Goal: Task Accomplishment & Management: Use online tool/utility

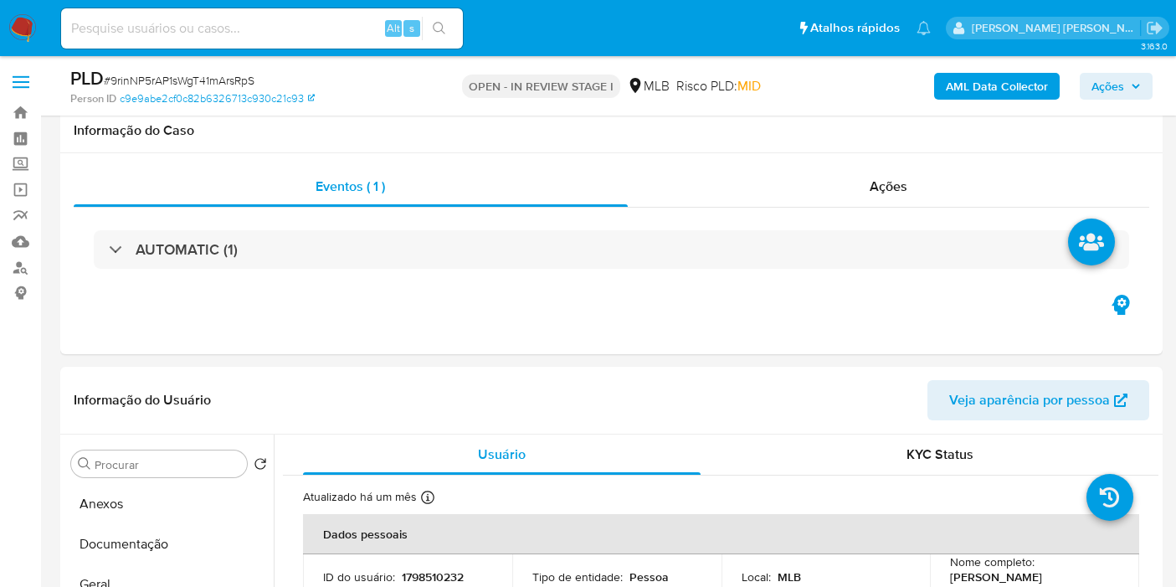
select select "10"
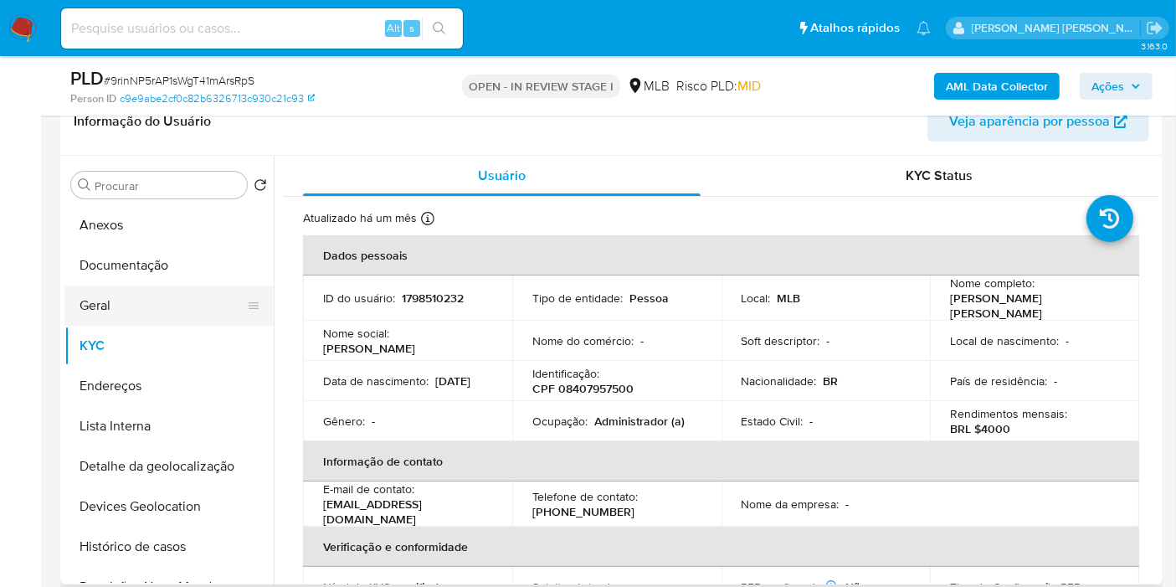
scroll to position [760, 0]
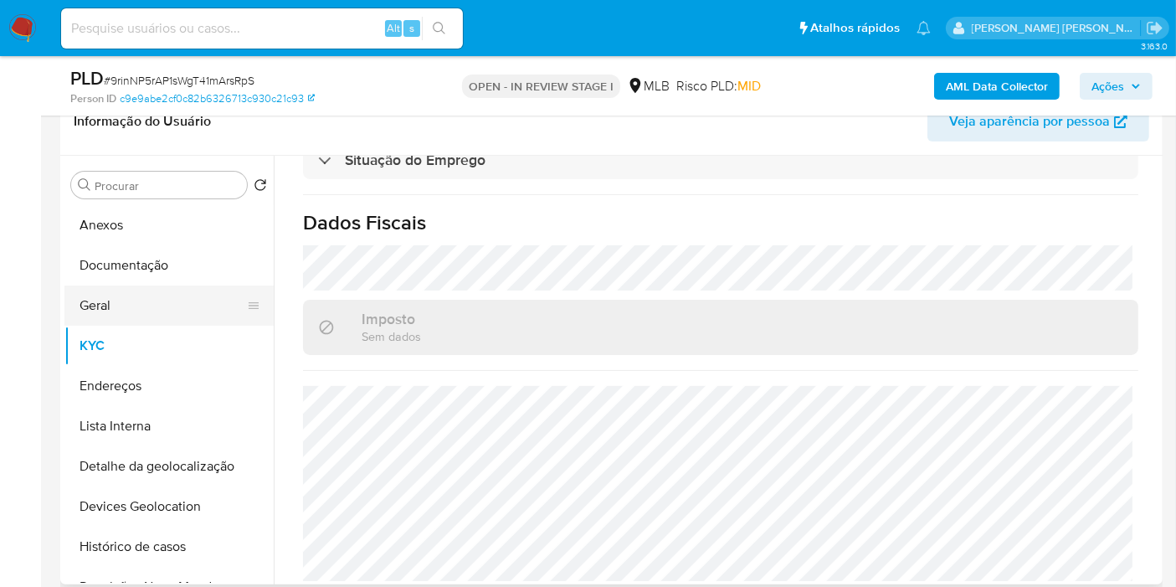
click at [136, 299] on button "Geral" at bounding box center [162, 305] width 196 height 40
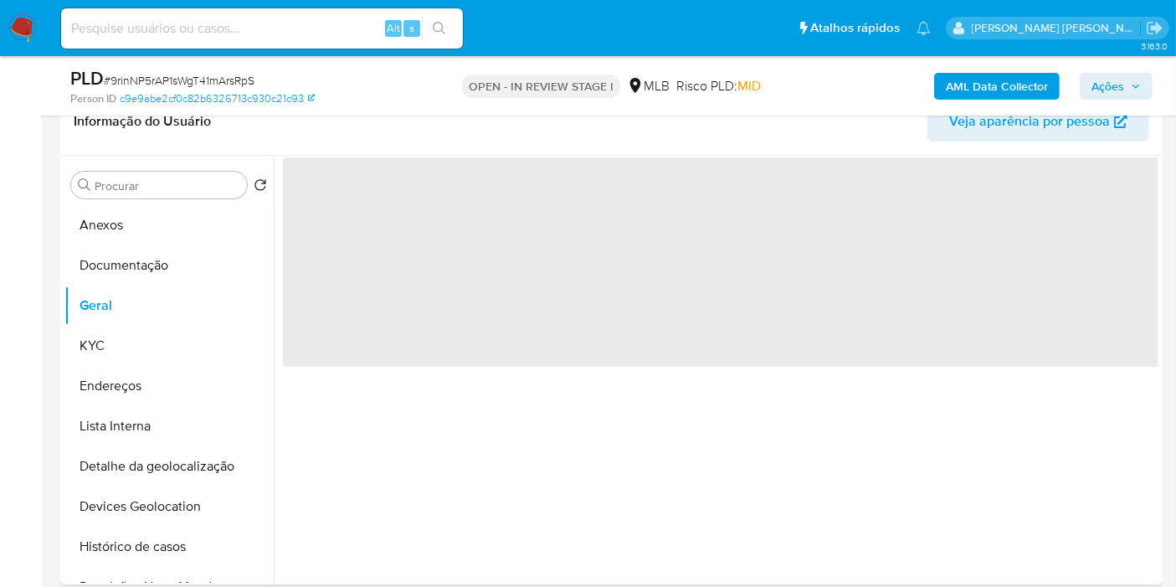
scroll to position [0, 0]
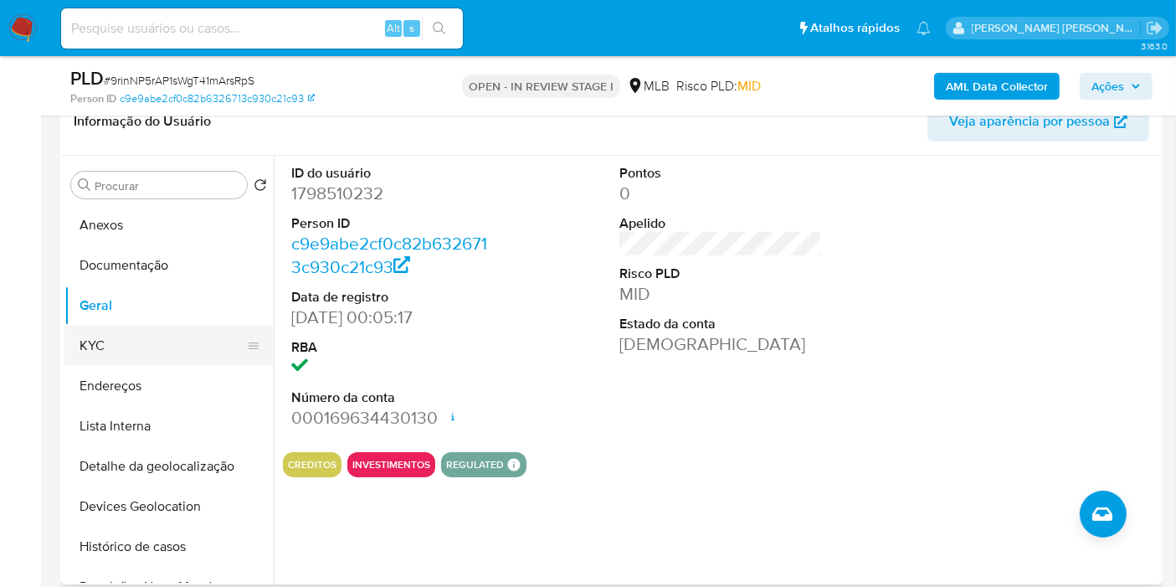
click at [126, 341] on button "KYC" at bounding box center [162, 346] width 196 height 40
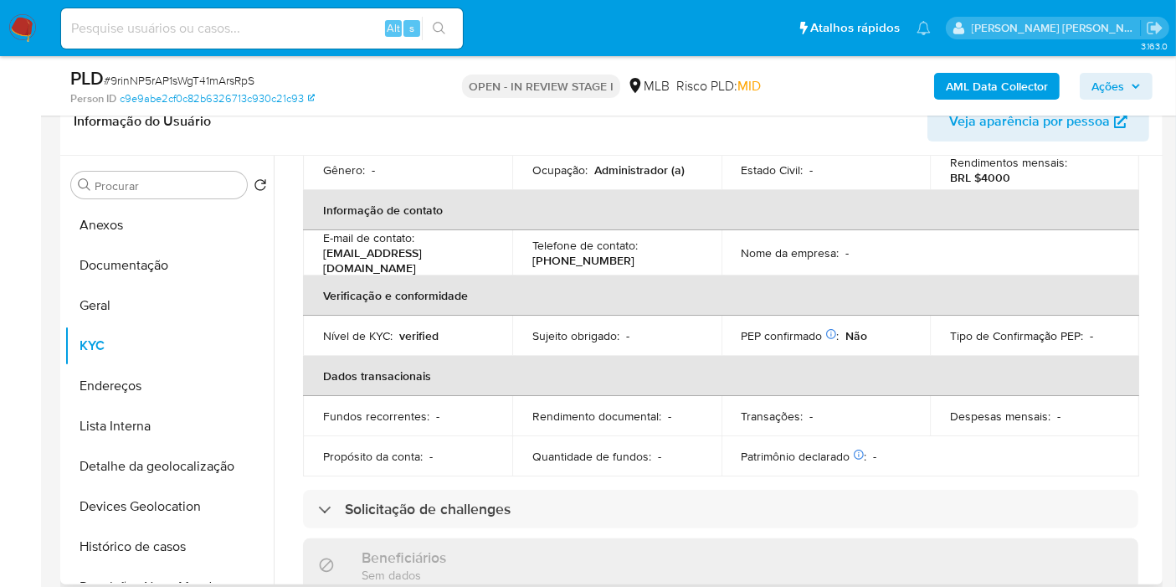
scroll to position [760, 0]
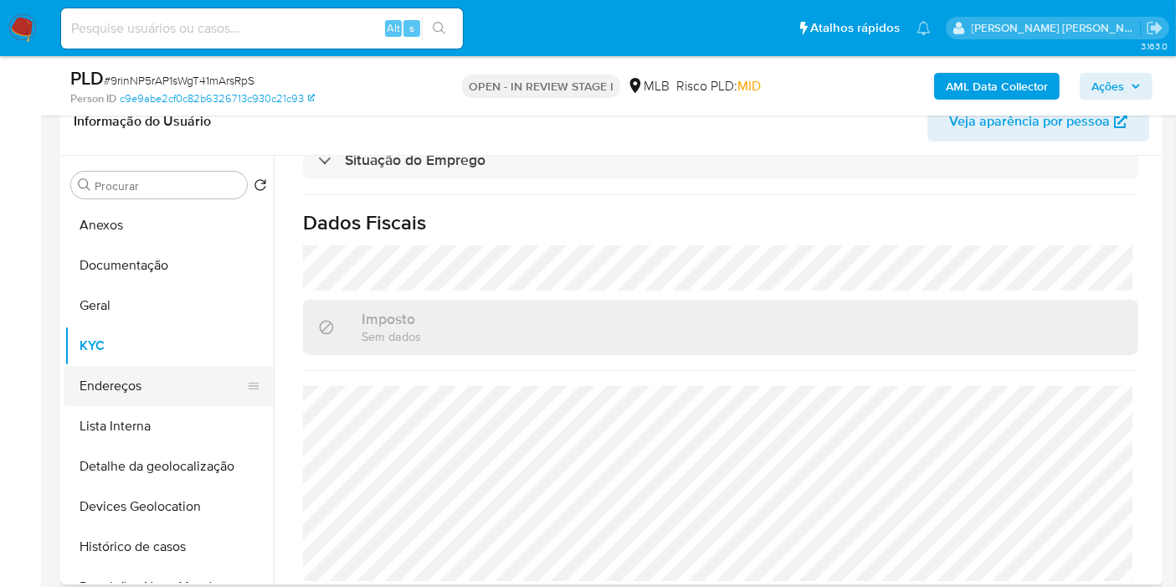
click at [216, 383] on button "Endereços" at bounding box center [162, 386] width 196 height 40
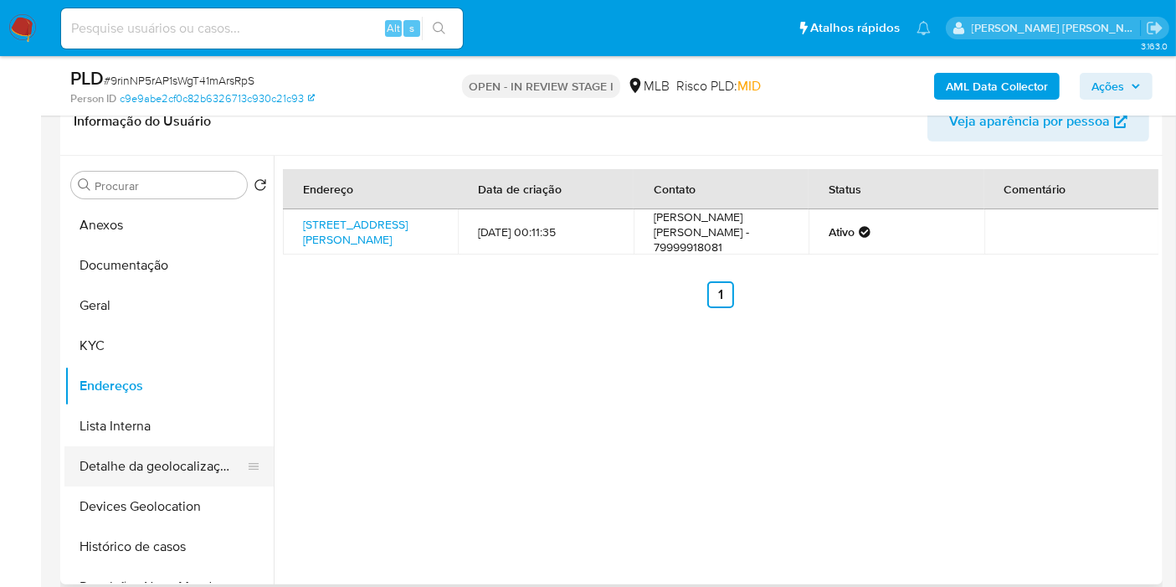
click at [146, 474] on button "Detalhe da geolocalização" at bounding box center [162, 466] width 196 height 40
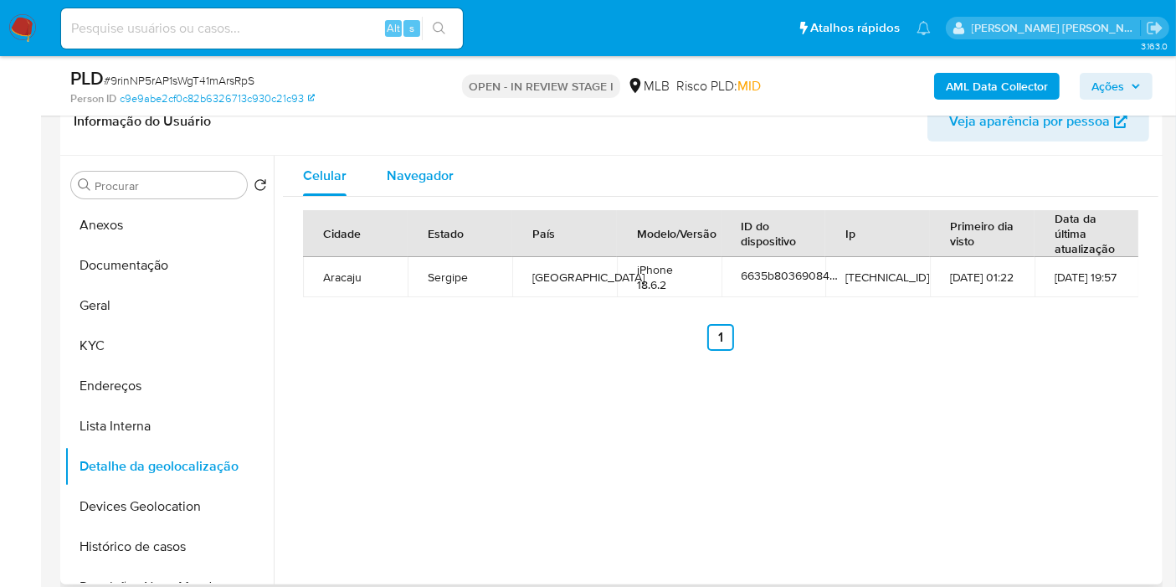
click at [421, 161] on div "Navegador" at bounding box center [420, 176] width 67 height 40
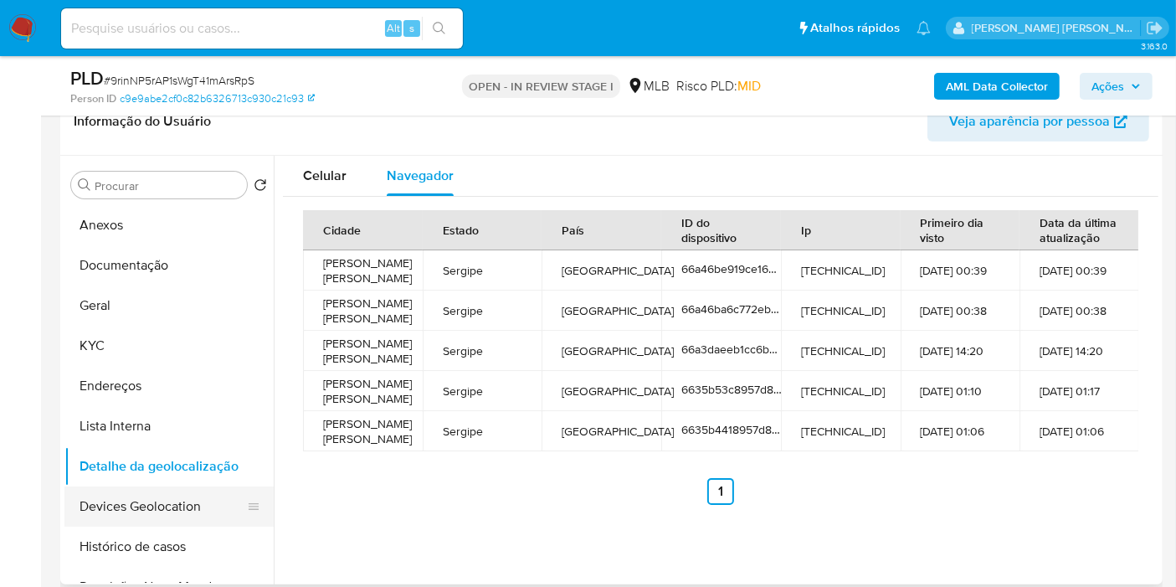
click at [187, 494] on button "Devices Geolocation" at bounding box center [162, 506] width 196 height 40
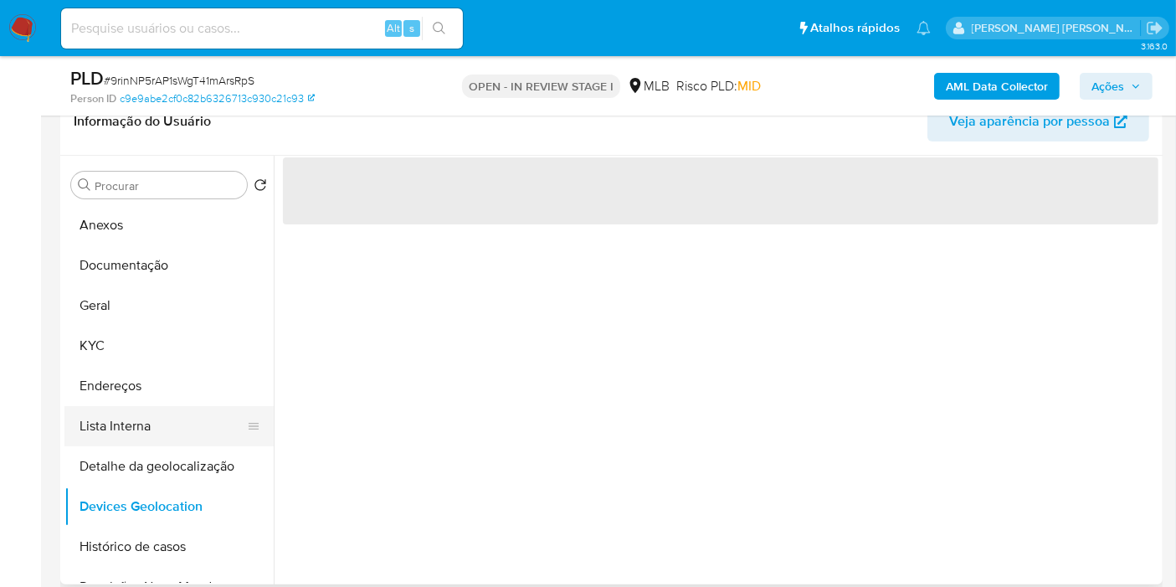
scroll to position [93, 0]
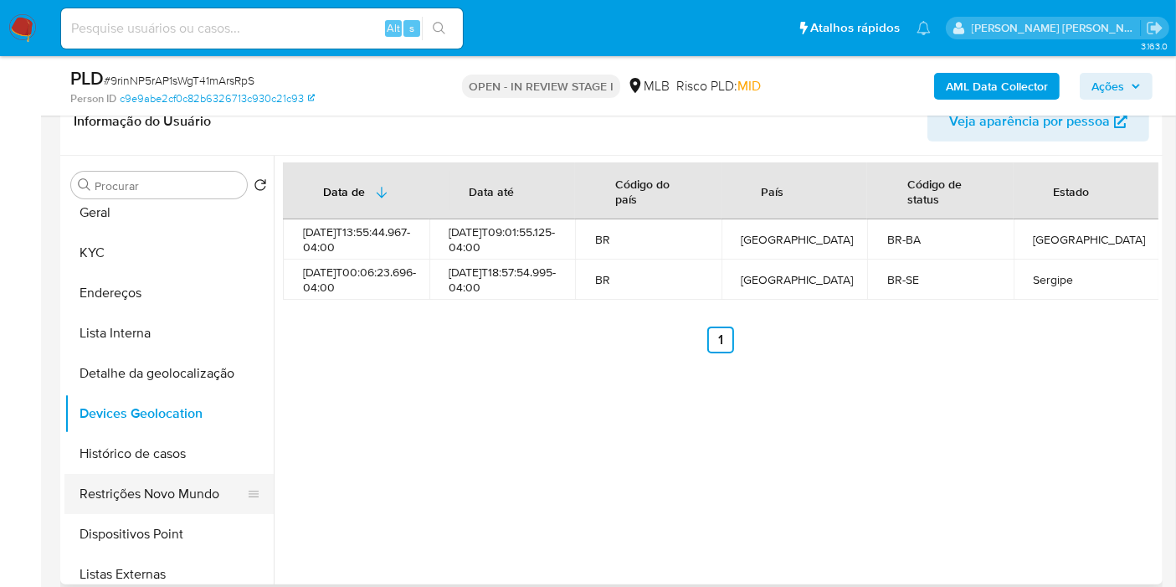
click at [182, 478] on button "Restrições Novo Mundo" at bounding box center [162, 494] width 196 height 40
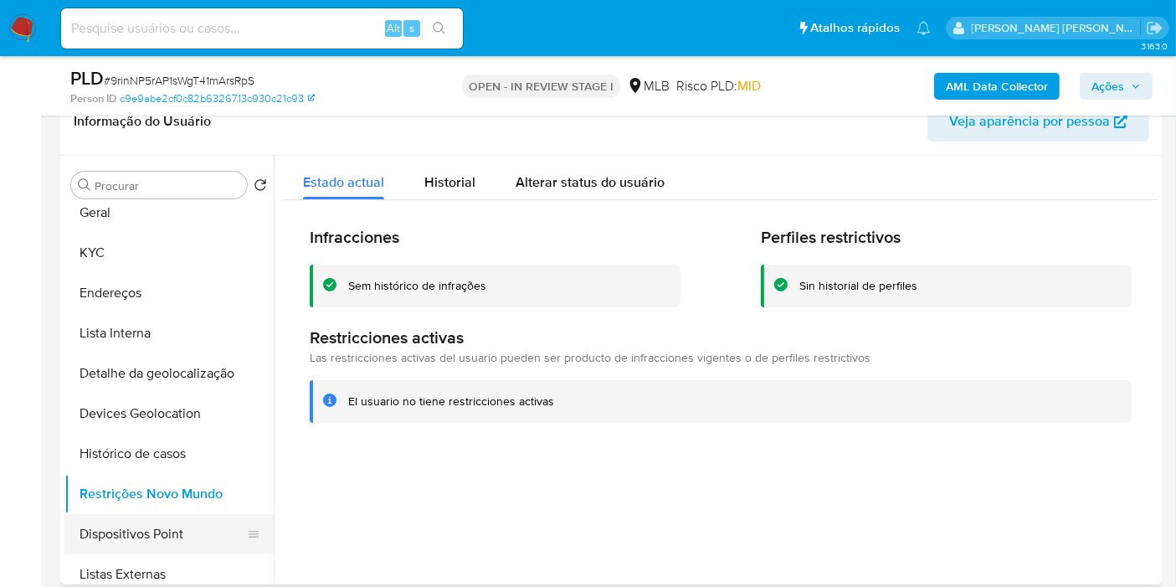
click at [139, 536] on button "Dispositivos Point" at bounding box center [162, 534] width 196 height 40
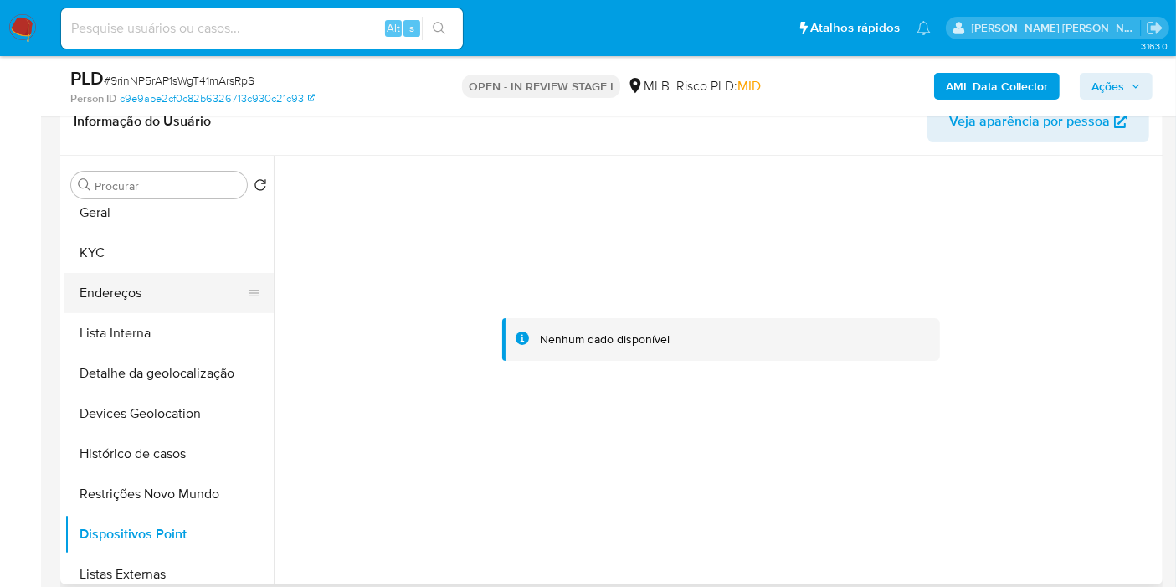
click at [180, 305] on button "Endereços" at bounding box center [162, 293] width 196 height 40
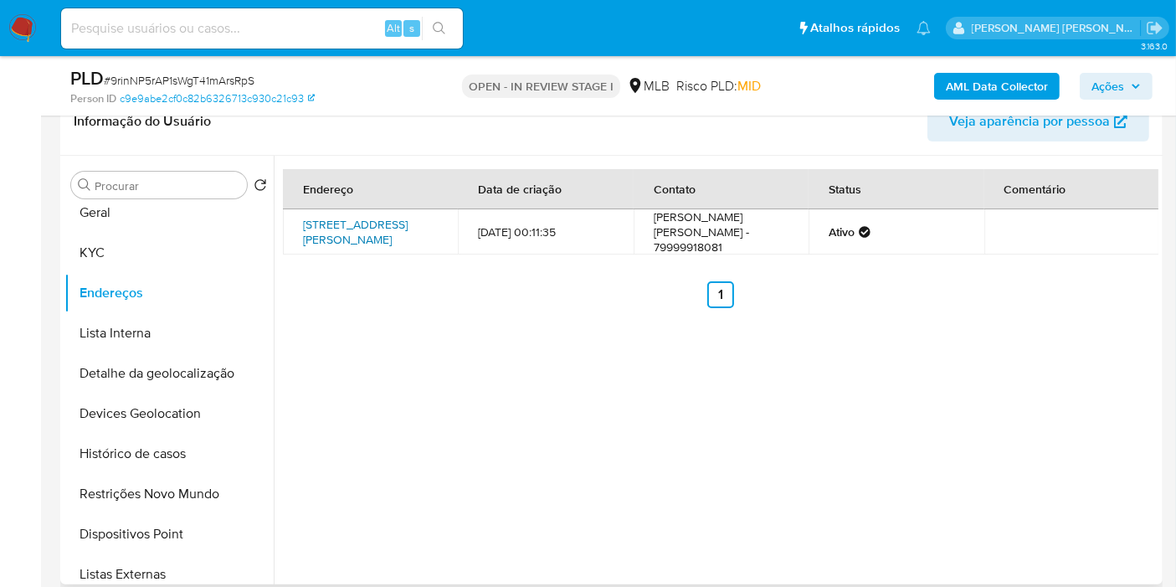
click at [339, 233] on link "Avenida Engenheiro Joel Fontes Costa 75, Riachão Do Dantas, Sergipe, 49320000, …" at bounding box center [355, 232] width 105 height 32
click at [145, 256] on button "KYC" at bounding box center [162, 253] width 196 height 40
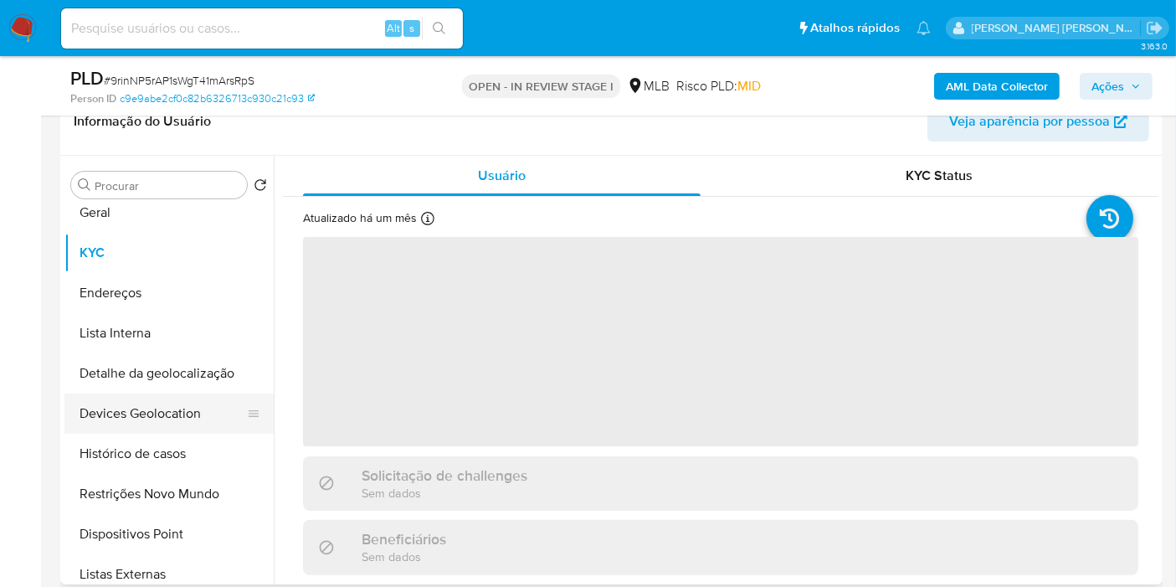
scroll to position [0, 0]
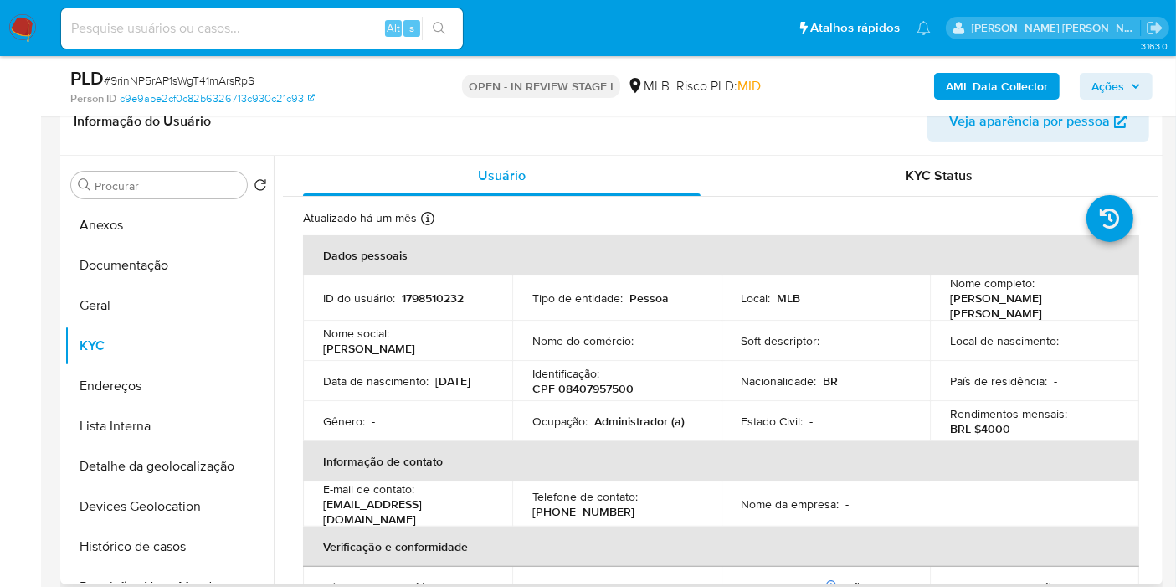
click at [597, 381] on p "CPF 08407957500" at bounding box center [582, 388] width 101 height 15
copy p "08407957500"
drag, startPoint x: 944, startPoint y: 301, endPoint x: 953, endPoint y: 301, distance: 9.2
click at [952, 301] on td "Nome completo : Laura Ramos Goncalves" at bounding box center [1034, 297] width 209 height 45
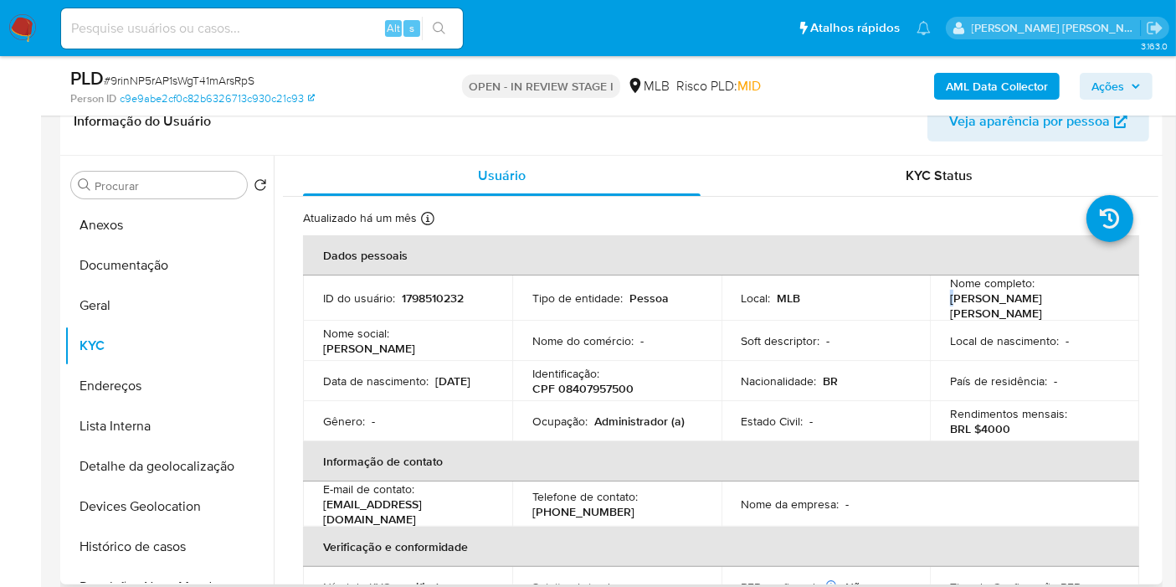
click at [950, 305] on p "Laura Ramos Goncalves" at bounding box center [1031, 305] width 162 height 30
drag, startPoint x: 947, startPoint y: 305, endPoint x: 1067, endPoint y: 302, distance: 119.7
click at [1067, 302] on p "Laura Ramos Goncalves" at bounding box center [1031, 305] width 162 height 30
click at [618, 384] on p "CPF 08407957500" at bounding box center [582, 388] width 101 height 15
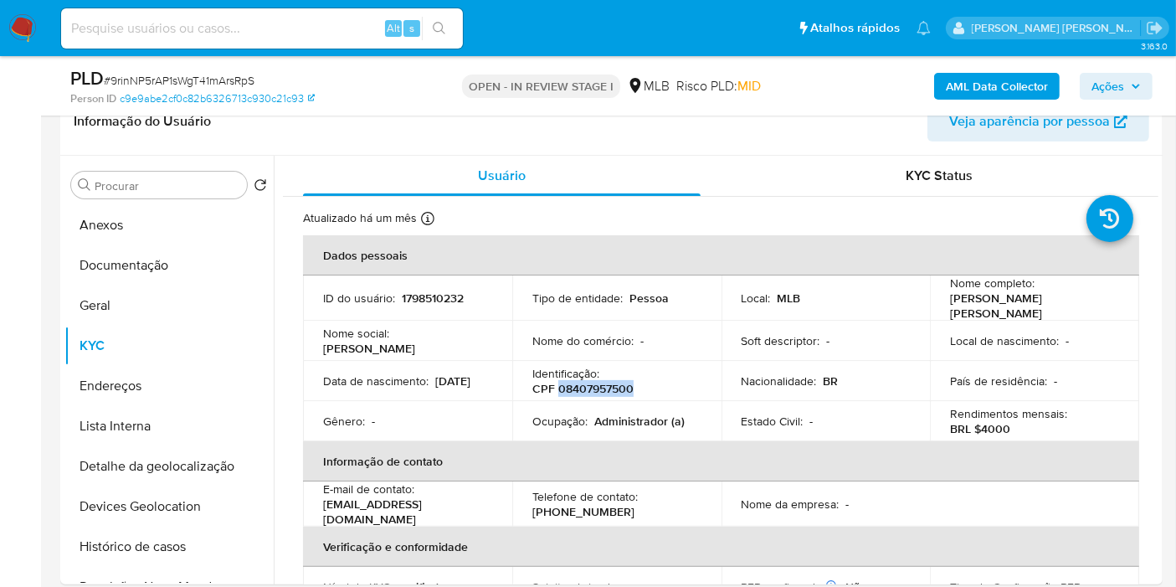
copy p "08407957500"
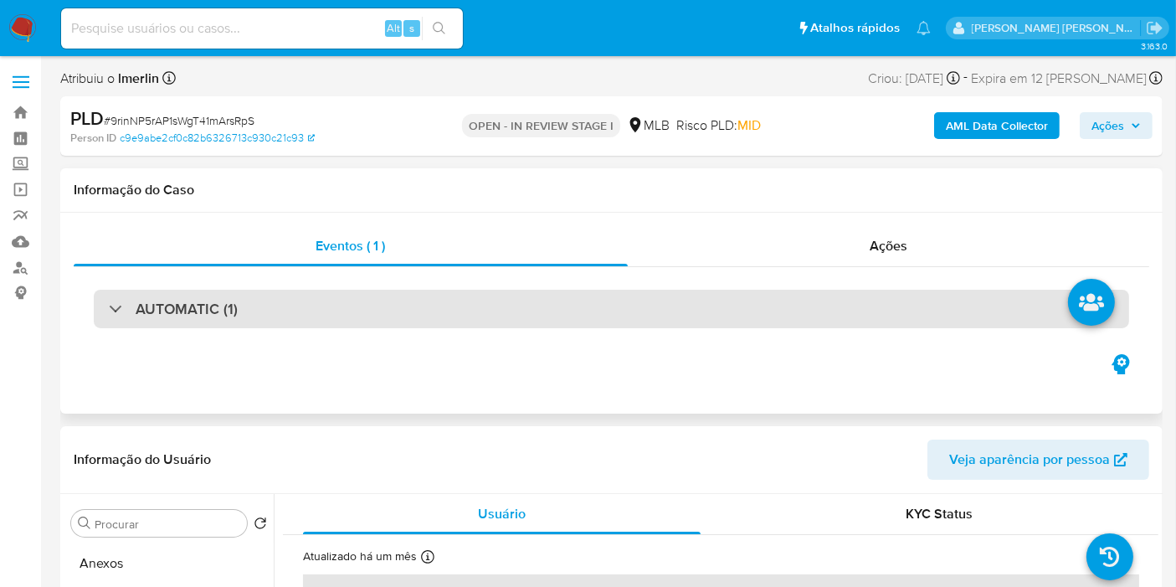
click at [626, 305] on div "AUTOMATIC (1)" at bounding box center [611, 309] width 1035 height 38
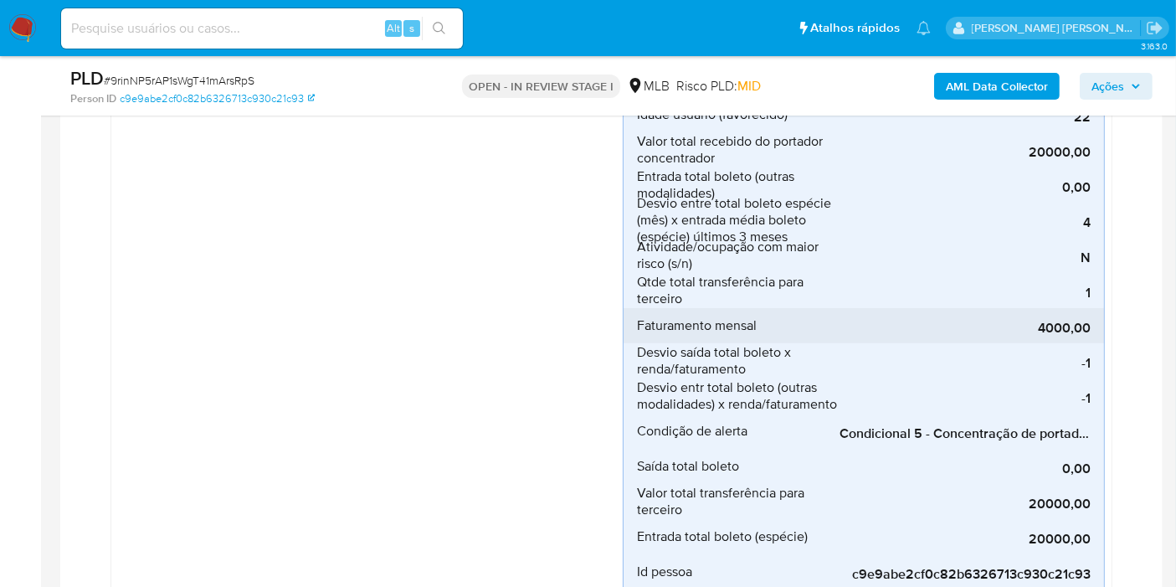
scroll to position [557, 0]
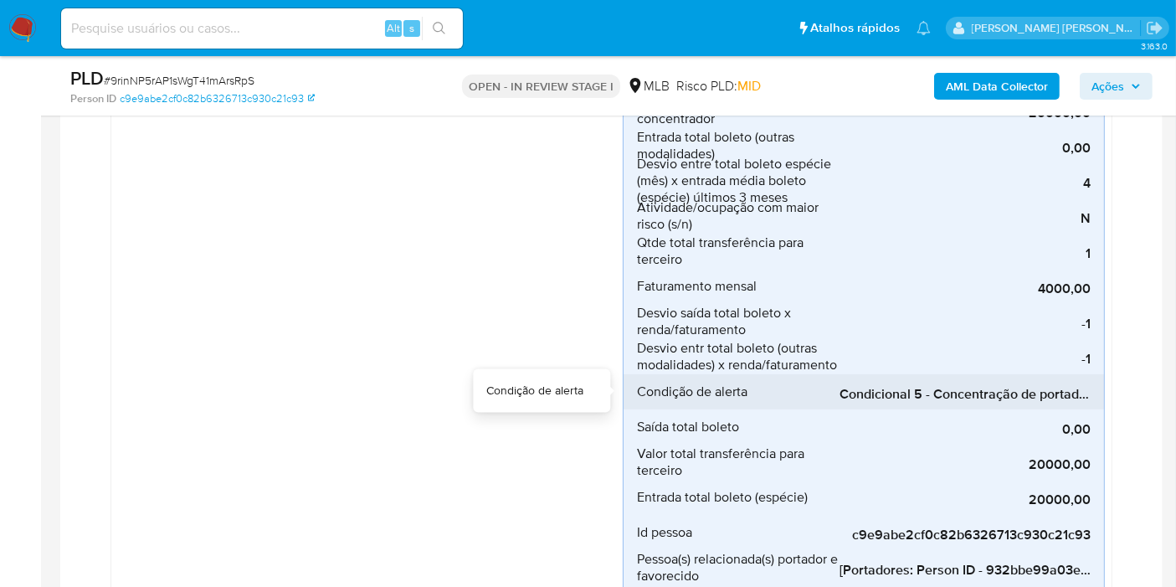
click at [1001, 395] on span "Condicional 5 - Concentração de portador_espécie (Visão Favorecido)" at bounding box center [964, 394] width 251 height 17
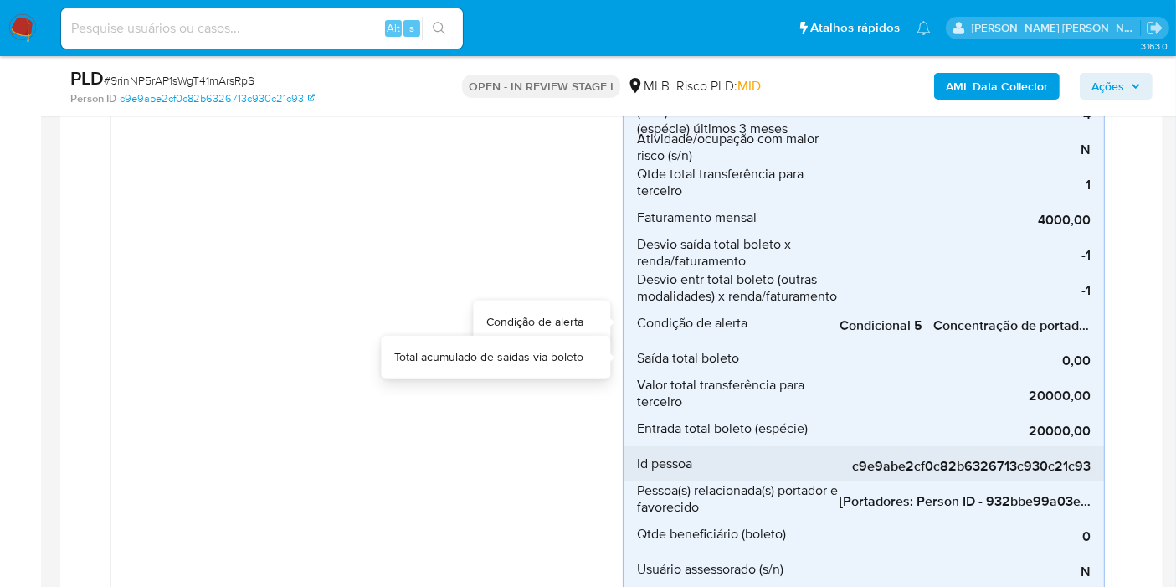
scroll to position [650, 0]
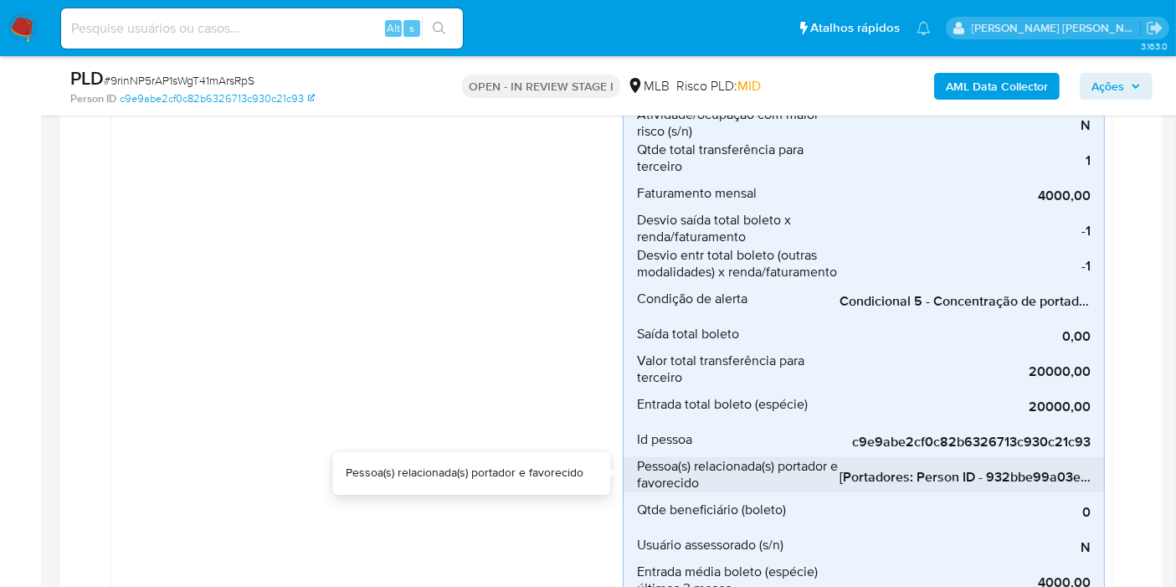
click at [930, 474] on span "[Portadores: Person ID - 932bbe99a03ec1c56f04891b5516b9bb]; [Favorecidos: Perso…" at bounding box center [964, 477] width 251 height 17
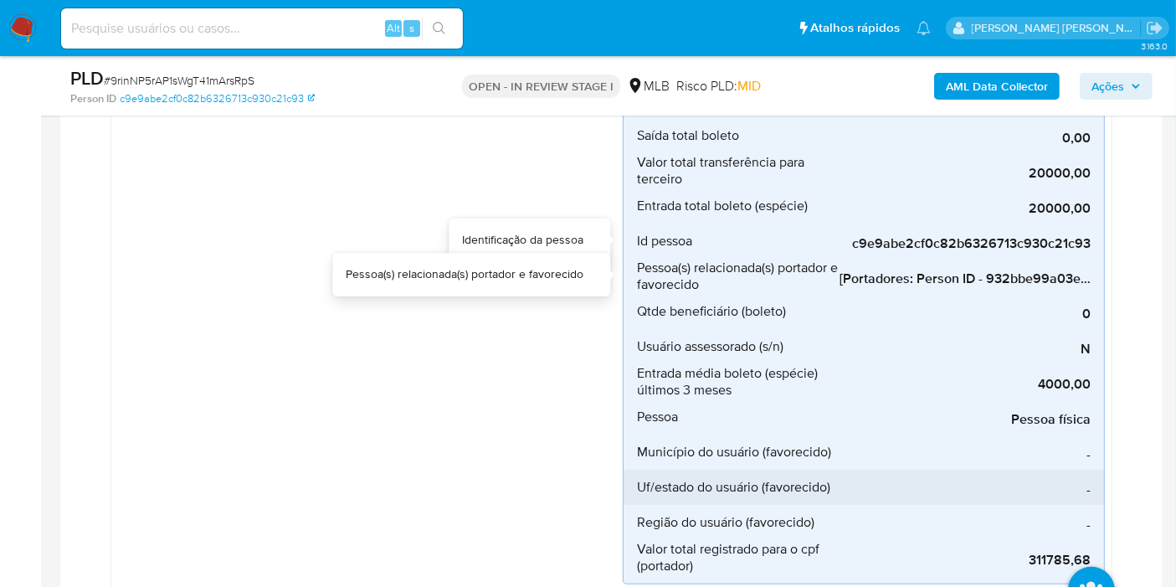
scroll to position [930, 0]
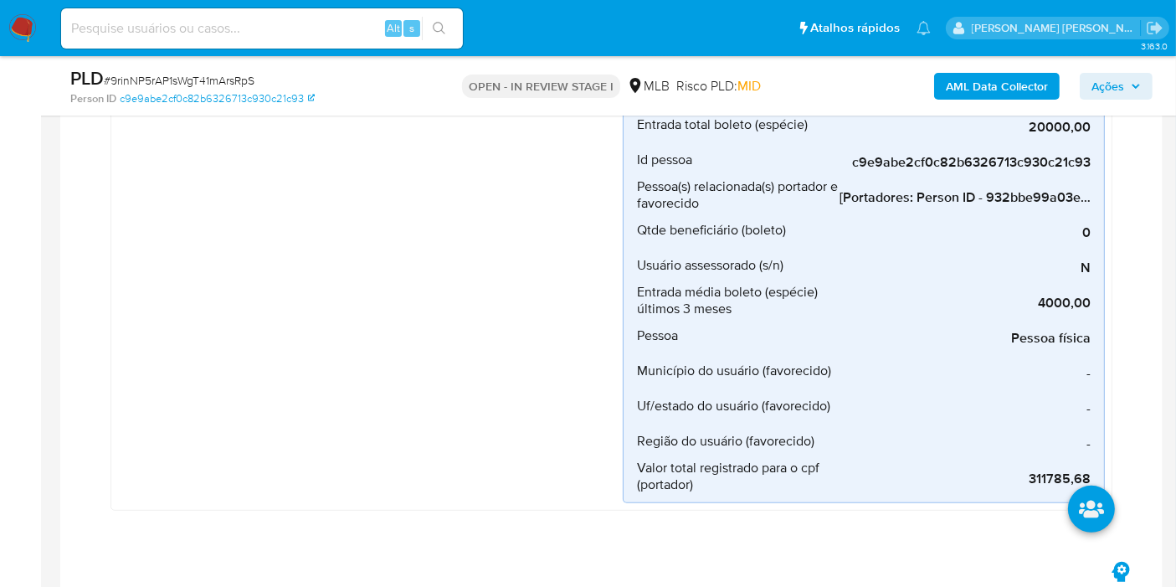
drag, startPoint x: 1049, startPoint y: 479, endPoint x: 1073, endPoint y: 479, distance: 23.4
click at [1073, 479] on li at bounding box center [1091, 511] width 89 height 94
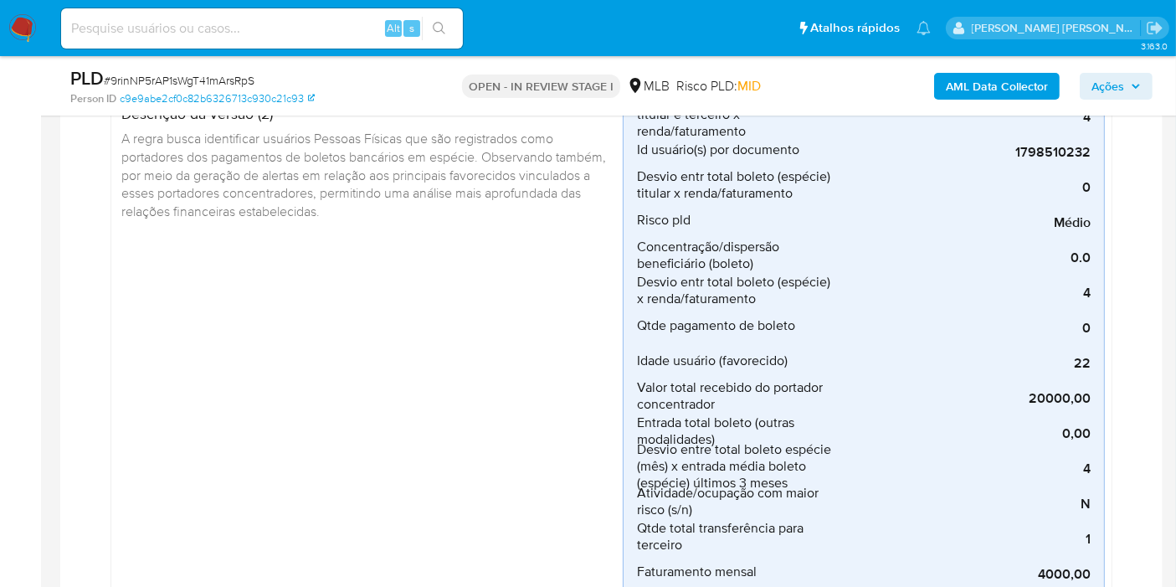
scroll to position [0, 0]
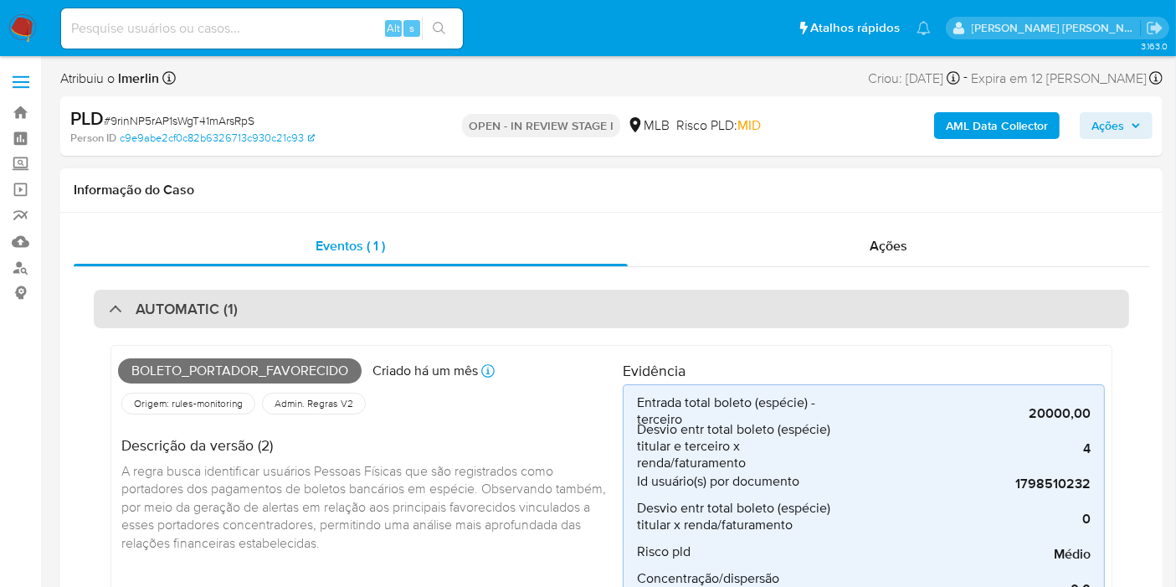
click at [372, 314] on div "AUTOMATIC (1)" at bounding box center [611, 309] width 1035 height 38
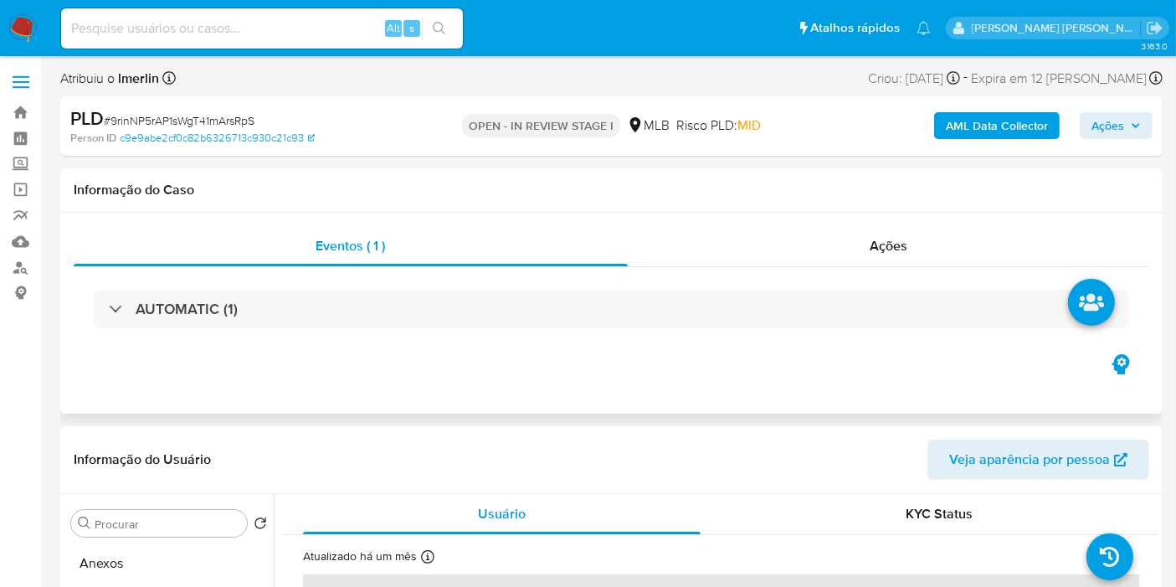
click at [496, 288] on div "AUTOMATIC (1)" at bounding box center [611, 309] width 1075 height 84
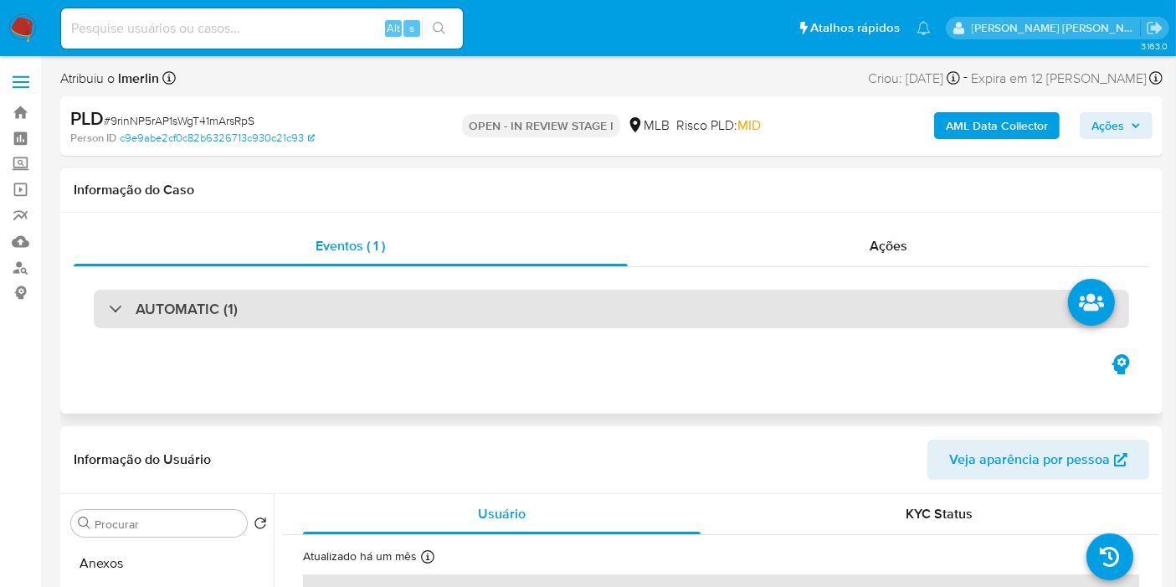
click at [498, 302] on div "AUTOMATIC (1)" at bounding box center [611, 309] width 1035 height 38
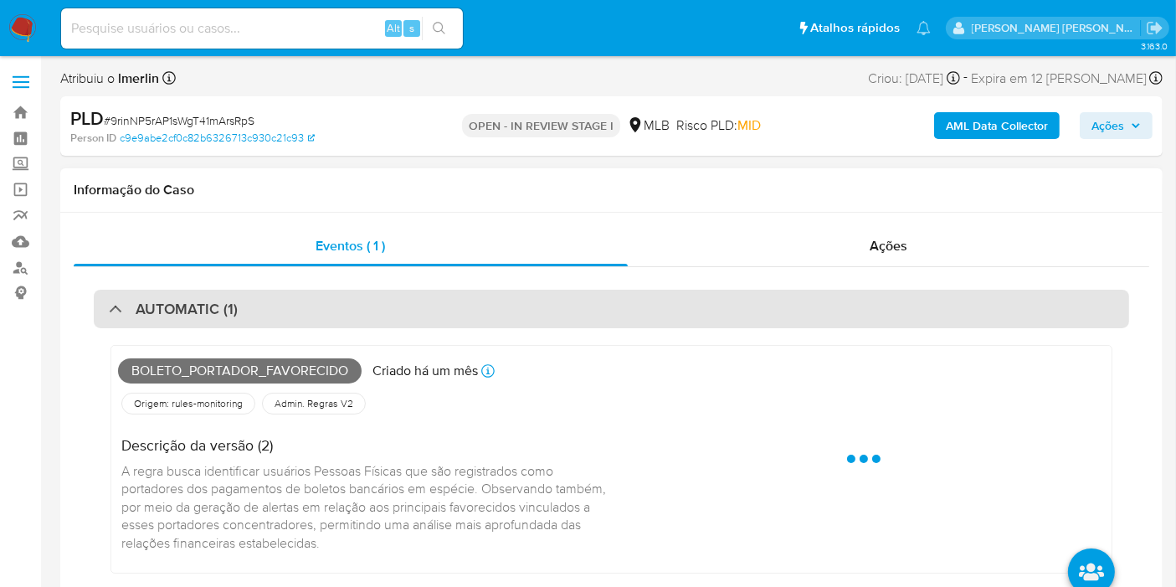
click at [498, 302] on div "AUTOMATIC (1)" at bounding box center [611, 309] width 1035 height 38
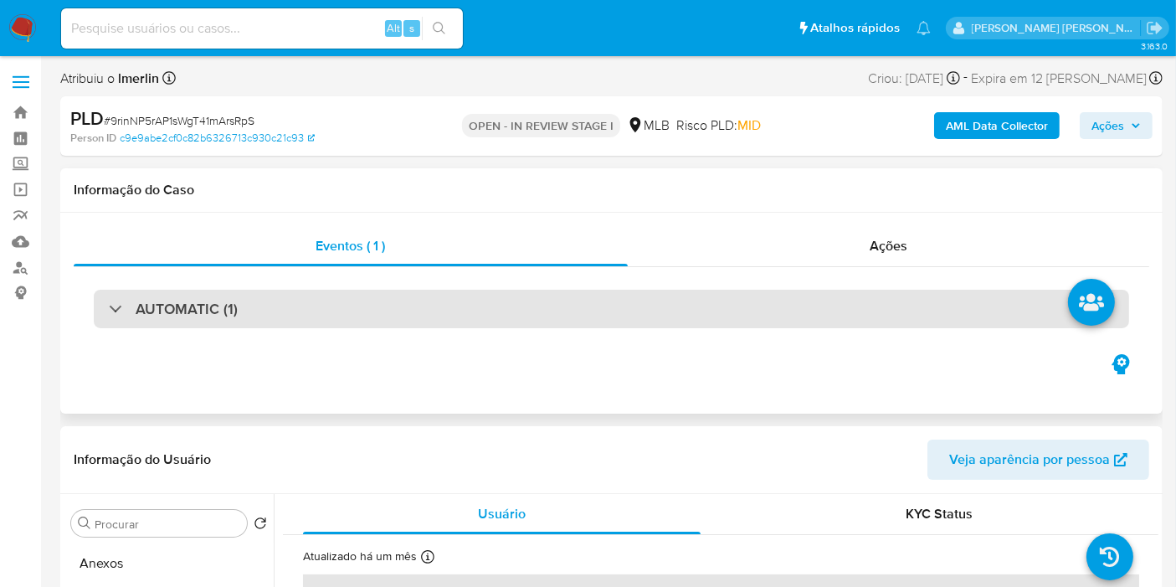
click at [461, 297] on div "AUTOMATIC (1)" at bounding box center [611, 309] width 1035 height 38
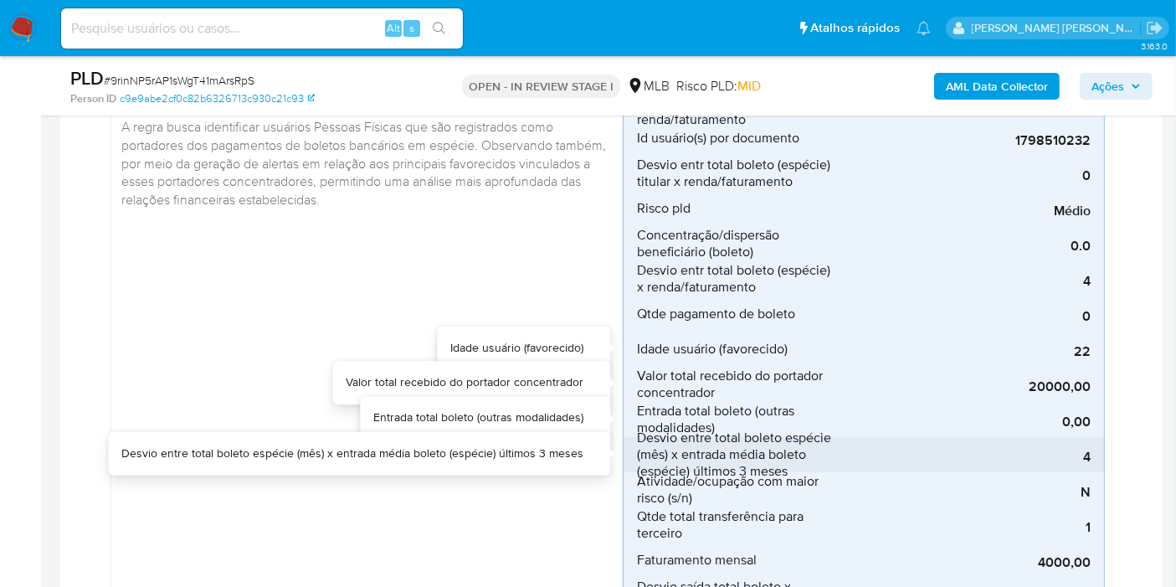
scroll to position [372, 0]
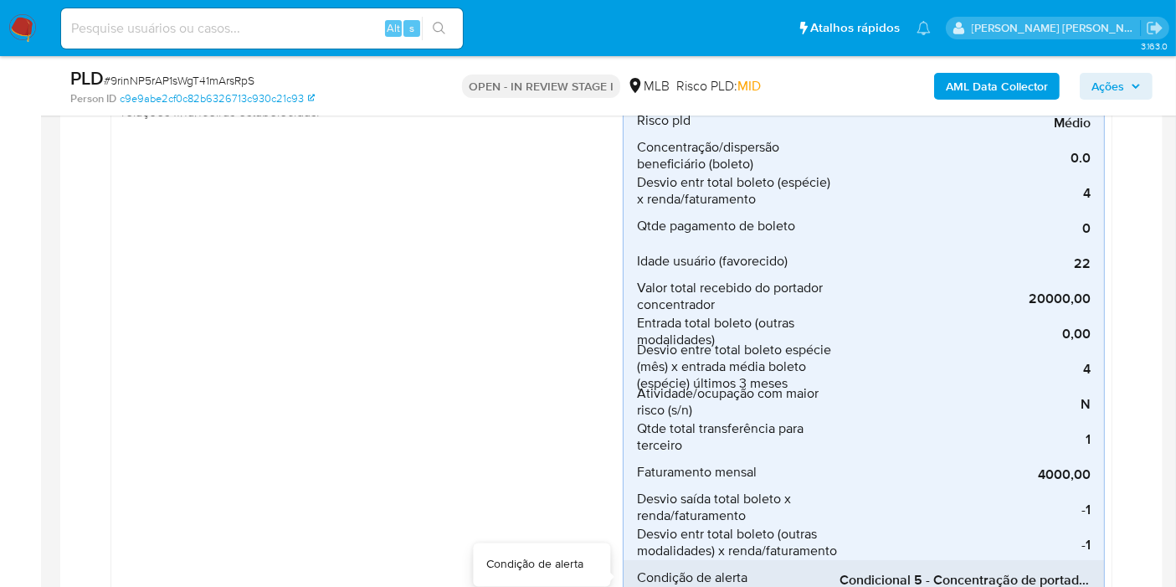
click at [891, 585] on span "Condicional 5 - Concentração de portador_espécie (Visão Favorecido)" at bounding box center [964, 580] width 251 height 17
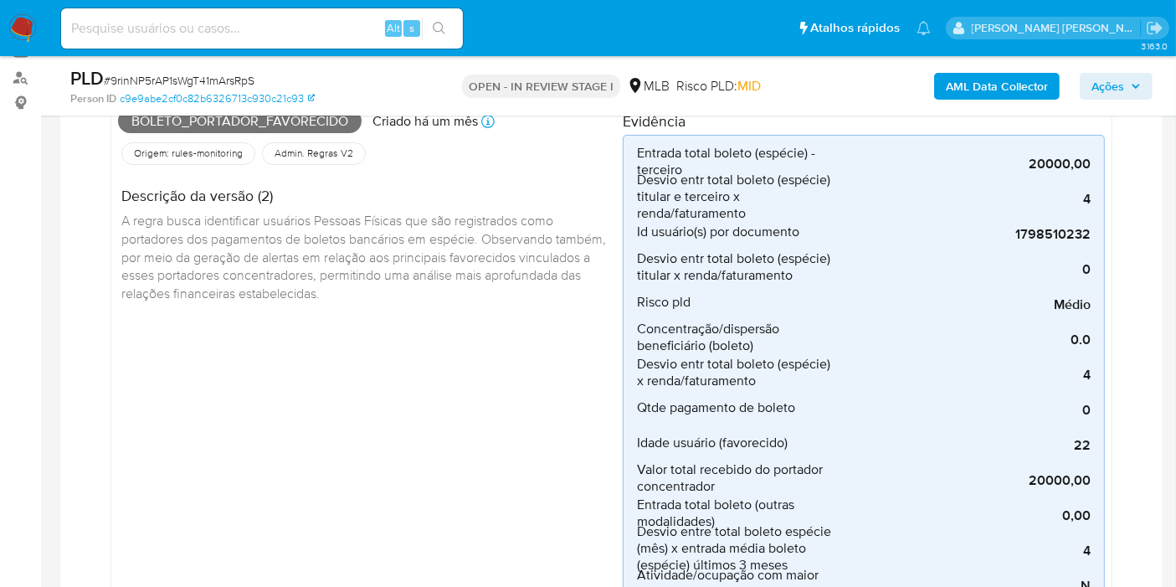
scroll to position [0, 0]
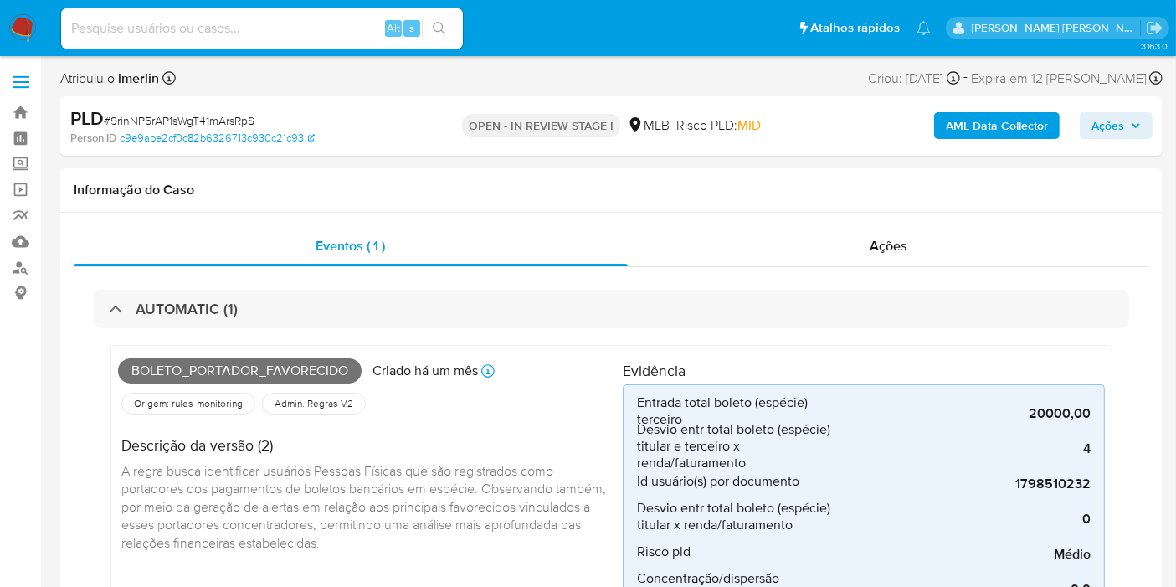
drag, startPoint x: 353, startPoint y: 311, endPoint x: 506, endPoint y: 49, distance: 304.1
click at [353, 311] on div "AUTOMATIC (1)" at bounding box center [611, 309] width 1035 height 38
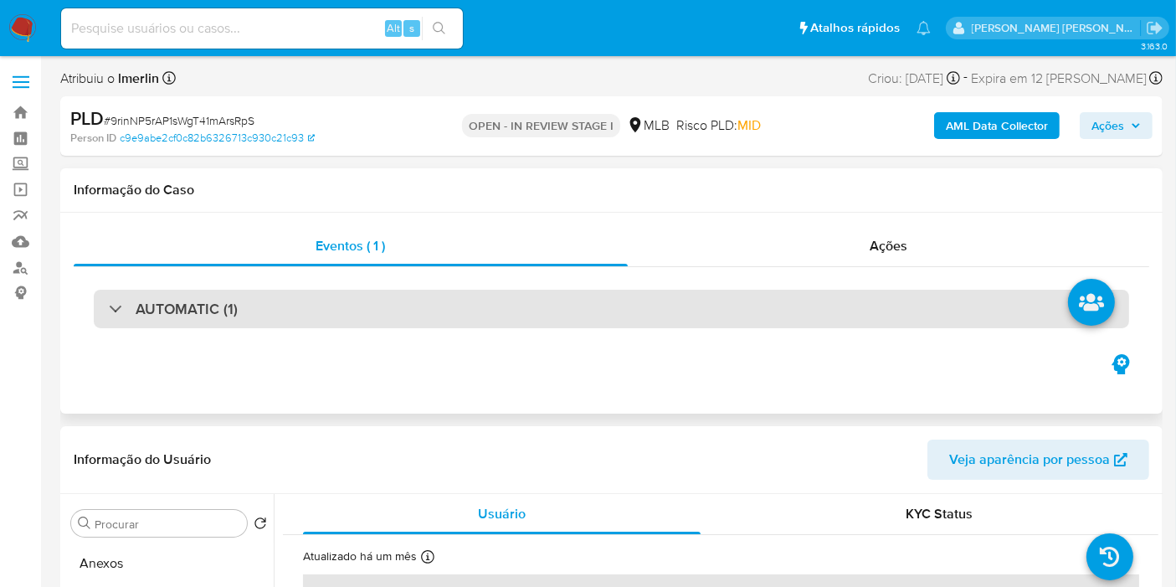
click at [635, 297] on div "AUTOMATIC (1)" at bounding box center [611, 309] width 1035 height 38
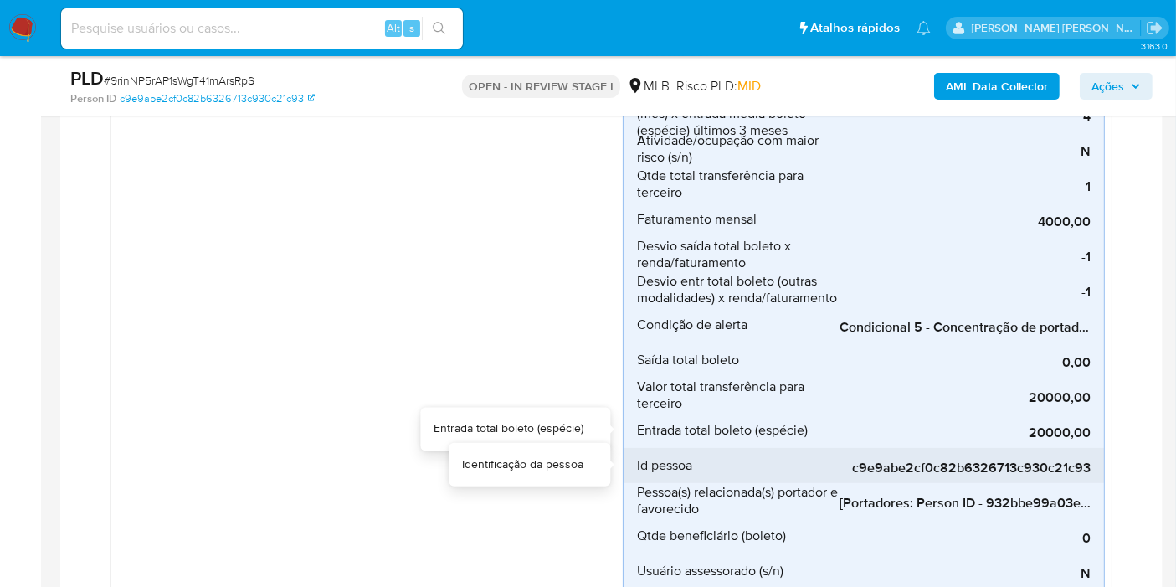
scroll to position [650, 0]
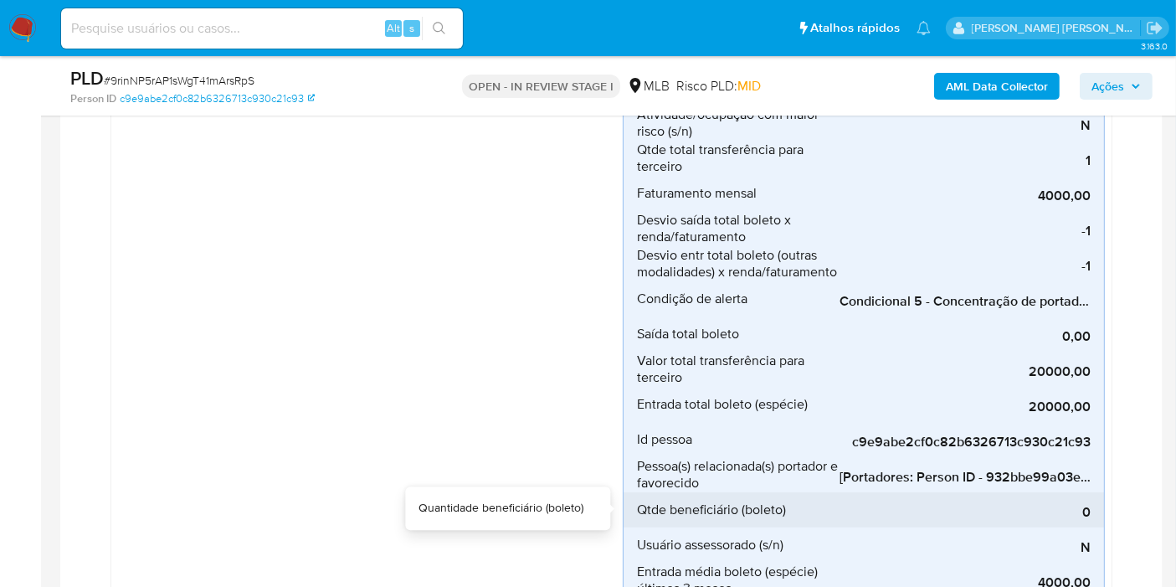
drag, startPoint x: 901, startPoint y: 491, endPoint x: 972, endPoint y: 491, distance: 71.1
click at [972, 492] on div "0" at bounding box center [964, 509] width 251 height 35
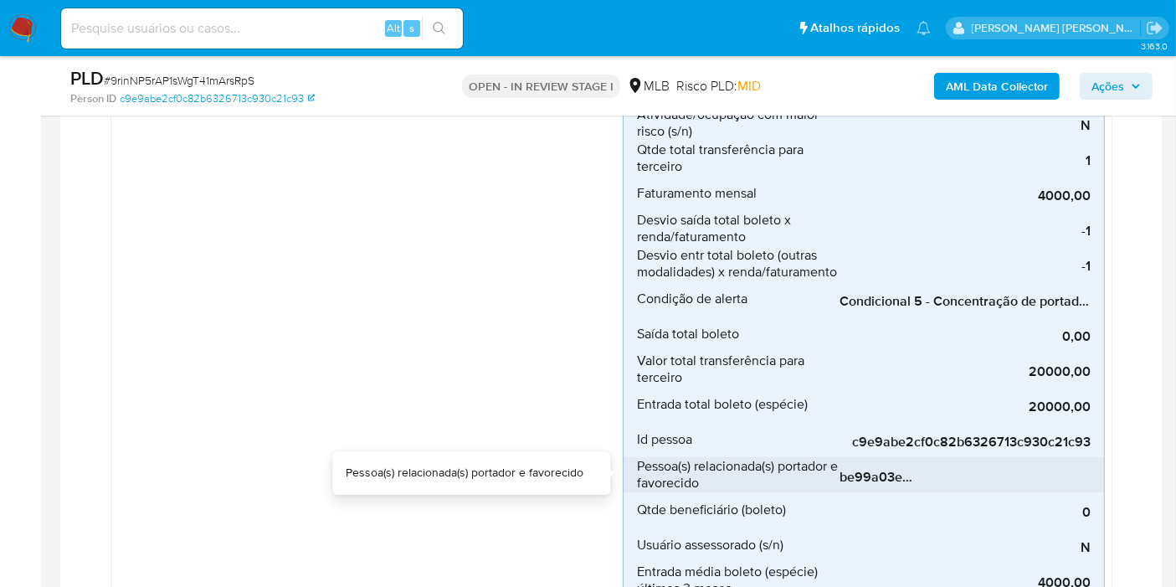
scroll to position [0, 0]
drag, startPoint x: 905, startPoint y: 490, endPoint x: 849, endPoint y: 481, distance: 57.6
click at [844, 486] on div "Entrada total boleto (espécie) - terceiro 20000,00 Entrada total boleto (espéci…" at bounding box center [864, 228] width 482 height 1108
click at [868, 469] on span "[Portadores: Person ID - 932bbe99a03ec1c56f04891b5516b9bb]; [Favorecidos: Perso…" at bounding box center [964, 477] width 251 height 17
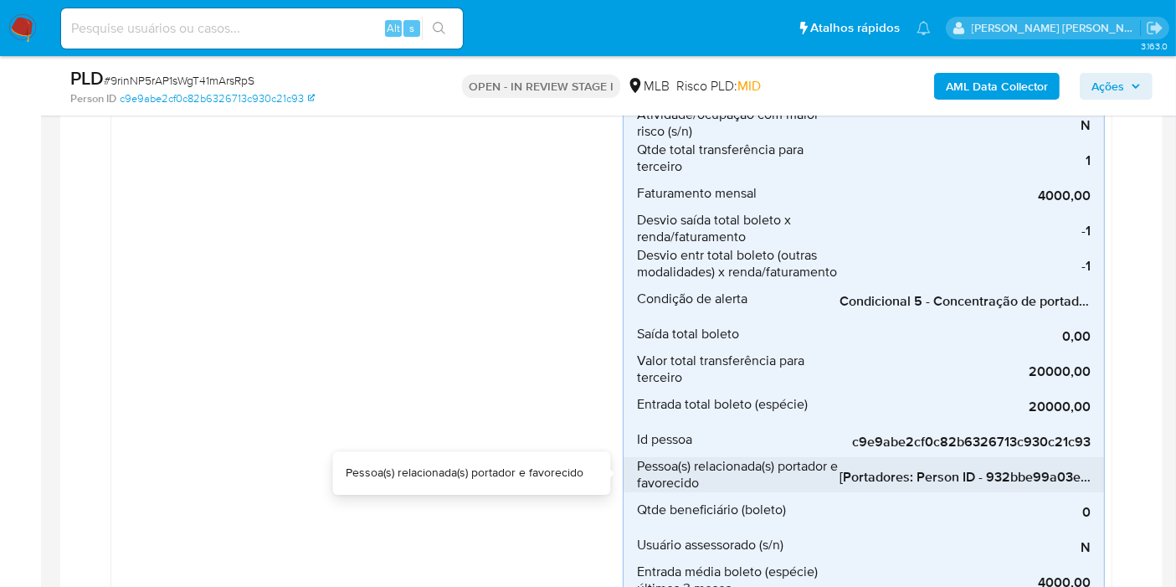
click at [868, 469] on span "[Portadores: Person ID - 932bbe99a03ec1c56f04891b5516b9bb]; [Favorecidos: Perso…" at bounding box center [964, 477] width 251 height 17
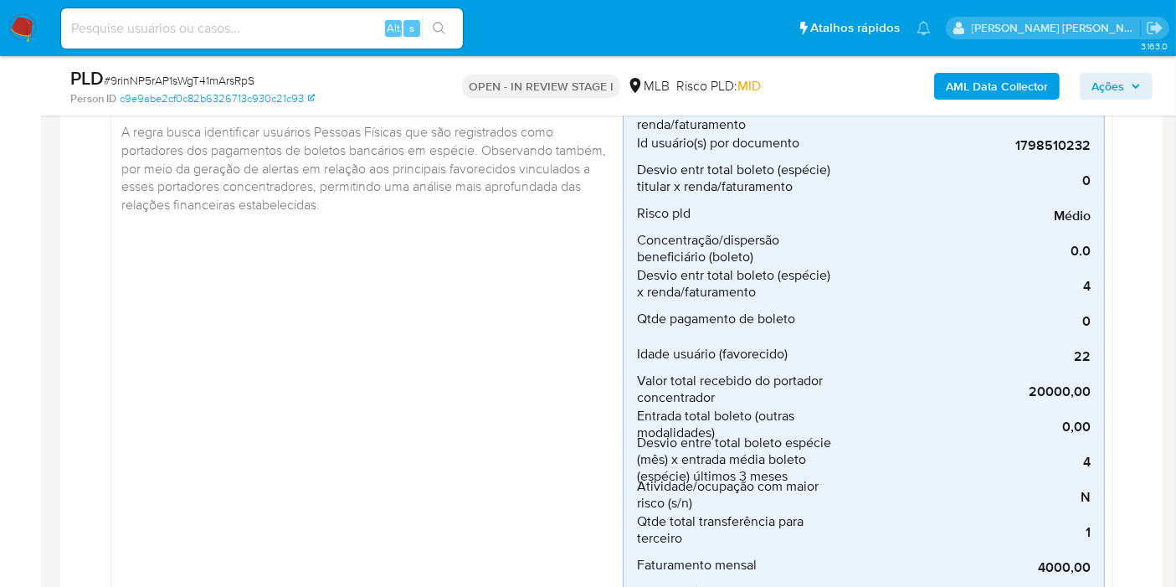
scroll to position [93, 0]
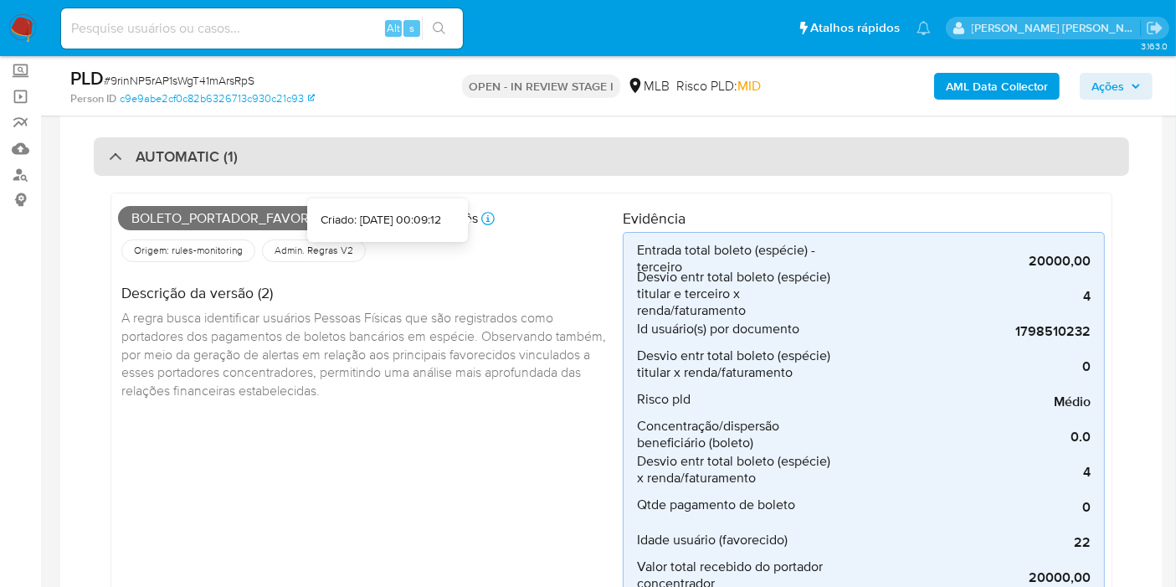
click at [481, 154] on div "AUTOMATIC (1)" at bounding box center [611, 156] width 1035 height 38
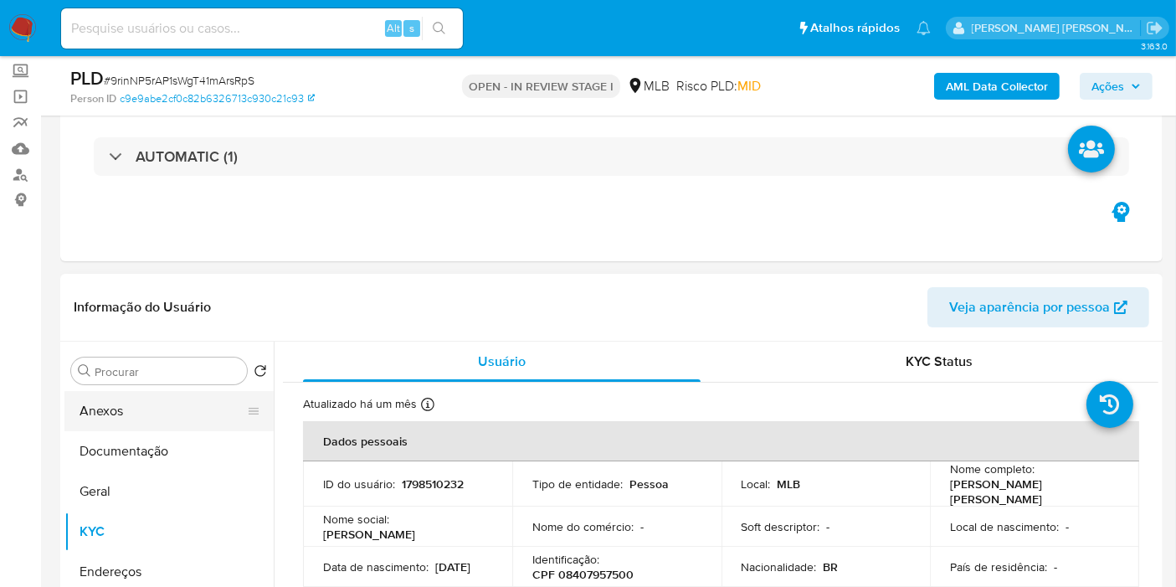
drag, startPoint x: 88, startPoint y: 406, endPoint x: 114, endPoint y: 391, distance: 30.0
click at [88, 406] on button "Anexos" at bounding box center [162, 411] width 196 height 40
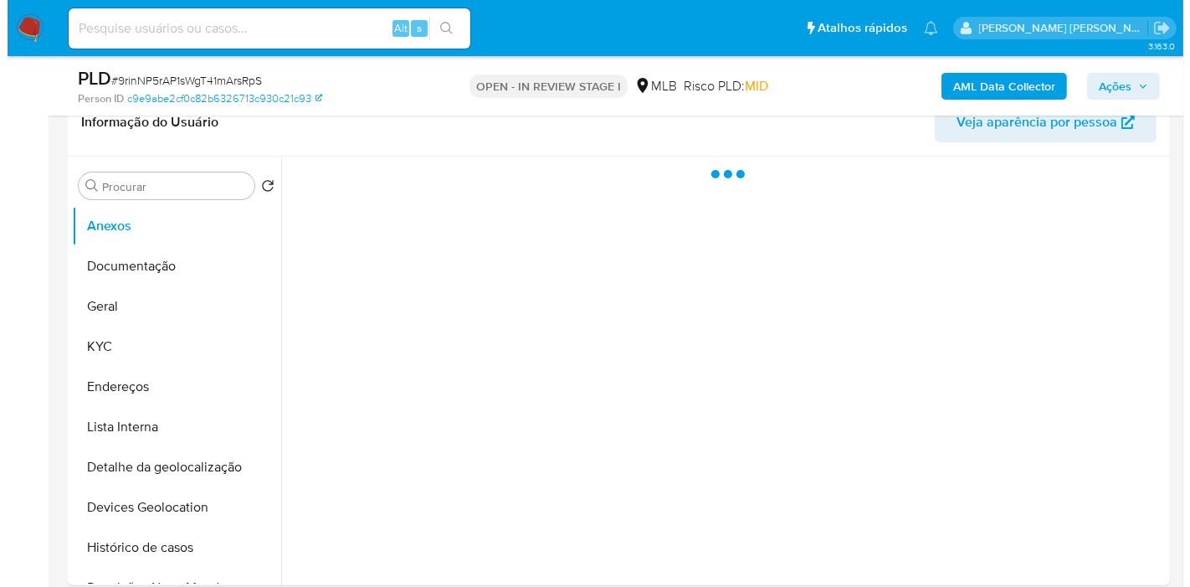
scroll to position [279, 0]
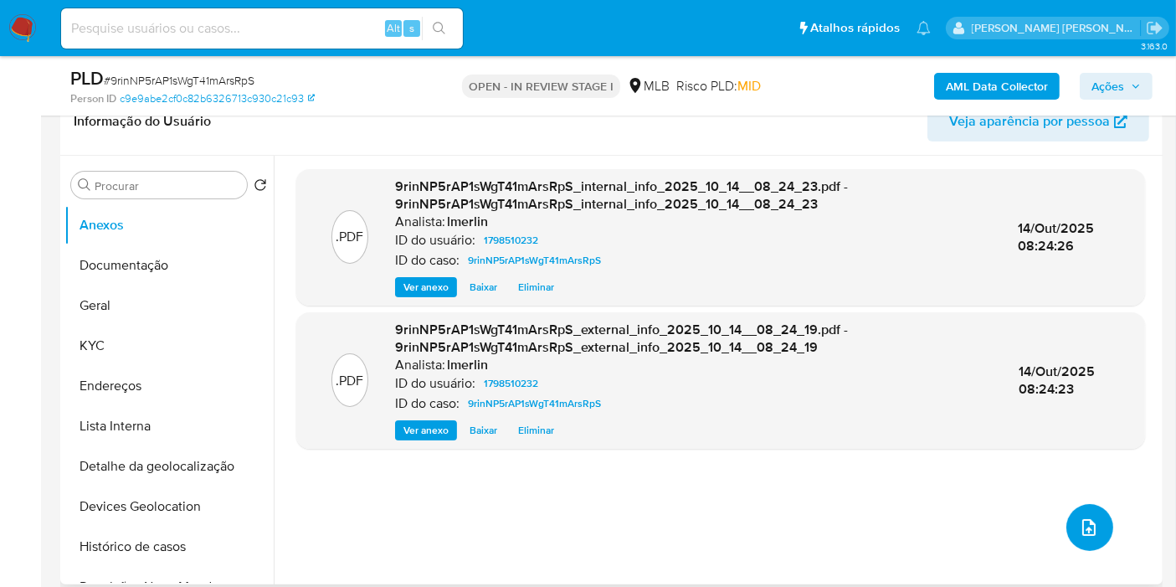
click at [1078, 512] on button "upload-file" at bounding box center [1089, 527] width 47 height 47
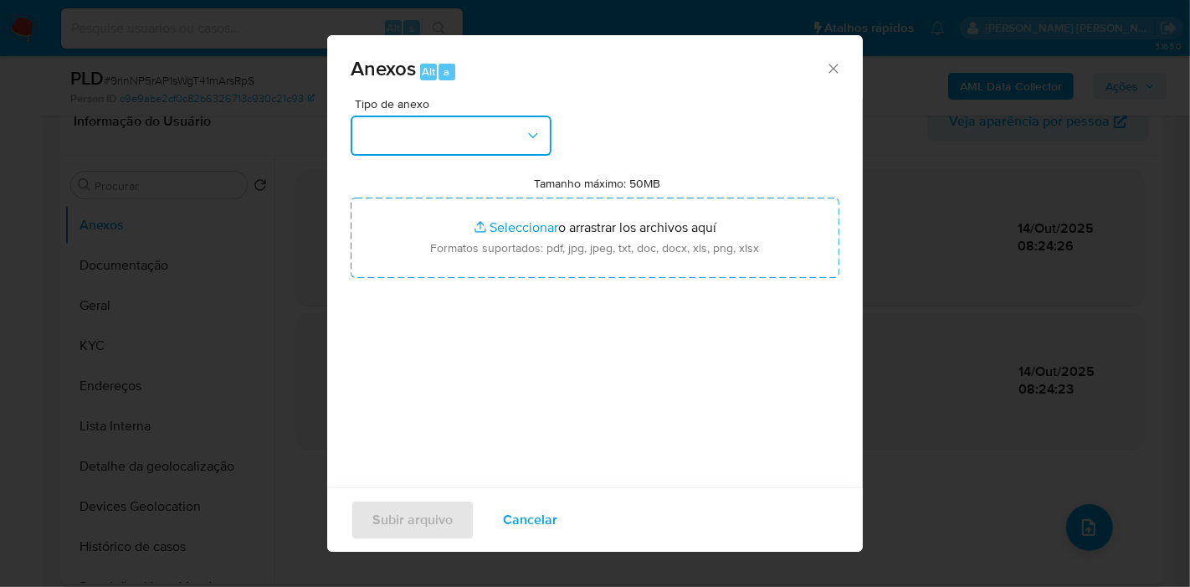
click at [428, 151] on button "button" at bounding box center [451, 135] width 201 height 40
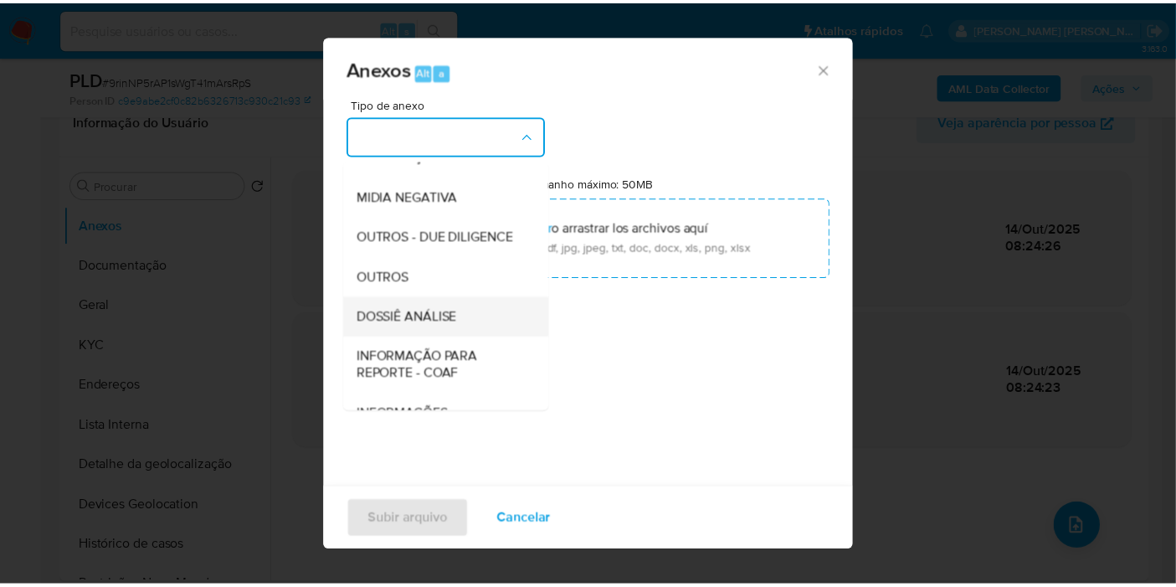
scroll to position [186, 0]
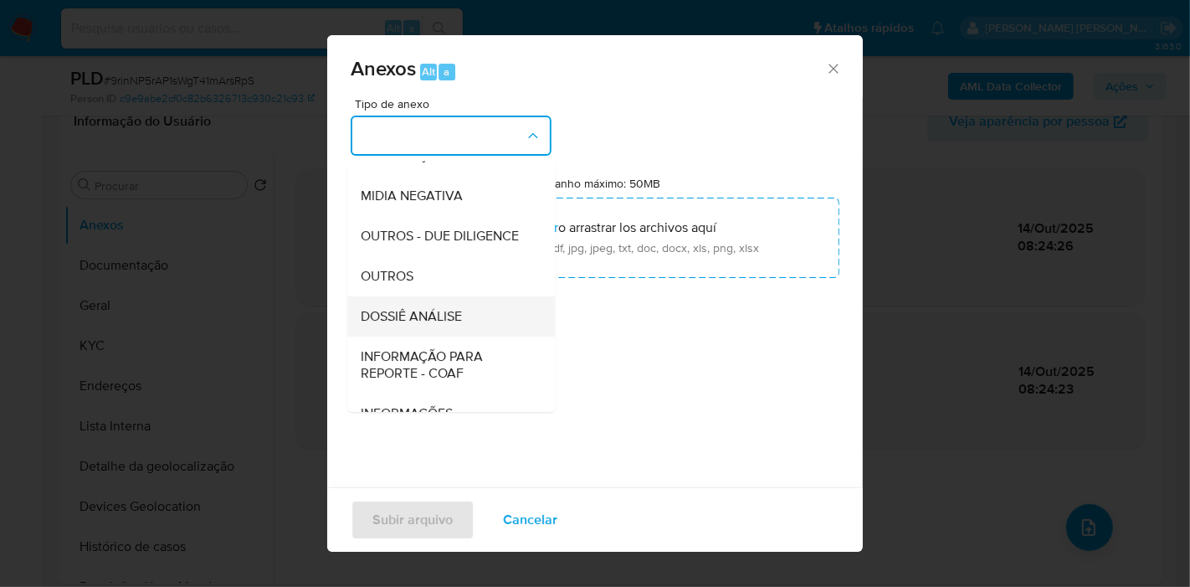
click at [454, 325] on span "DOSSIÊ ANÁLISE" at bounding box center [411, 316] width 101 height 17
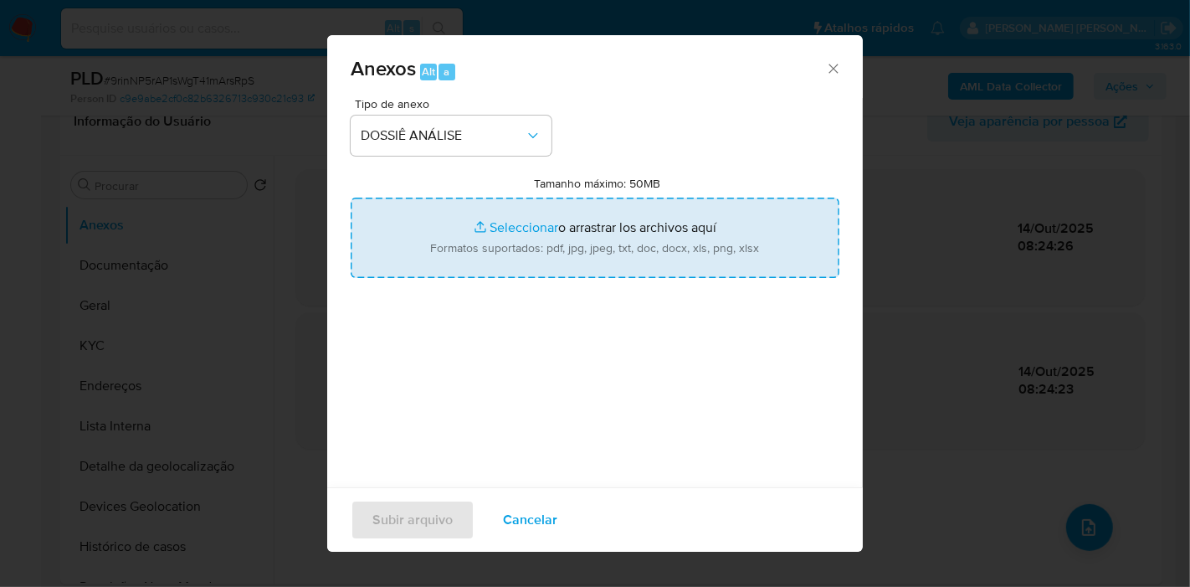
click at [551, 223] on input "Tamanho máximo: 50MB Seleccionar archivos" at bounding box center [595, 237] width 489 height 80
type input "C:\fakepath\SAR - XXX - CPF 08407957500 - LAURA RAMOS GONCALVES.pdf"
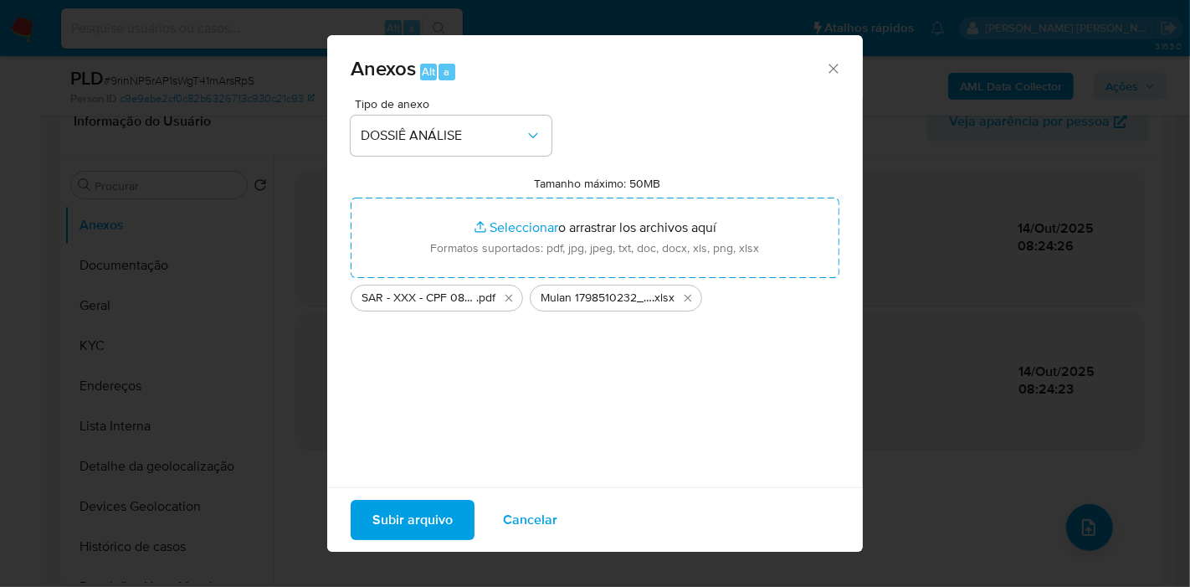
click at [415, 528] on span "Subir arquivo" at bounding box center [412, 519] width 80 height 37
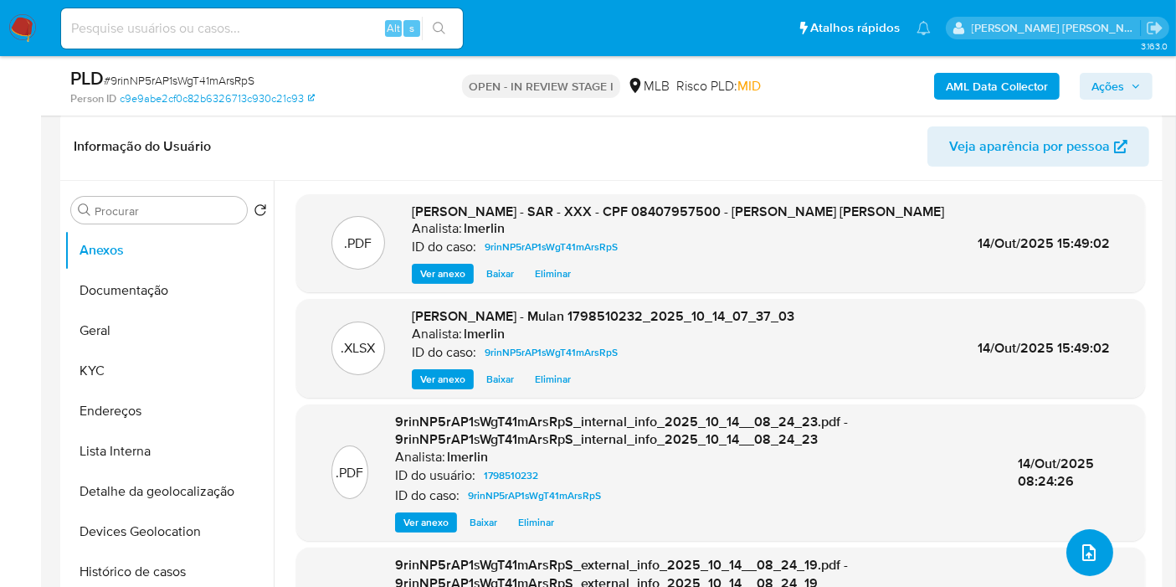
scroll to position [0, 0]
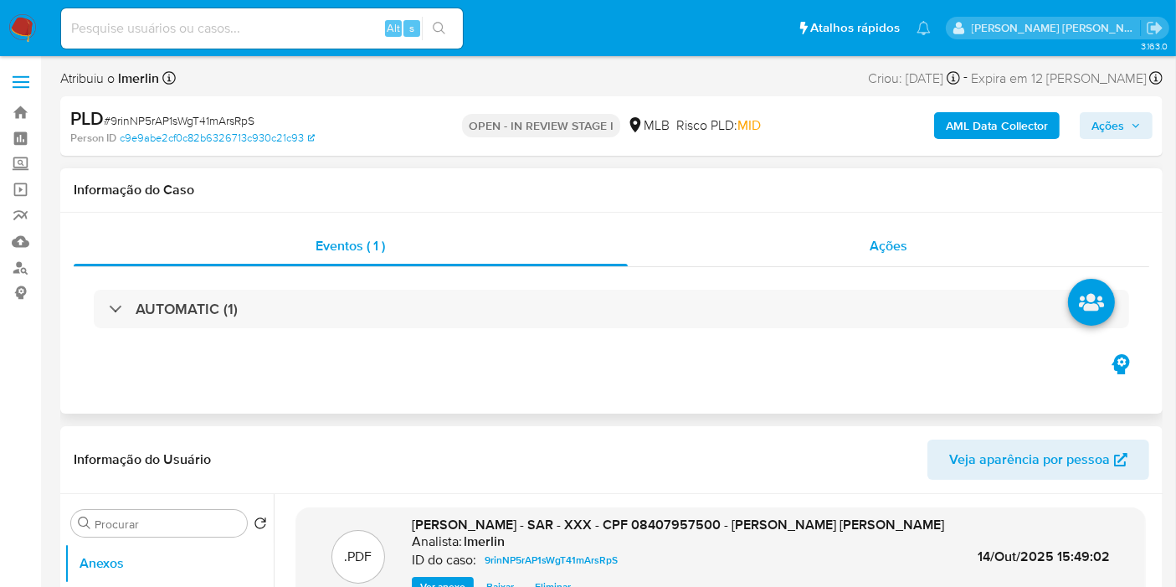
click at [942, 244] on div "Ações" at bounding box center [889, 246] width 522 height 40
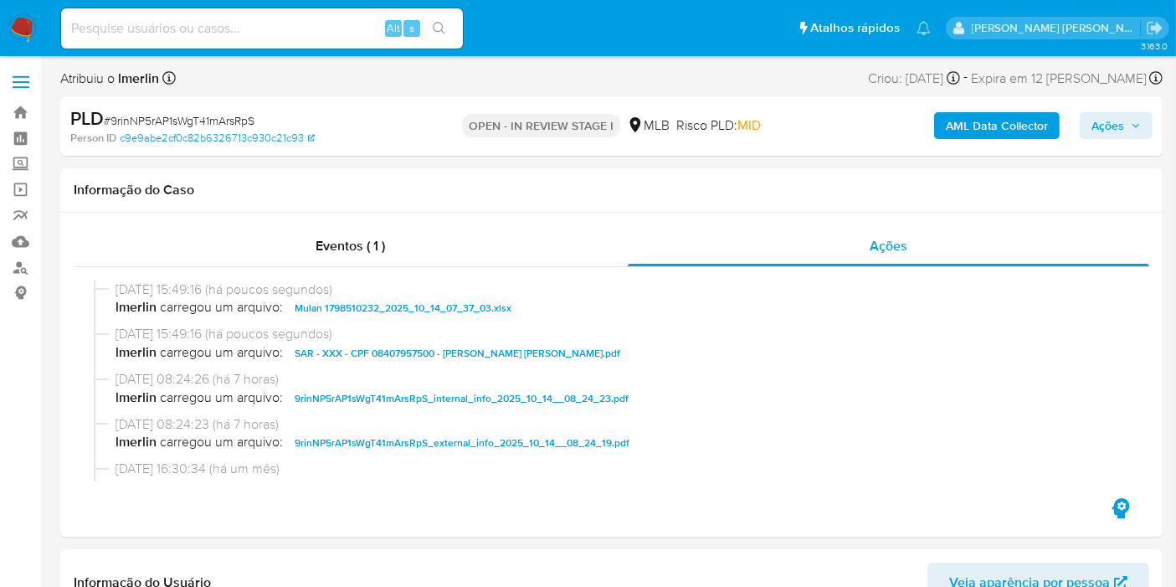
click at [1138, 118] on span "Ações" at bounding box center [1115, 125] width 49 height 23
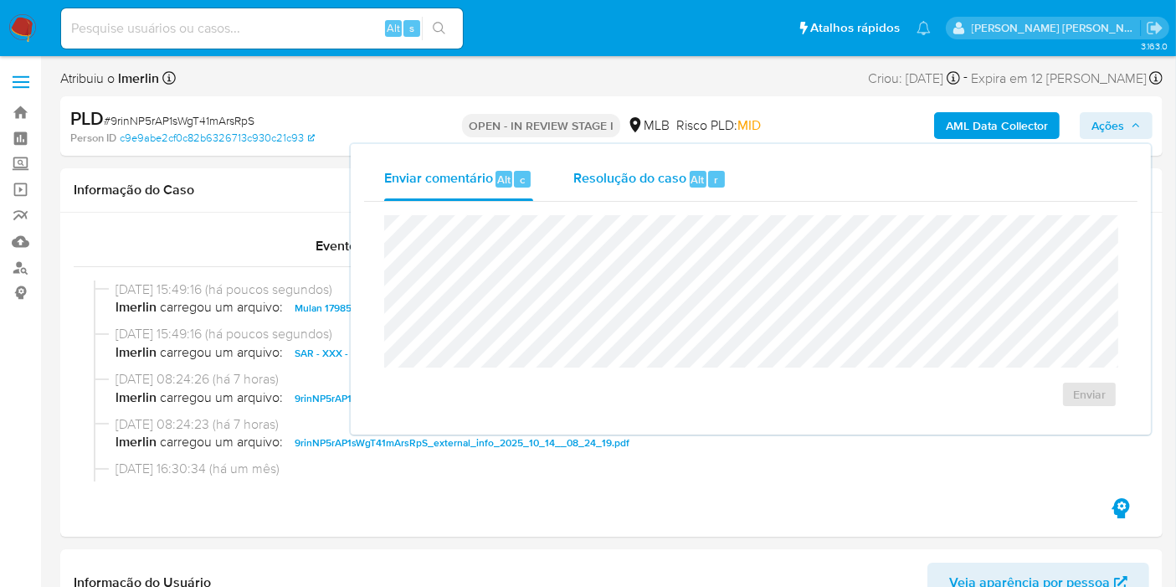
drag, startPoint x: 622, startPoint y: 181, endPoint x: 626, endPoint y: 199, distance: 18.9
click at [623, 181] on span "Resolução do caso" at bounding box center [629, 178] width 113 height 19
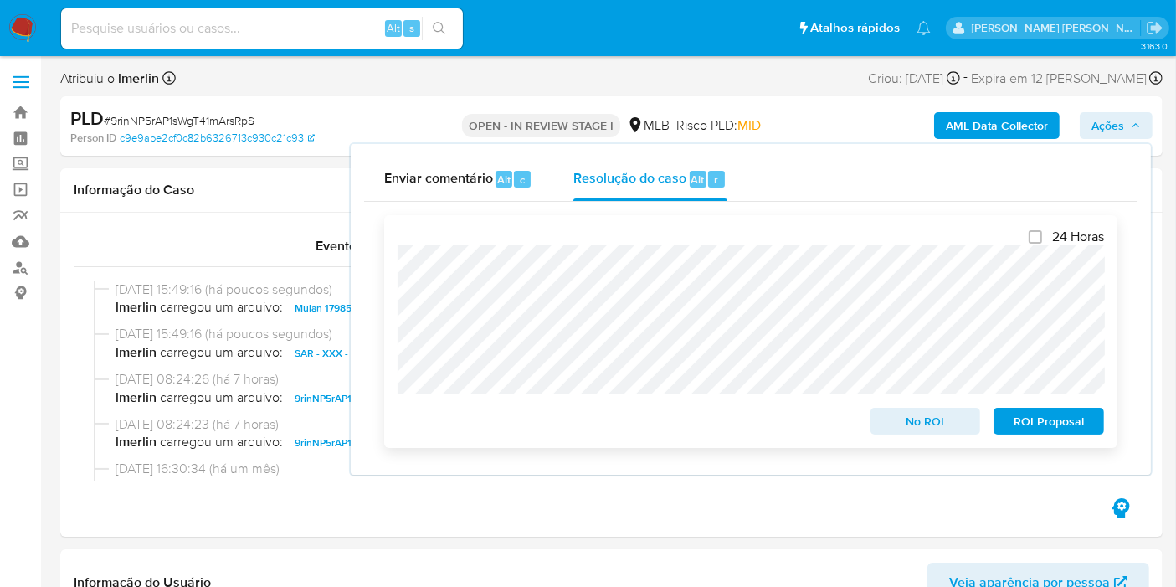
click at [1028, 417] on span "ROI Proposal" at bounding box center [1048, 420] width 87 height 23
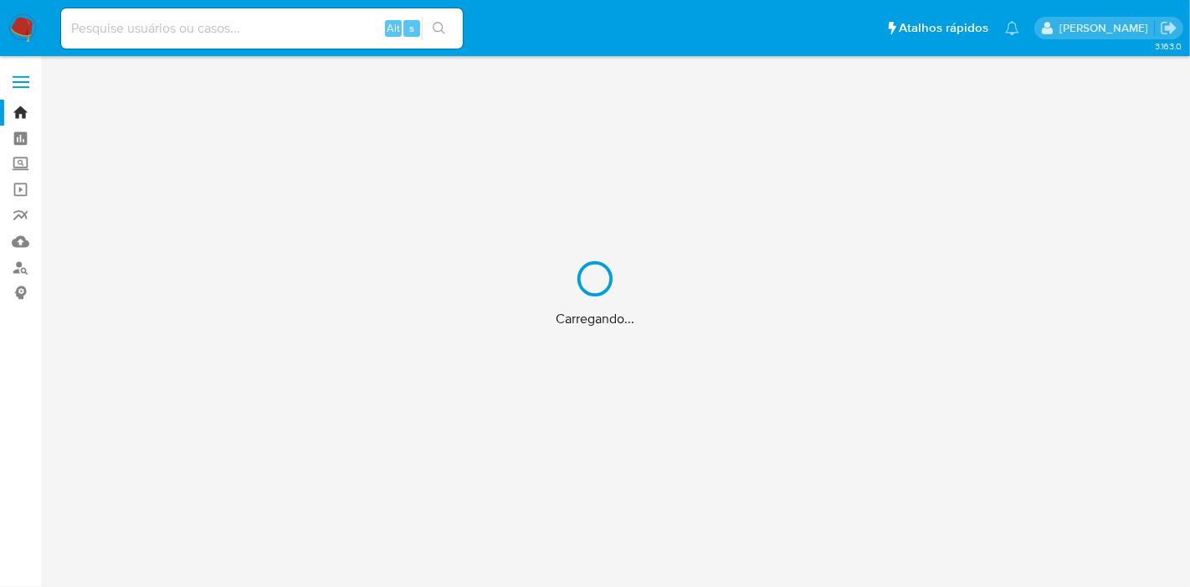
click at [315, 25] on div "Carregando..." at bounding box center [595, 293] width 1190 height 587
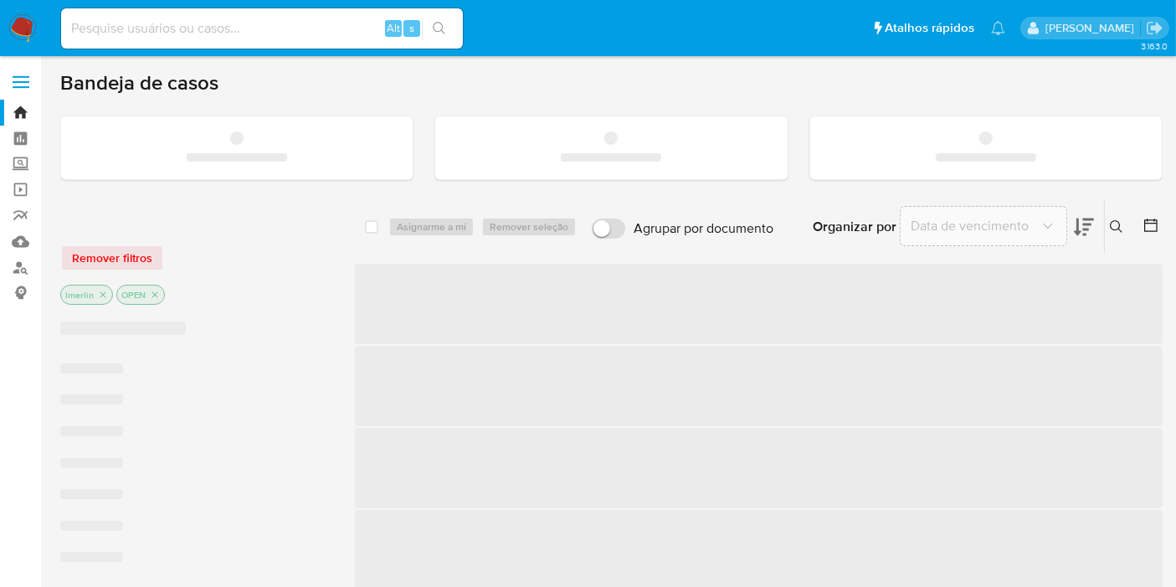
click at [243, 34] on input at bounding box center [262, 29] width 402 height 22
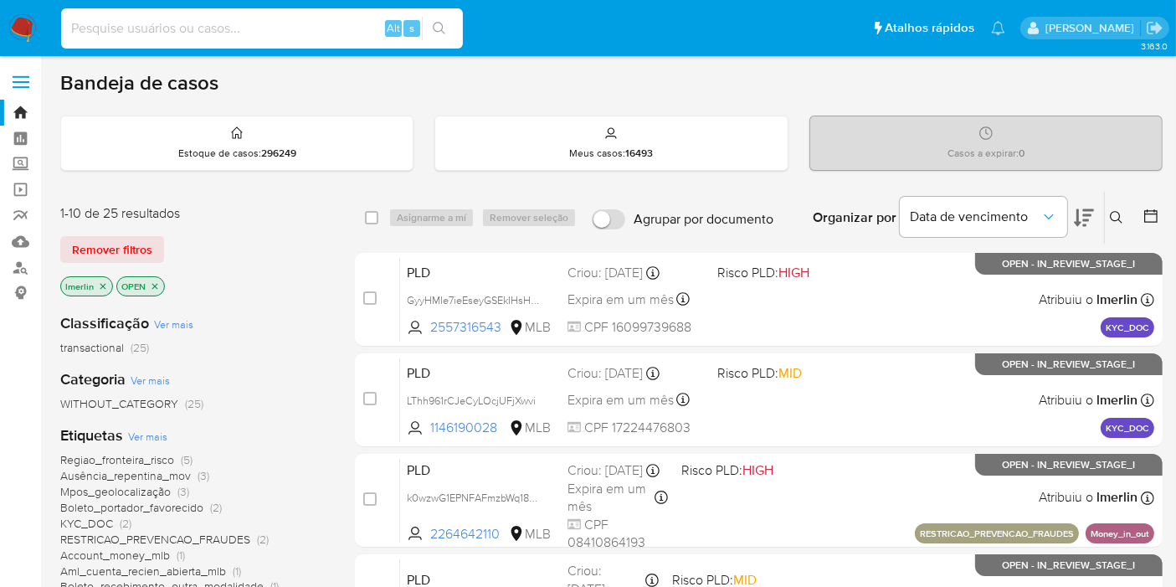
paste input "c9e9abe2cf0c82b6326713c930c21c93"
type input "c9e9abe2cf0c82b6326713c930c21c93"
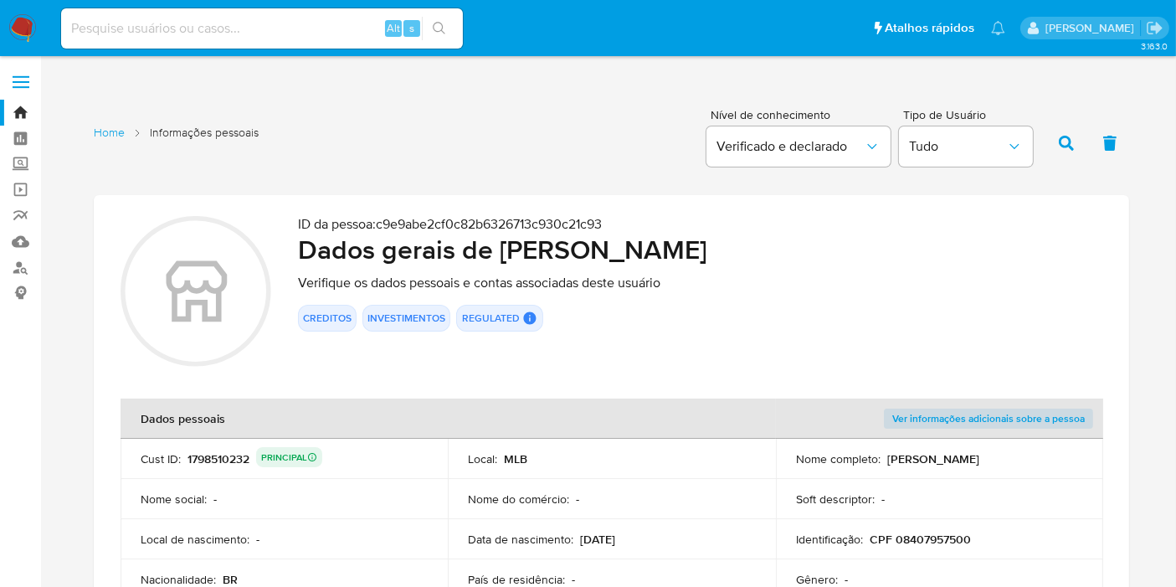
click at [268, 30] on input at bounding box center [262, 29] width 402 height 22
paste input "932bbe99a03ec1c56f04891b5516b9bb"
type input "932bbe99a03ec1c56f04891b5516b9bb"
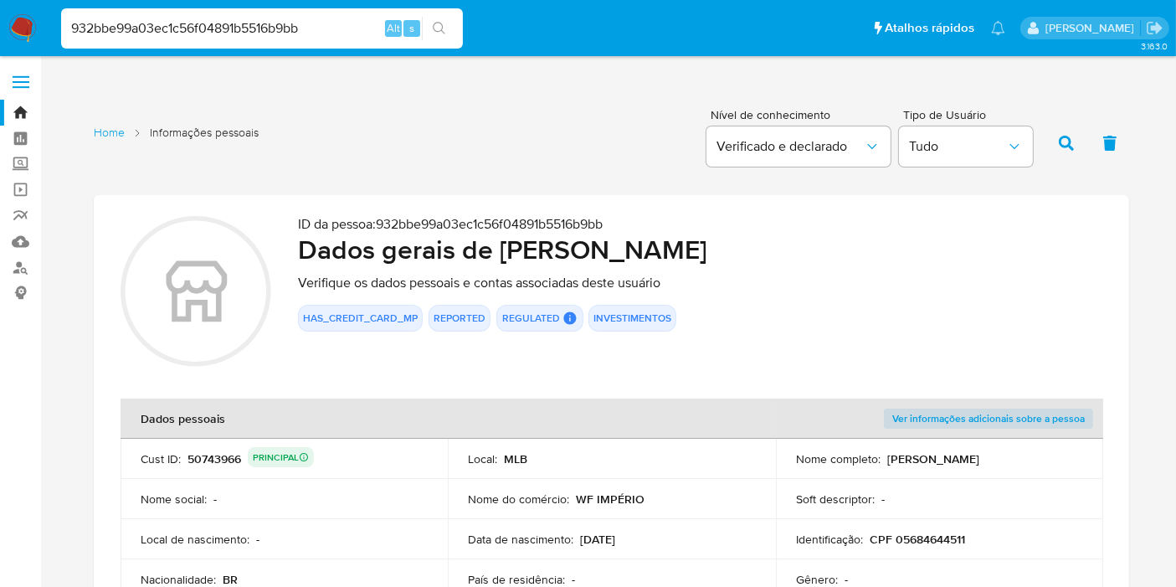
click at [939, 540] on p "CPF 05684644511" at bounding box center [916, 538] width 95 height 15
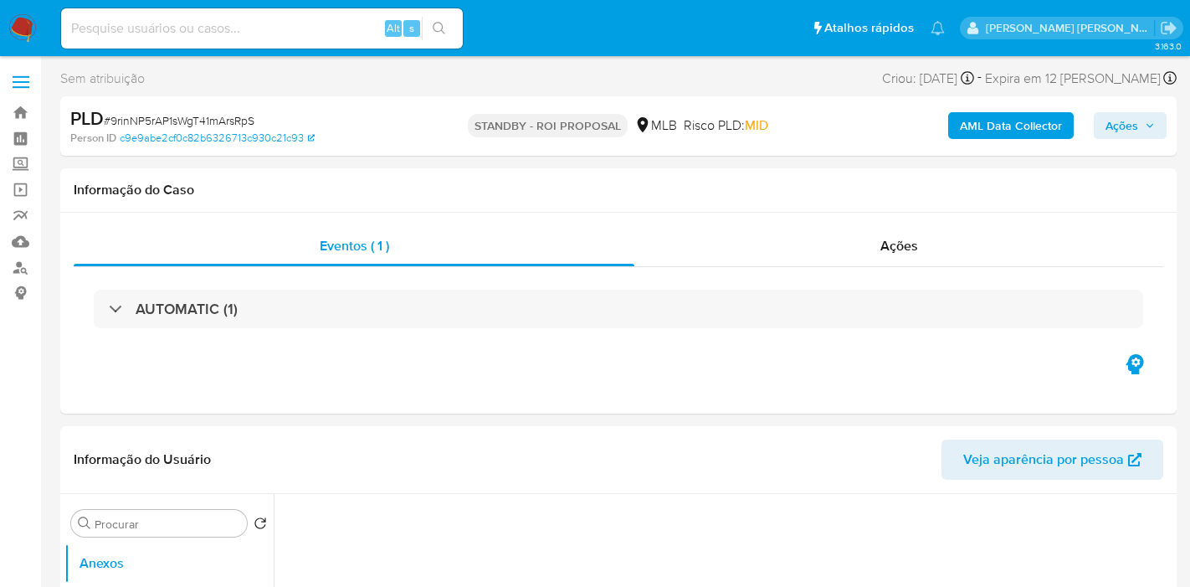
select select "10"
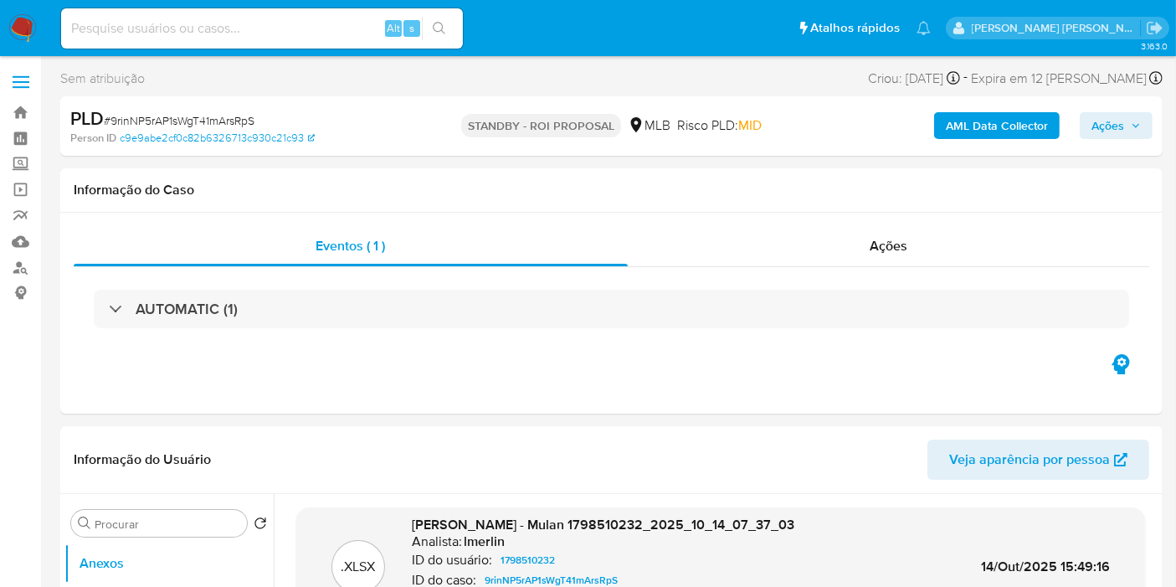
click at [336, 32] on input at bounding box center [262, 29] width 402 height 22
paste input "bBJ98kTEG0DwMhO2WlMDHjnb"
type input "bBJ98kTEG0DwMhO2WlMDHjnb"
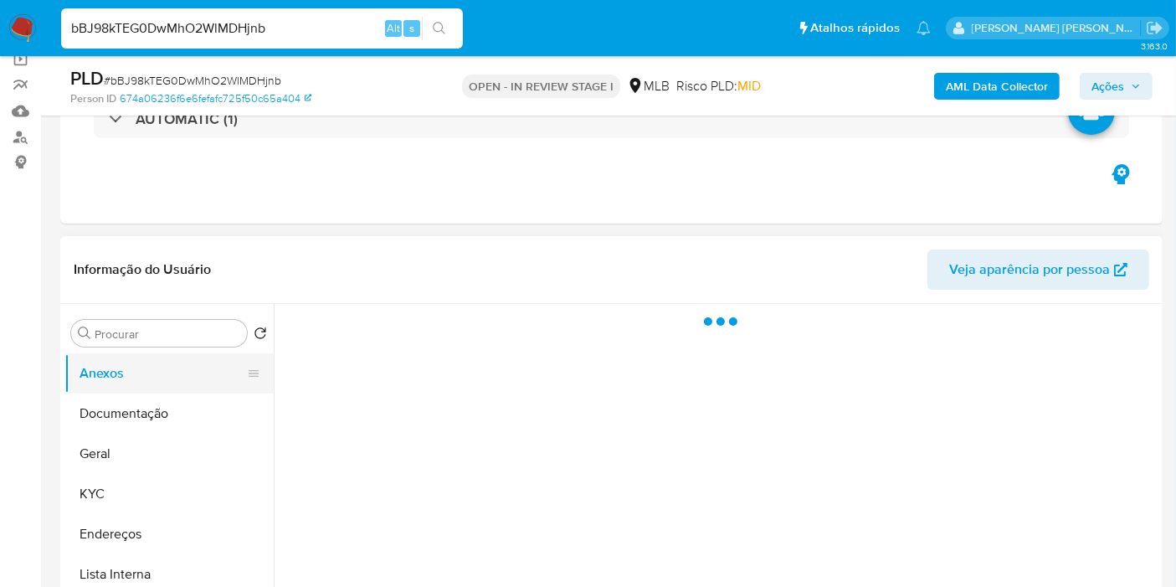
scroll to position [279, 0]
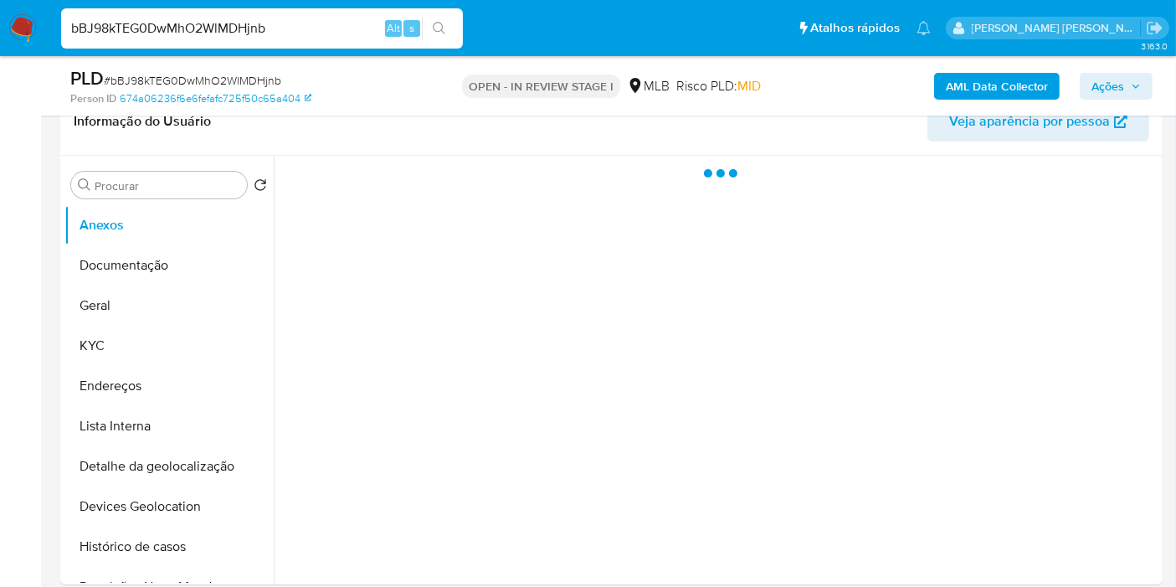
select select "10"
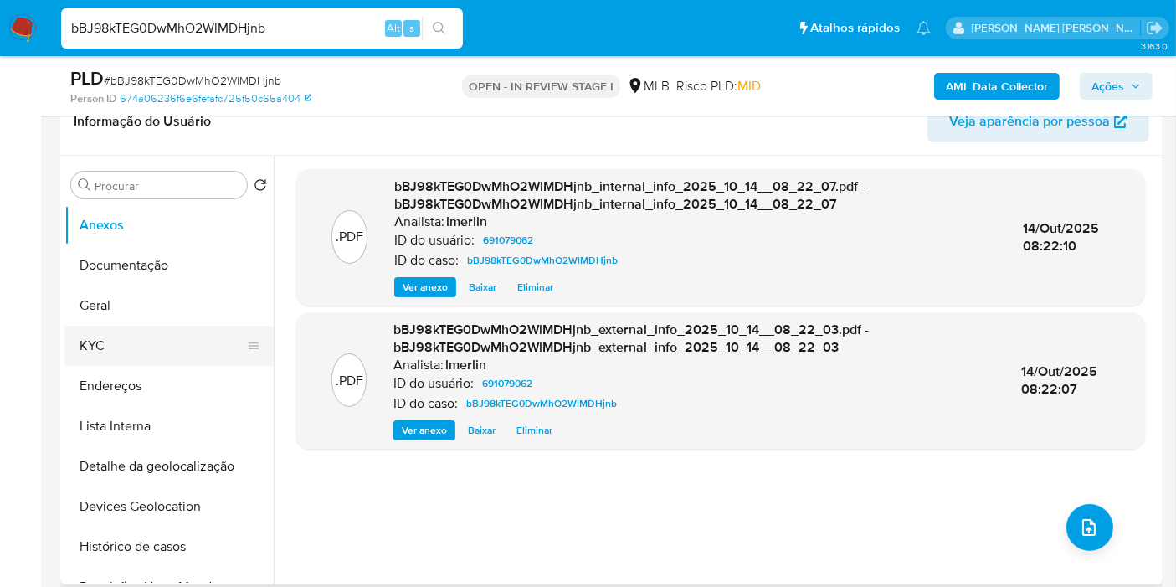
click at [110, 332] on button "KYC" at bounding box center [162, 346] width 196 height 40
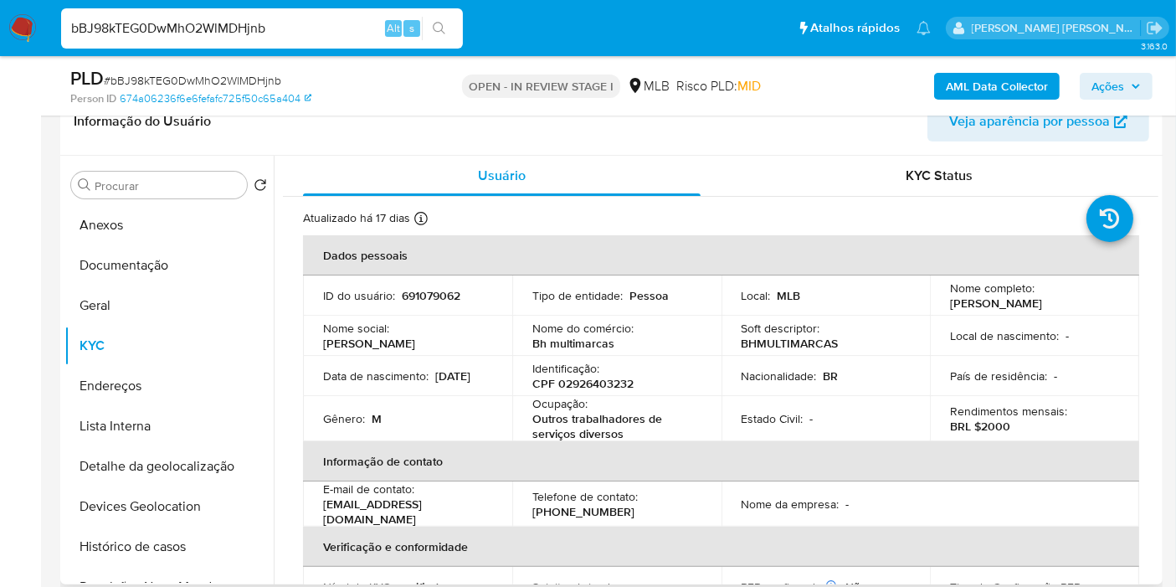
click at [590, 381] on p "CPF 02926403232" at bounding box center [582, 383] width 101 height 15
click at [423, 290] on p "691079062" at bounding box center [431, 295] width 59 height 15
copy p "691079062"
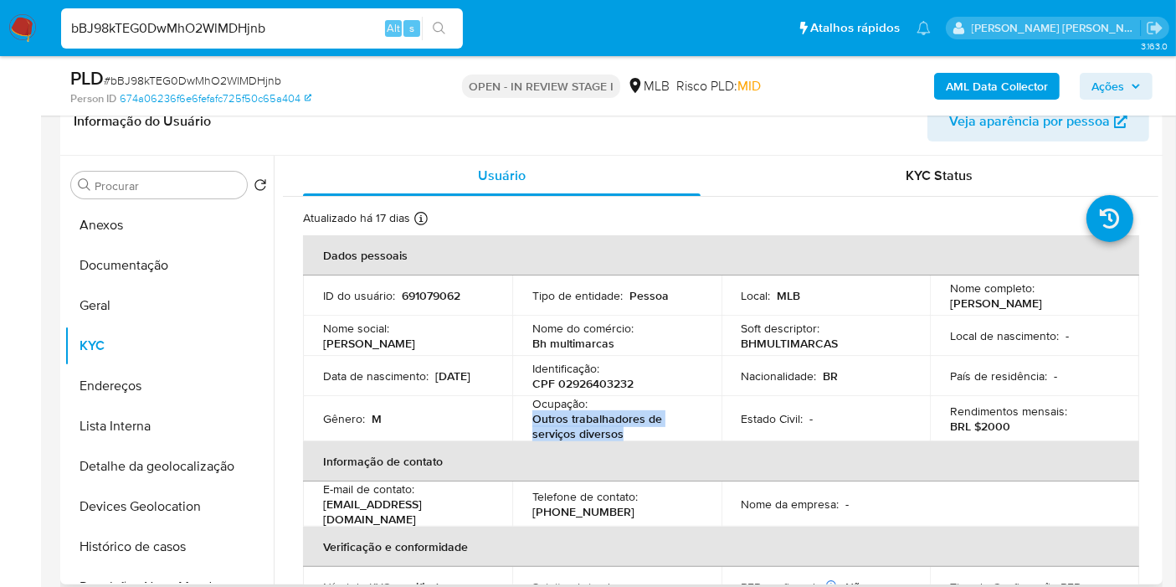
drag, startPoint x: 637, startPoint y: 436, endPoint x: 528, endPoint y: 421, distance: 109.8
click at [528, 421] on td "Ocupação : Outros trabalhadores de serviços diversos" at bounding box center [616, 418] width 209 height 45
copy p "Outros trabalhadores de serviços diversos"
click at [173, 262] on button "Documentação" at bounding box center [162, 265] width 196 height 40
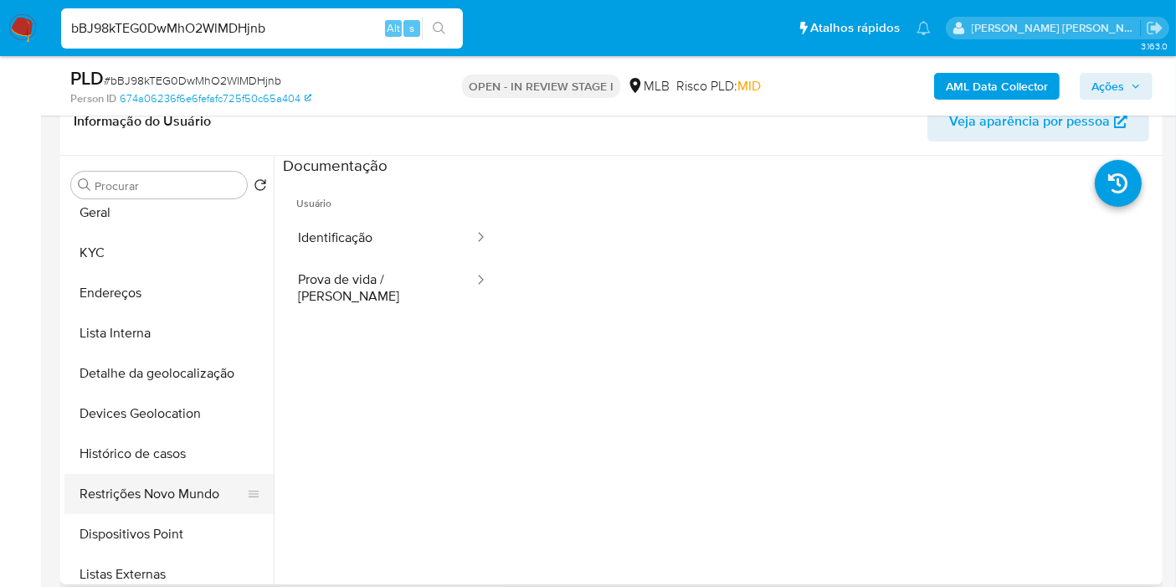
scroll to position [186, 0]
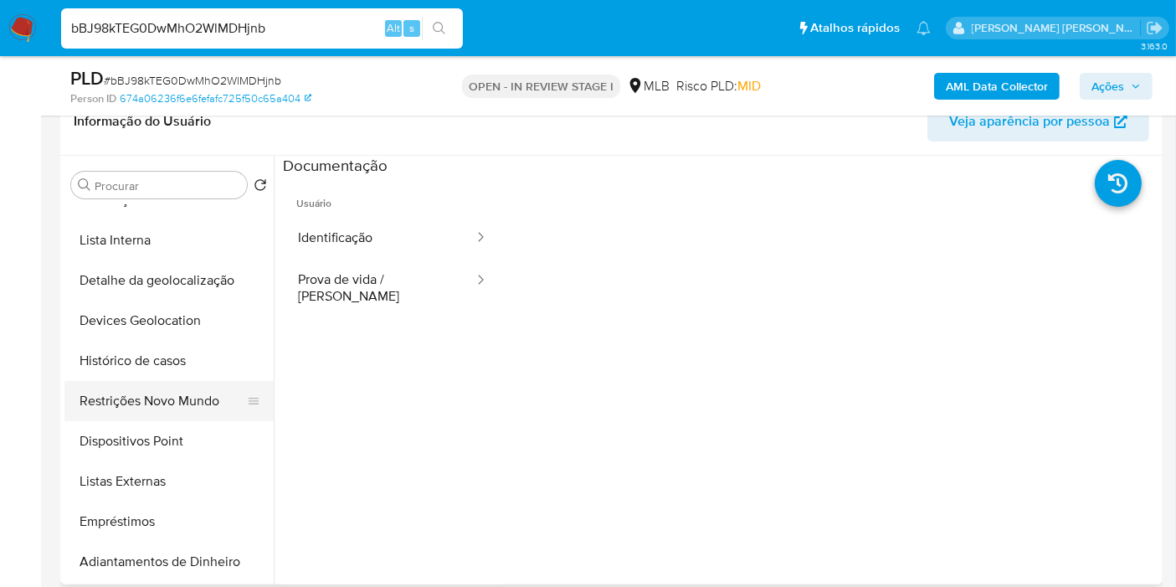
click at [209, 418] on button "Restrições Novo Mundo" at bounding box center [162, 401] width 196 height 40
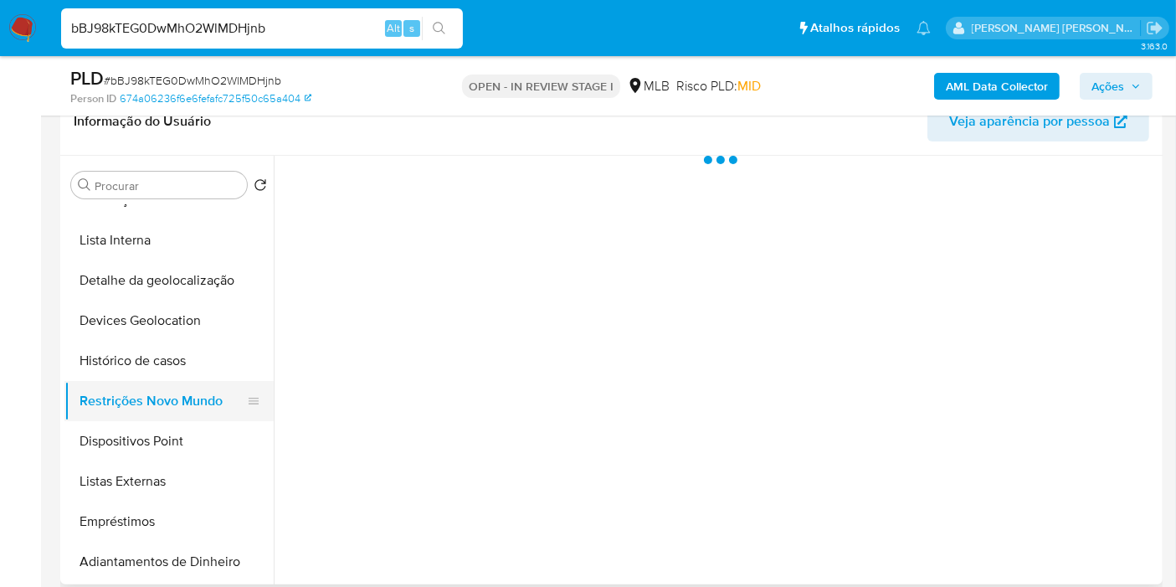
click at [213, 395] on button "Restrições Novo Mundo" at bounding box center [162, 401] width 196 height 40
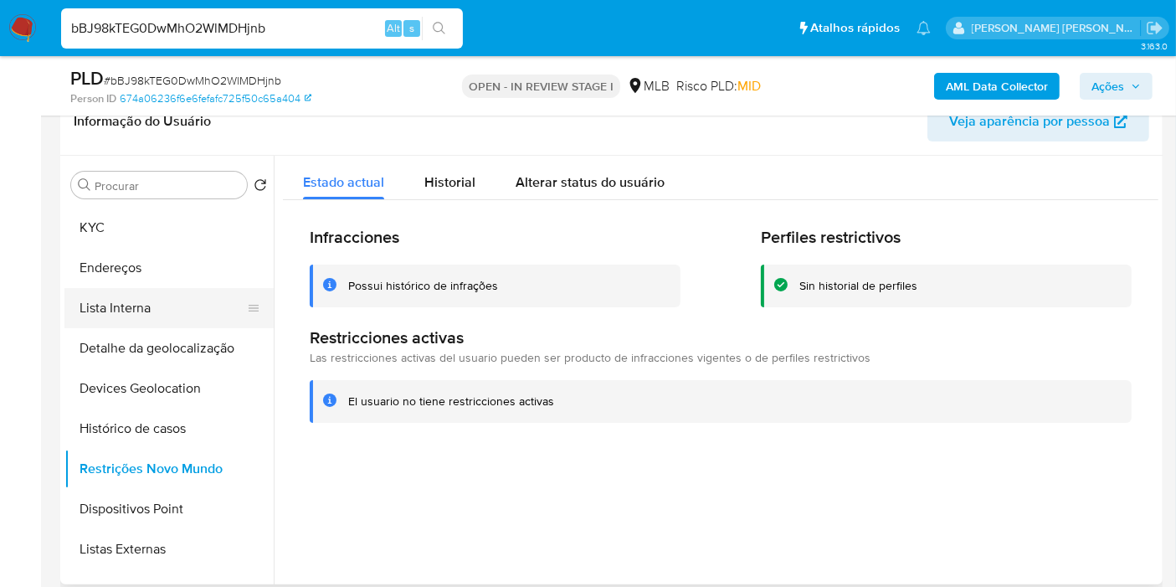
scroll to position [93, 0]
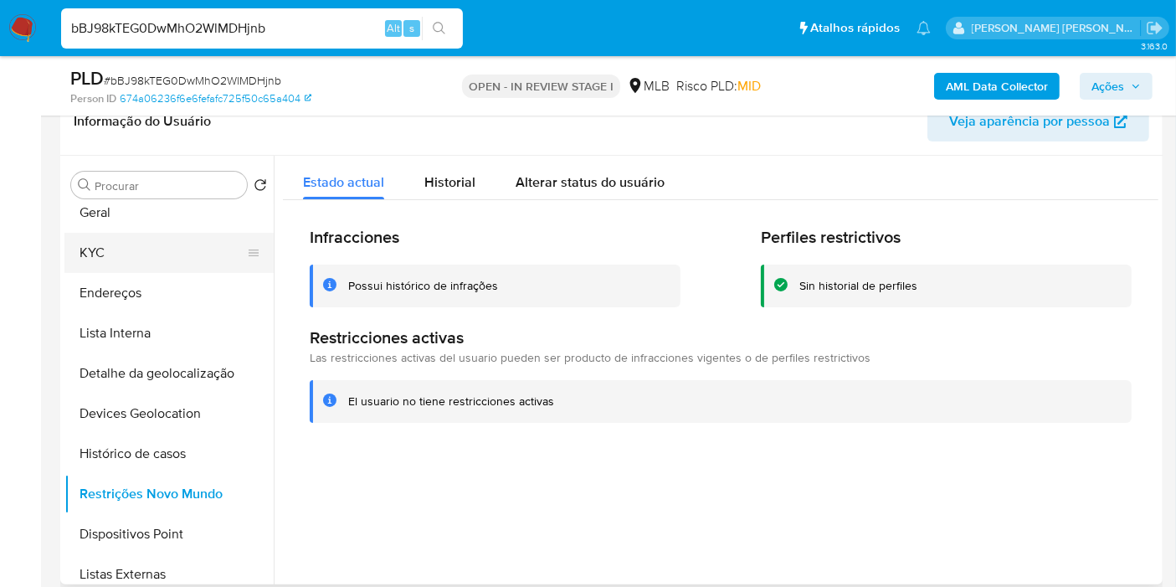
click at [127, 258] on button "KYC" at bounding box center [162, 253] width 196 height 40
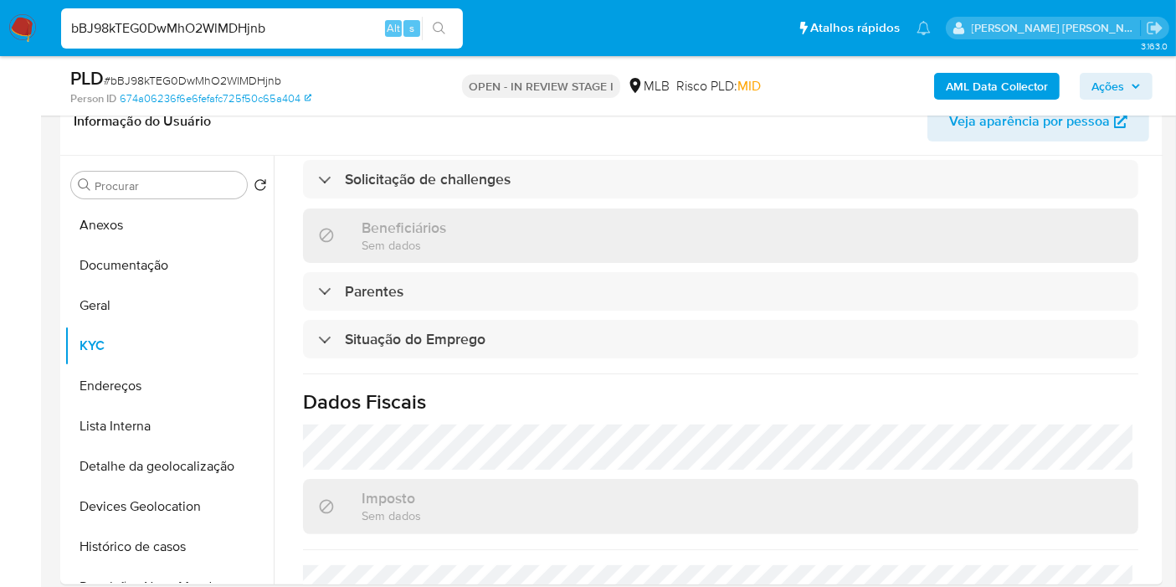
scroll to position [765, 0]
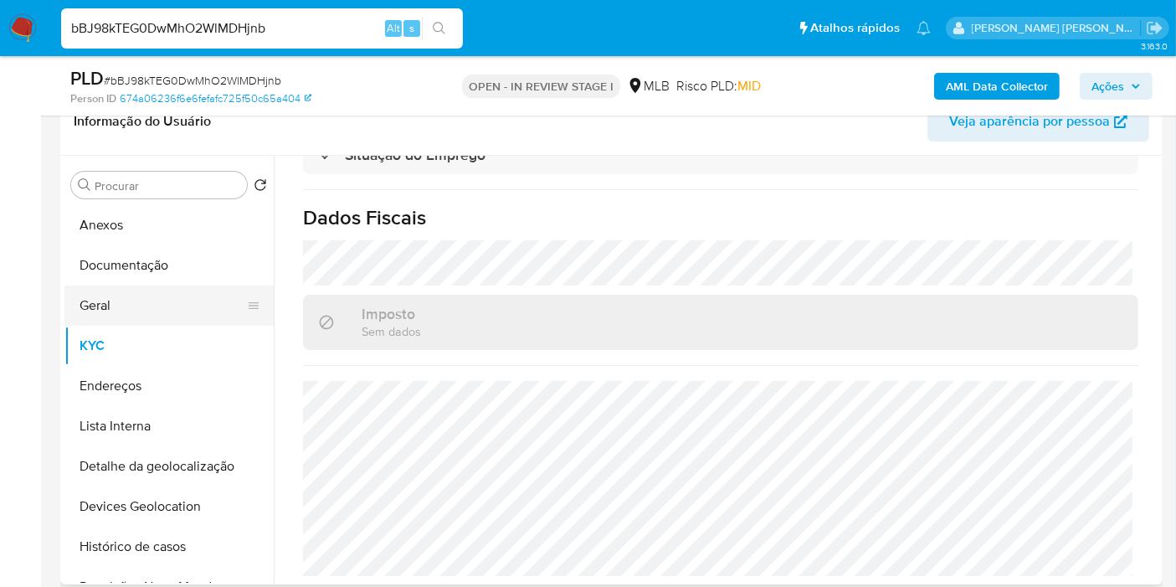
click at [125, 305] on button "Geral" at bounding box center [162, 305] width 196 height 40
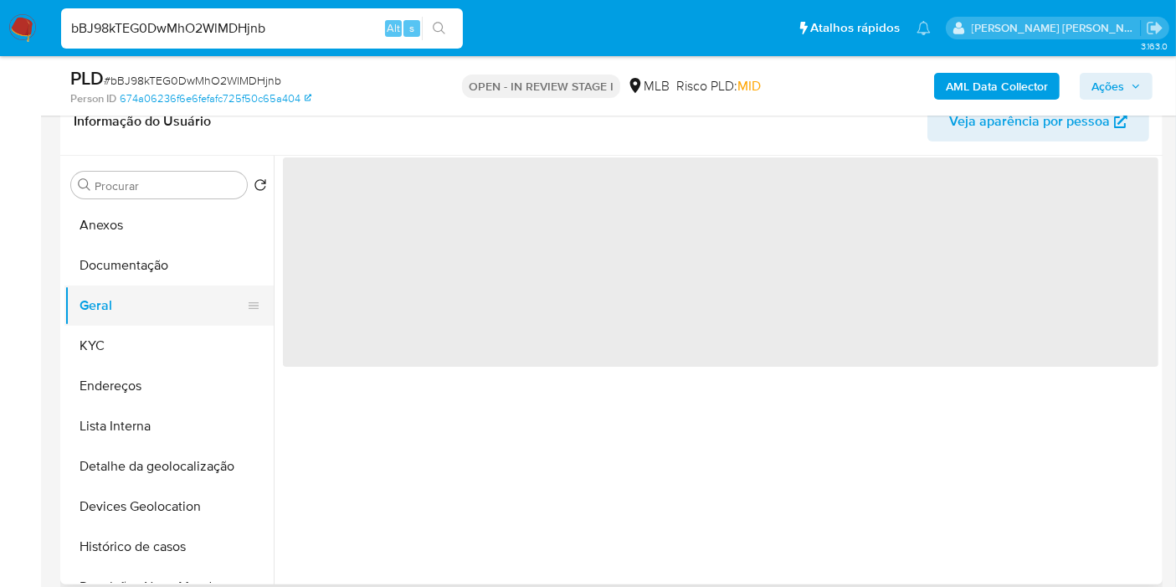
scroll to position [0, 0]
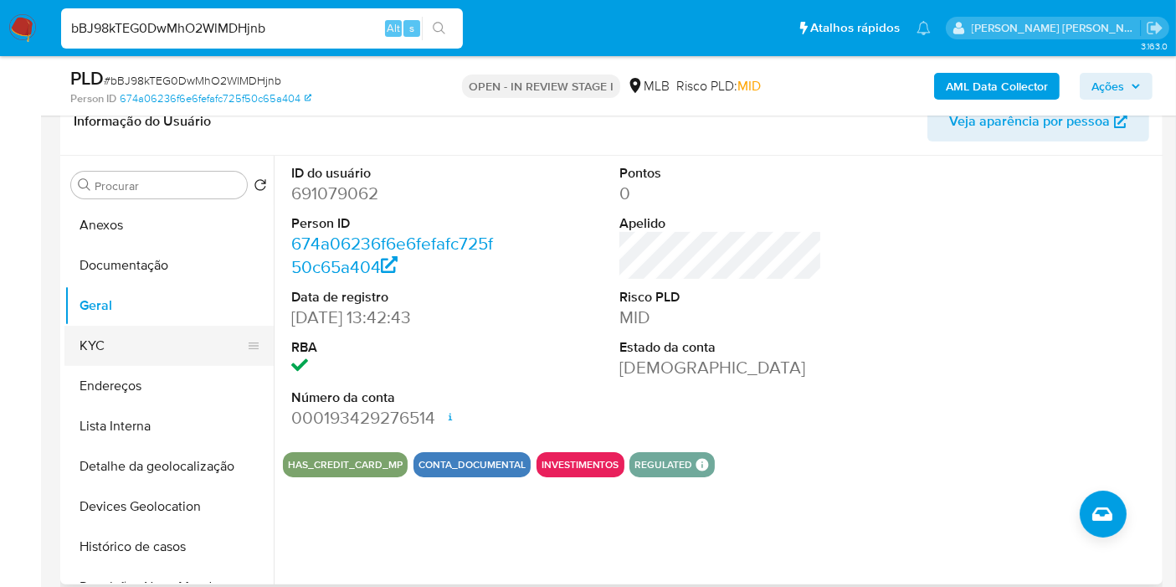
click at [172, 355] on button "KYC" at bounding box center [162, 346] width 196 height 40
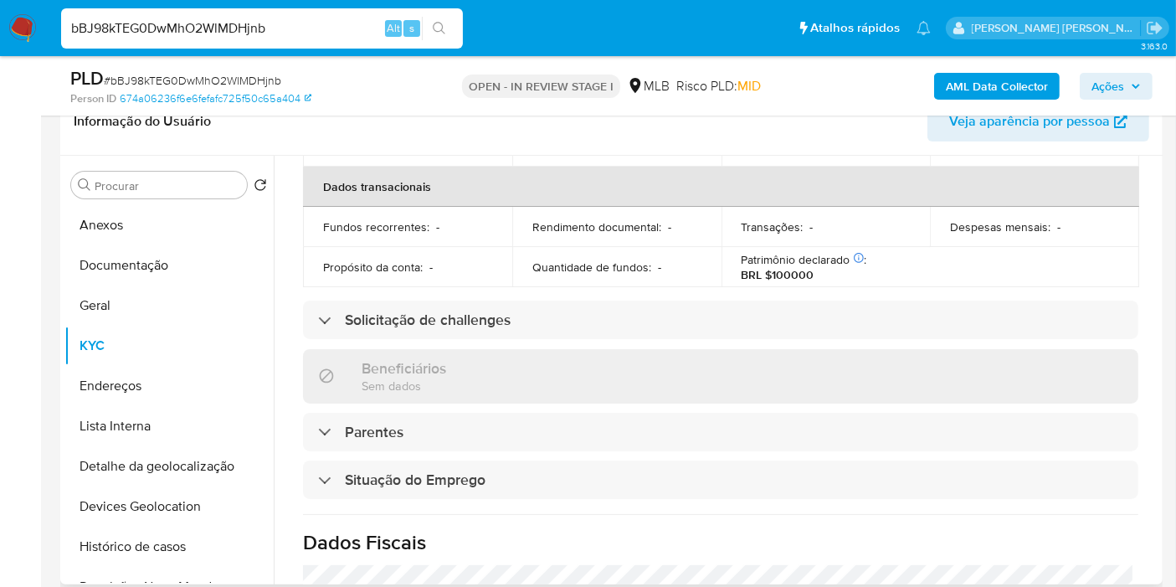
scroll to position [765, 0]
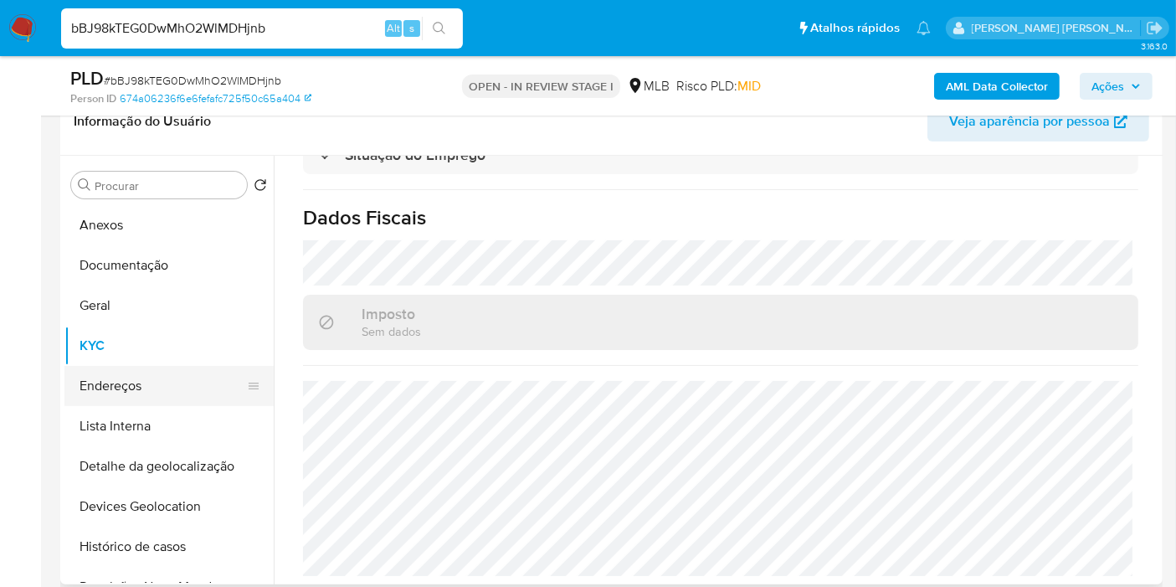
click at [223, 375] on button "Endereços" at bounding box center [162, 386] width 196 height 40
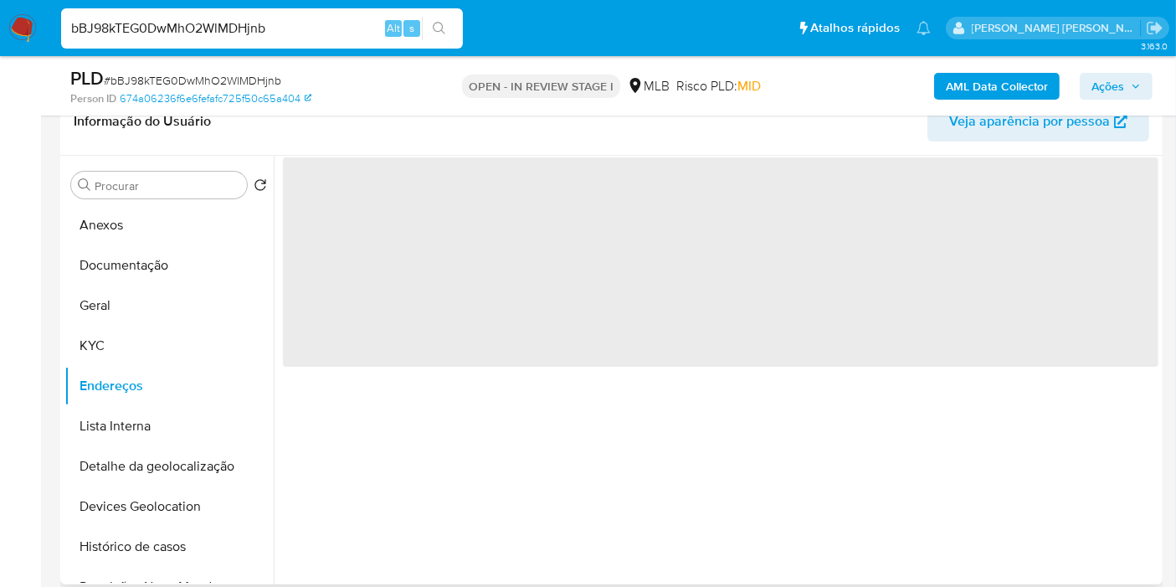
scroll to position [0, 0]
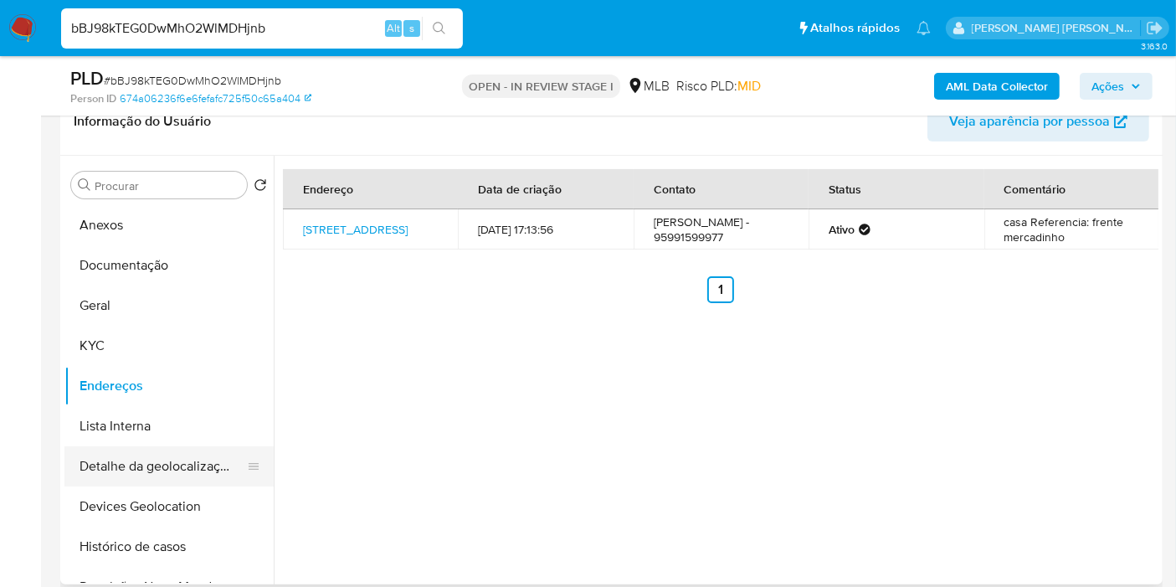
click at [126, 481] on button "Detalhe da geolocalização" at bounding box center [162, 466] width 196 height 40
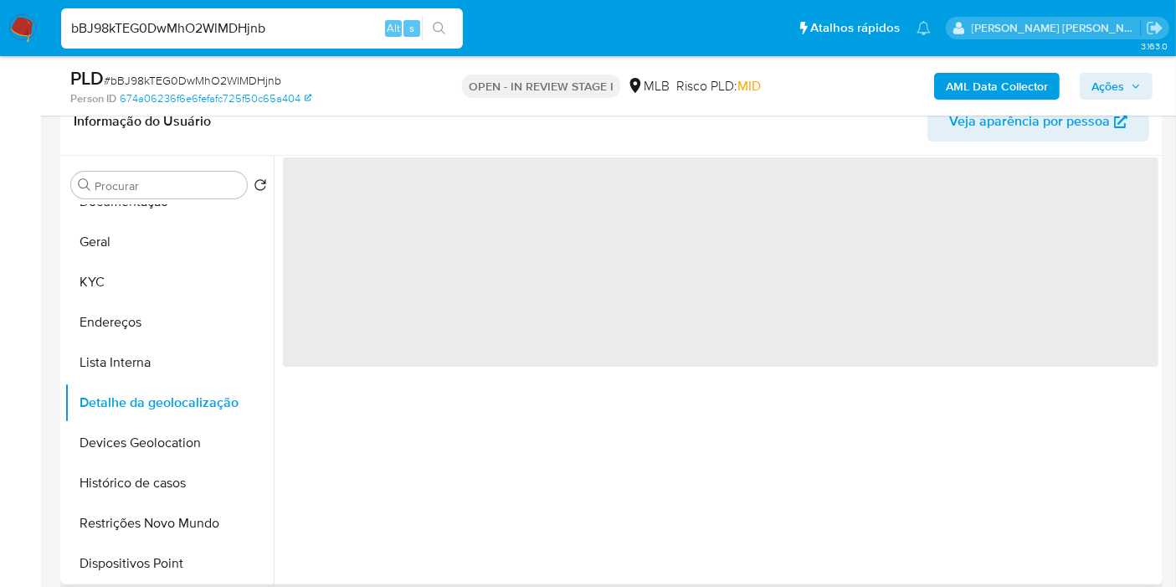
scroll to position [93, 0]
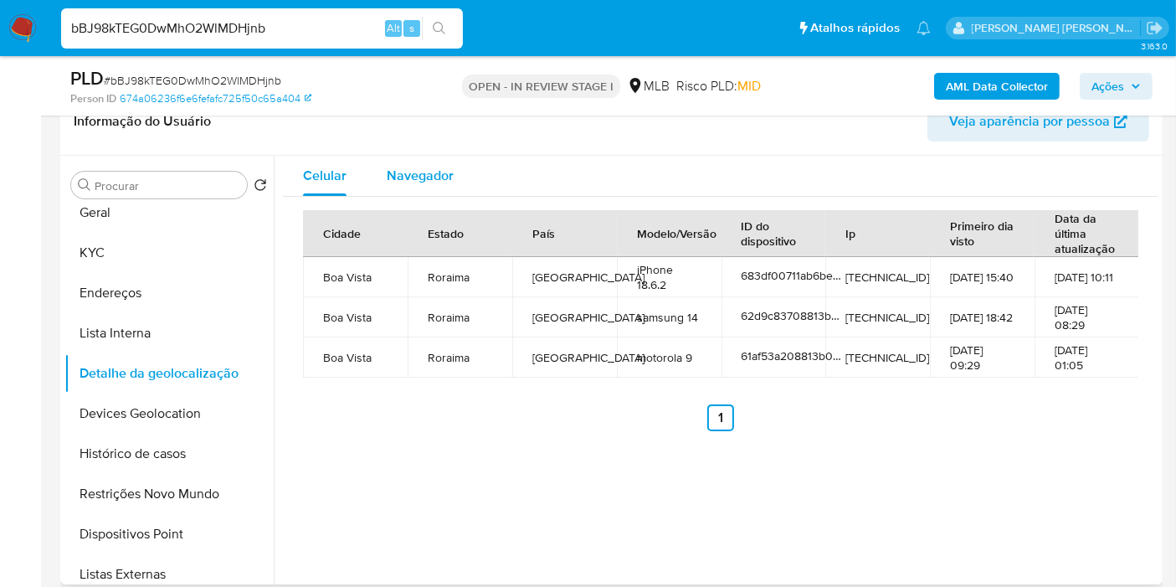
click at [450, 172] on span "Navegador" at bounding box center [420, 175] width 67 height 19
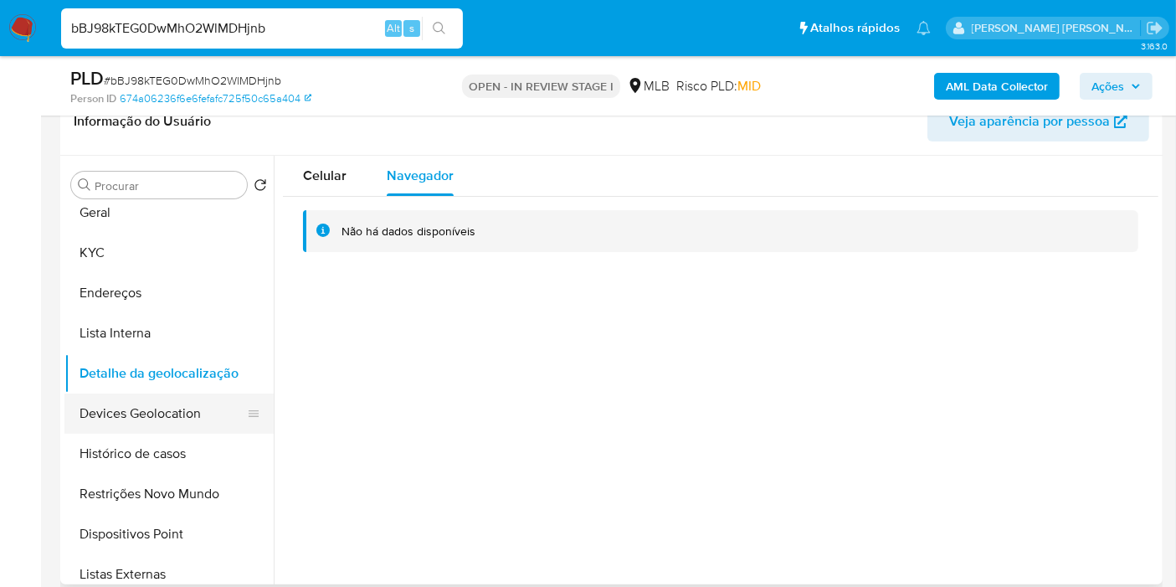
drag, startPoint x: 199, startPoint y: 412, endPoint x: 245, endPoint y: 392, distance: 50.2
click at [198, 412] on button "Devices Geolocation" at bounding box center [162, 413] width 196 height 40
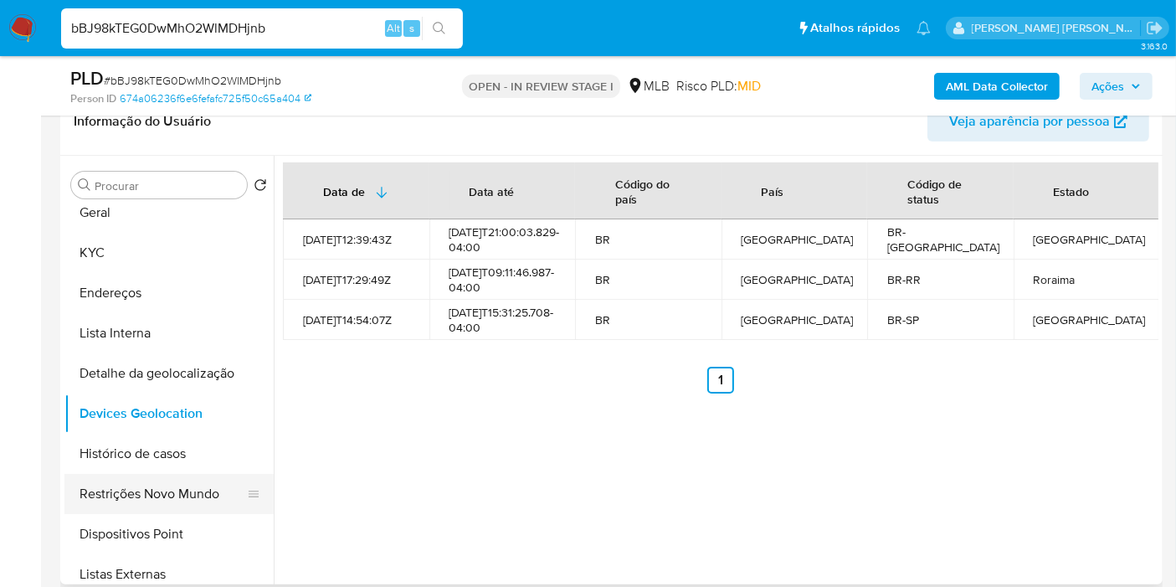
click at [167, 506] on button "Restrições Novo Mundo" at bounding box center [162, 494] width 196 height 40
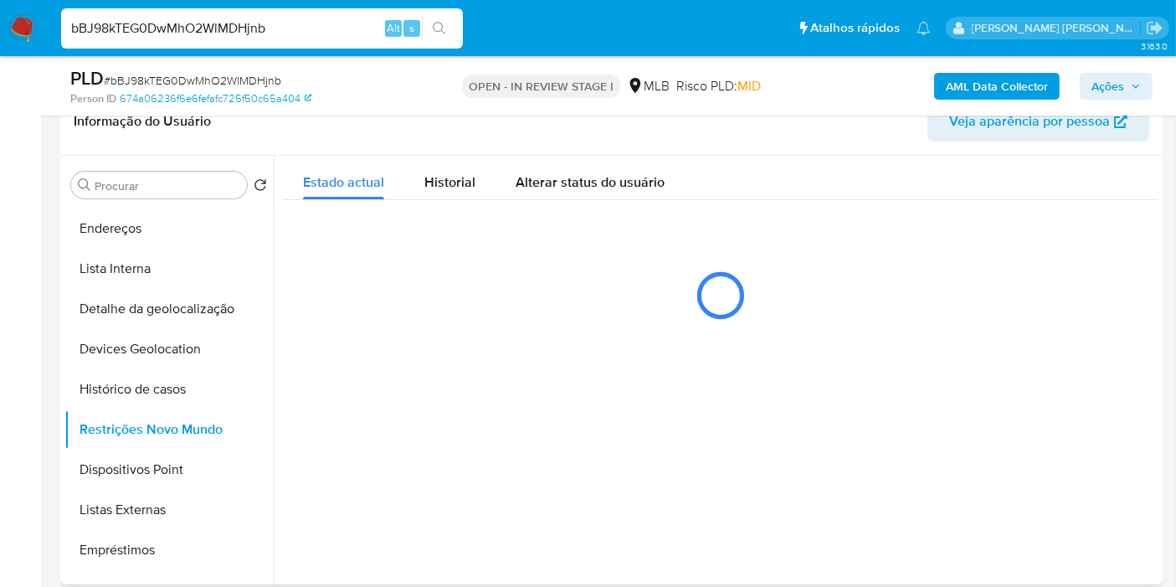
scroll to position [186, 0]
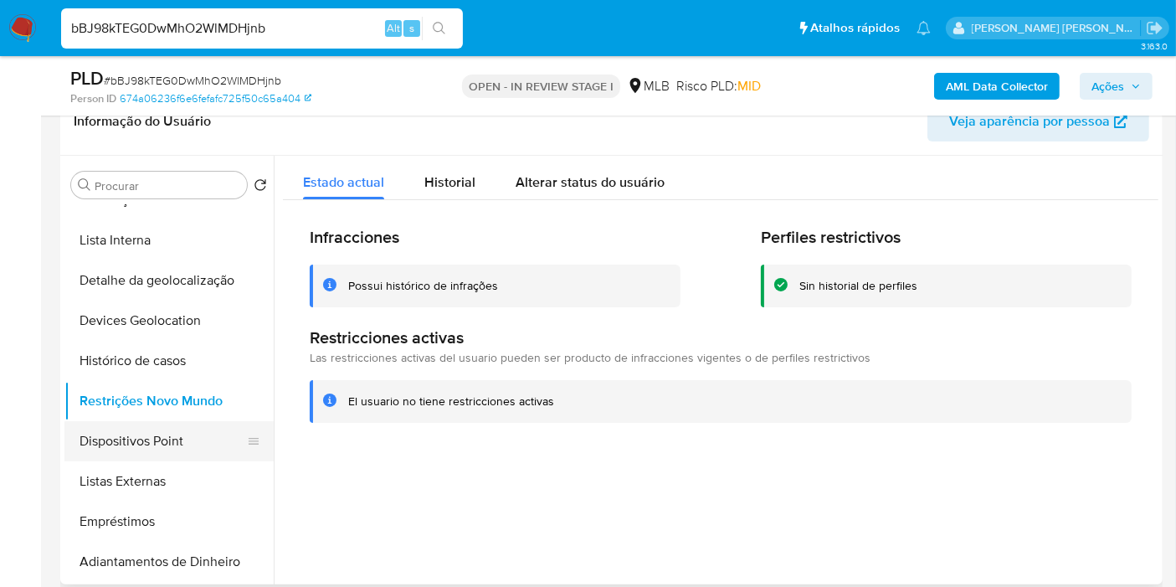
click at [191, 442] on button "Dispositivos Point" at bounding box center [162, 441] width 196 height 40
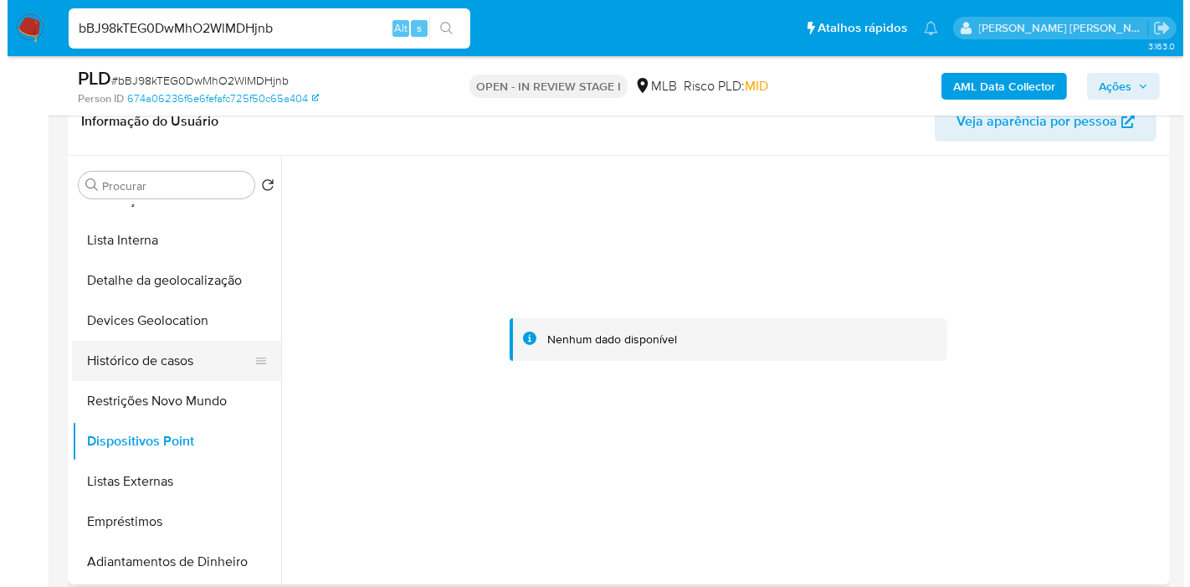
scroll to position [0, 0]
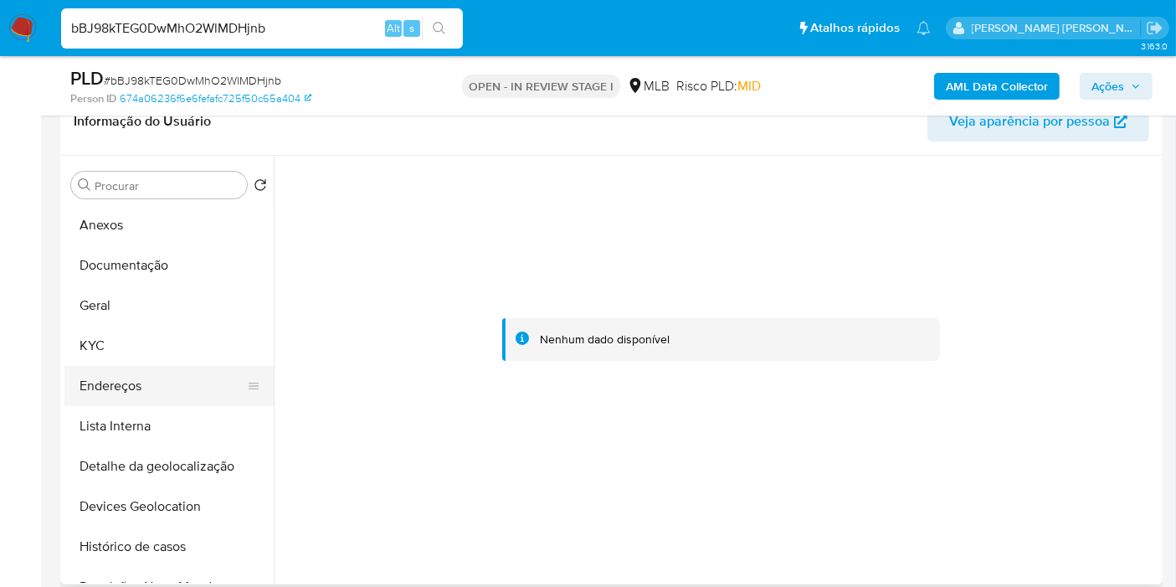
click at [151, 392] on button "Endereços" at bounding box center [162, 386] width 196 height 40
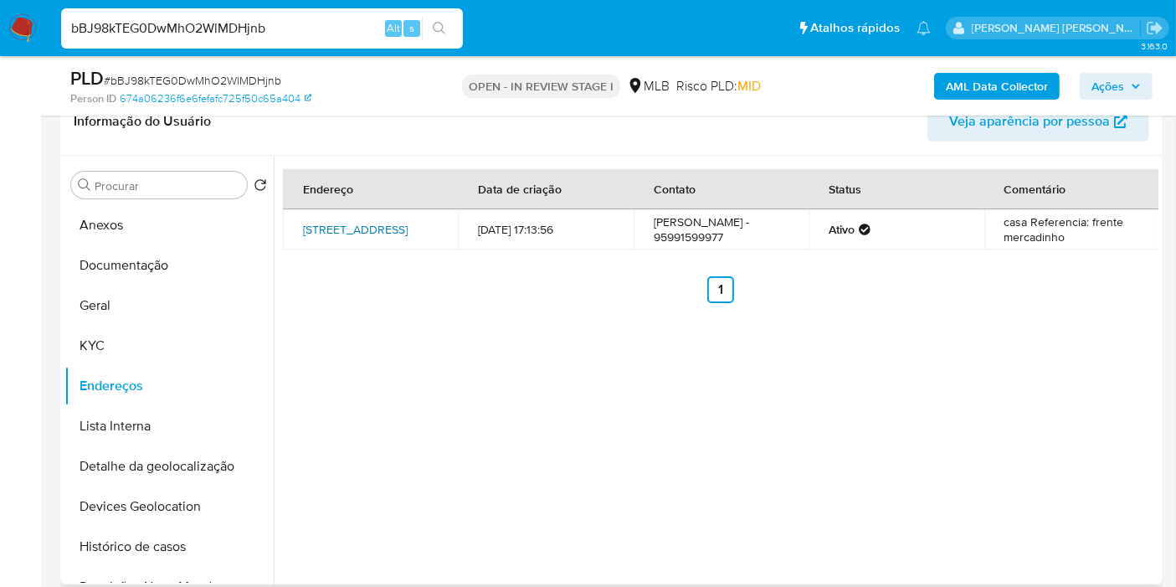
click at [363, 221] on link "Rua Canário 593, Boa Vista, Roraima, 69315685, Brasil 593" at bounding box center [355, 229] width 105 height 17
click at [154, 336] on button "KYC" at bounding box center [162, 346] width 196 height 40
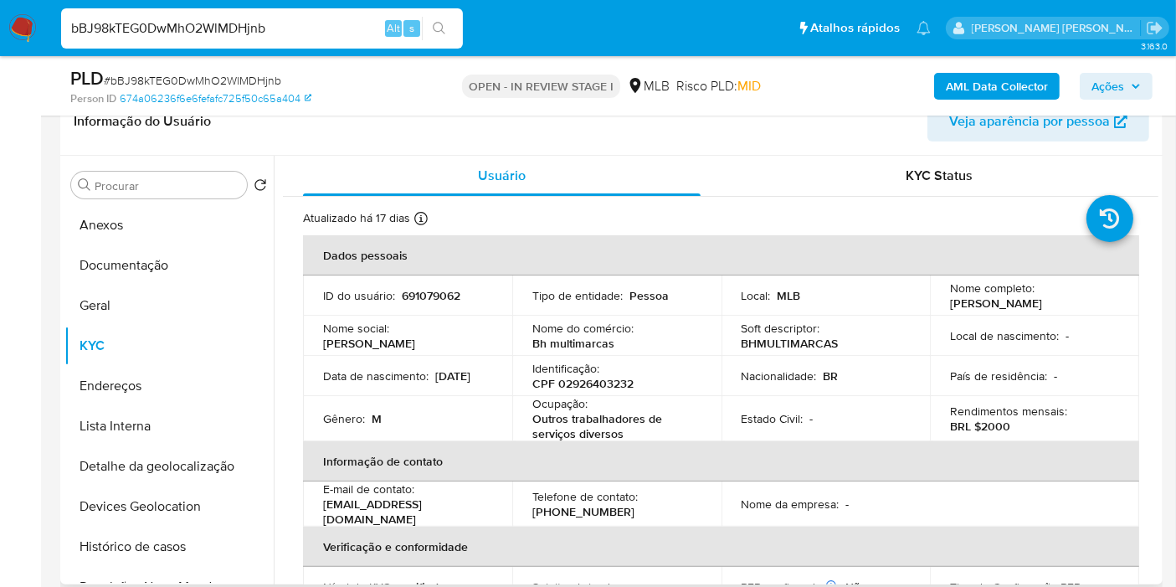
click at [597, 384] on p "CPF 02926403232" at bounding box center [582, 383] width 101 height 15
copy p "02926403232"
click at [137, 233] on button "Anexos" at bounding box center [162, 225] width 196 height 40
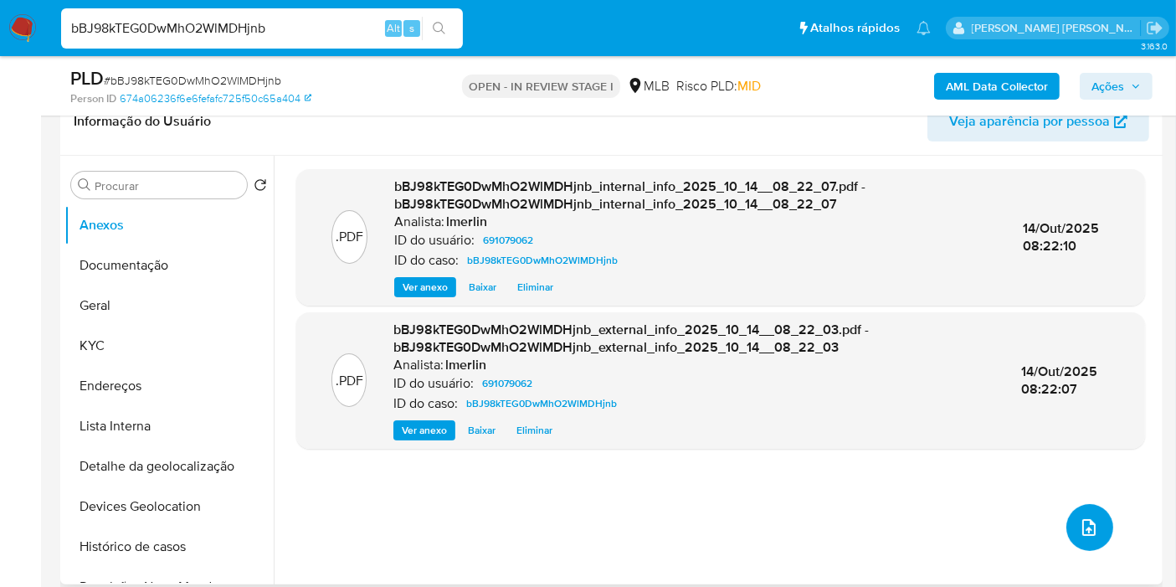
click at [1083, 520] on icon "upload-file" at bounding box center [1089, 527] width 20 height 20
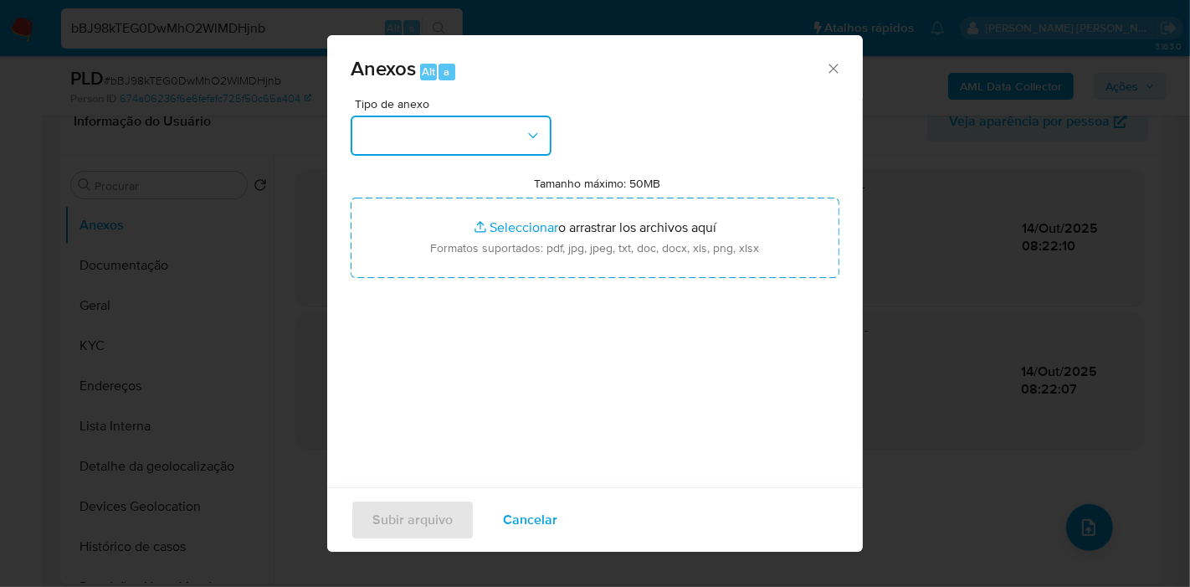
click at [476, 136] on button "button" at bounding box center [451, 135] width 201 height 40
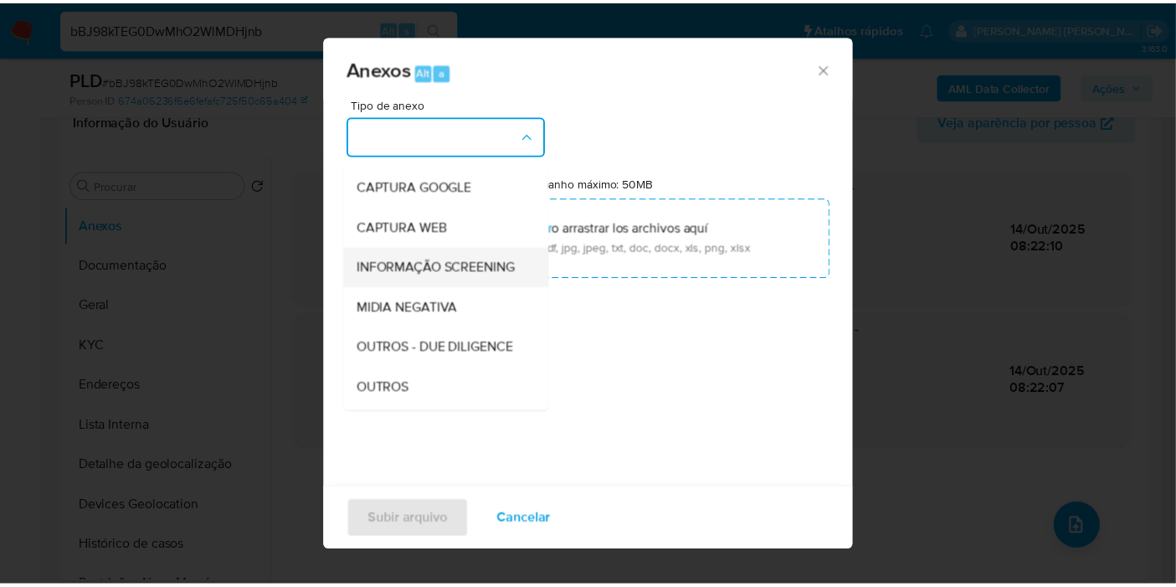
scroll to position [186, 0]
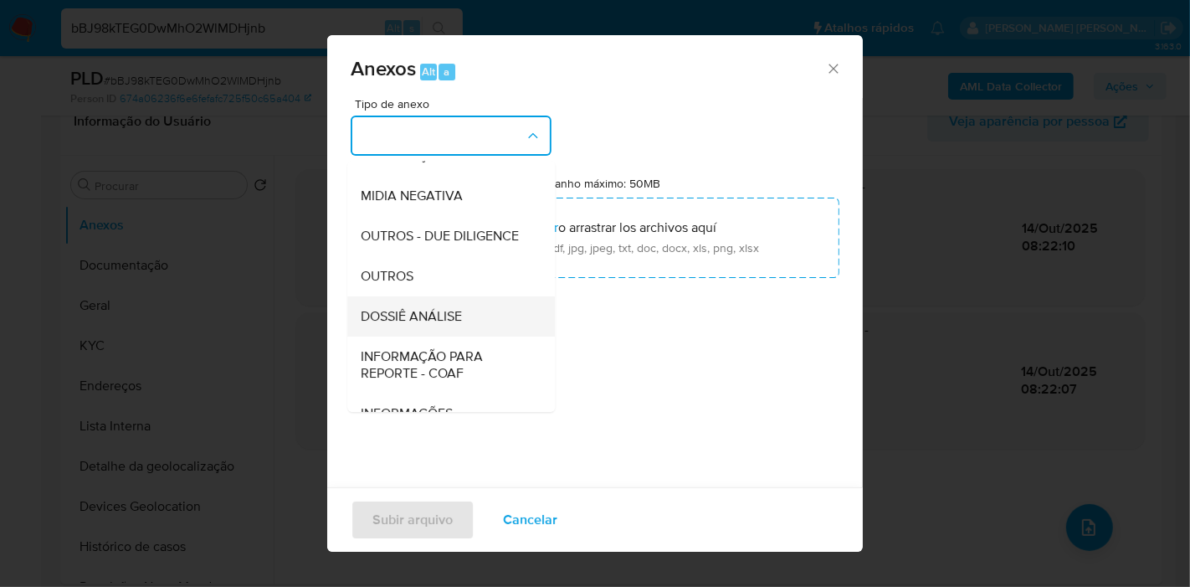
click at [438, 325] on span "DOSSIÊ ANÁLISE" at bounding box center [411, 316] width 101 height 17
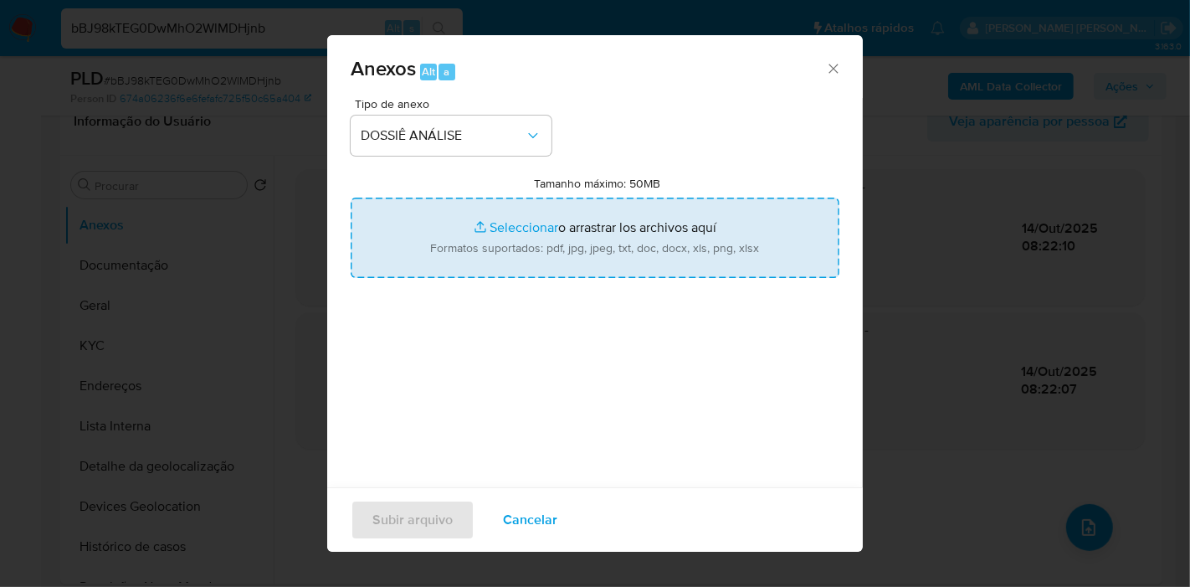
click at [564, 233] on input "Tamanho máximo: 50MB Seleccionar archivos" at bounding box center [595, 237] width 489 height 80
type input "C:\fakepath\SAR - XXX - CPF 02926403232 - BRUNO SARAIVA DE ARAUJO.pdf"
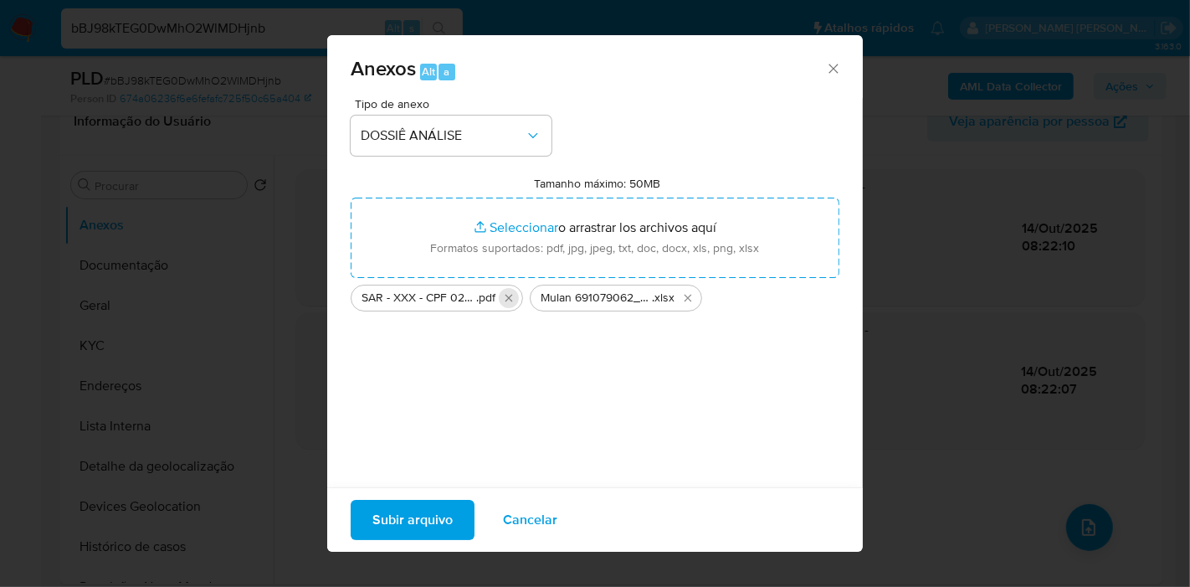
click at [510, 295] on icon "Eliminar SAR - XXX - CPF 02926403232 - BRUNO SARAIVA DE ARAUJO.pdf" at bounding box center [508, 297] width 13 height 13
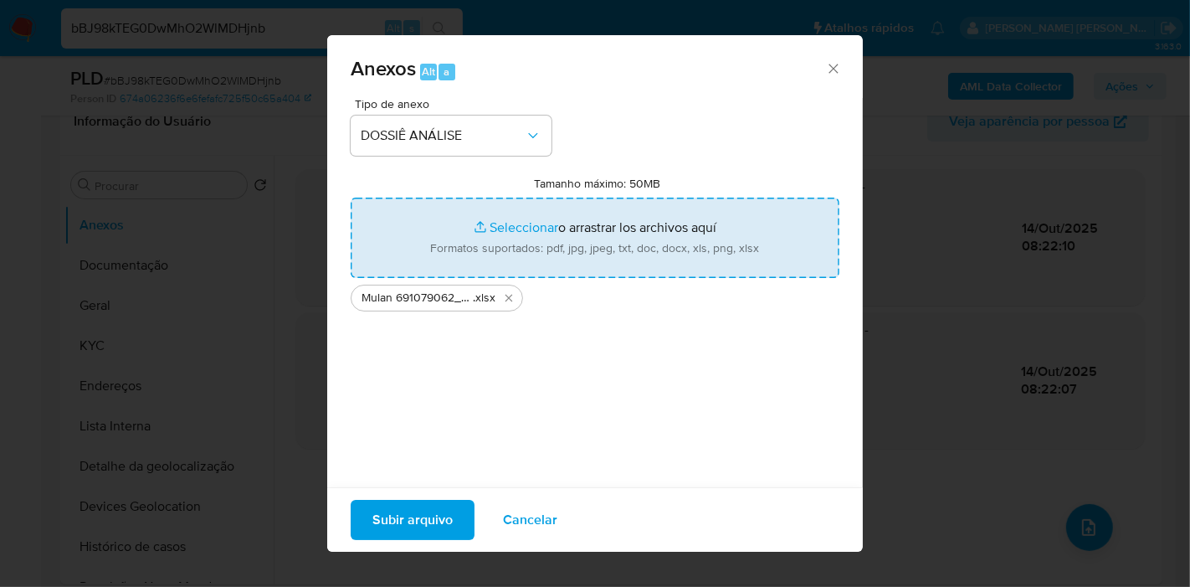
click at [570, 244] on input "Tamanho máximo: 50MB Seleccionar archivos" at bounding box center [595, 237] width 489 height 80
type input "C:\fakepath\SAR - XXX - CPF 02926403232 - BRUNO SARAIVA DE ARAUJO.pdf"
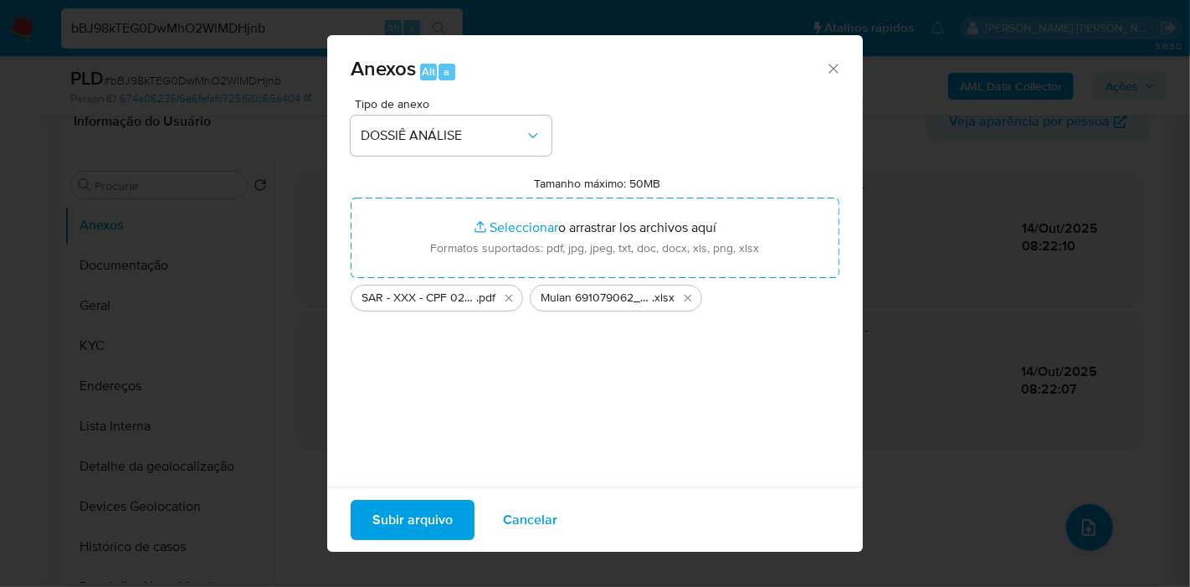
click at [414, 515] on span "Subir arquivo" at bounding box center [412, 519] width 80 height 37
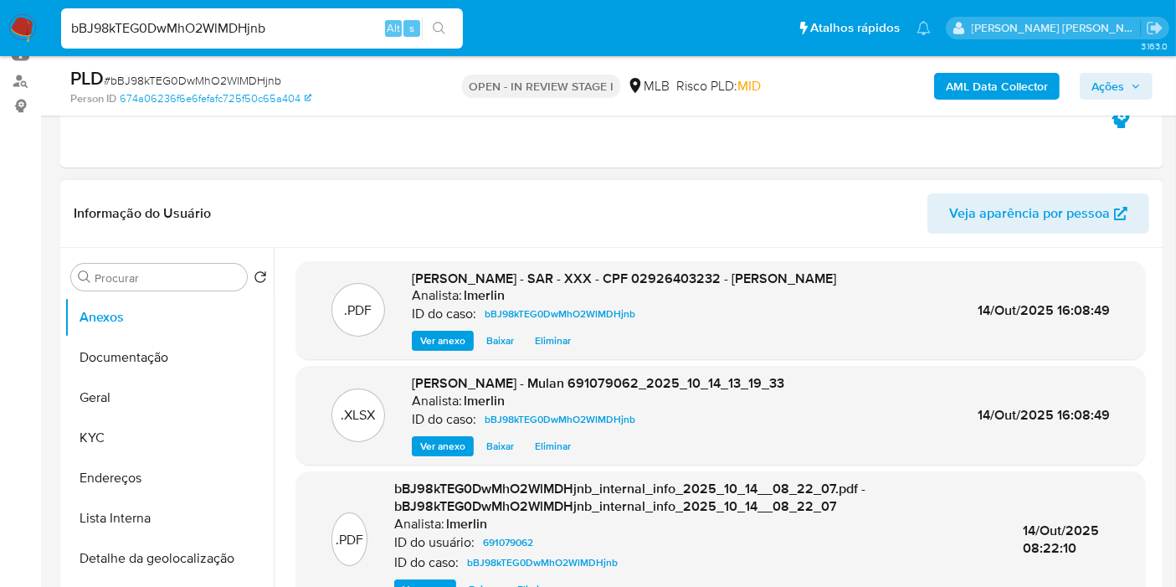
scroll to position [0, 0]
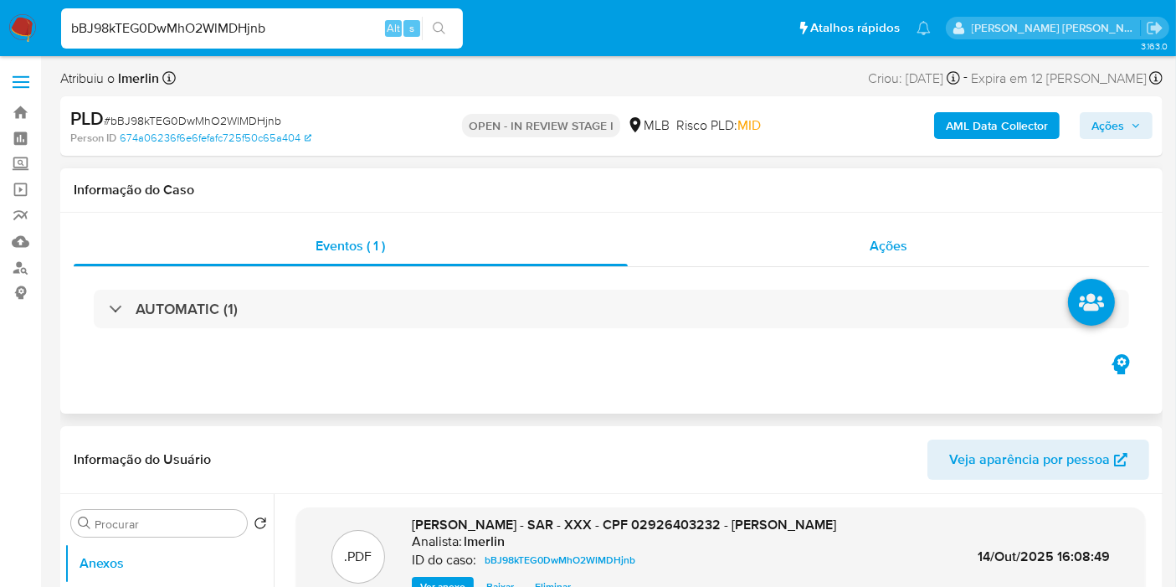
click at [910, 257] on div "Ações" at bounding box center [889, 246] width 522 height 40
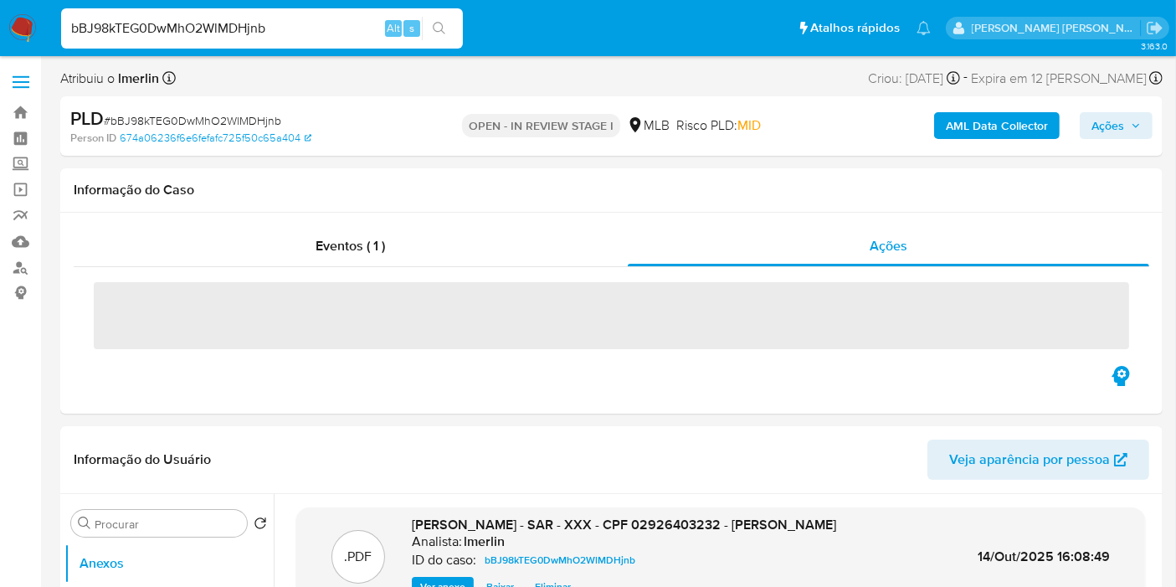
click at [1126, 122] on span "Ações" at bounding box center [1115, 125] width 49 height 23
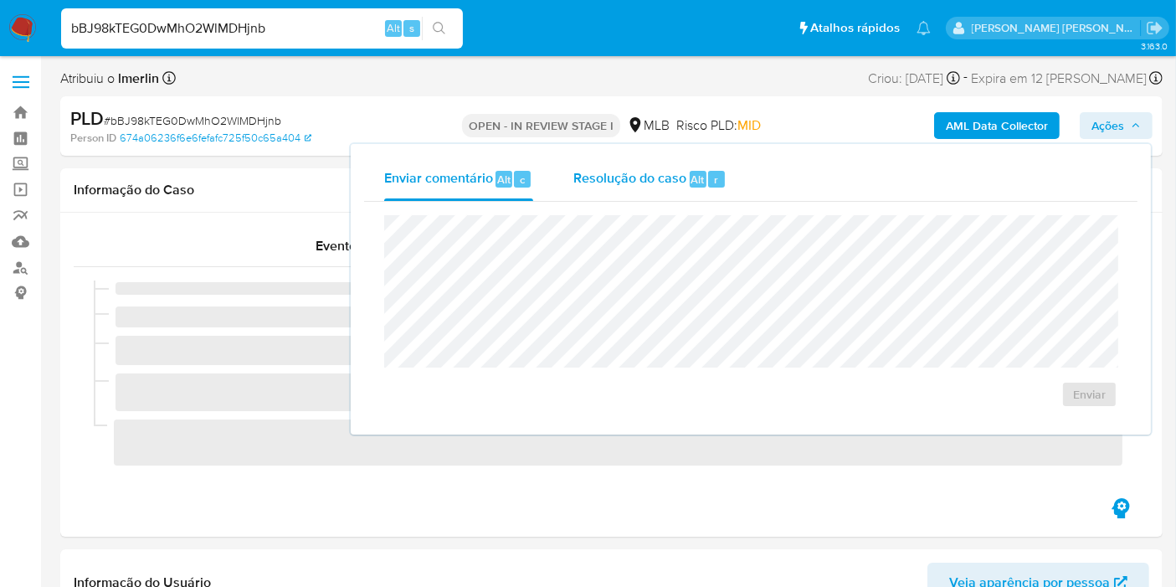
click at [624, 190] on div "Resolução do caso Alt r" at bounding box center [649, 179] width 153 height 44
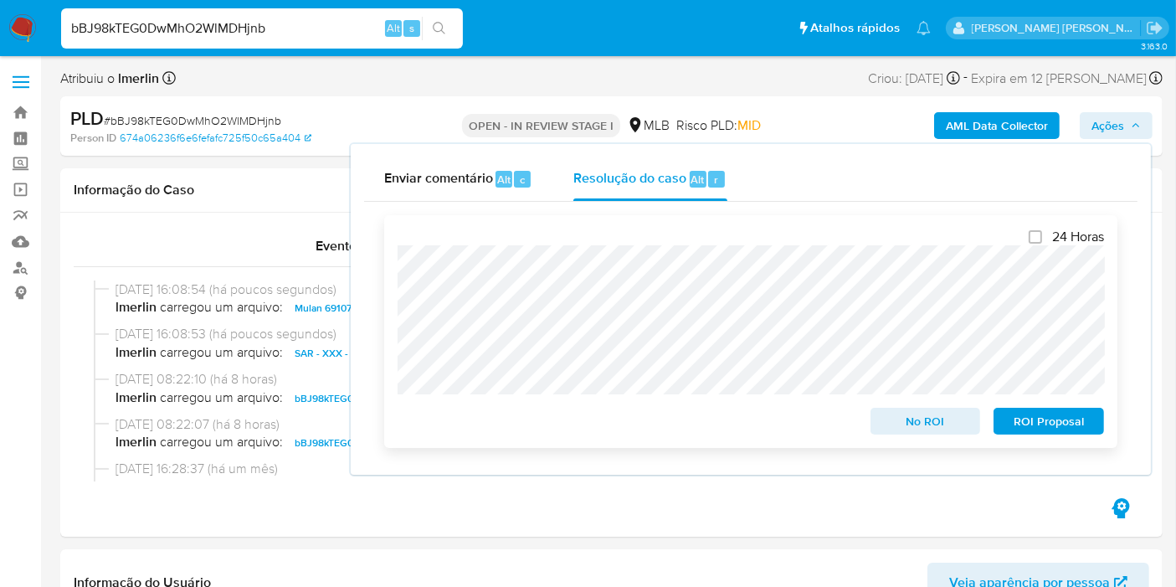
click at [1037, 415] on span "ROI Proposal" at bounding box center [1048, 420] width 87 height 23
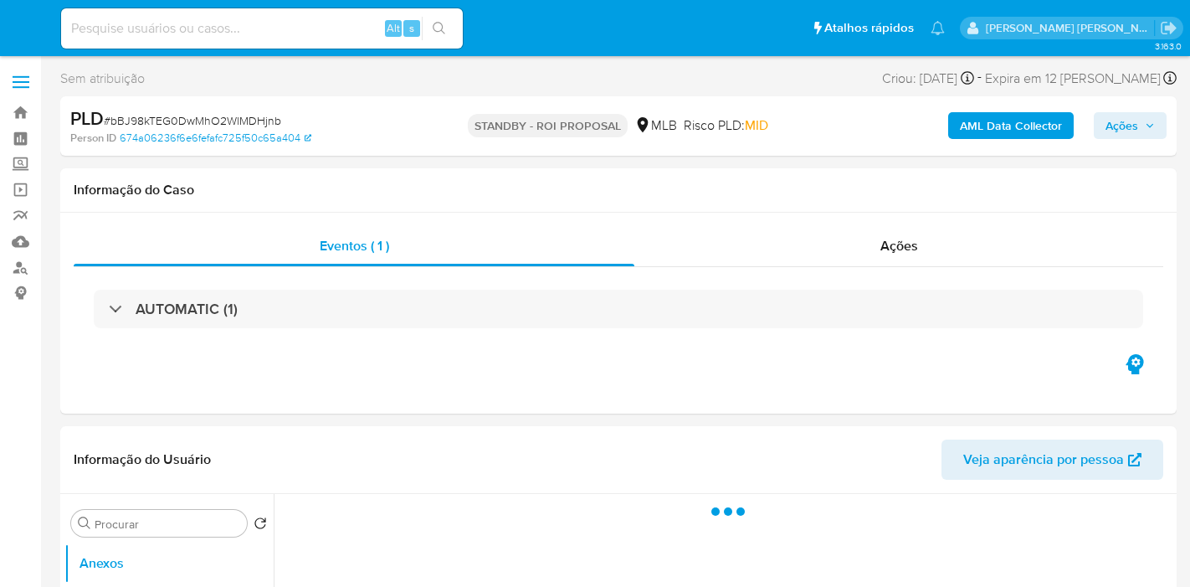
select select "10"
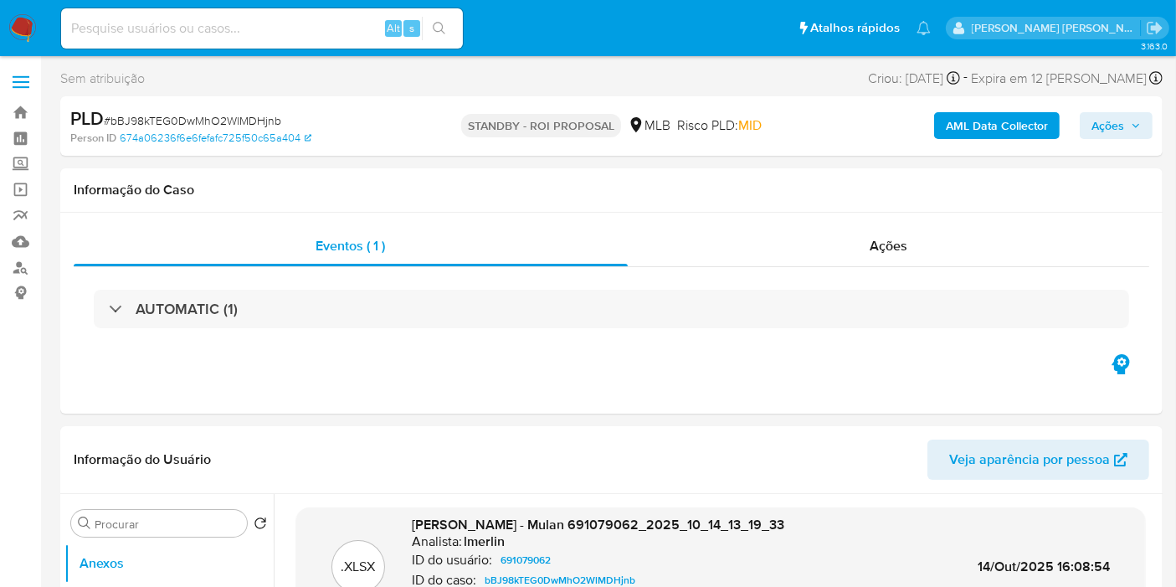
click at [20, 29] on img at bounding box center [22, 28] width 28 height 28
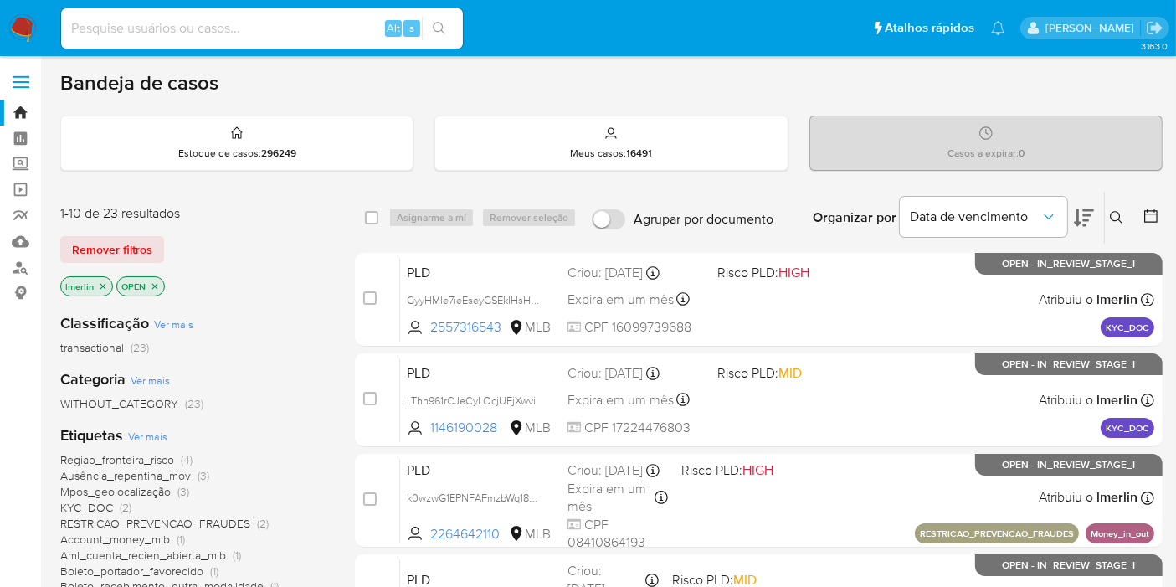
click at [101, 285] on icon "close-filter" at bounding box center [103, 286] width 6 height 6
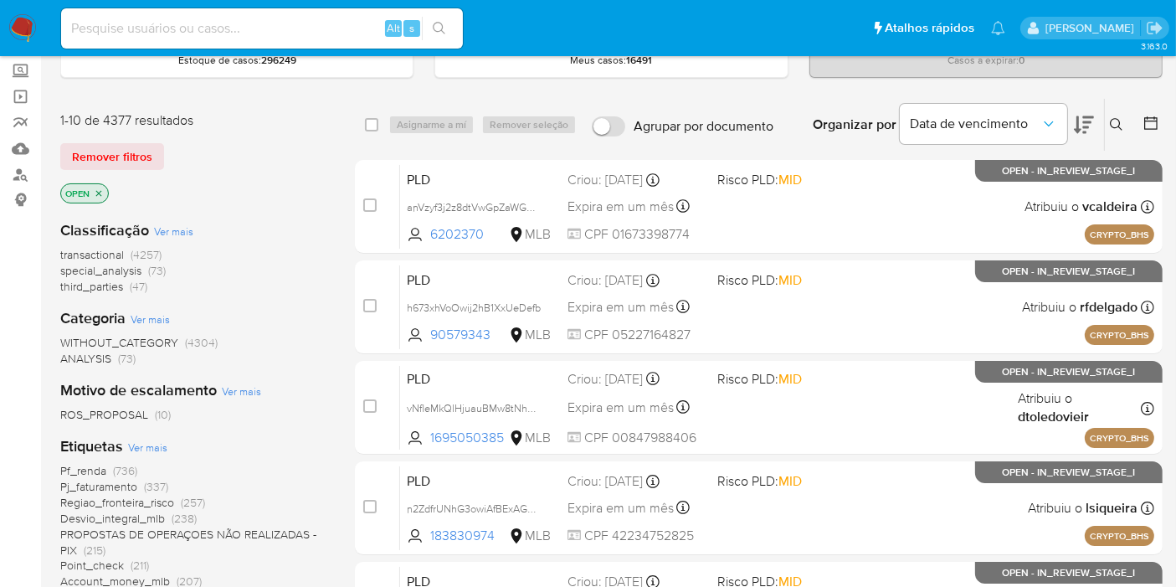
scroll to position [186, 0]
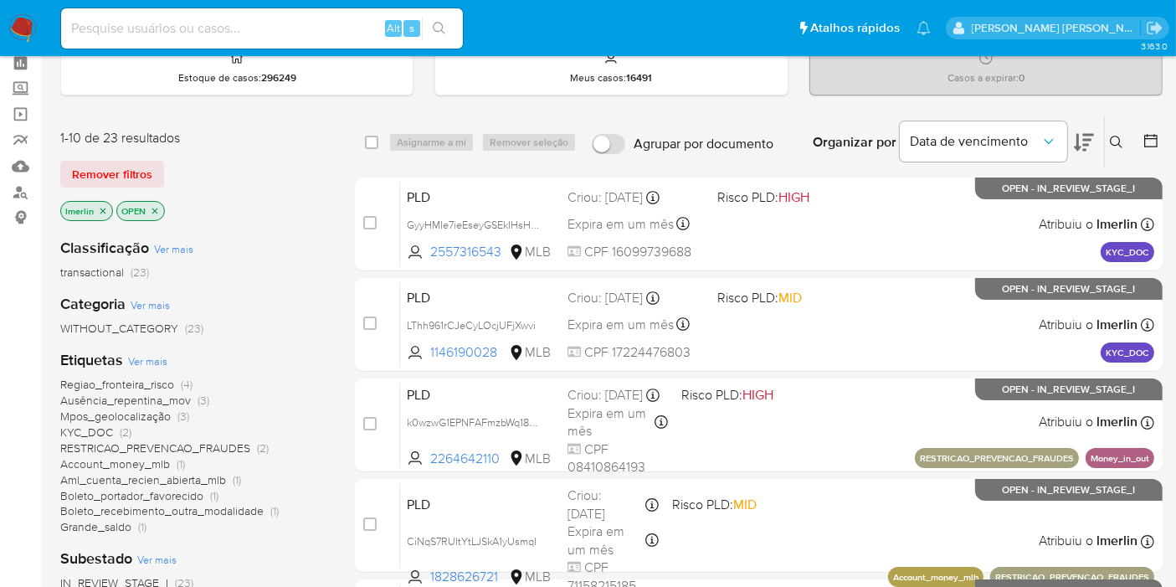
scroll to position [93, 0]
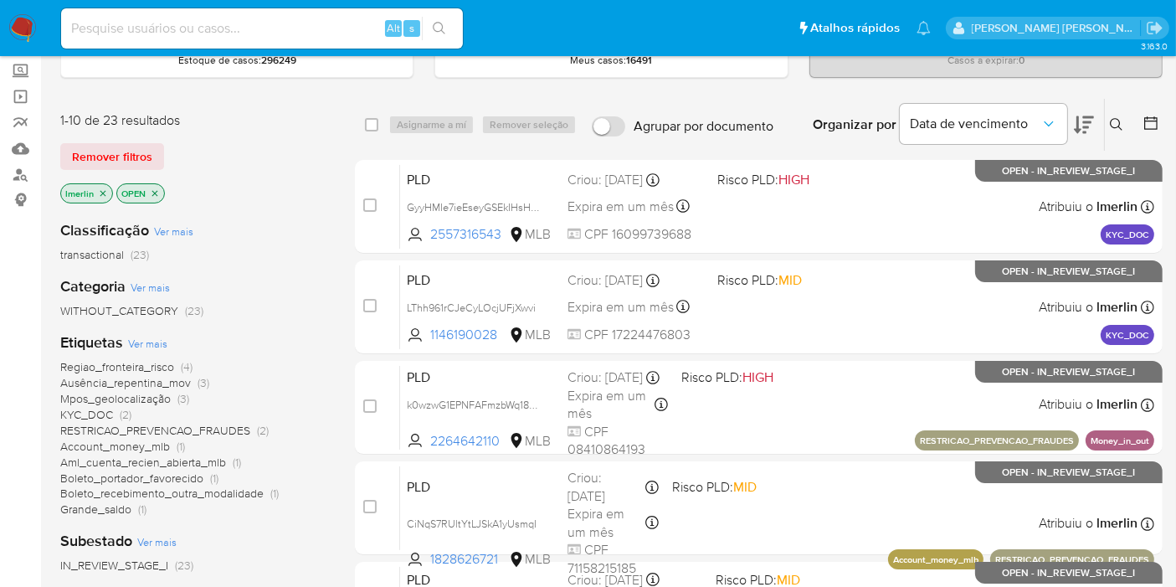
click at [1153, 115] on icon at bounding box center [1150, 123] width 17 height 17
click at [1150, 126] on icon at bounding box center [1150, 123] width 17 height 17
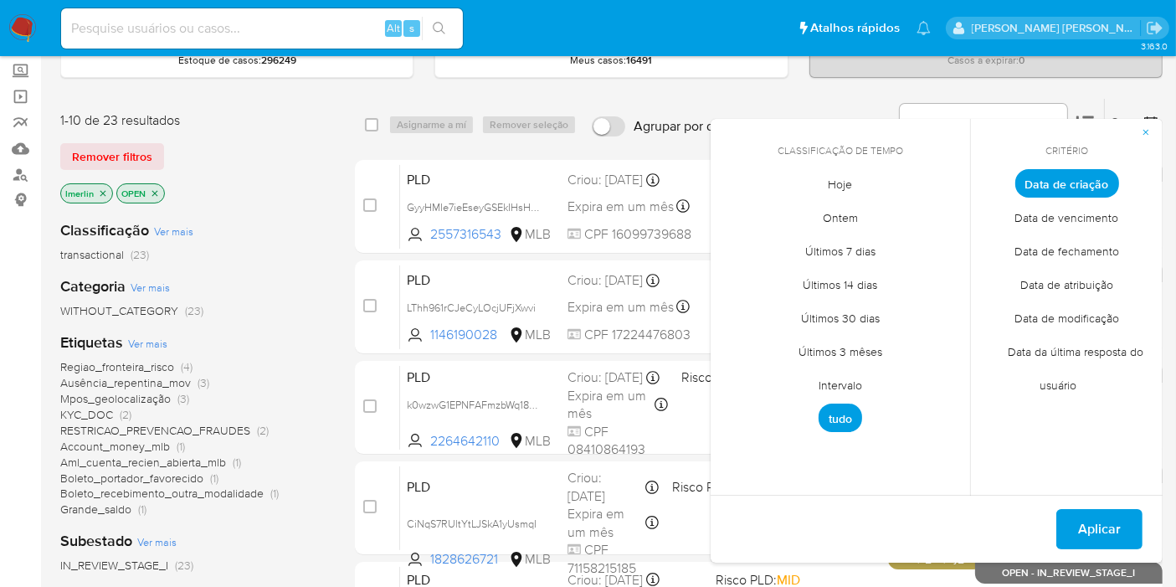
click at [835, 382] on span "Intervalo" at bounding box center [840, 385] width 79 height 34
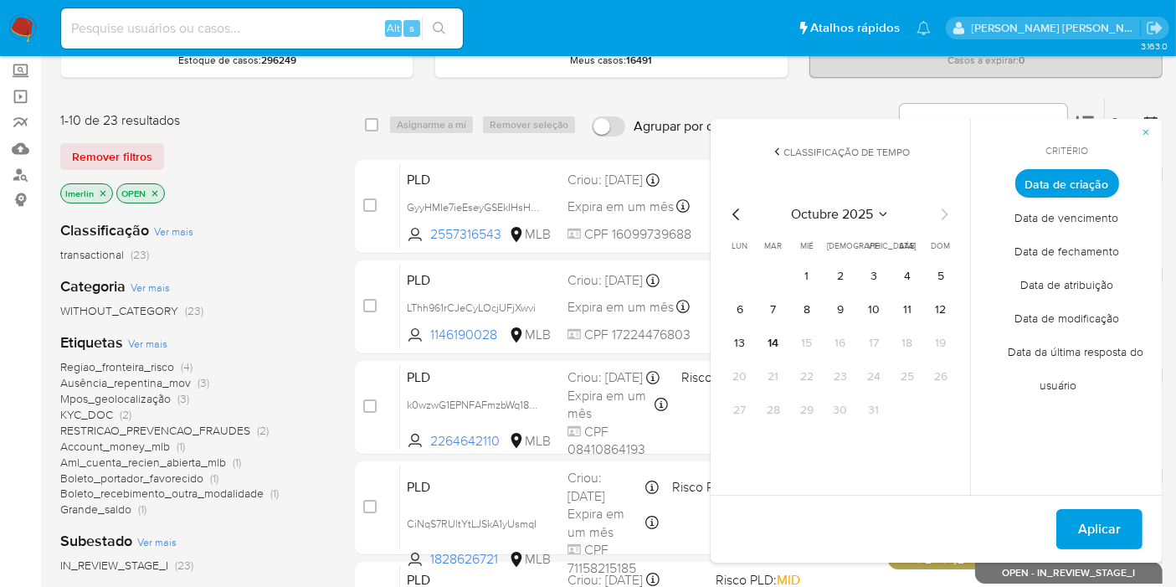
click at [732, 209] on icon "Mes anterior" at bounding box center [736, 214] width 20 height 20
click at [746, 274] on button "1" at bounding box center [739, 276] width 27 height 27
click at [773, 397] on button "30" at bounding box center [773, 410] width 27 height 27
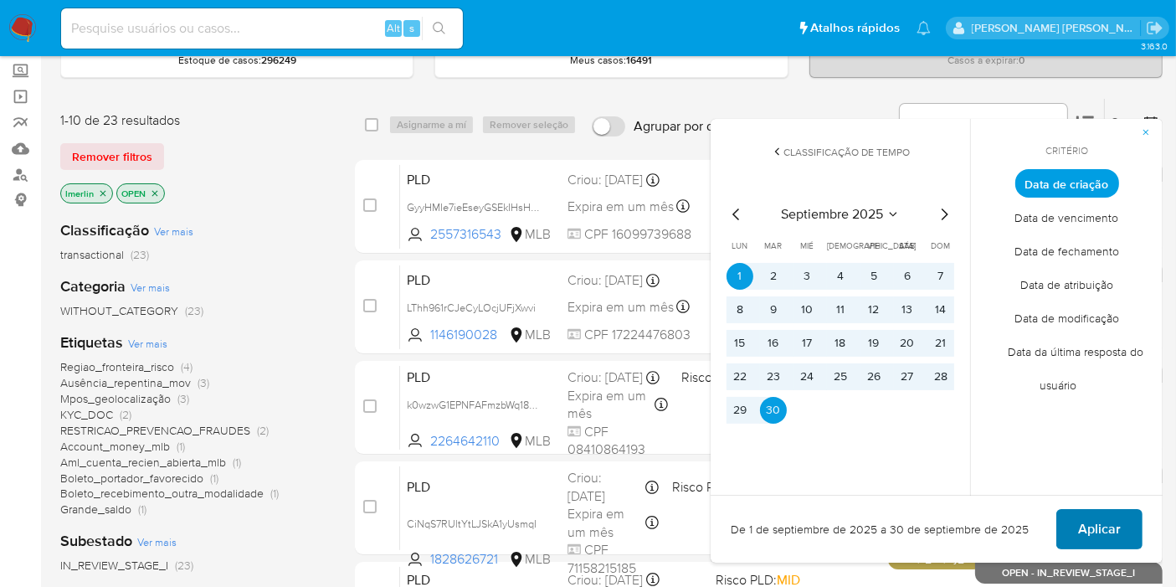
click at [1097, 527] on span "Aplicar" at bounding box center [1099, 528] width 43 height 37
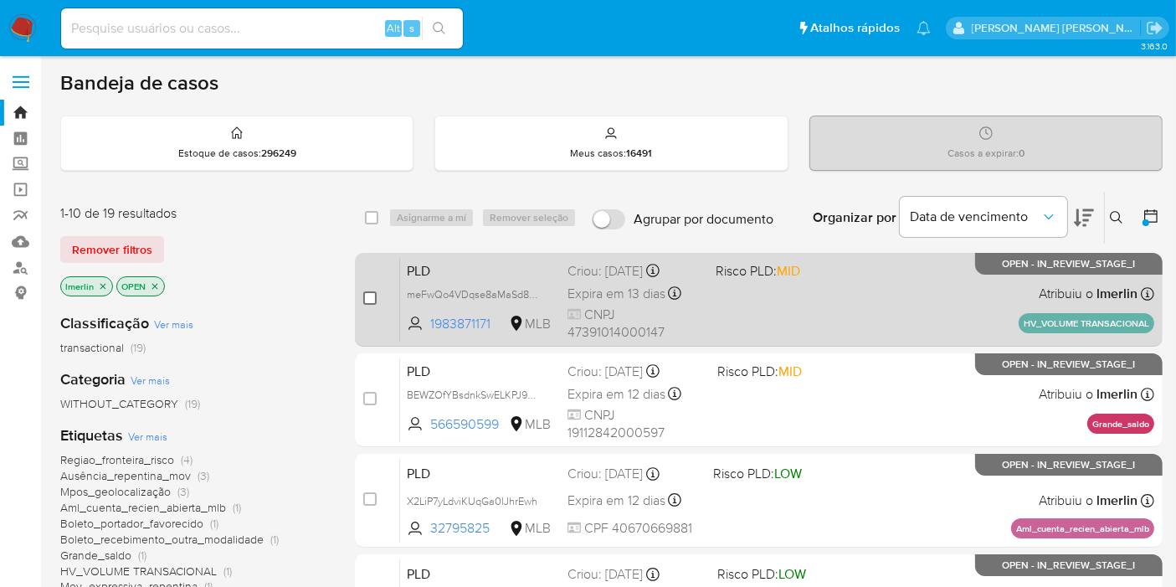
click at [370, 292] on input "checkbox" at bounding box center [369, 297] width 13 height 13
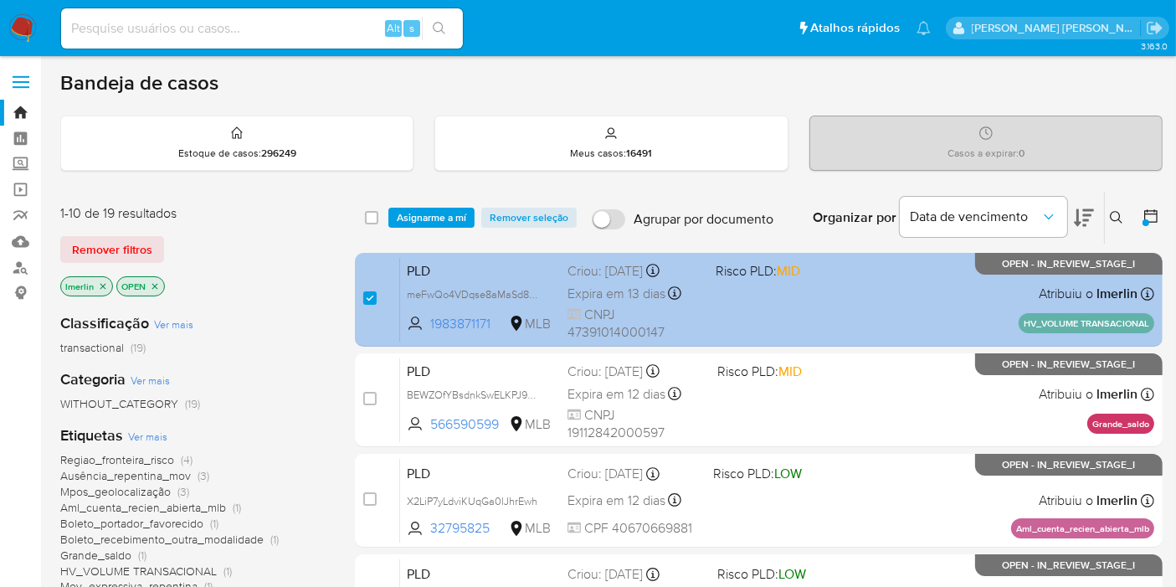
click at [437, 262] on span "PLD" at bounding box center [480, 270] width 147 height 22
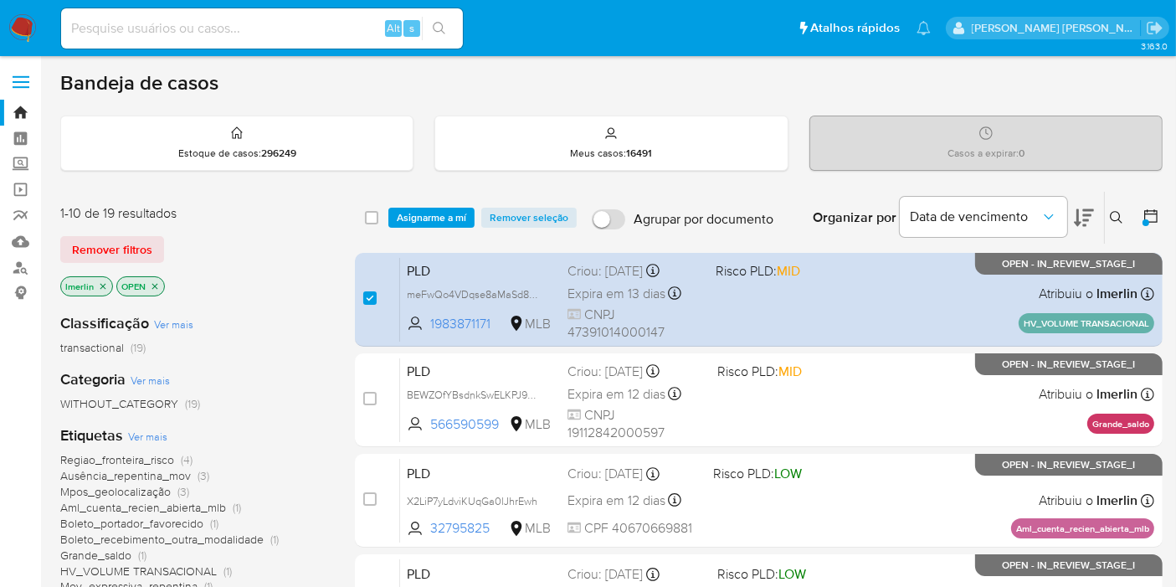
click at [452, 224] on span "Asignarme a mí" at bounding box center [431, 217] width 69 height 17
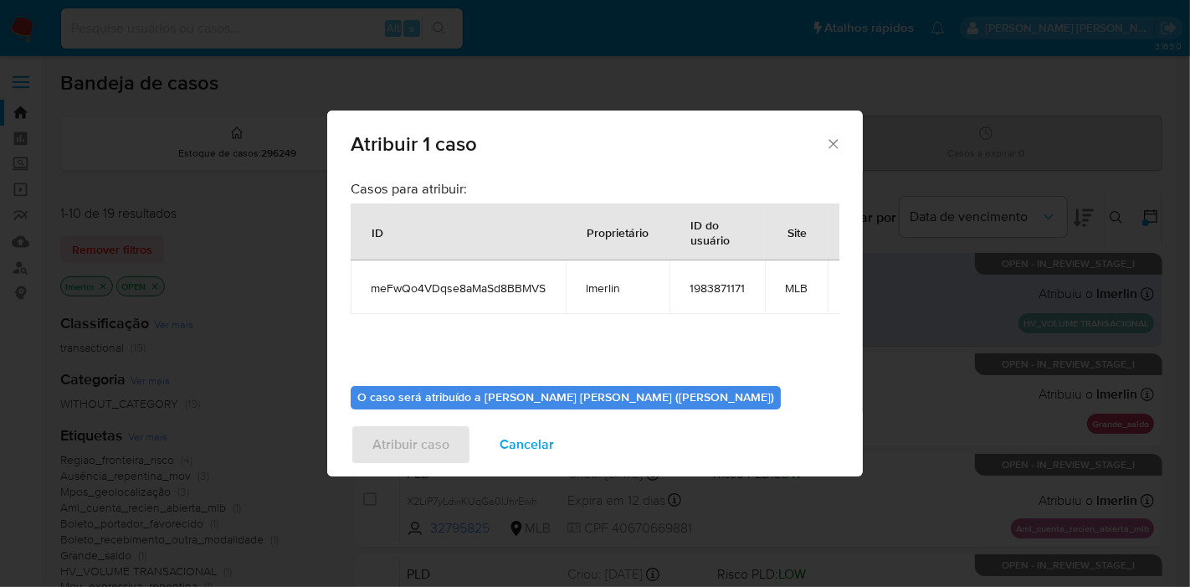
click at [456, 286] on span "meFwQo4VDqse8aMaSd8BBMVS" at bounding box center [458, 287] width 175 height 15
copy span "meFwQo4VDqse8aMaSd8BBMVS"
click at [706, 277] on td "1983871171" at bounding box center [716, 287] width 95 height 54
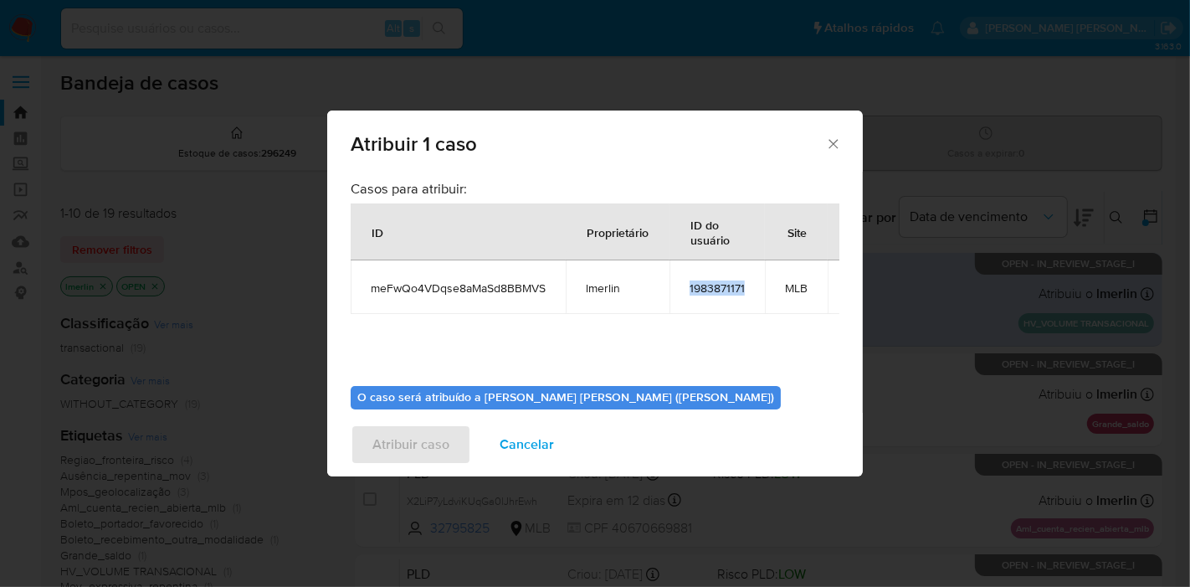
copy span "1983871171"
click at [526, 436] on span "Cancelar" at bounding box center [527, 444] width 54 height 37
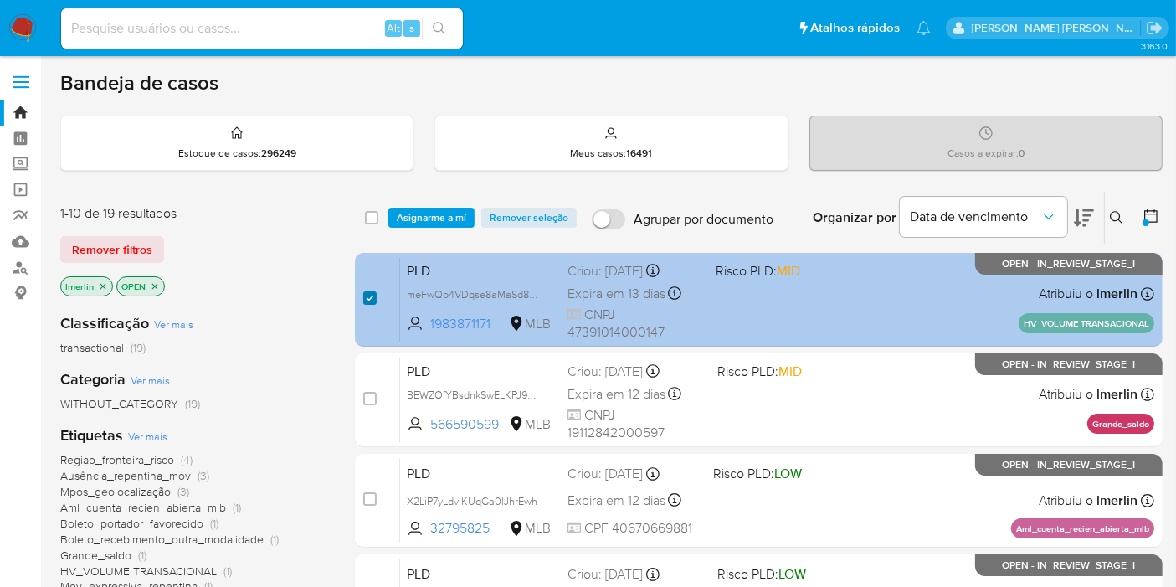
click at [370, 296] on input "checkbox" at bounding box center [369, 297] width 13 height 13
checkbox input "false"
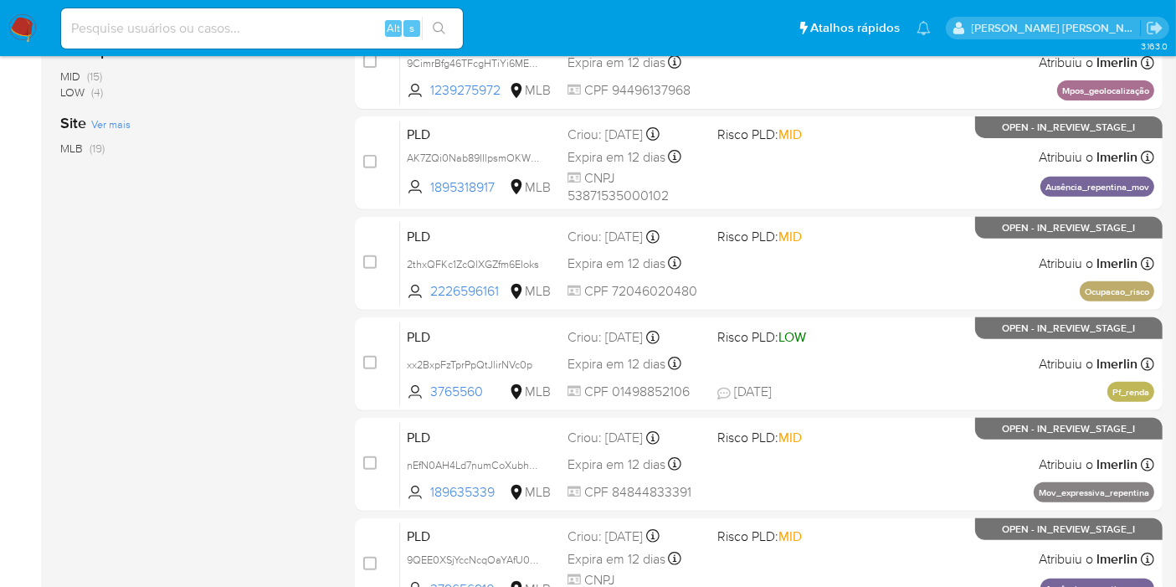
scroll to position [650, 0]
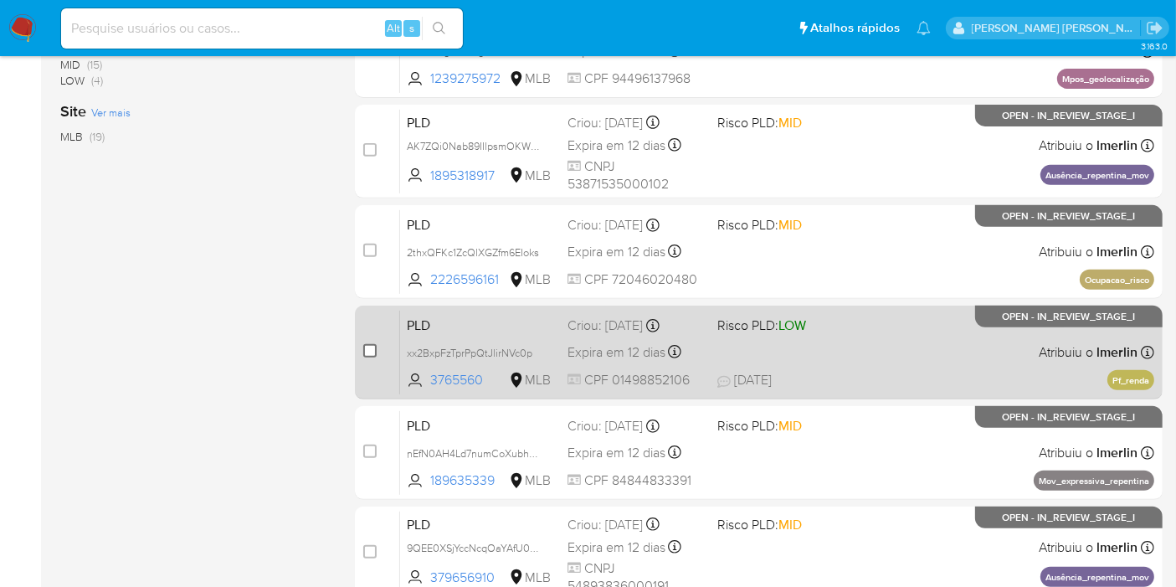
click at [372, 347] on input "checkbox" at bounding box center [369, 350] width 13 height 13
checkbox input "true"
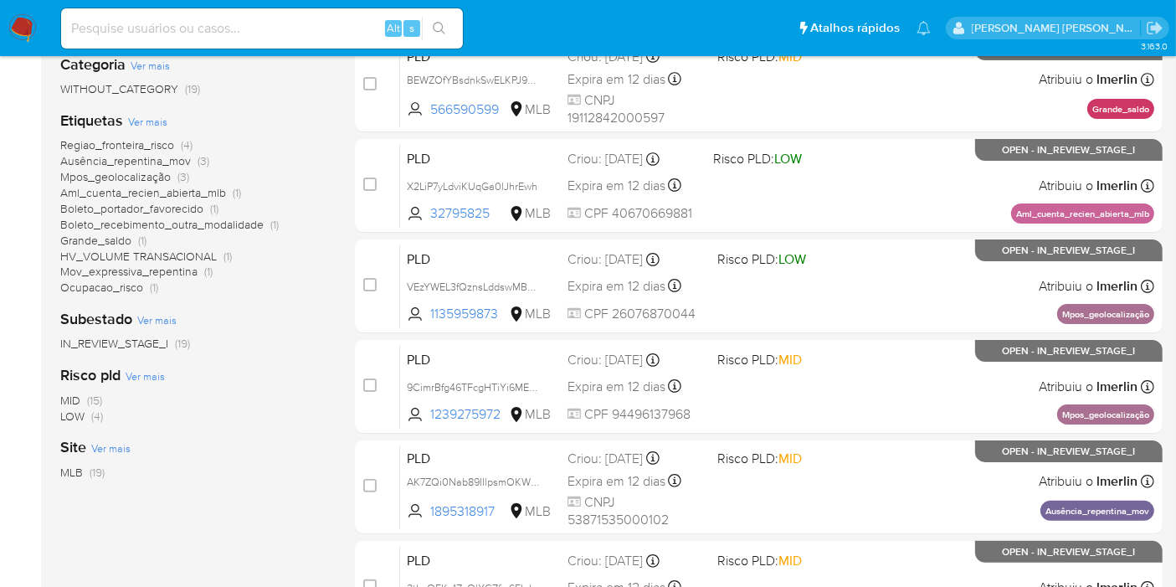
scroll to position [141, 0]
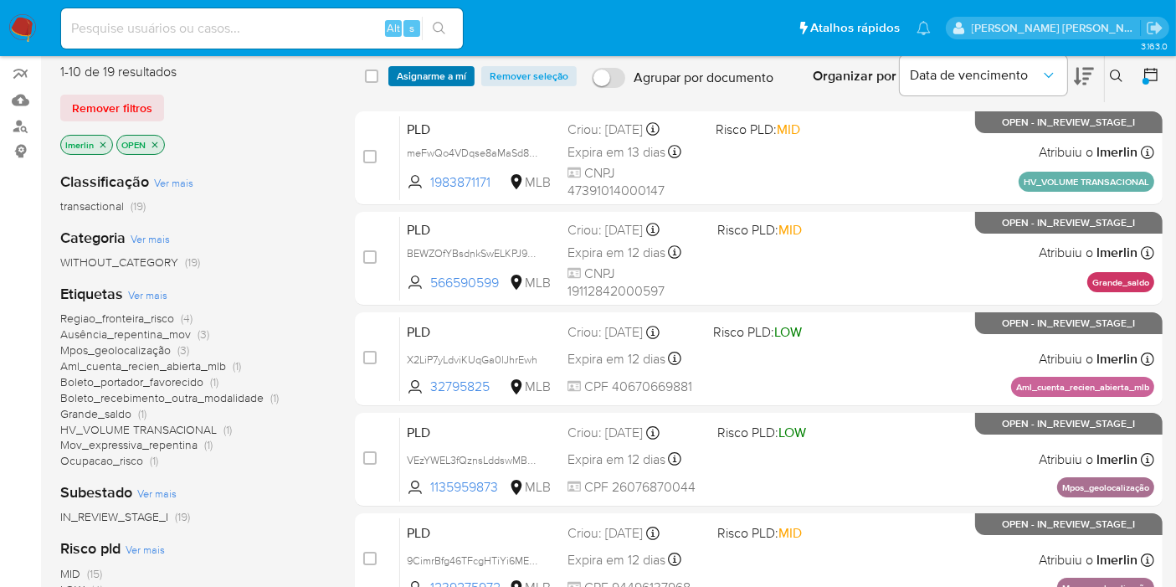
click at [451, 70] on span "Asignarme a mí" at bounding box center [431, 76] width 69 height 17
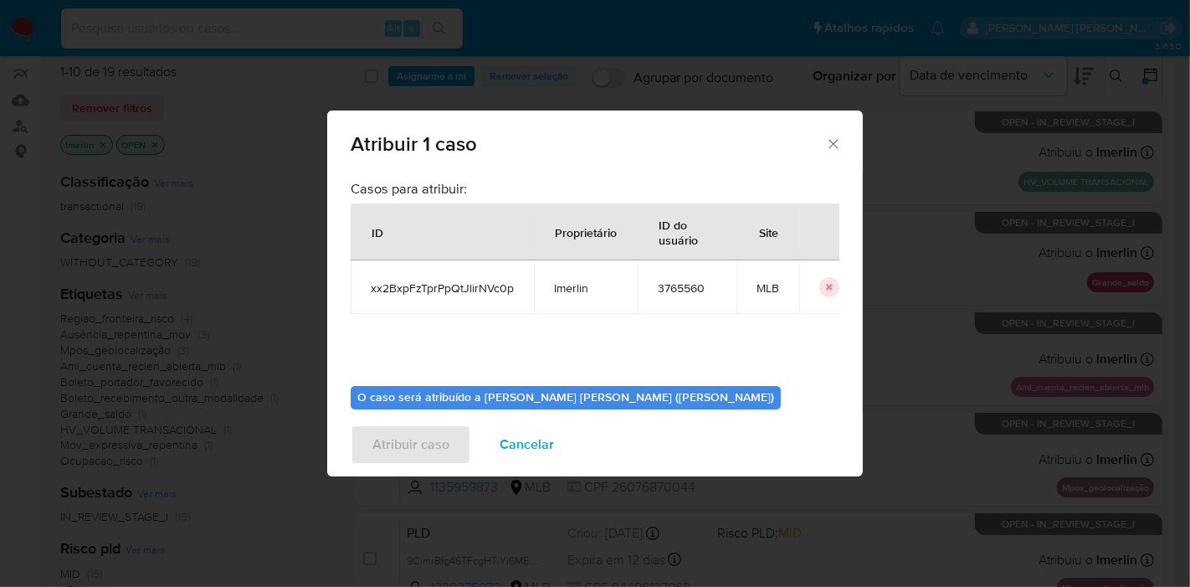
click at [470, 298] on td "xx2BxpFzTprPpQtJlirNVc0p" at bounding box center [442, 287] width 183 height 54
copy span "xx2BxpFzTprPpQtJlirNVc0p"
click at [527, 438] on span "Cancelar" at bounding box center [527, 444] width 54 height 37
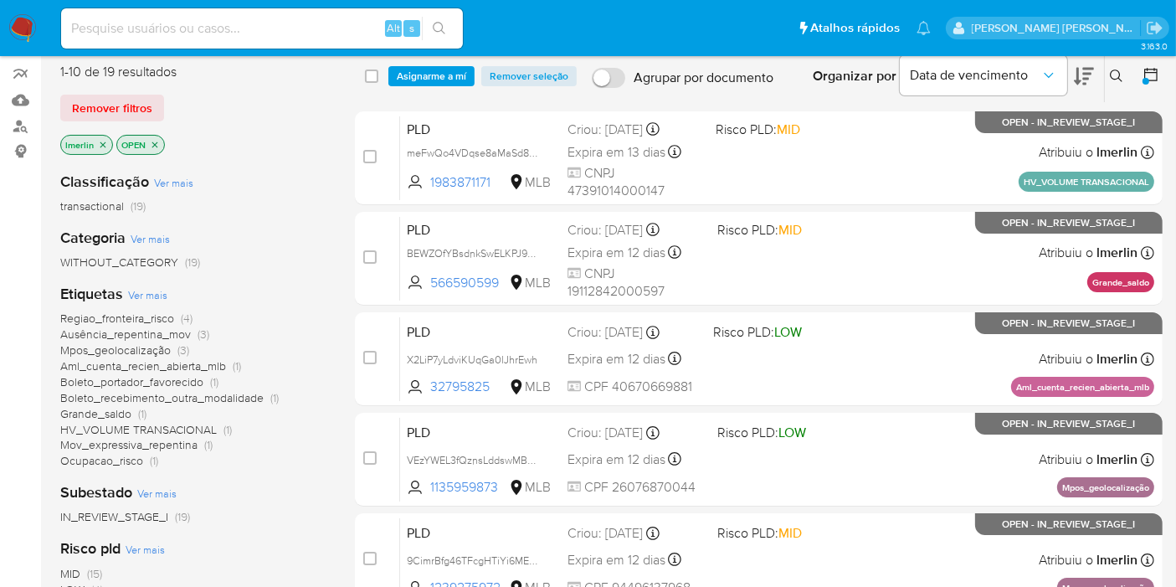
click at [422, 68] on span "Asignarme a mí" at bounding box center [431, 76] width 69 height 17
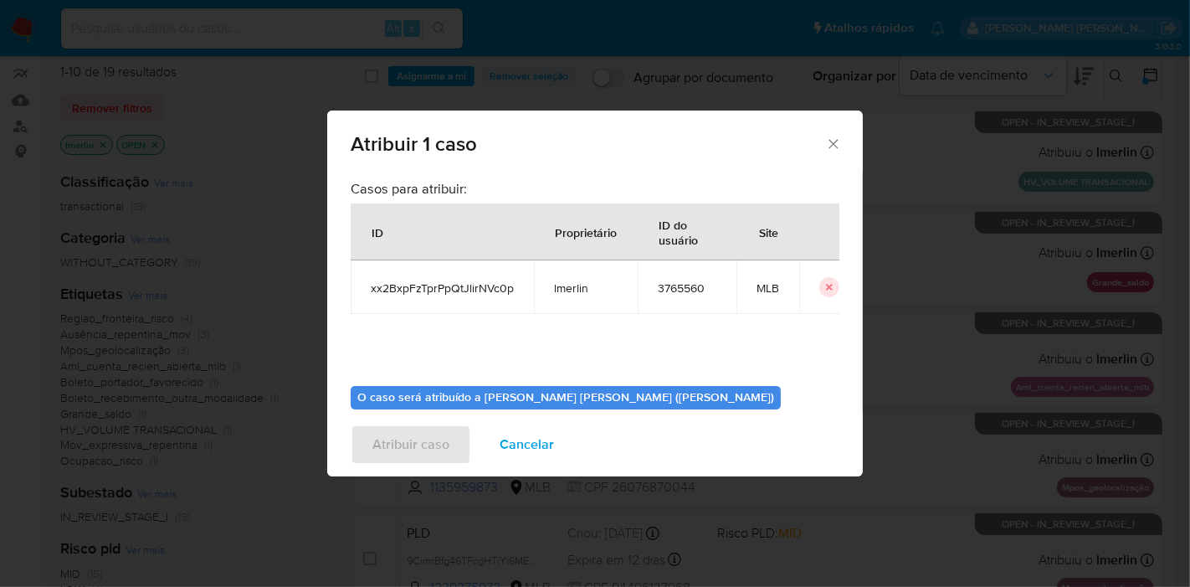
click at [686, 288] on span "3765560" at bounding box center [687, 287] width 59 height 15
copy span "3765560"
click at [531, 434] on span "Cancelar" at bounding box center [527, 444] width 54 height 37
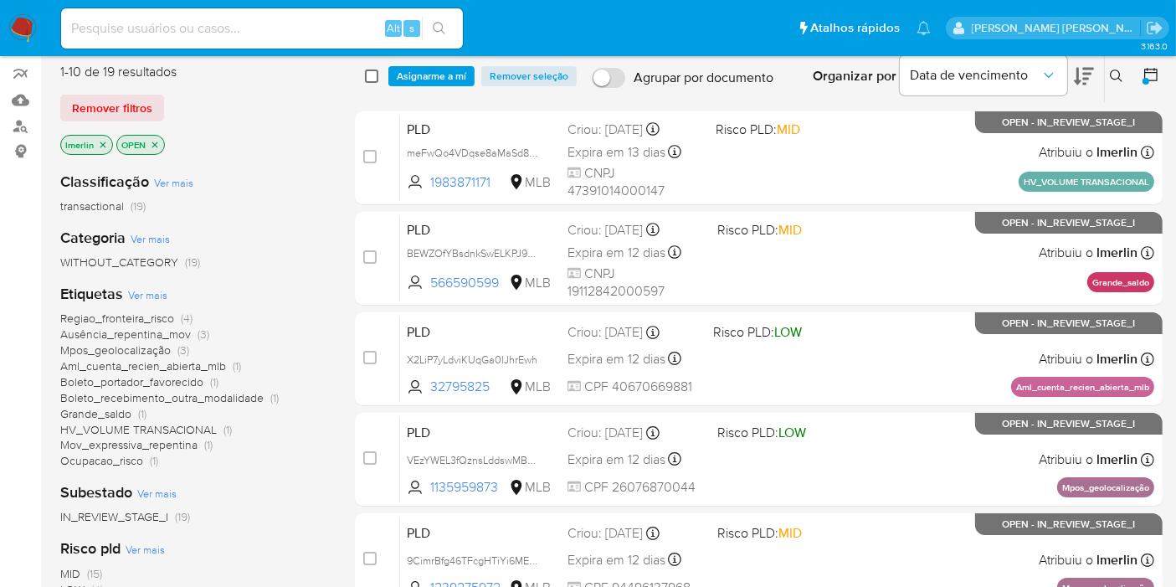
click at [370, 69] on input "checkbox" at bounding box center [371, 75] width 13 height 13
checkbox input "true"
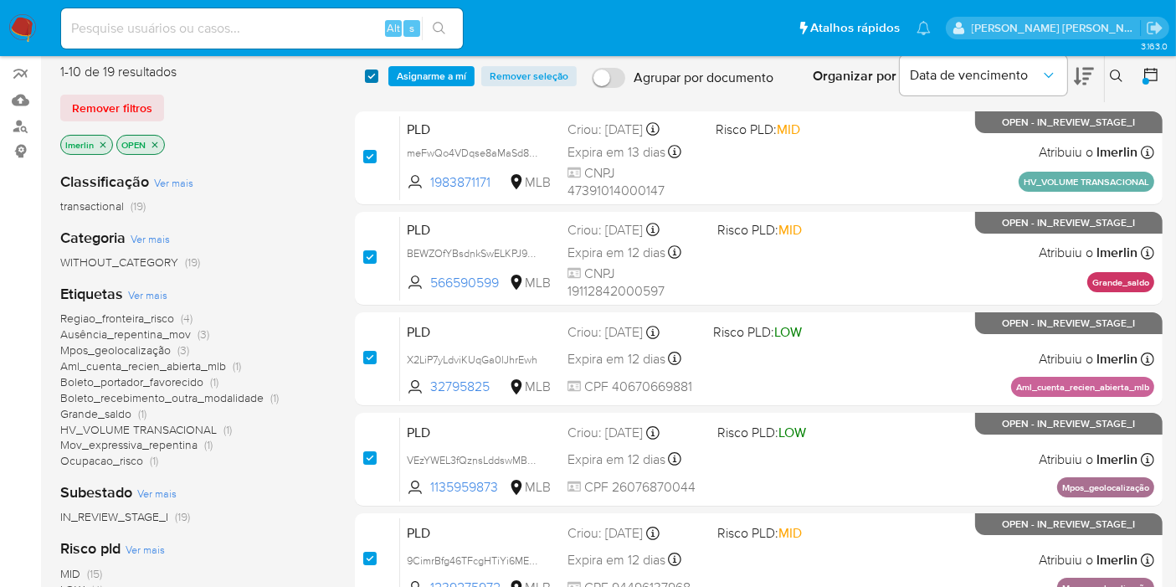
checkbox input "true"
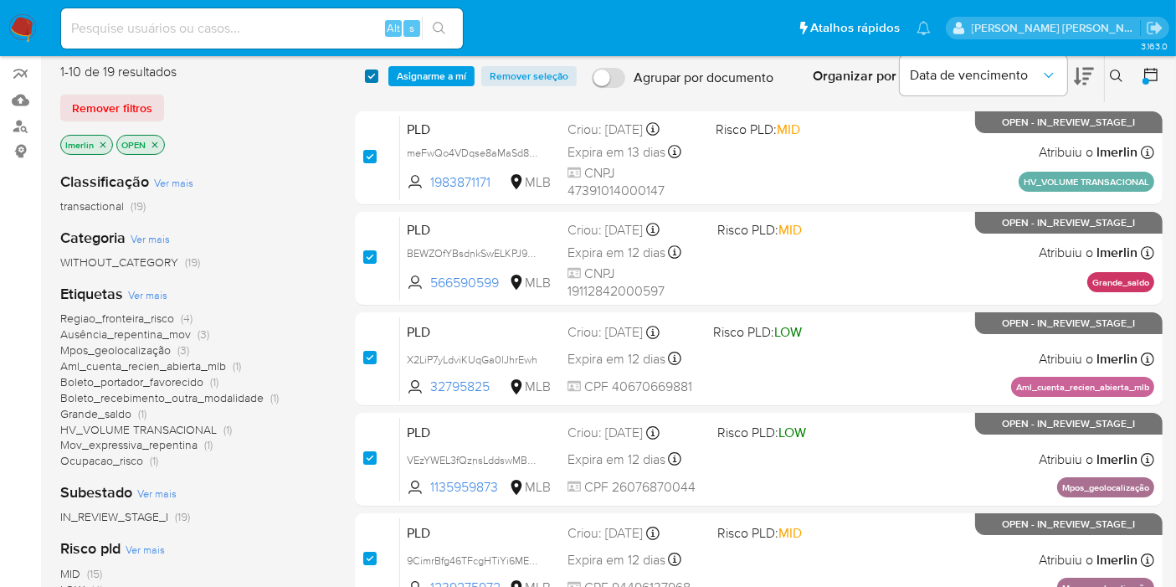
checkbox input "true"
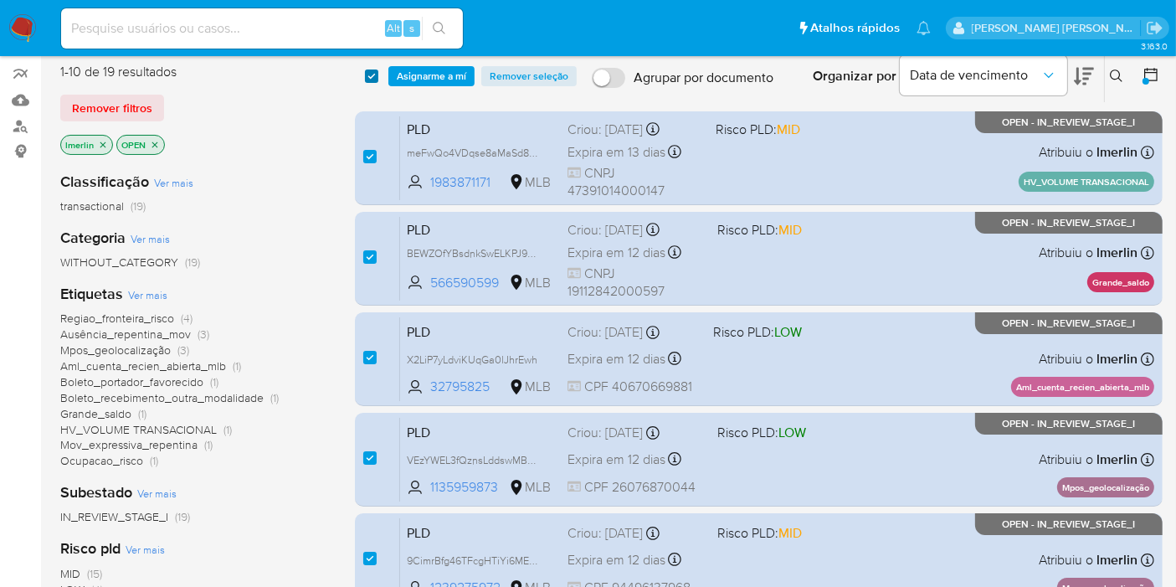
click at [369, 77] on input "checkbox" at bounding box center [371, 75] width 13 height 13
checkbox input "false"
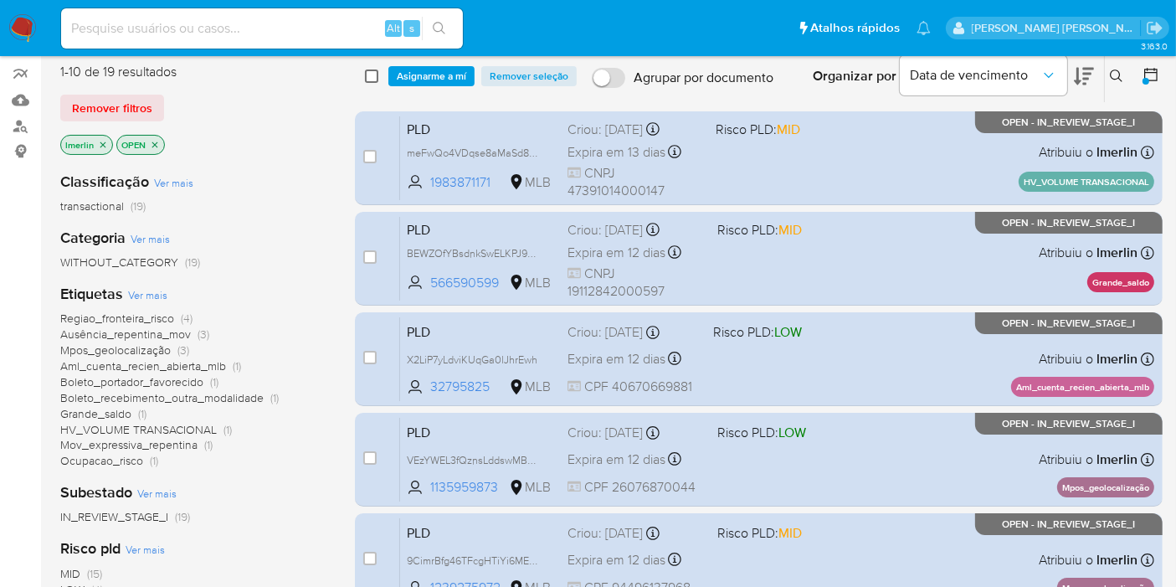
checkbox input "false"
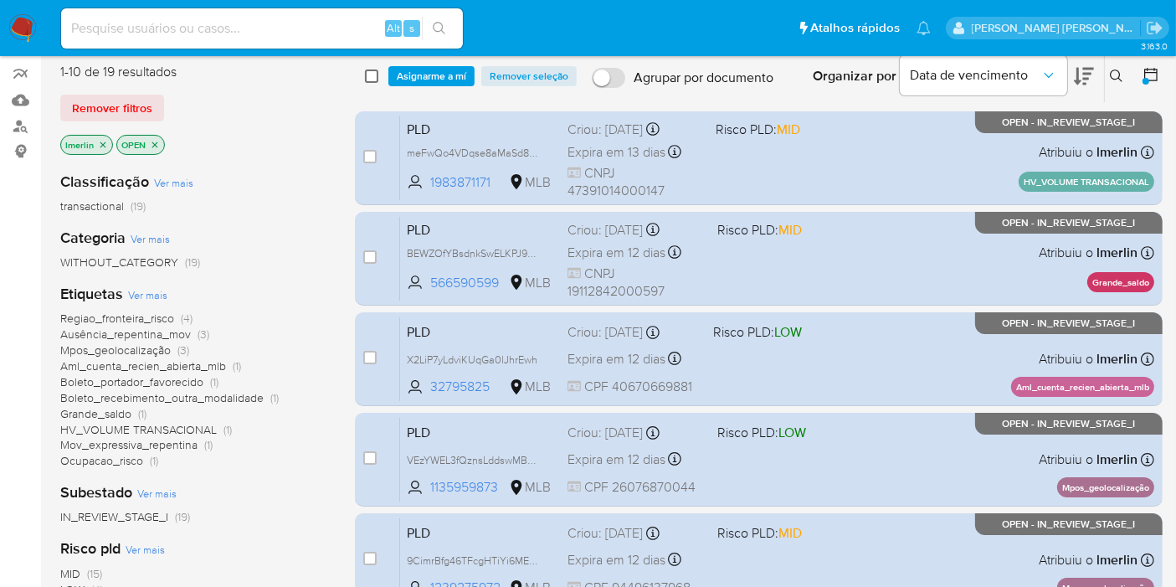
checkbox input "false"
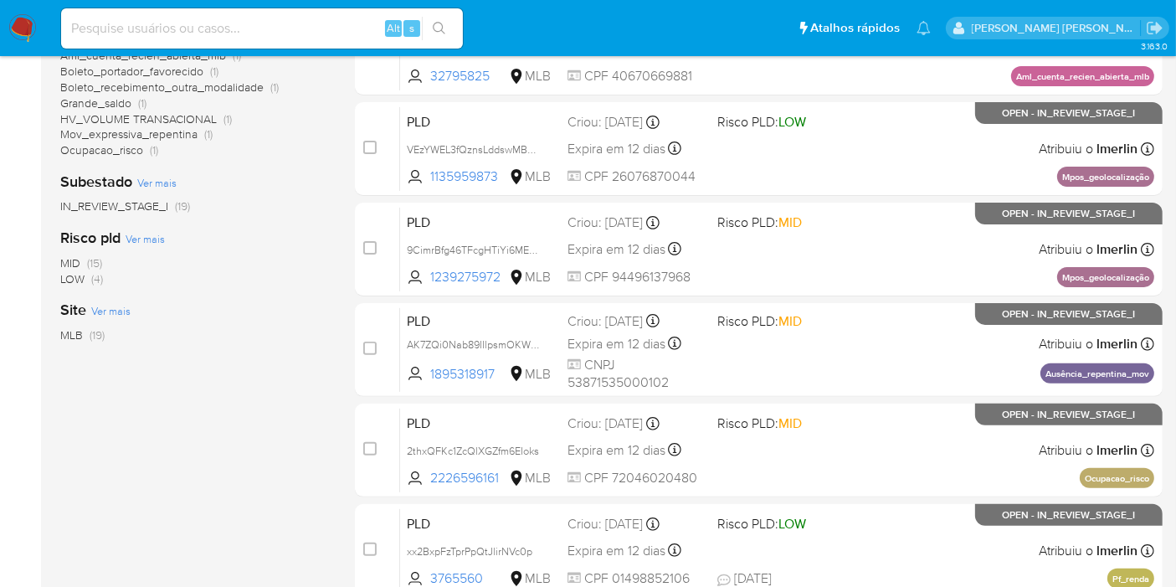
scroll to position [514, 0]
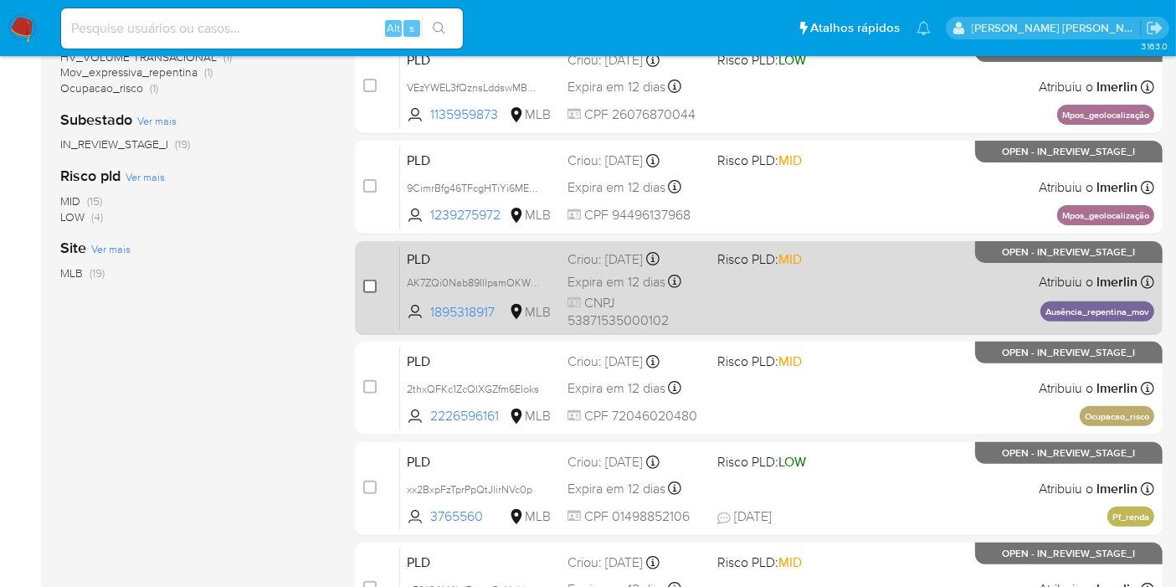
click at [372, 285] on input "checkbox" at bounding box center [369, 285] width 13 height 13
checkbox input "true"
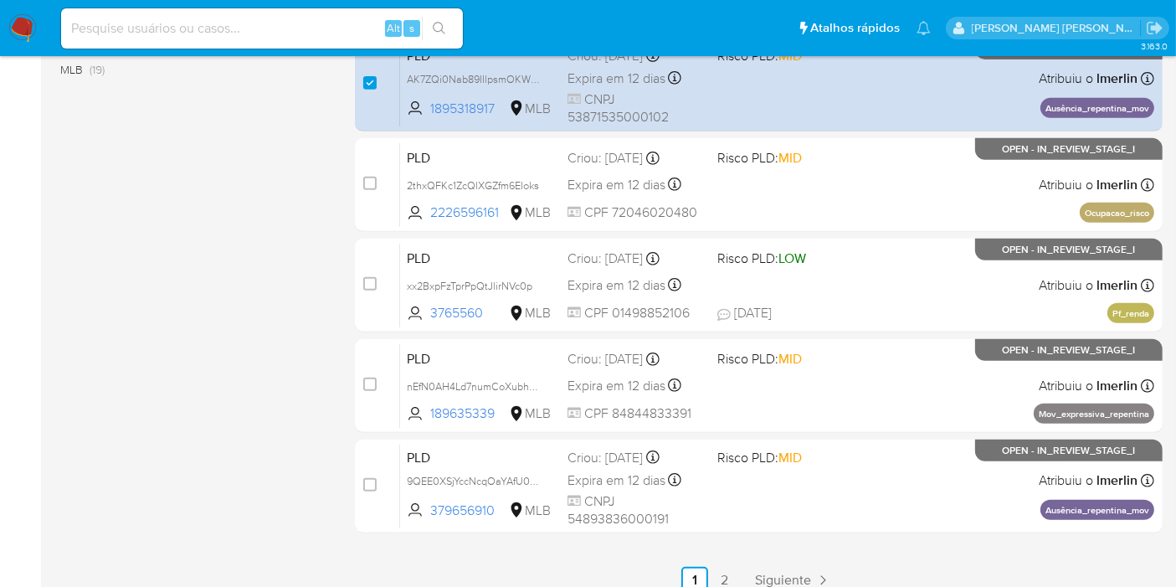
scroll to position [792, 0]
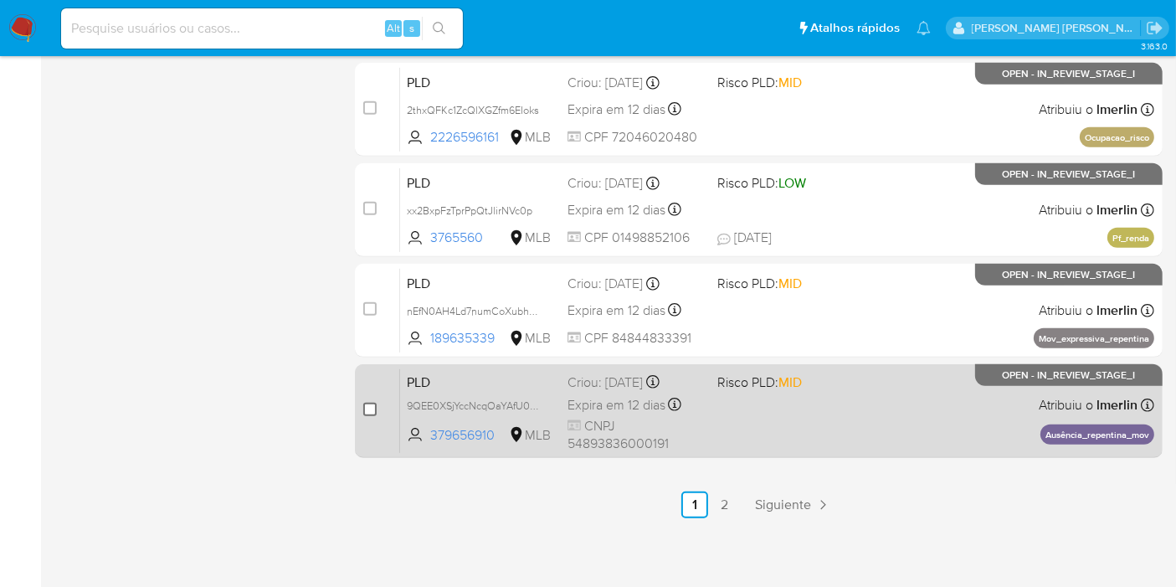
click at [369, 405] on input "checkbox" at bounding box center [369, 409] width 13 height 13
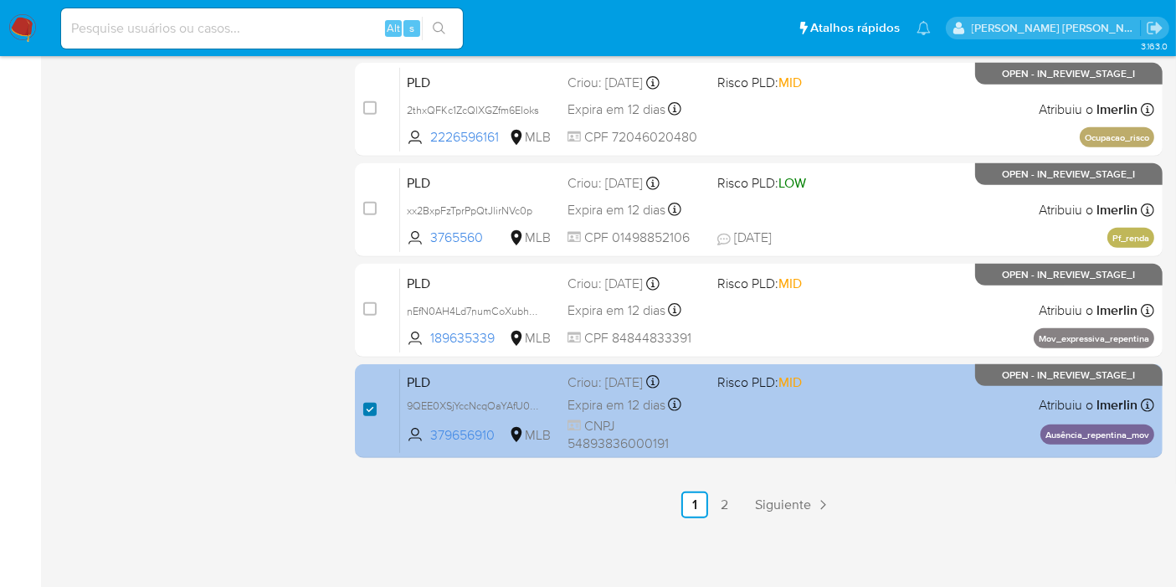
click at [368, 411] on input "checkbox" at bounding box center [369, 409] width 13 height 13
checkbox input "false"
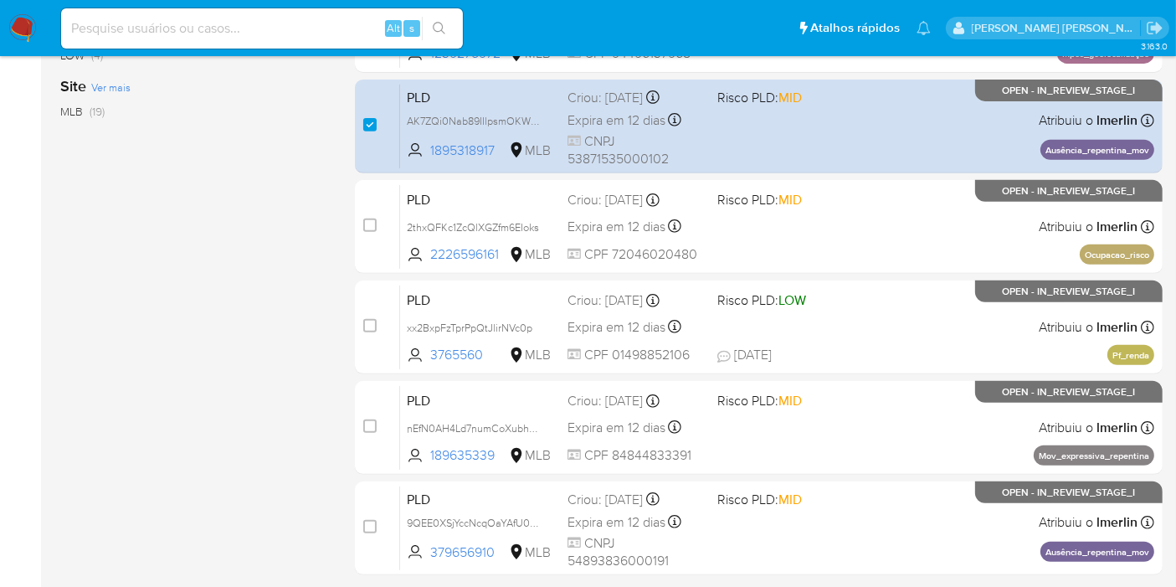
scroll to position [700, 0]
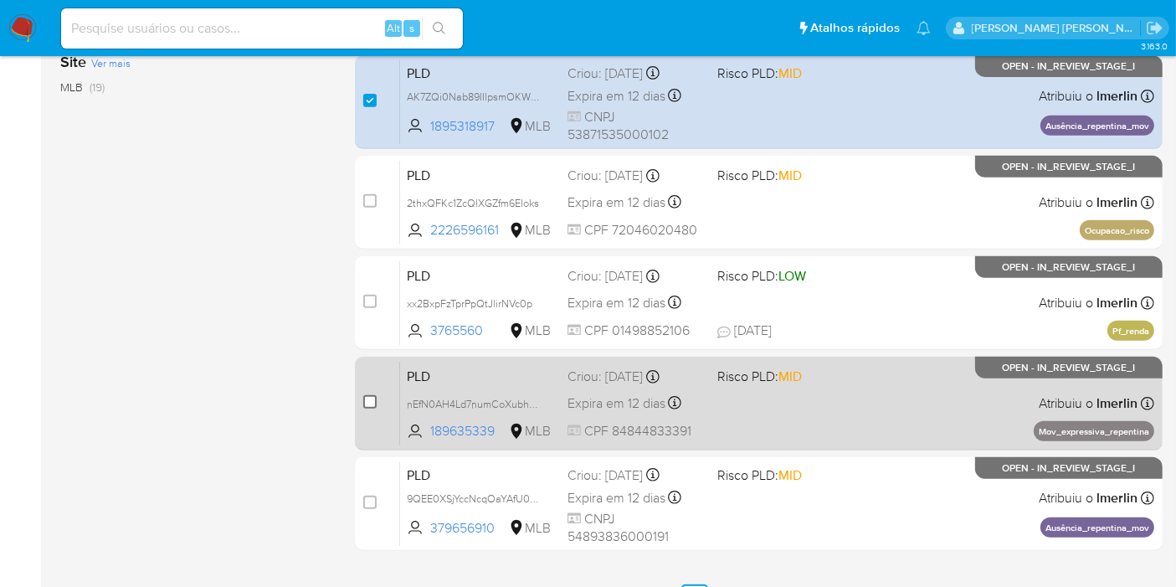
click at [371, 395] on input "checkbox" at bounding box center [369, 401] width 13 height 13
checkbox input "true"
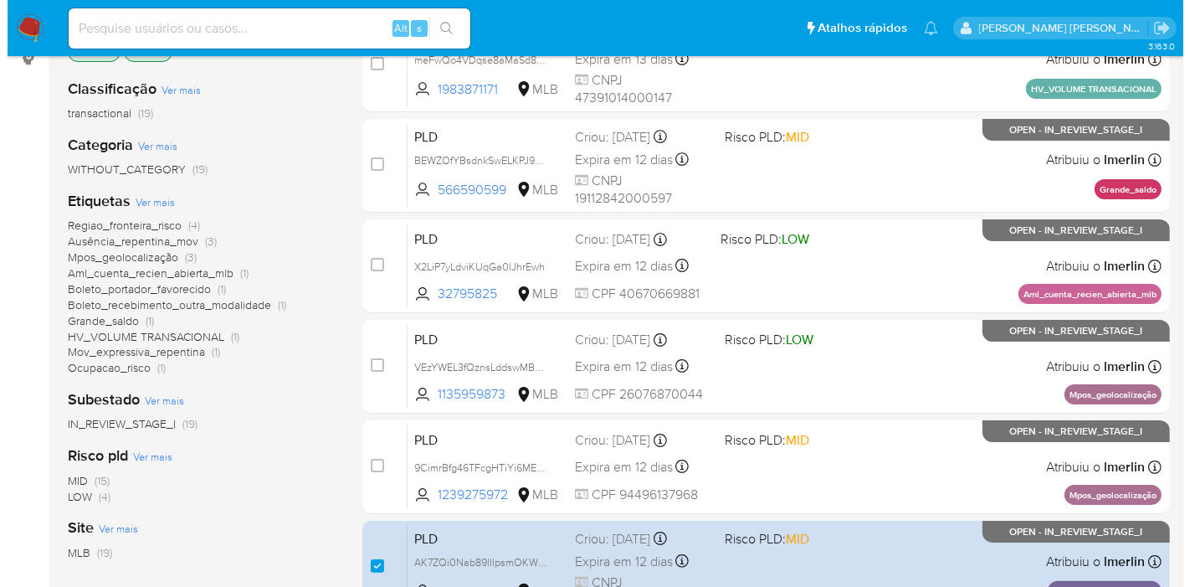
scroll to position [141, 0]
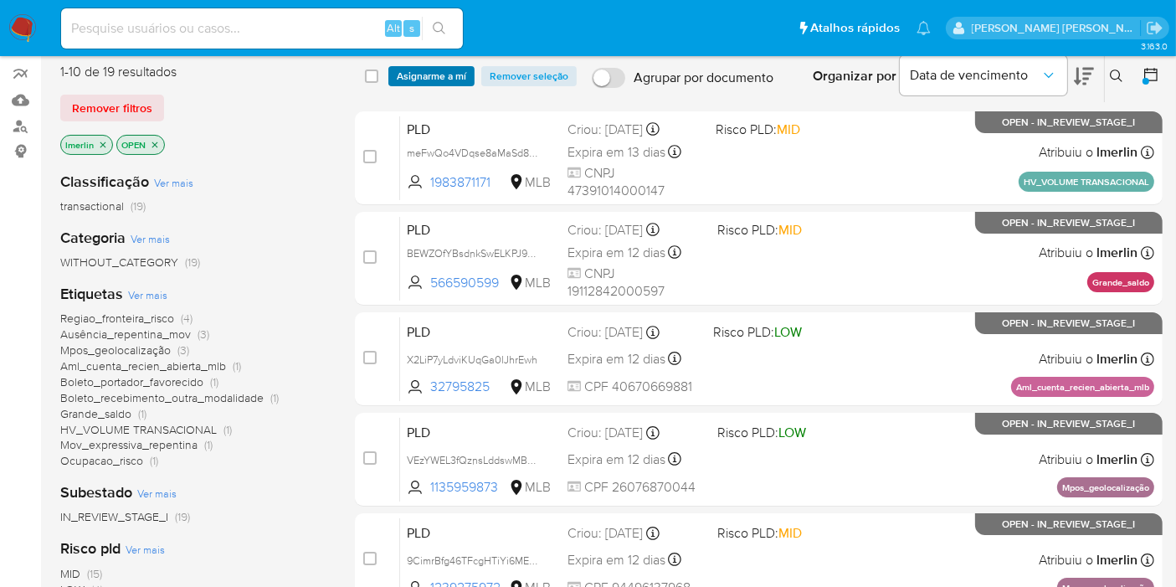
click at [430, 75] on span "Asignarme a mí" at bounding box center [431, 76] width 69 height 17
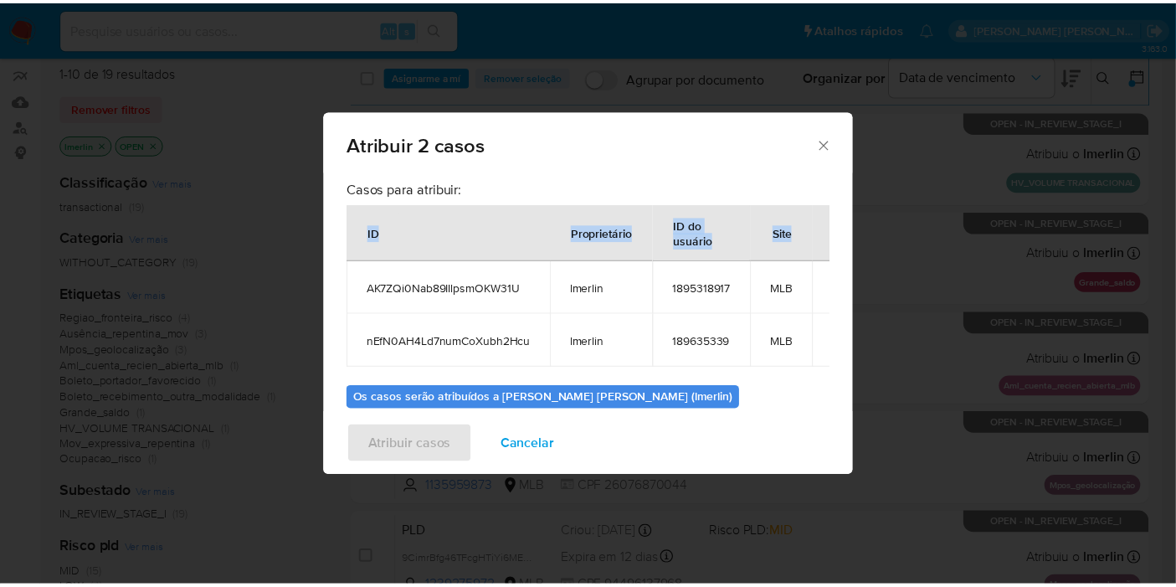
scroll to position [0, 56]
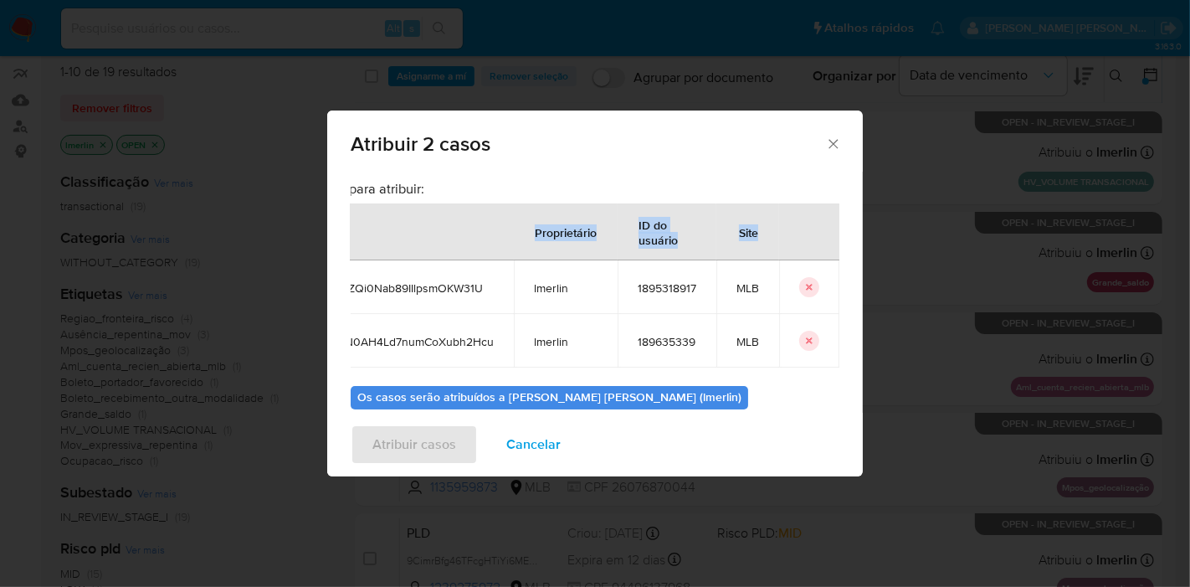
drag, startPoint x: 363, startPoint y: 285, endPoint x: 871, endPoint y: 350, distance: 512.1
click at [871, 350] on div "Atribuir 2 casos Casos para atribuir: ID Proprietário ID do usuário Site AK7ZQi…" at bounding box center [595, 293] width 1190 height 587
copy thead "ID Proprietário ID do usuário Site"
click at [515, 444] on span "Cancelar" at bounding box center [533, 444] width 54 height 37
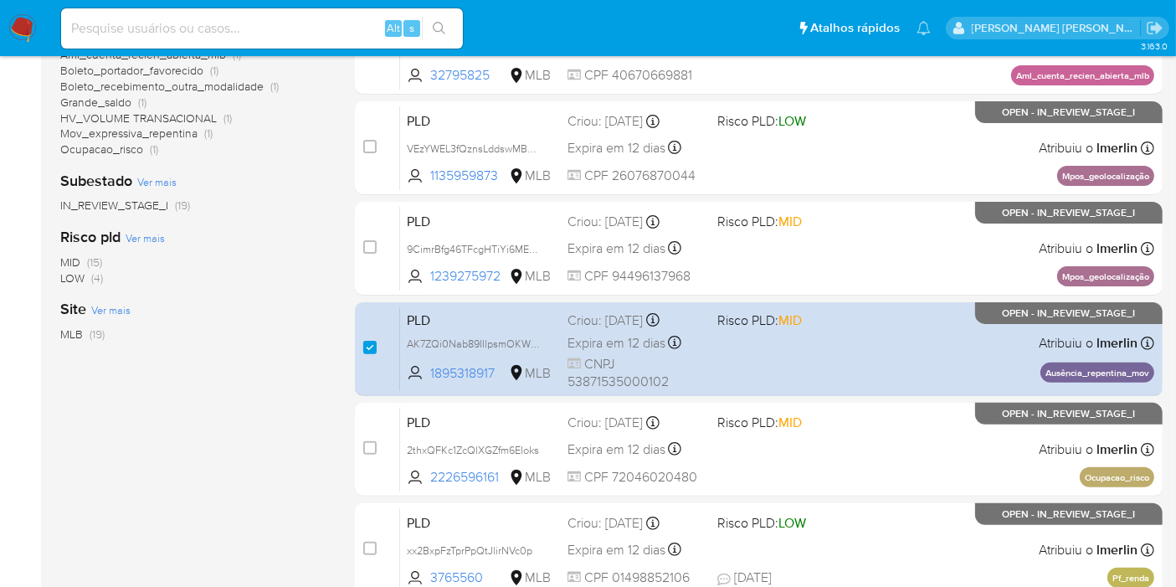
scroll to position [700, 0]
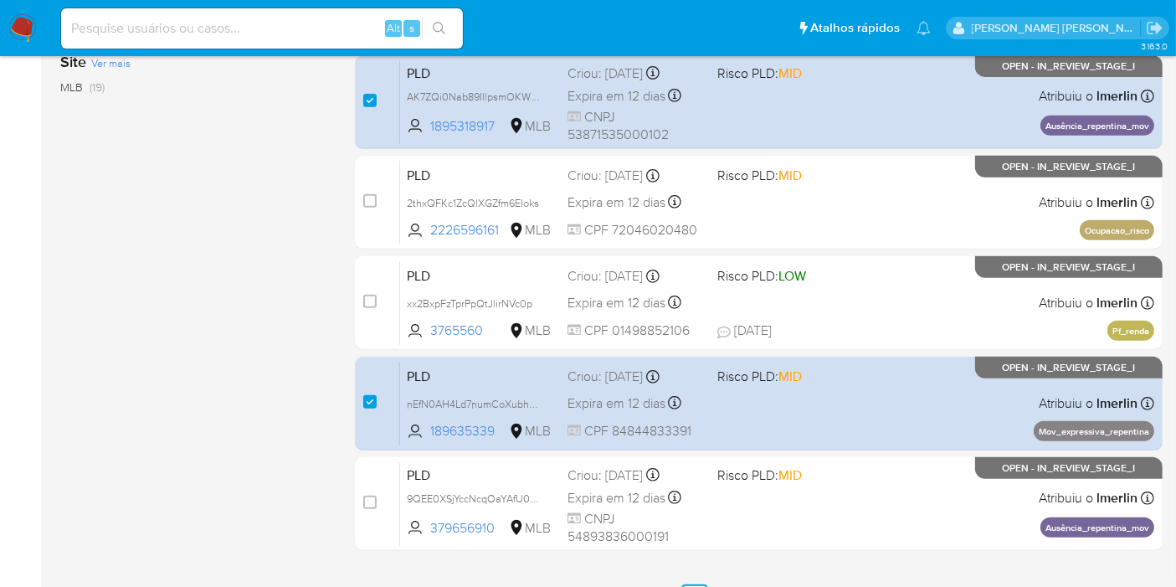
click at [339, 26] on input at bounding box center [262, 29] width 402 height 22
paste input "VcC8obFutIY0MCsJXYQOtGLR"
type input "VcC8obFutIY0MCsJXYQOtGLR"
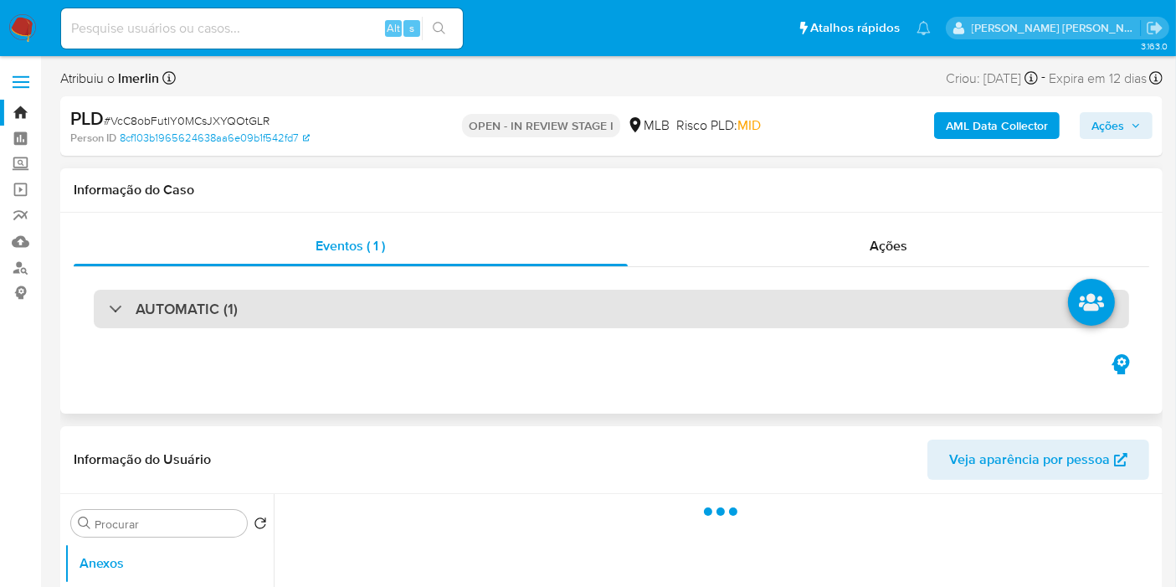
select select "10"
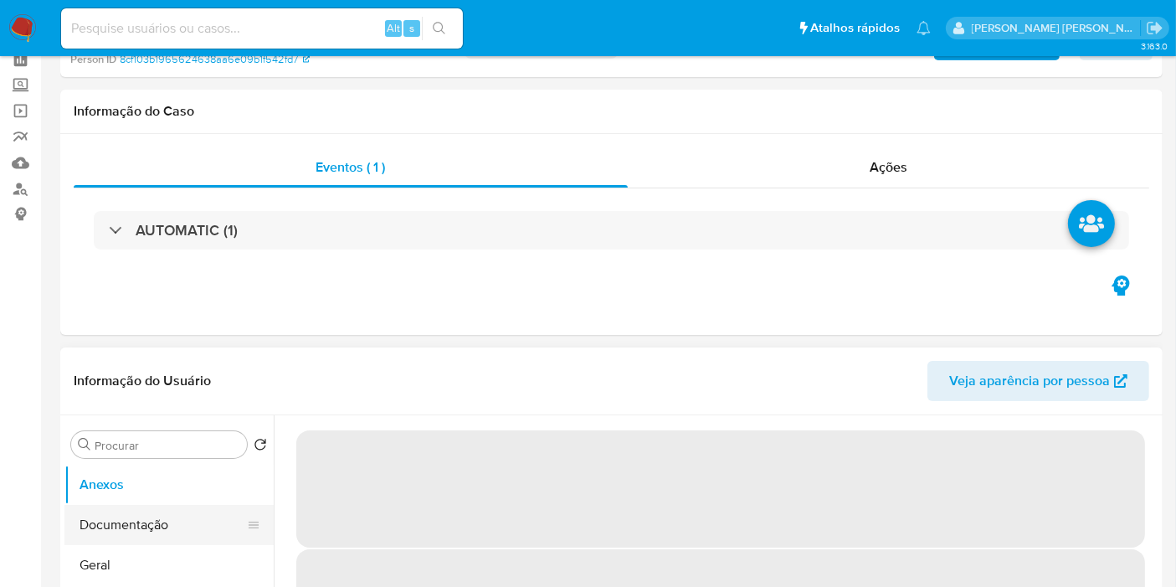
scroll to position [186, 0]
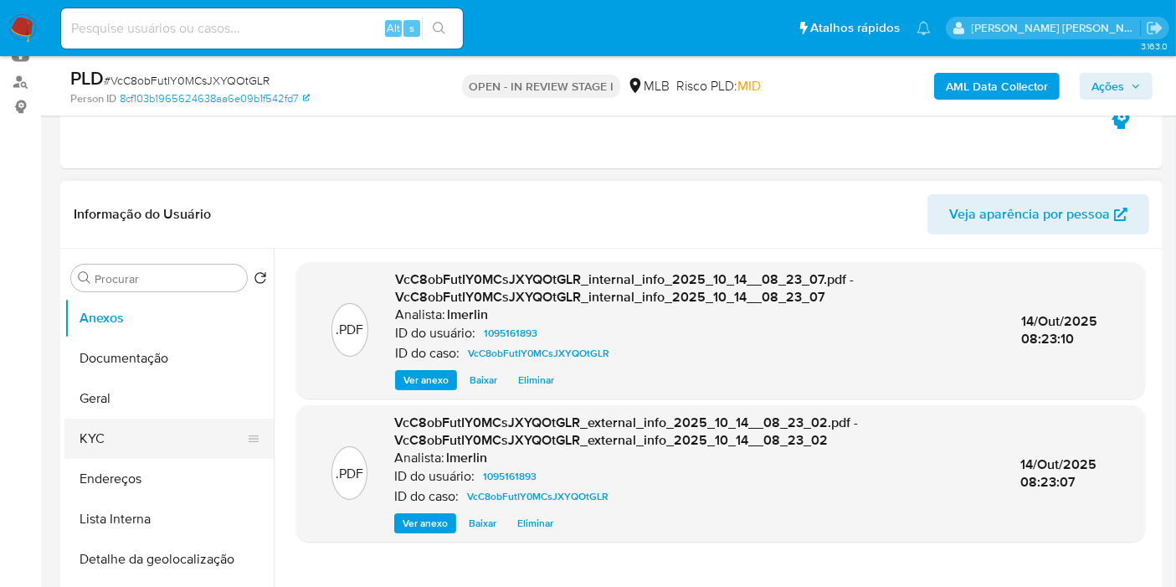
click at [151, 454] on button "KYC" at bounding box center [162, 438] width 196 height 40
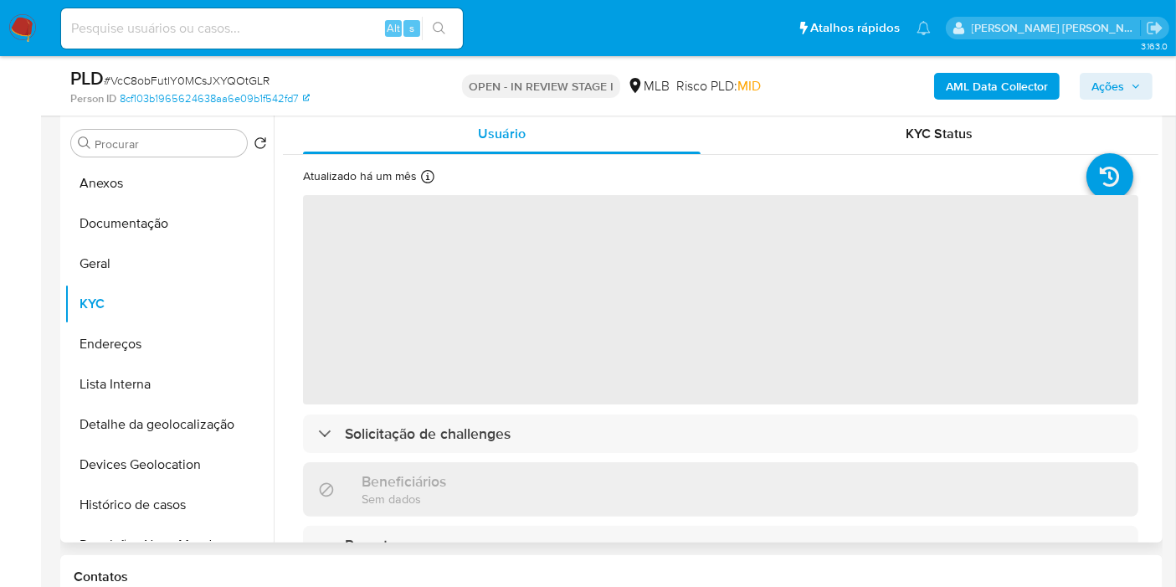
scroll to position [279, 0]
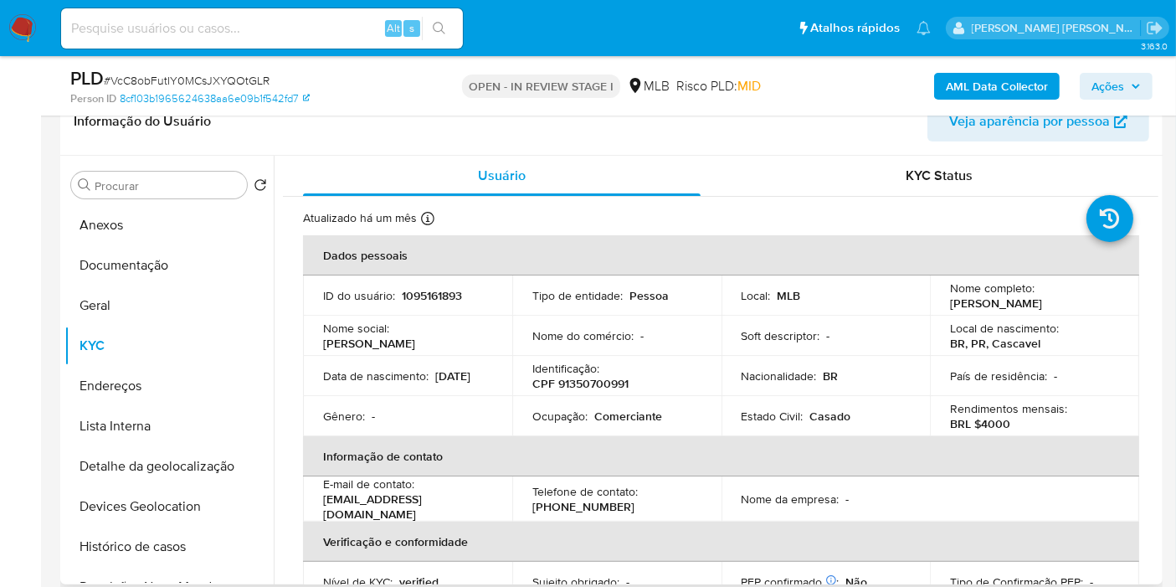
click at [603, 380] on p "CPF 91350700991" at bounding box center [580, 383] width 96 height 15
copy p "91350700991"
click at [145, 539] on button "Histórico de casos" at bounding box center [162, 546] width 196 height 40
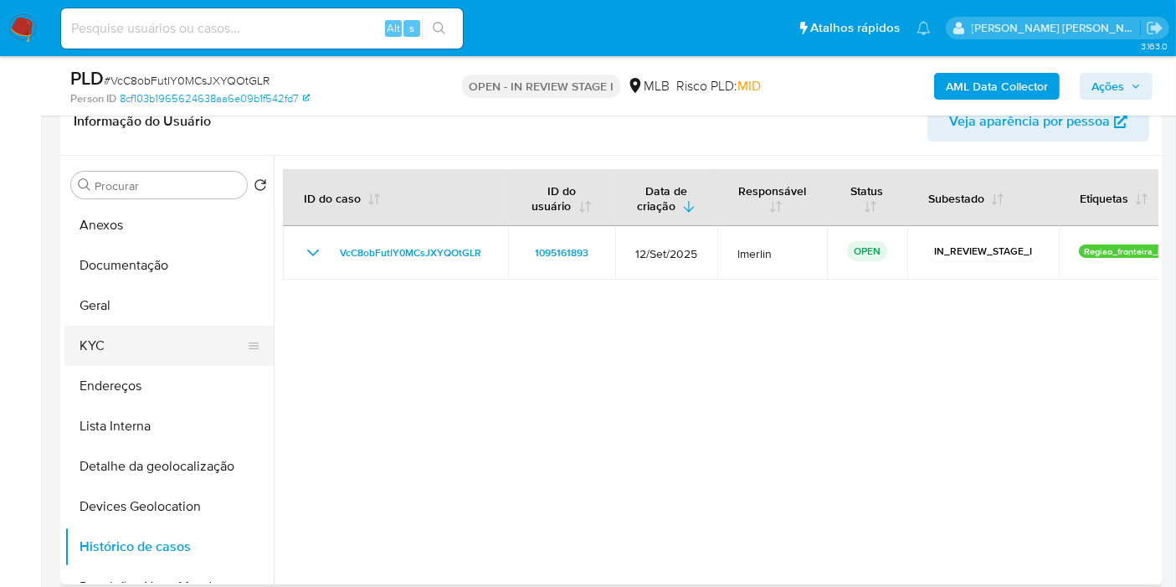
click at [131, 345] on button "KYC" at bounding box center [162, 346] width 196 height 40
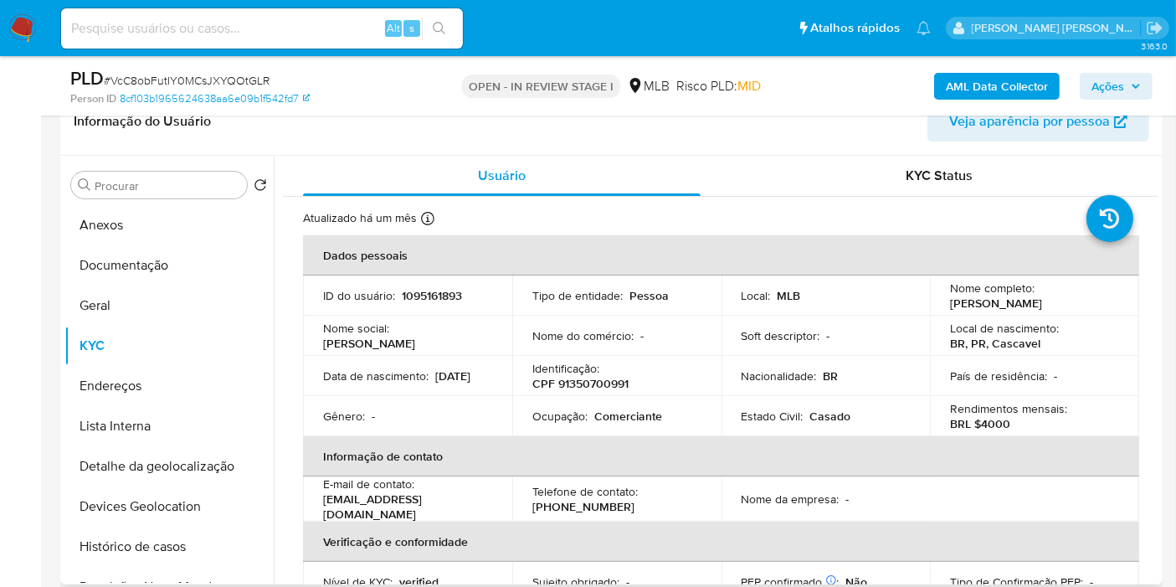
click at [620, 417] on p "Comerciante" at bounding box center [628, 415] width 68 height 15
copy p "Comerciante"
click at [169, 259] on button "Documentação" at bounding box center [162, 265] width 196 height 40
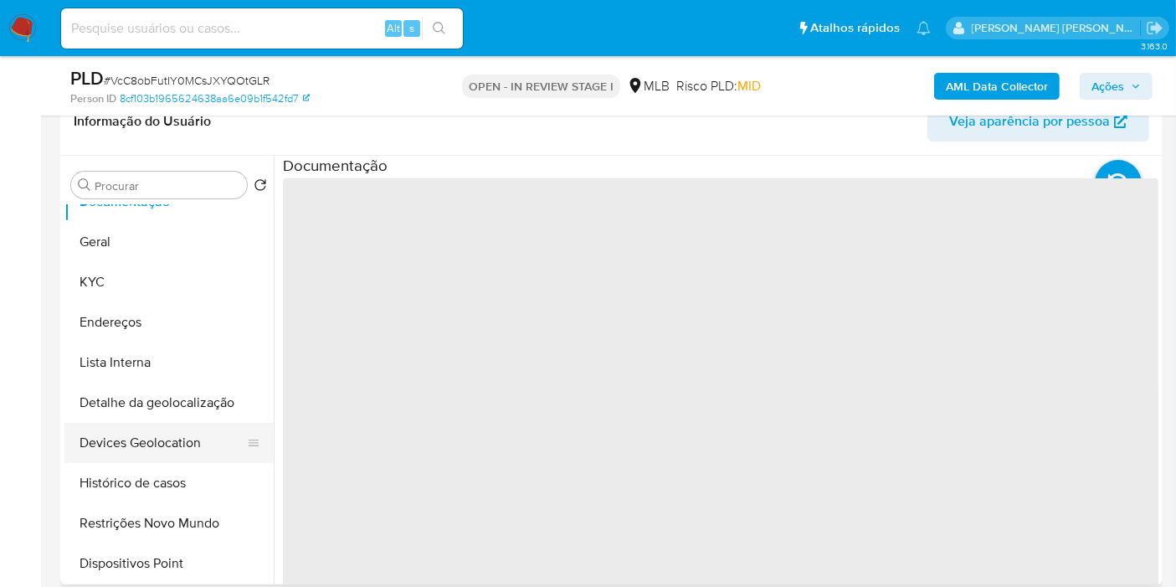
scroll to position [93, 0]
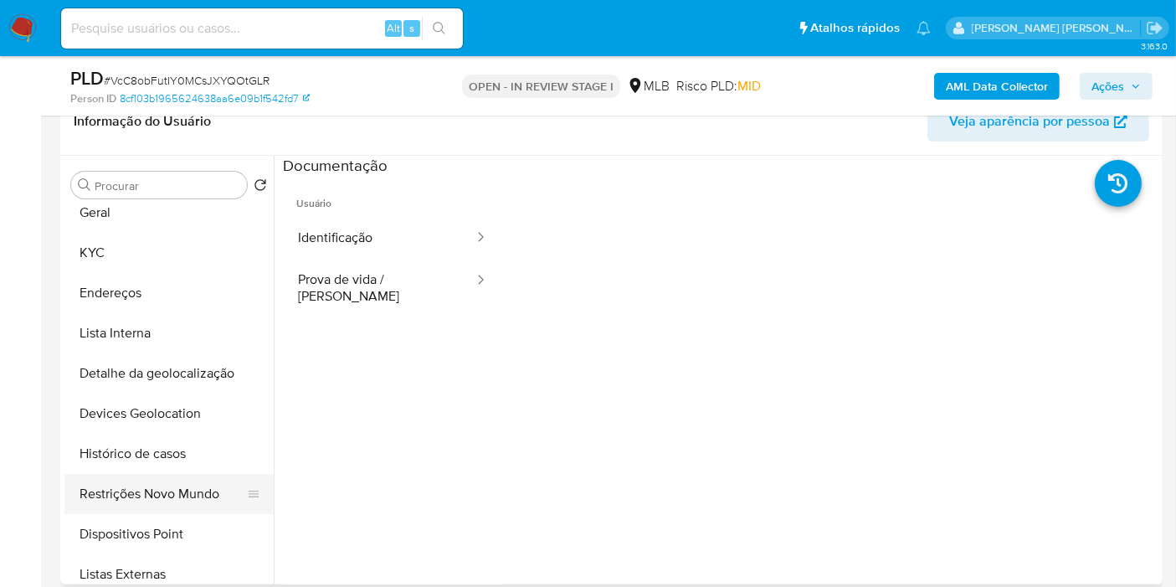
click at [172, 501] on button "Restrições Novo Mundo" at bounding box center [162, 494] width 196 height 40
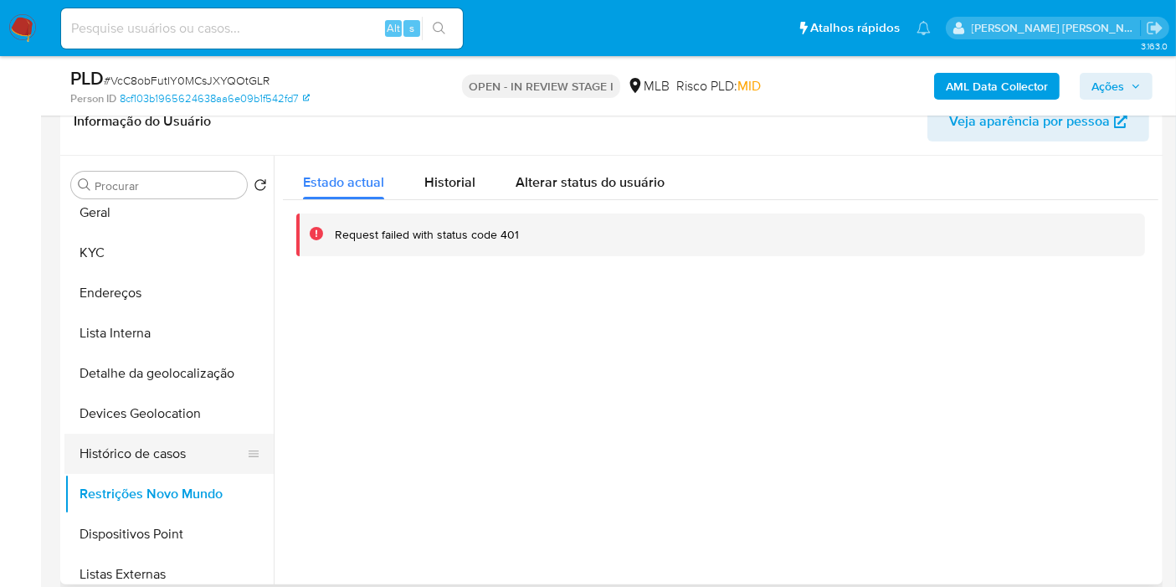
click at [126, 444] on button "Histórico de casos" at bounding box center [162, 453] width 196 height 40
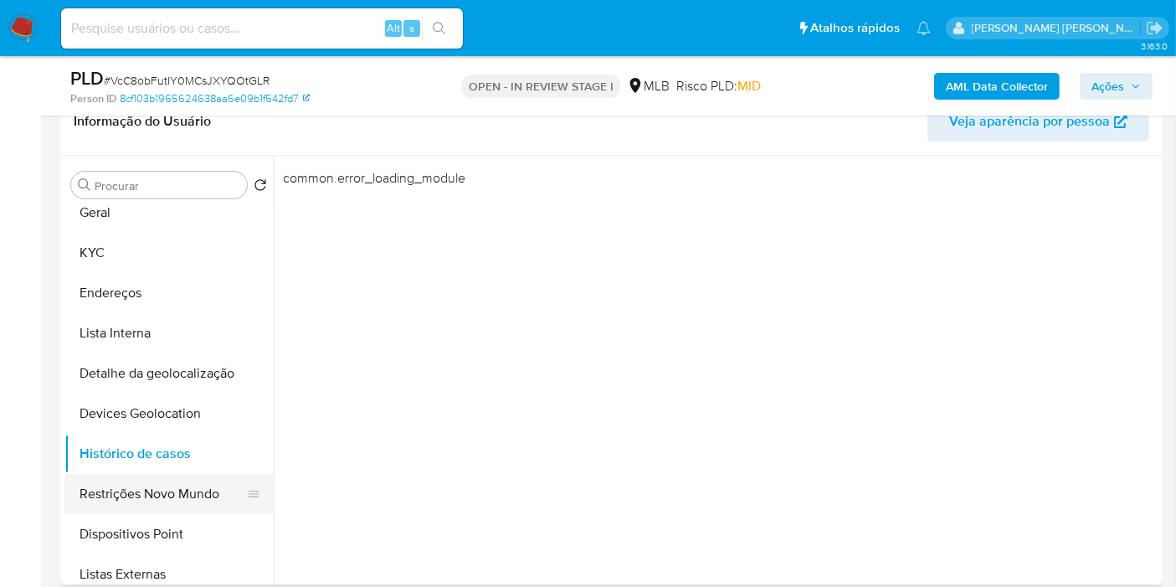
click at [141, 484] on button "Restrições Novo Mundo" at bounding box center [162, 494] width 196 height 40
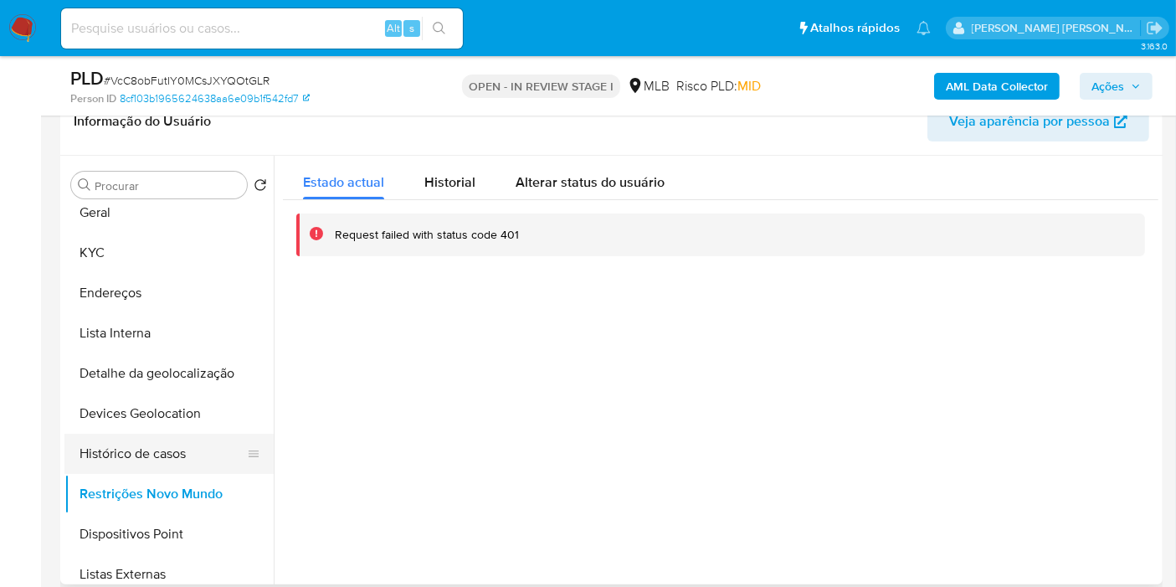
click at [152, 456] on button "Histórico de casos" at bounding box center [162, 453] width 196 height 40
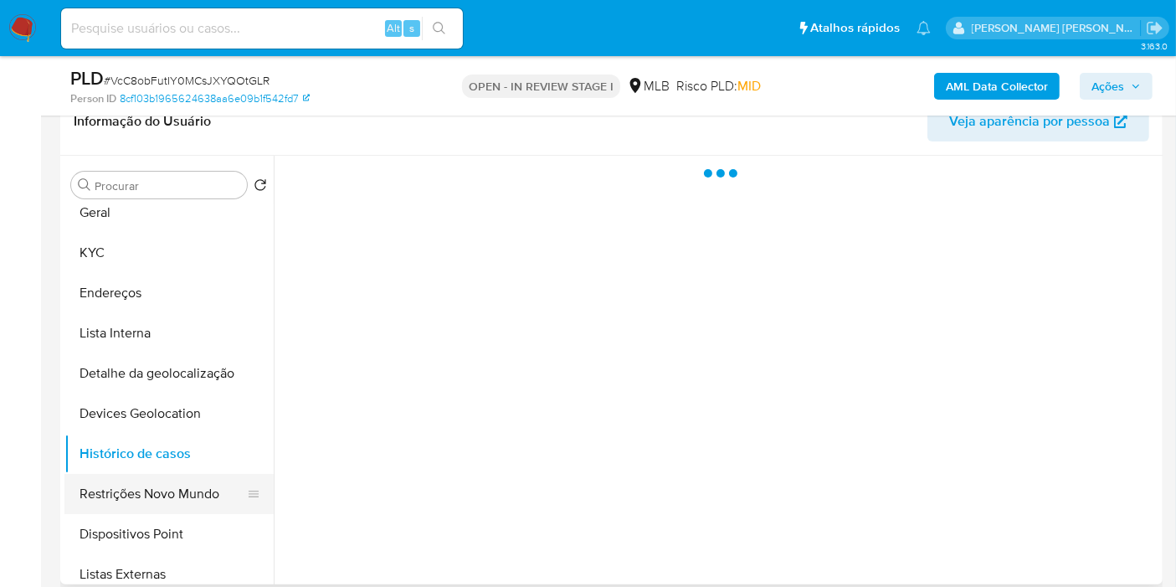
click at [151, 495] on button "Restrições Novo Mundo" at bounding box center [162, 494] width 196 height 40
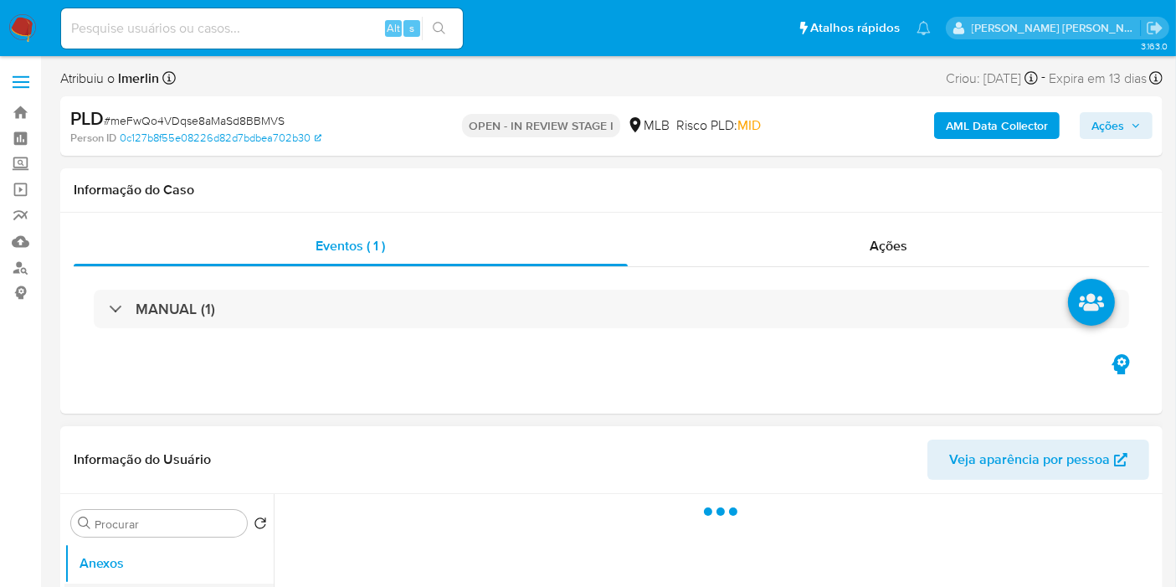
select select "10"
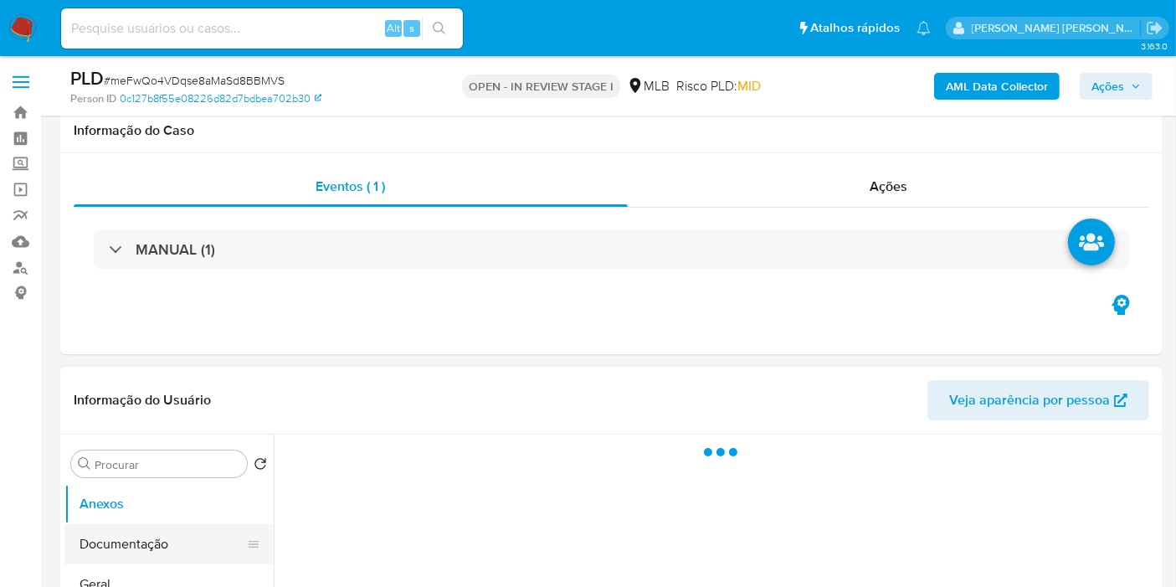
scroll to position [186, 0]
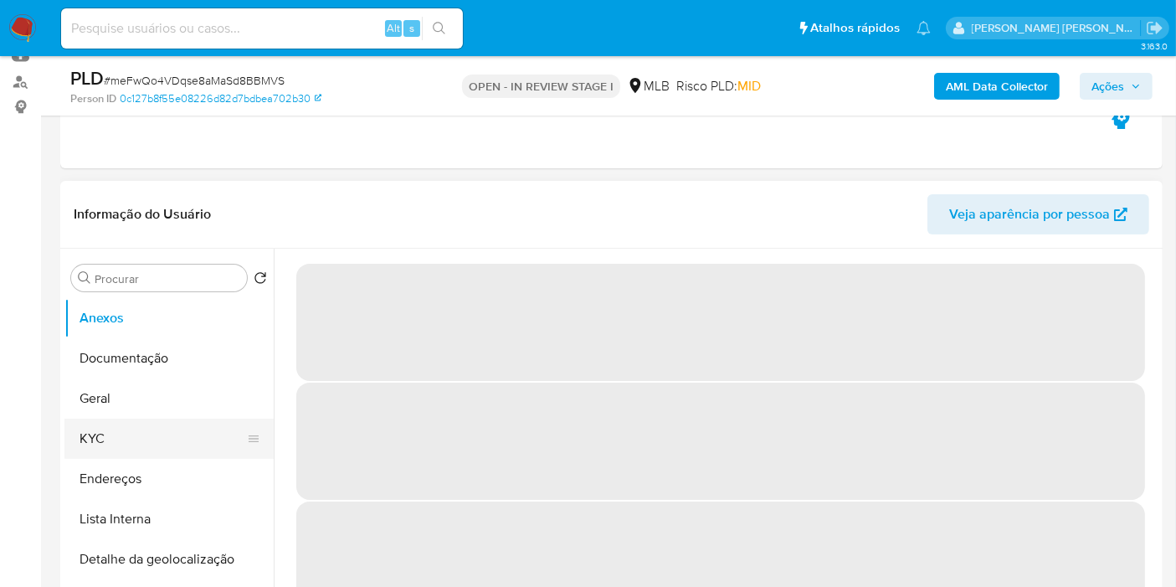
click at [138, 441] on button "KYC" at bounding box center [162, 438] width 196 height 40
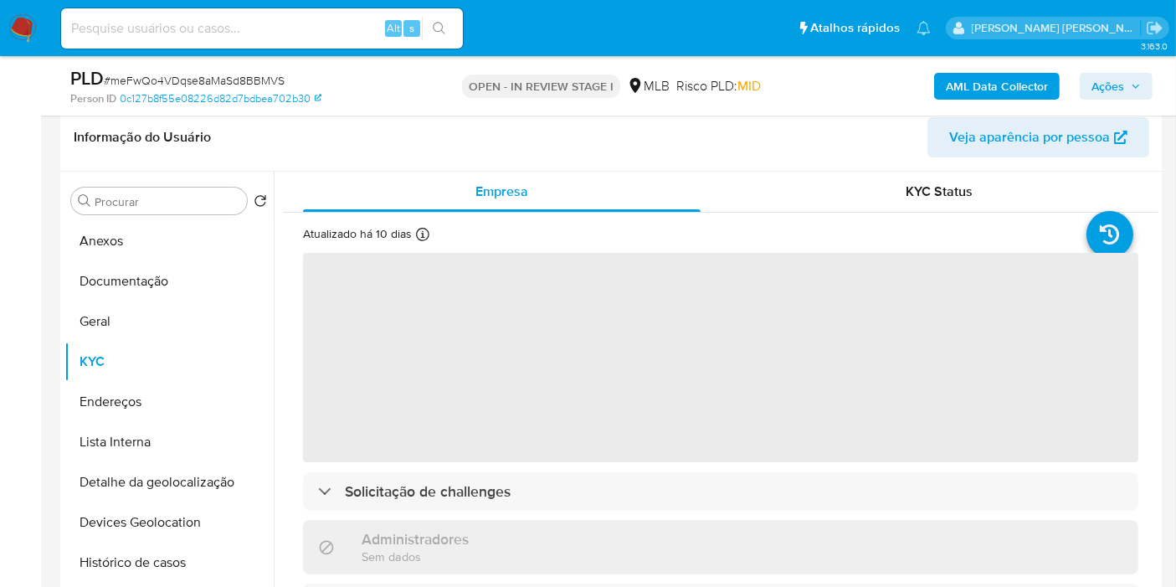
scroll to position [279, 0]
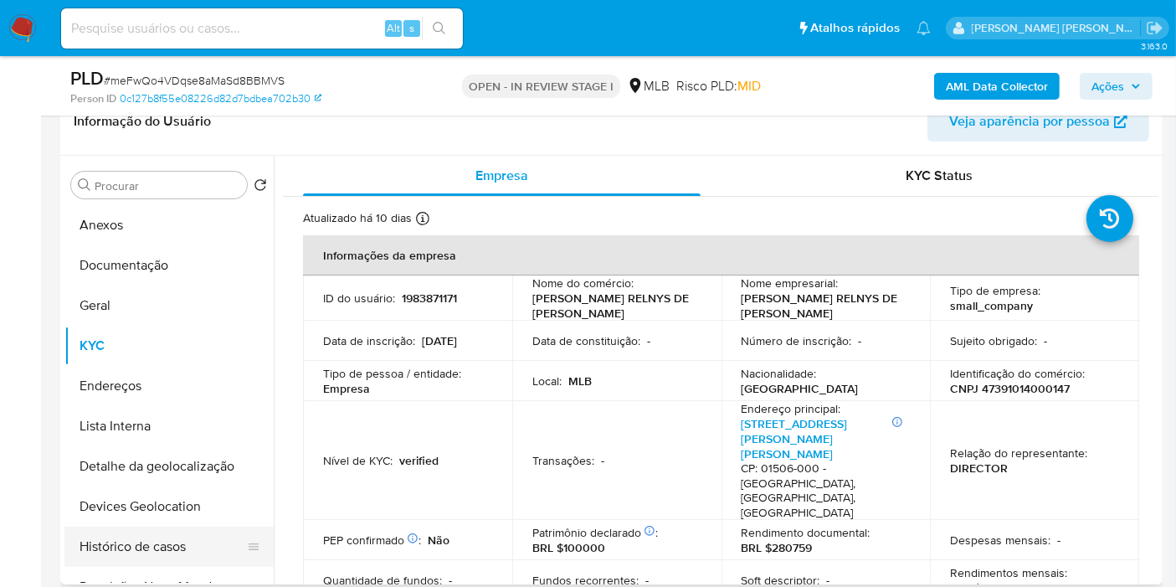
click at [184, 534] on button "Histórico de casos" at bounding box center [162, 546] width 196 height 40
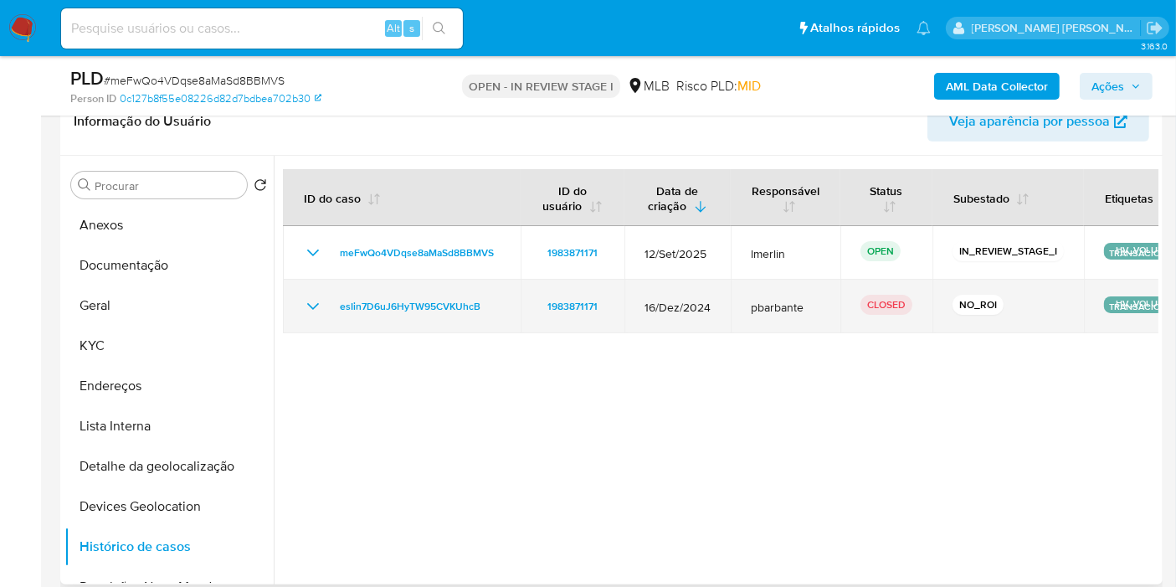
click at [310, 305] on icon "Mostrar/Ocultar" at bounding box center [313, 306] width 12 height 7
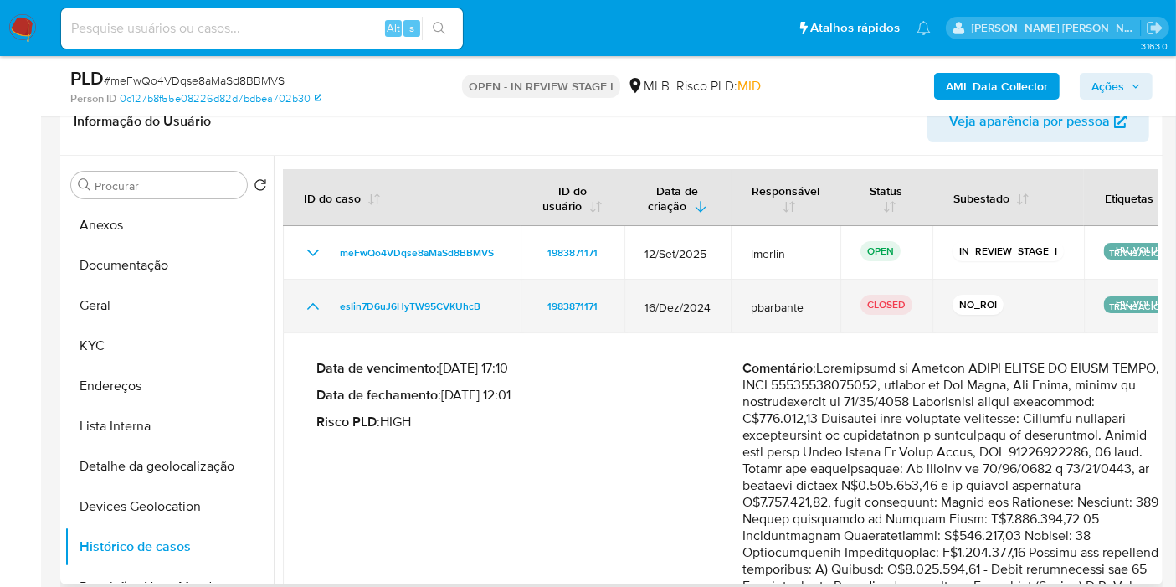
click at [310, 305] on icon "Mostrar/Ocultar" at bounding box center [313, 306] width 20 height 20
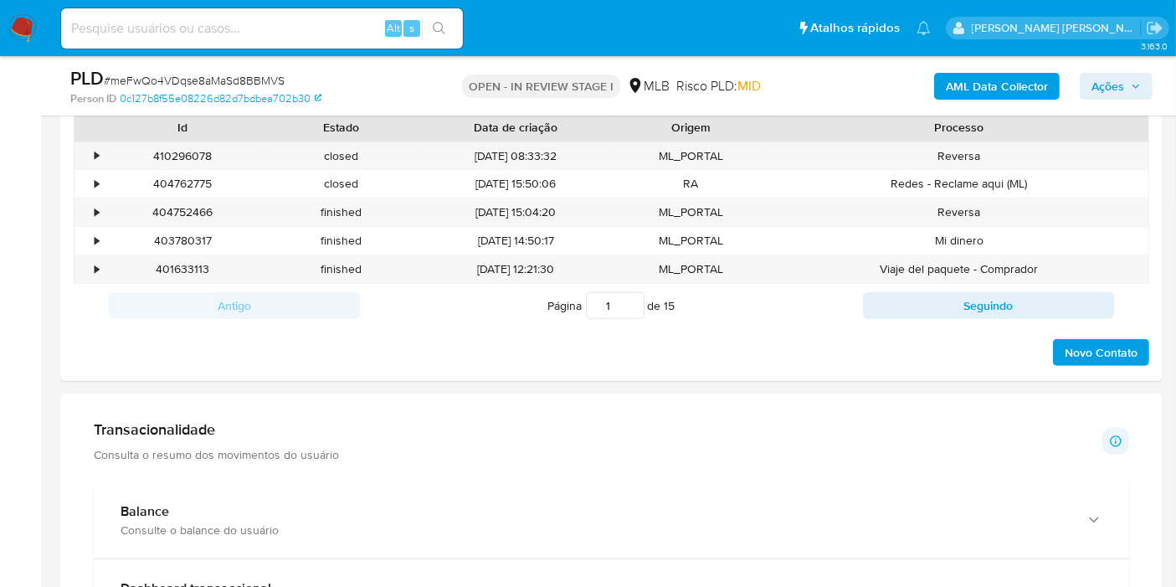
scroll to position [1115, 0]
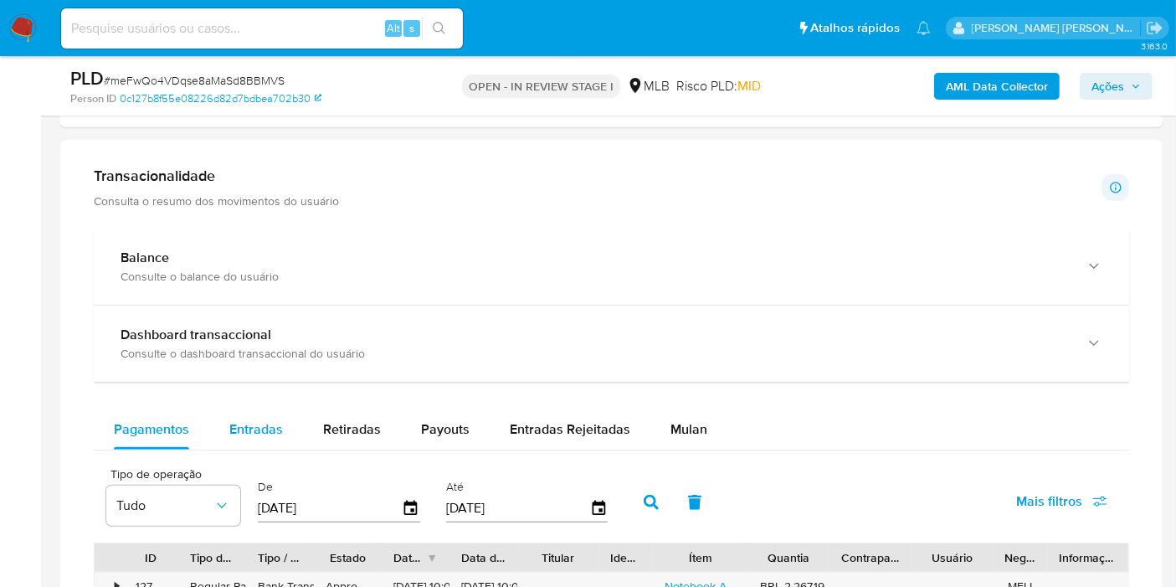
click at [233, 432] on span "Entradas" at bounding box center [256, 428] width 54 height 19
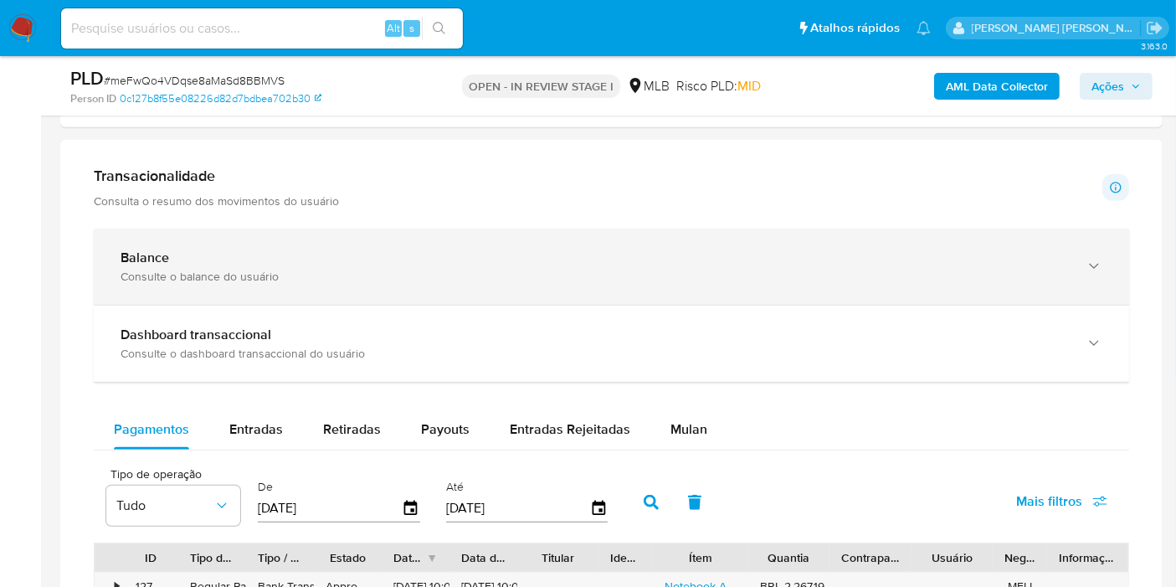
select select "10"
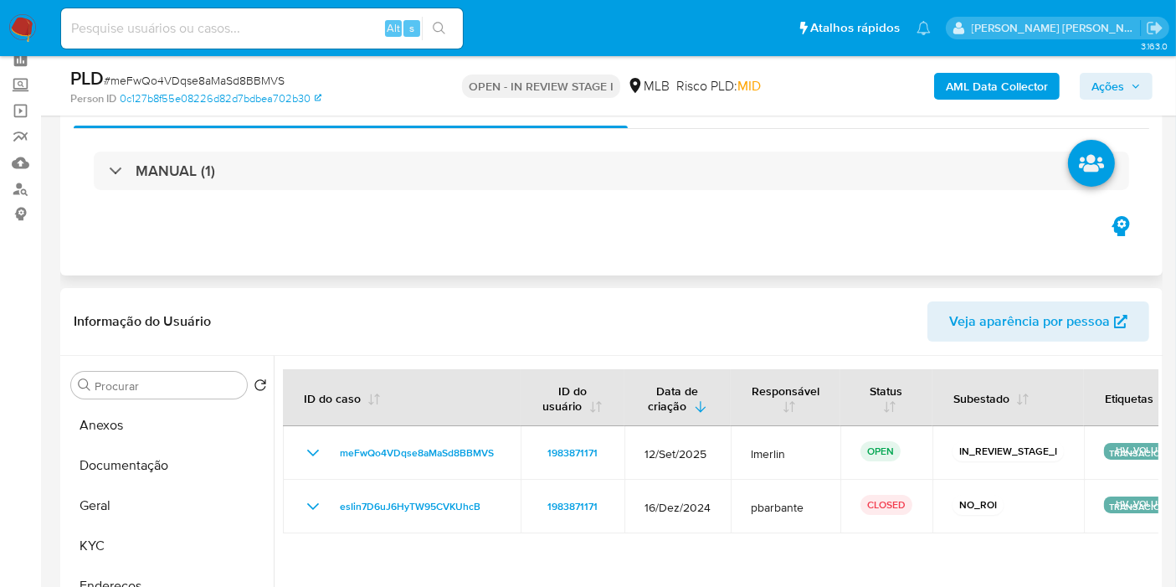
scroll to position [0, 0]
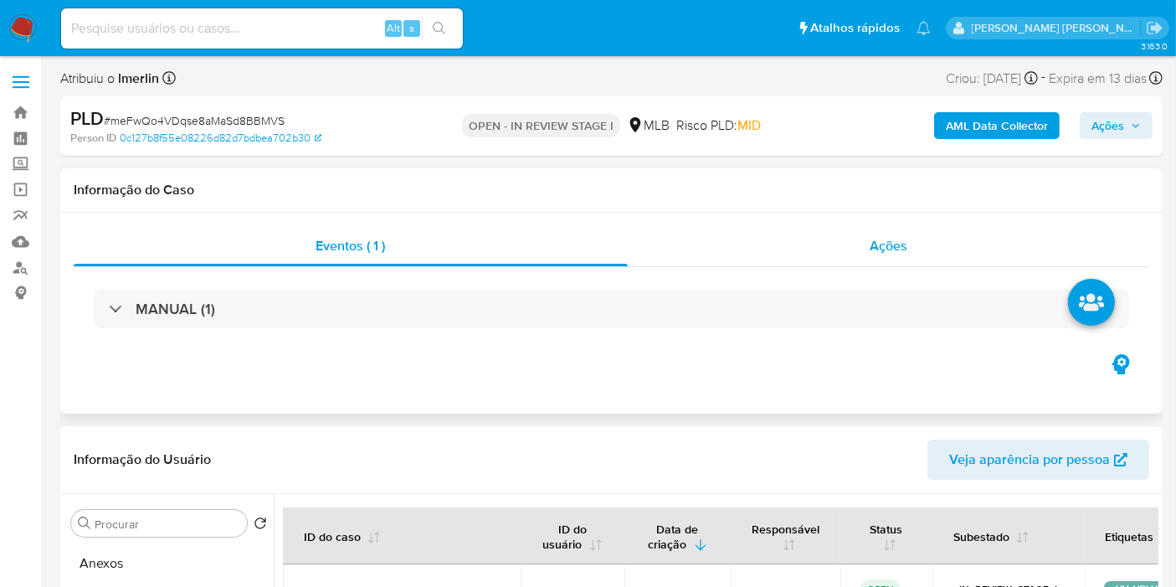
click at [912, 257] on div "Ações" at bounding box center [889, 246] width 522 height 40
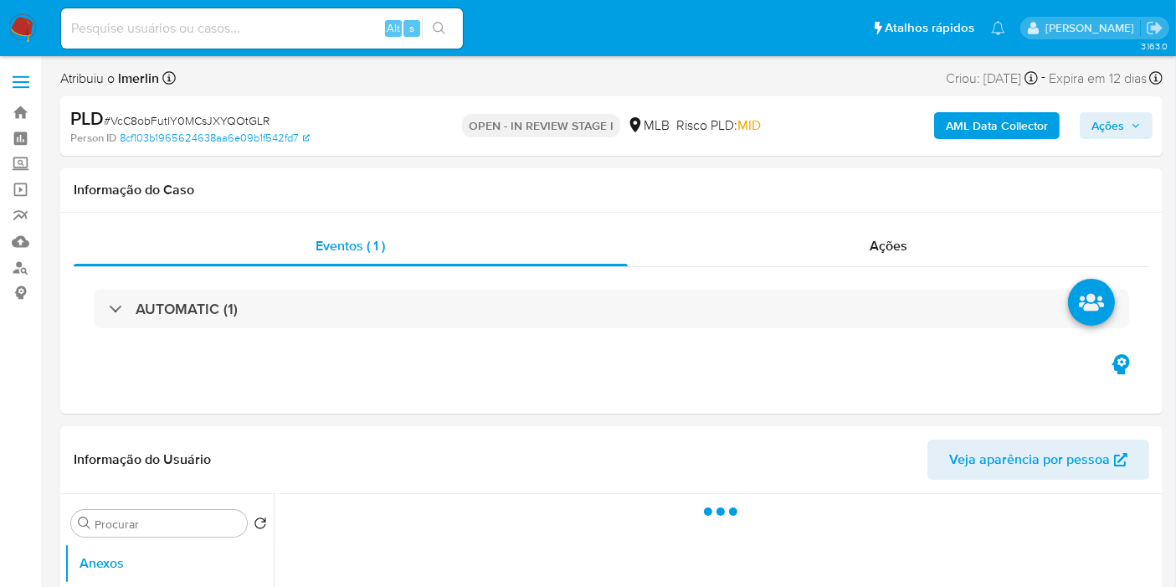
select select "10"
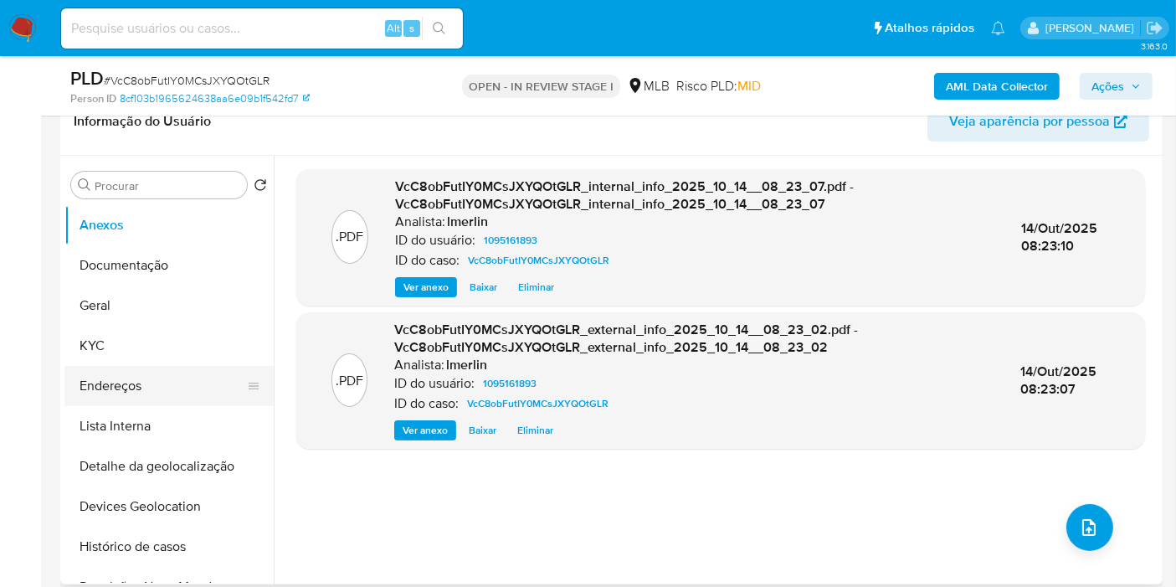
scroll to position [93, 0]
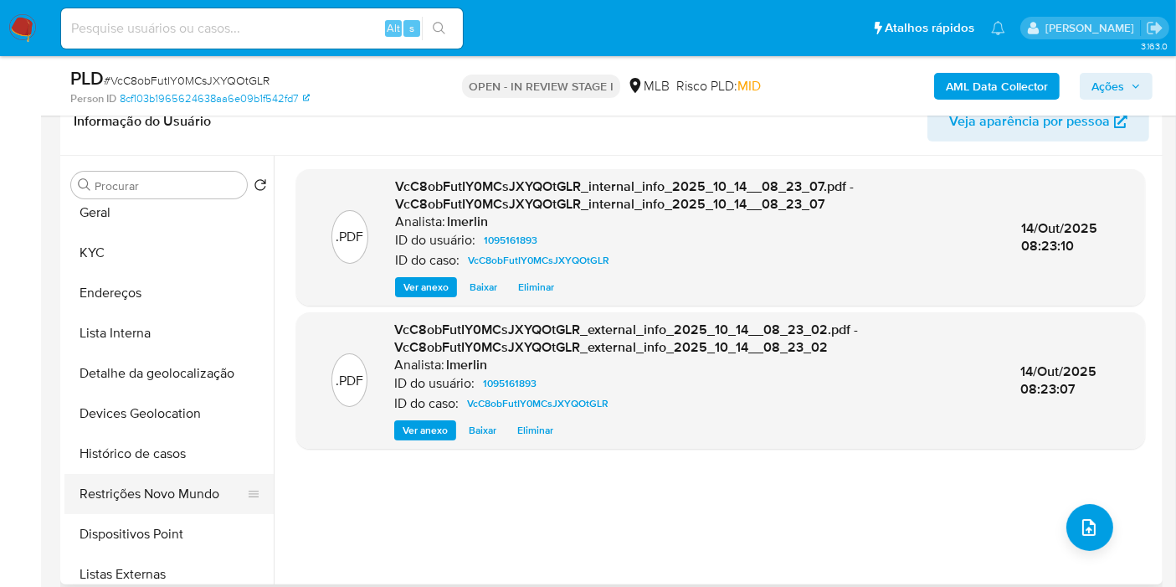
click at [131, 484] on button "Restrições Novo Mundo" at bounding box center [162, 494] width 196 height 40
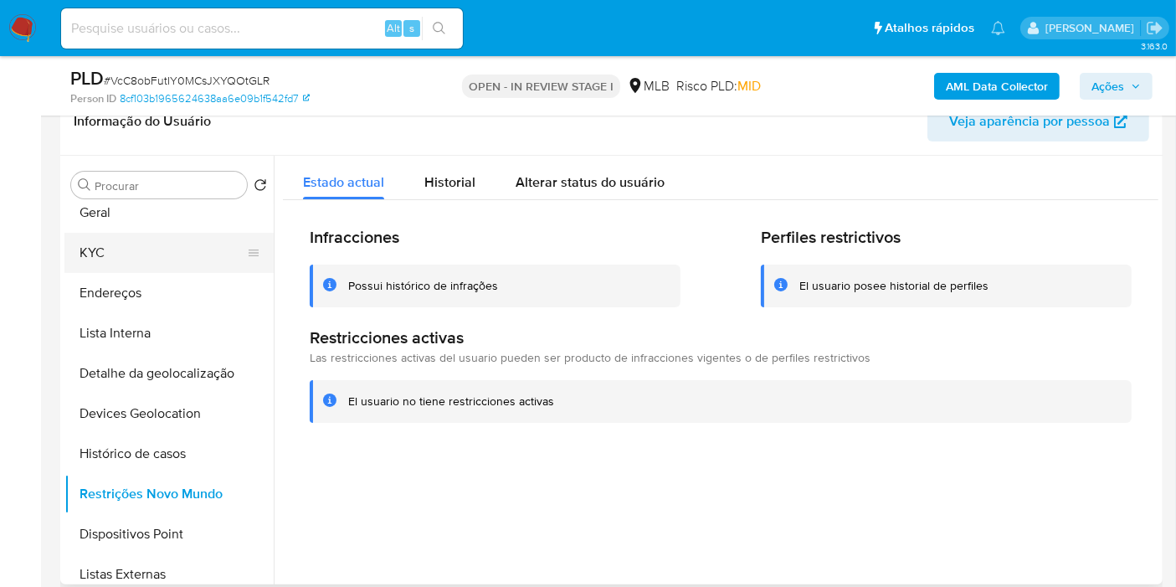
click at [162, 257] on button "KYC" at bounding box center [162, 253] width 196 height 40
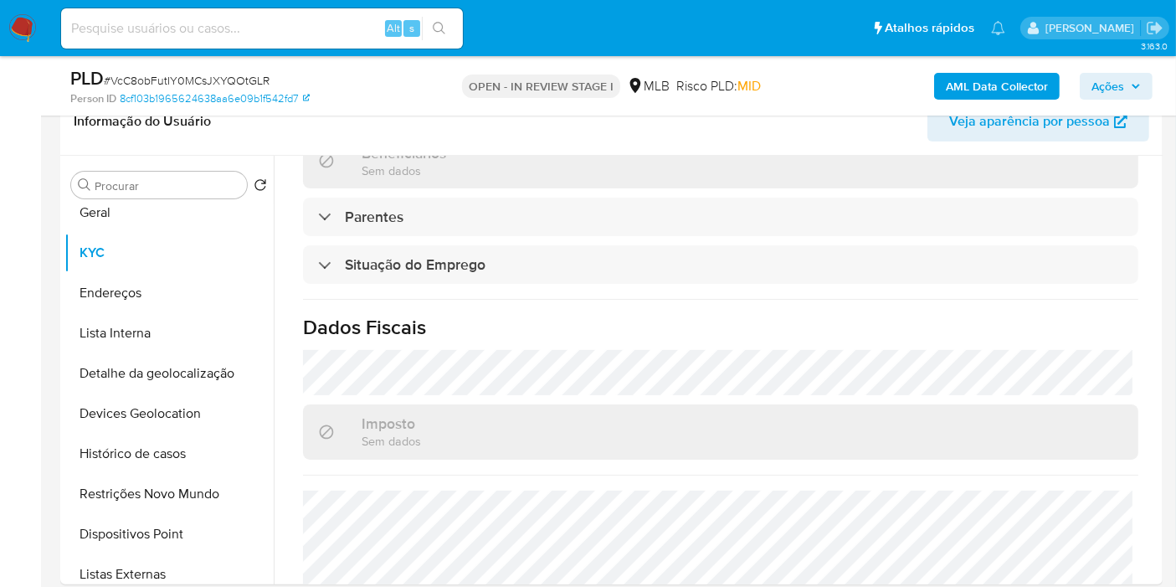
scroll to position [743, 0]
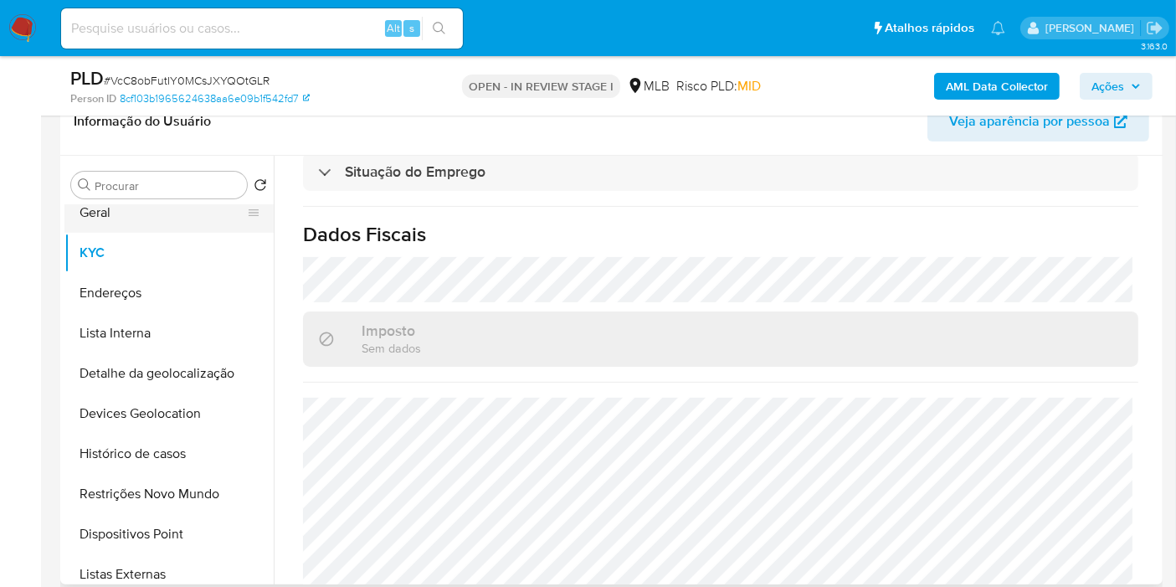
click at [156, 212] on button "Geral" at bounding box center [162, 212] width 196 height 40
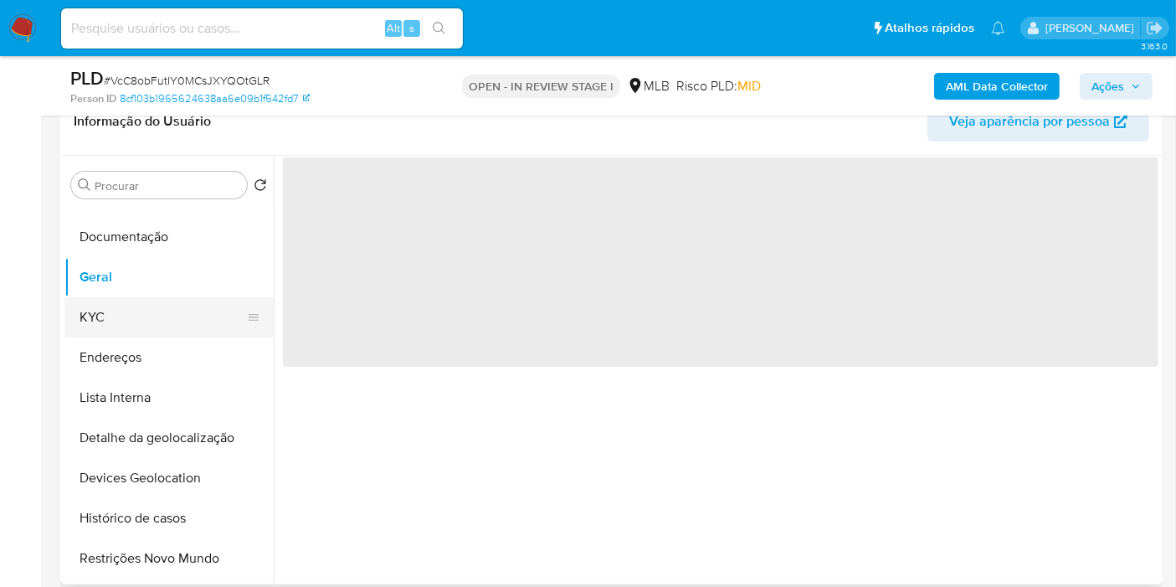
scroll to position [0, 0]
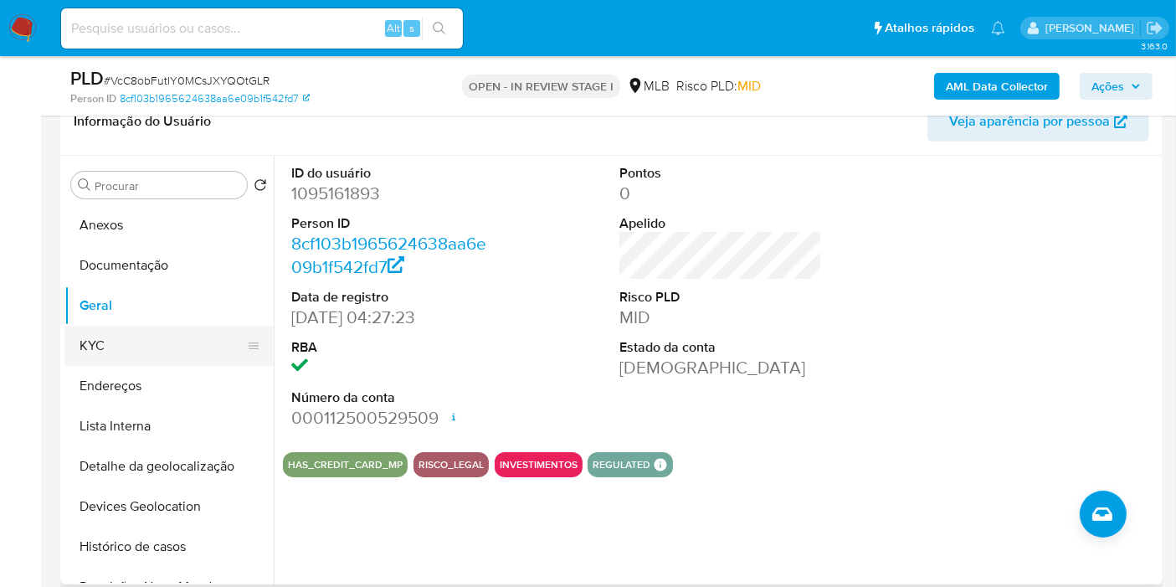
click at [147, 346] on button "KYC" at bounding box center [162, 346] width 196 height 40
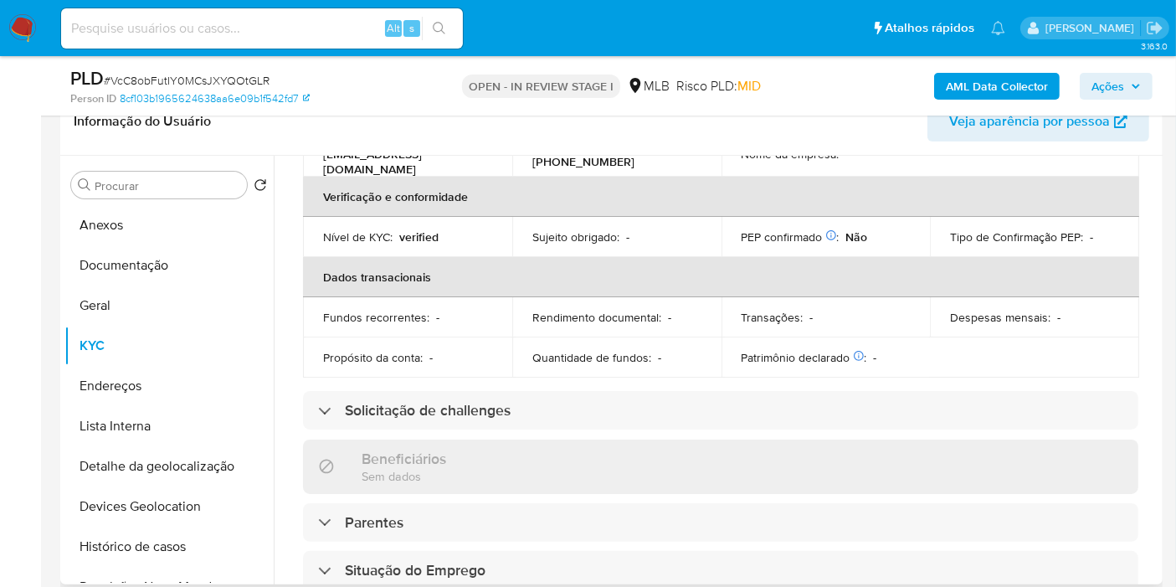
scroll to position [669, 0]
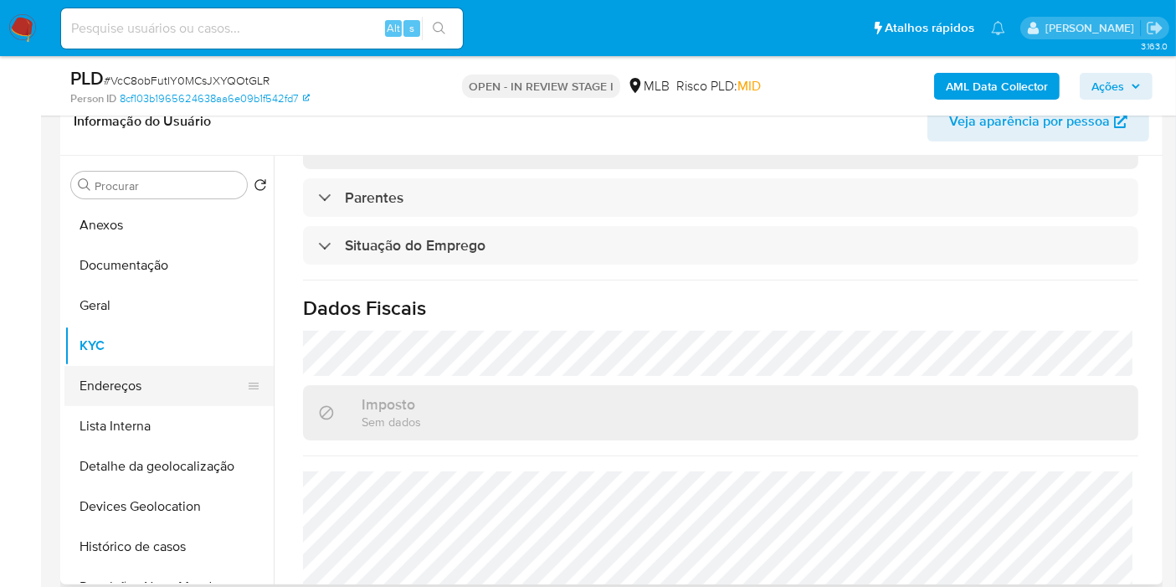
click at [177, 402] on button "Endereços" at bounding box center [162, 386] width 196 height 40
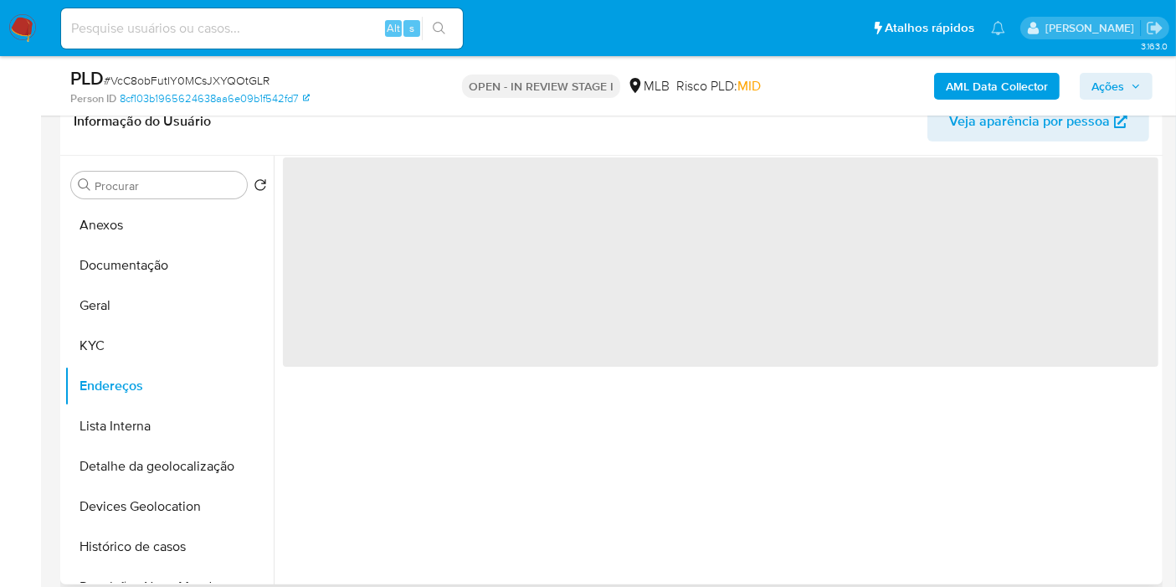
scroll to position [0, 0]
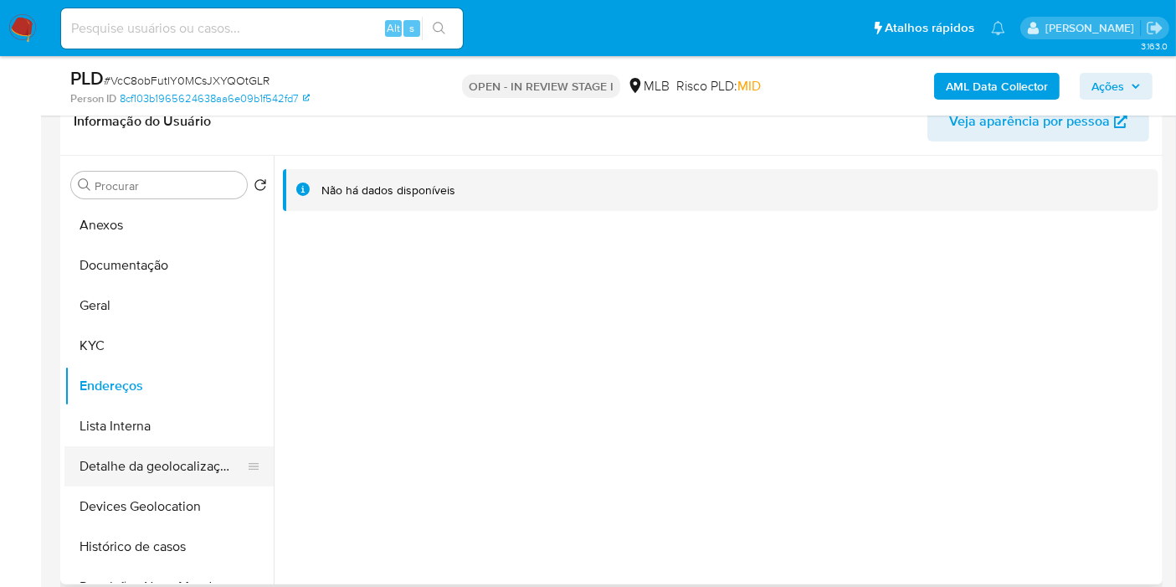
click at [188, 464] on button "Detalhe da geolocalização" at bounding box center [162, 466] width 196 height 40
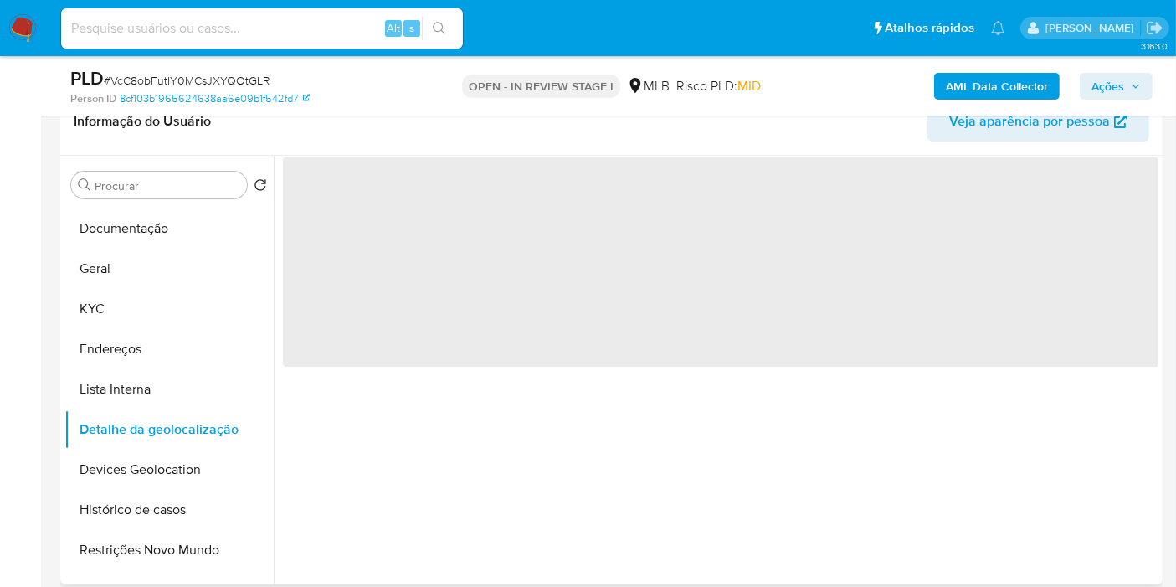
scroll to position [93, 0]
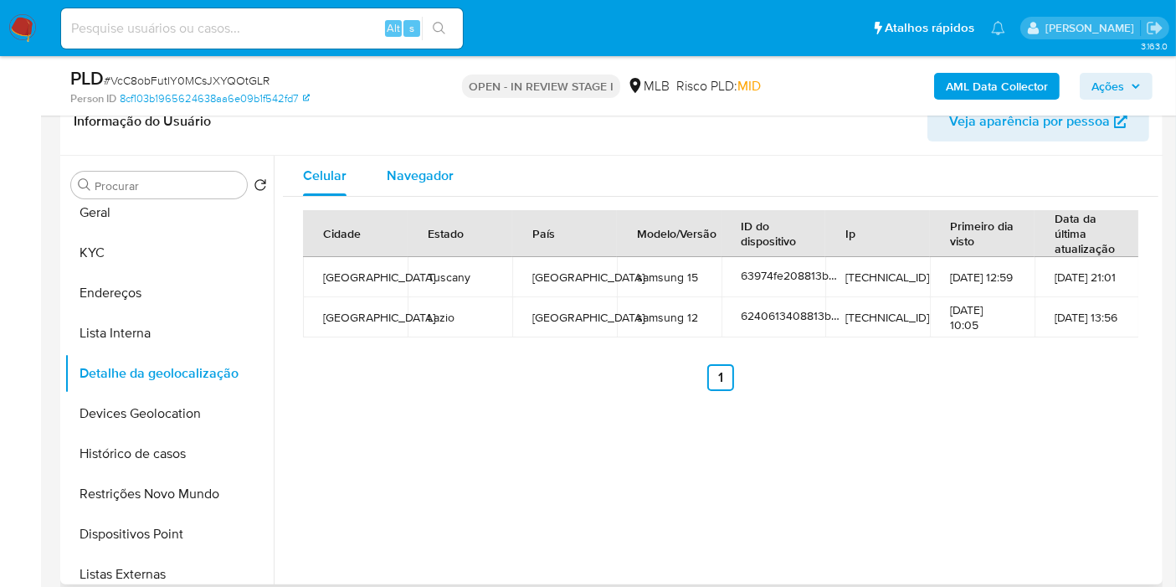
click at [420, 167] on span "Navegador" at bounding box center [420, 175] width 67 height 19
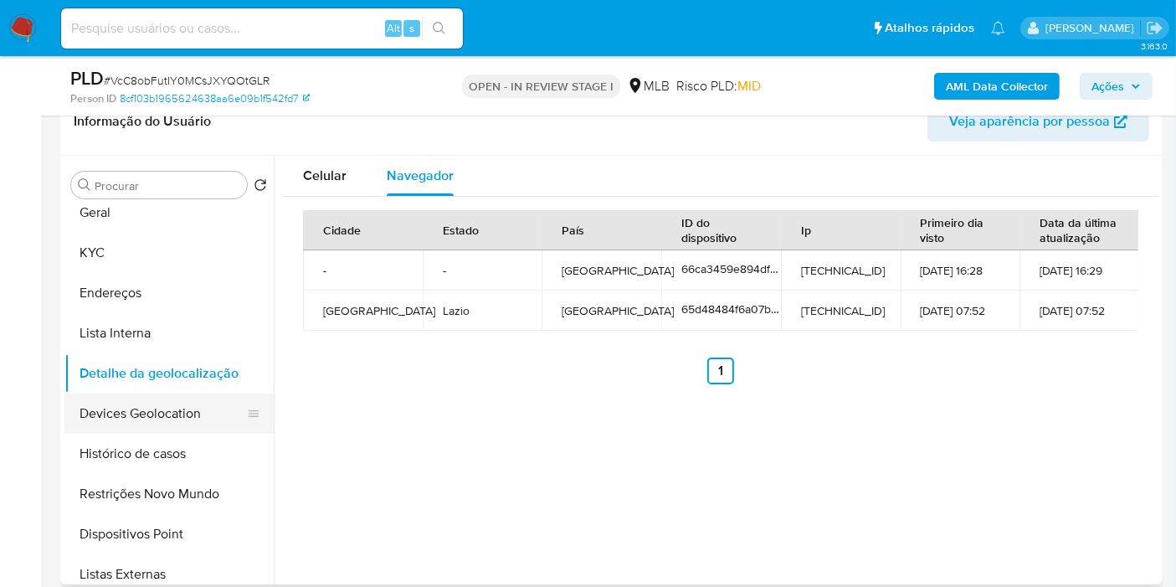
click at [133, 415] on button "Devices Geolocation" at bounding box center [162, 413] width 196 height 40
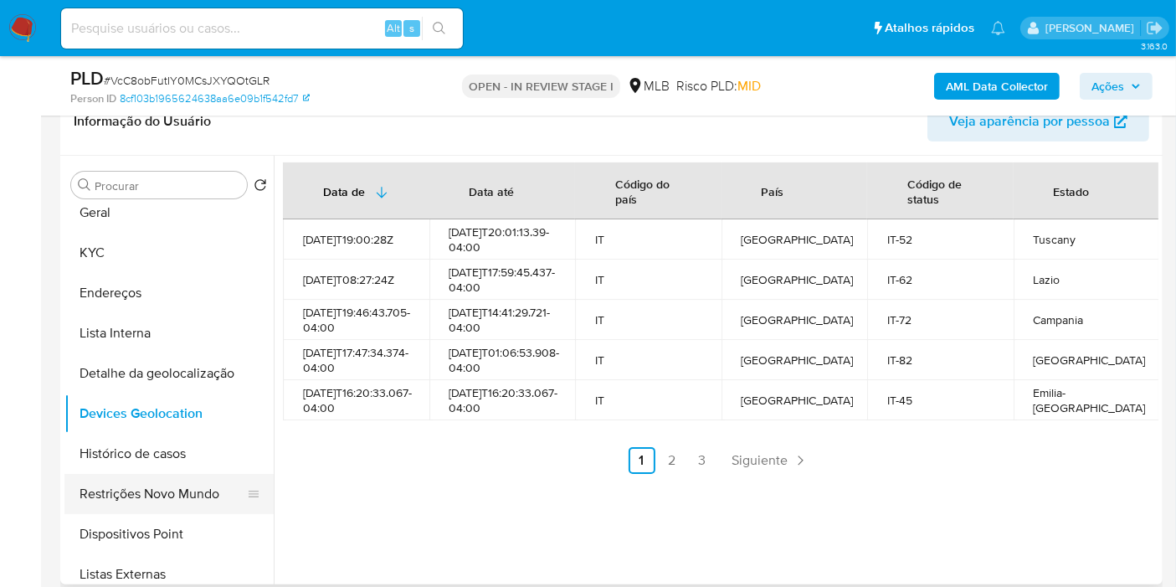
click at [190, 489] on button "Restrições Novo Mundo" at bounding box center [162, 494] width 196 height 40
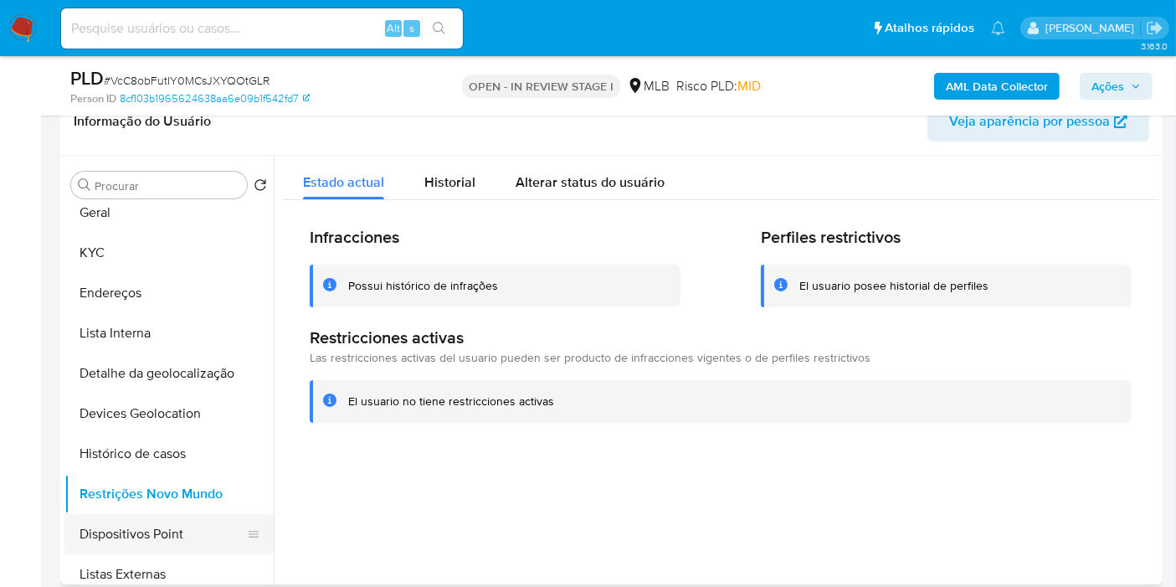
click at [197, 529] on button "Dispositivos Point" at bounding box center [162, 534] width 196 height 40
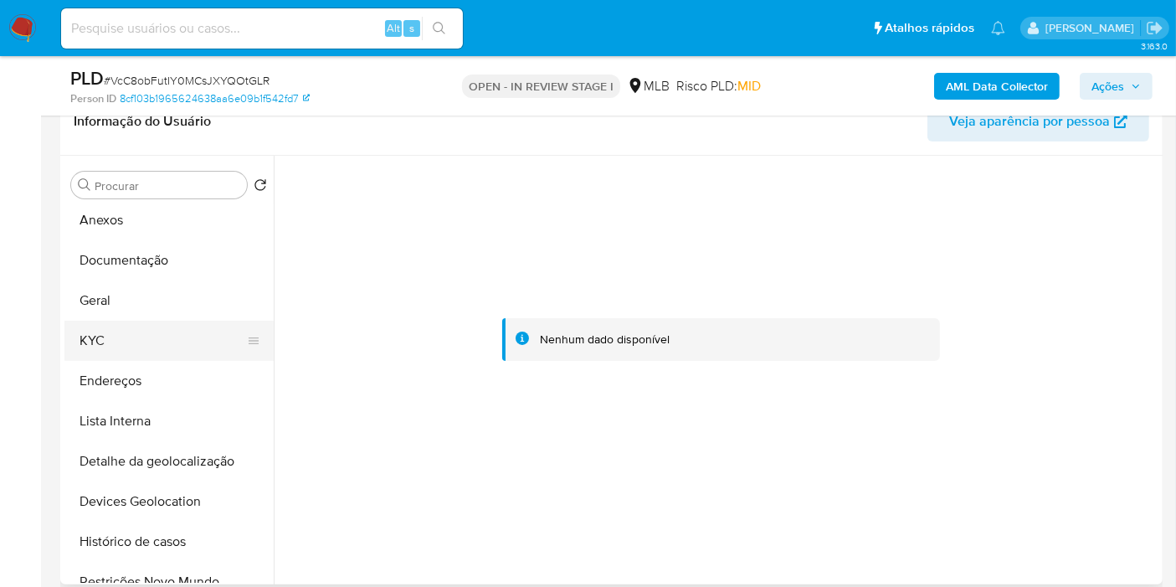
scroll to position [0, 0]
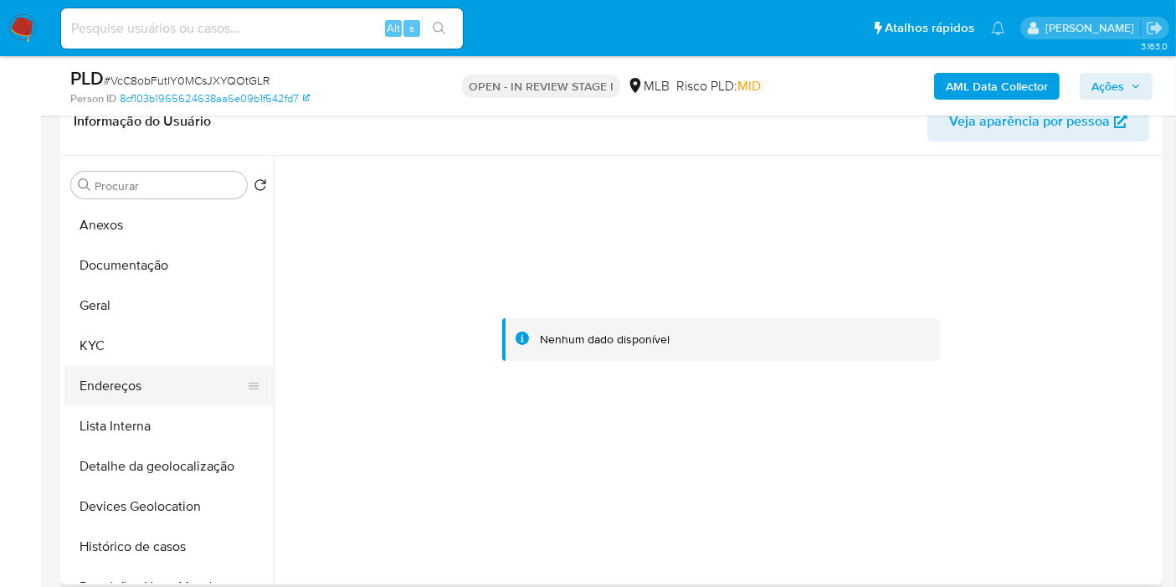
click at [162, 387] on button "Endereços" at bounding box center [162, 386] width 196 height 40
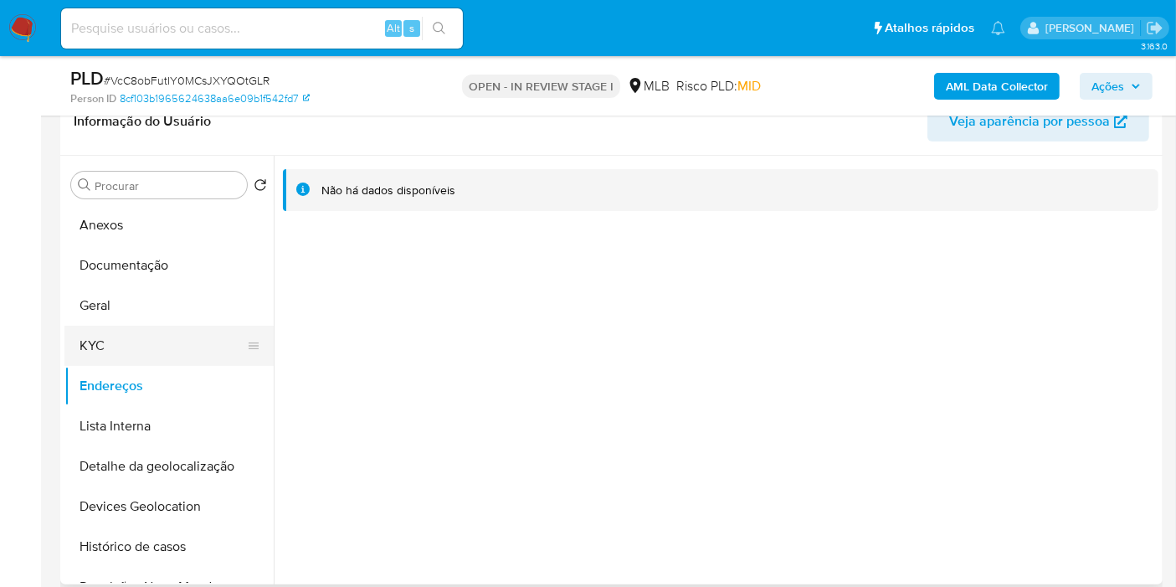
click at [115, 352] on button "KYC" at bounding box center [162, 346] width 196 height 40
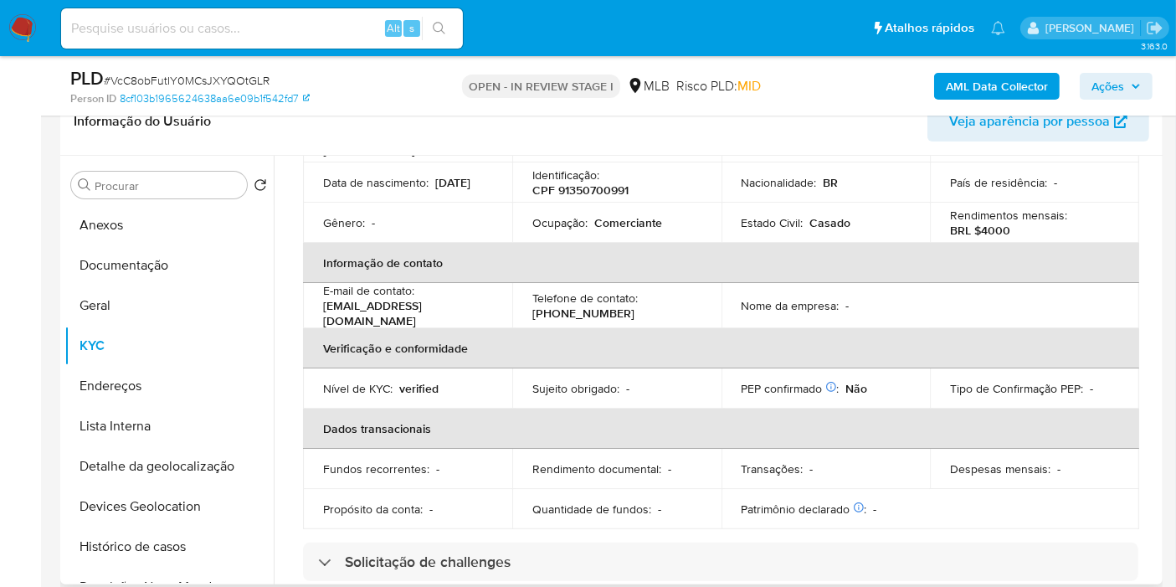
scroll to position [16, 0]
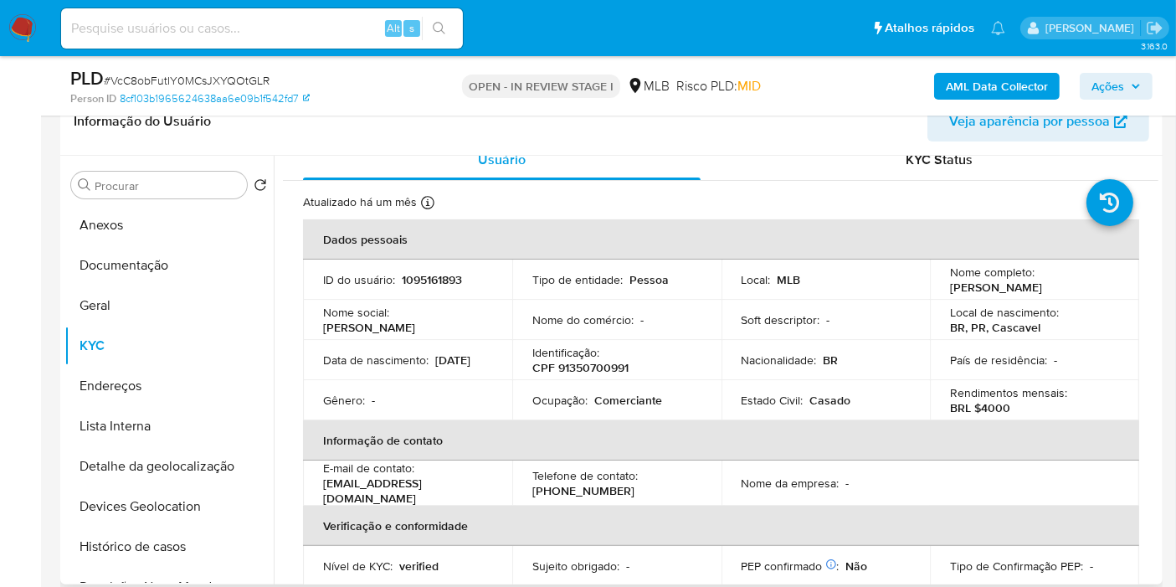
click at [607, 369] on p "CPF 91350700991" at bounding box center [580, 367] width 96 height 15
copy p "91350700991"
click at [157, 226] on button "Anexos" at bounding box center [162, 225] width 196 height 40
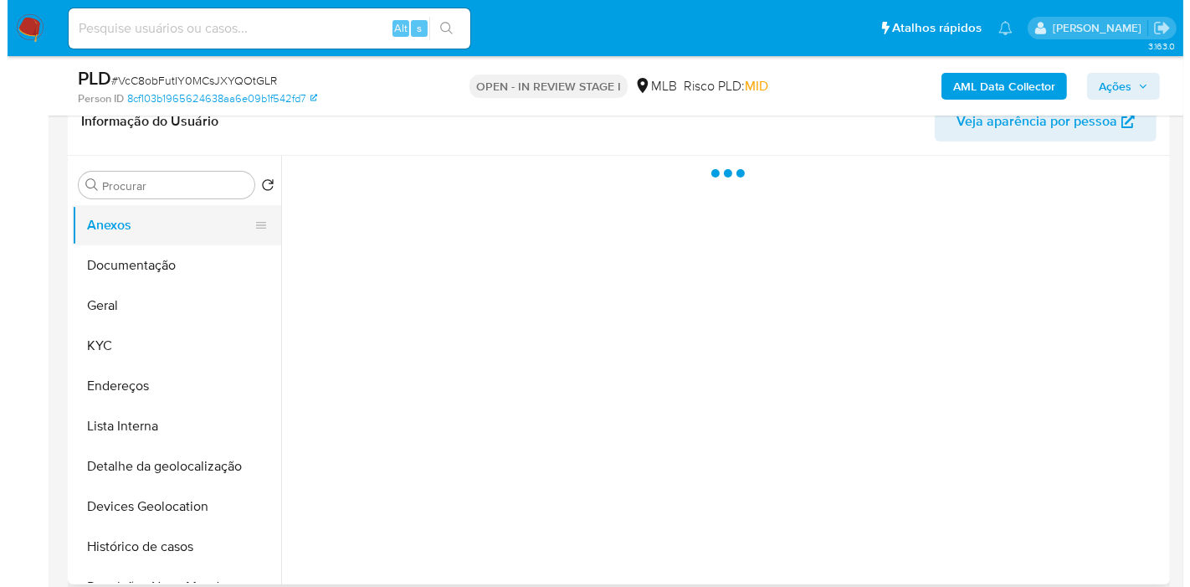
scroll to position [0, 0]
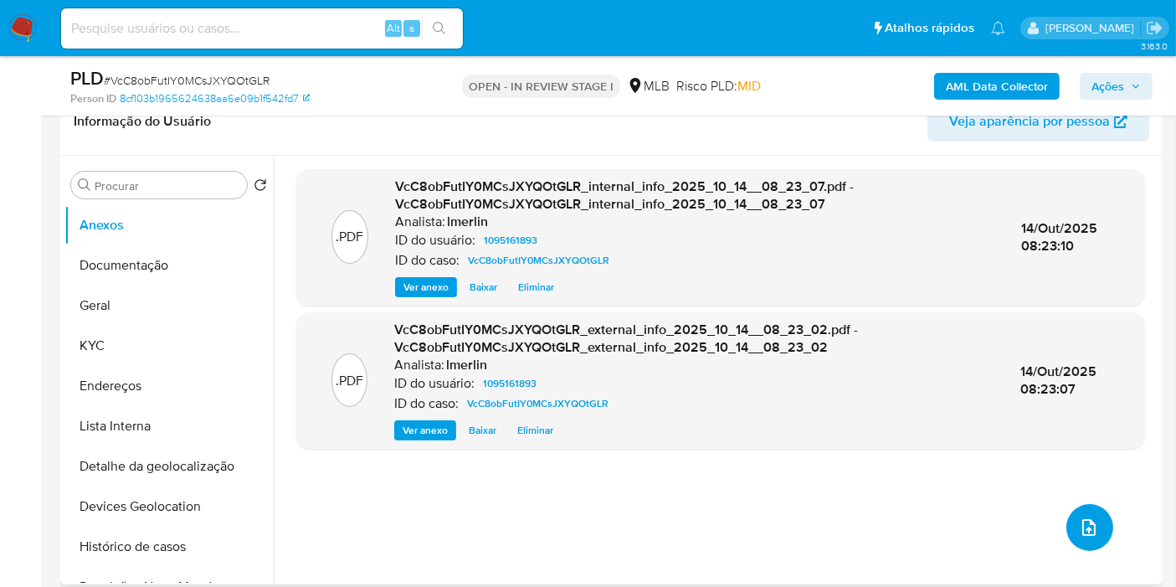
click at [1071, 520] on button "upload-file" at bounding box center [1089, 527] width 47 height 47
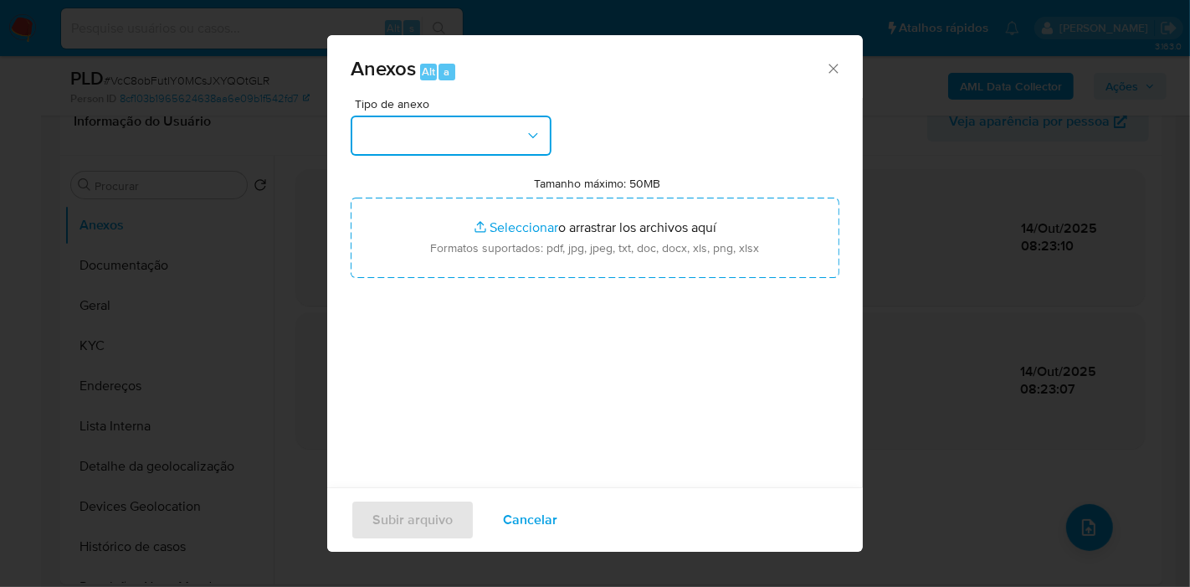
click at [504, 135] on button "button" at bounding box center [451, 135] width 201 height 40
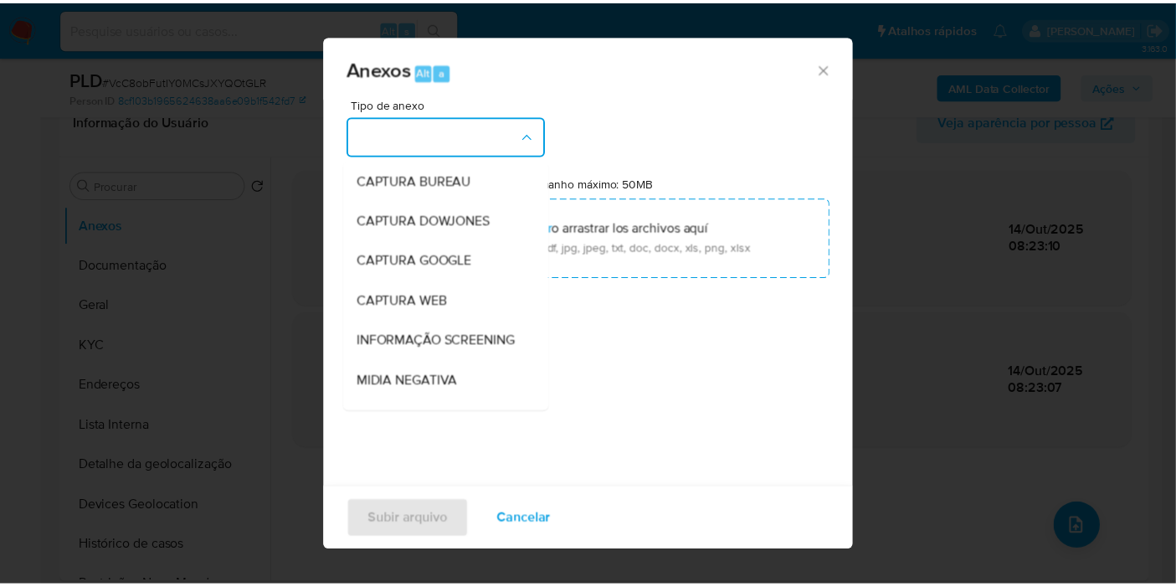
scroll to position [186, 0]
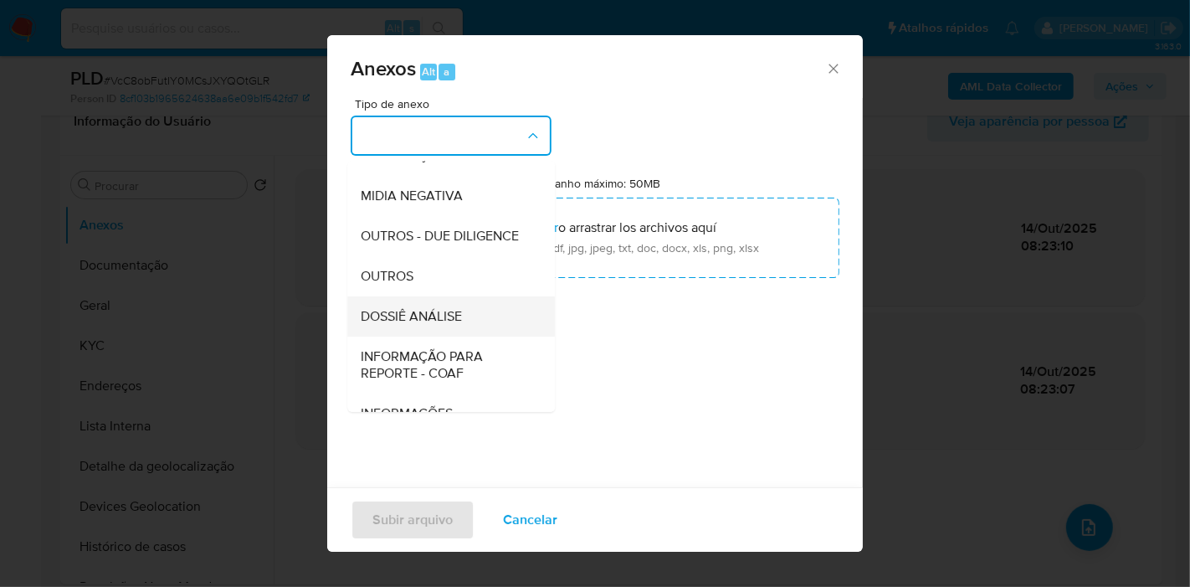
click at [475, 336] on div "DOSSIÊ ANÁLISE" at bounding box center [446, 316] width 171 height 40
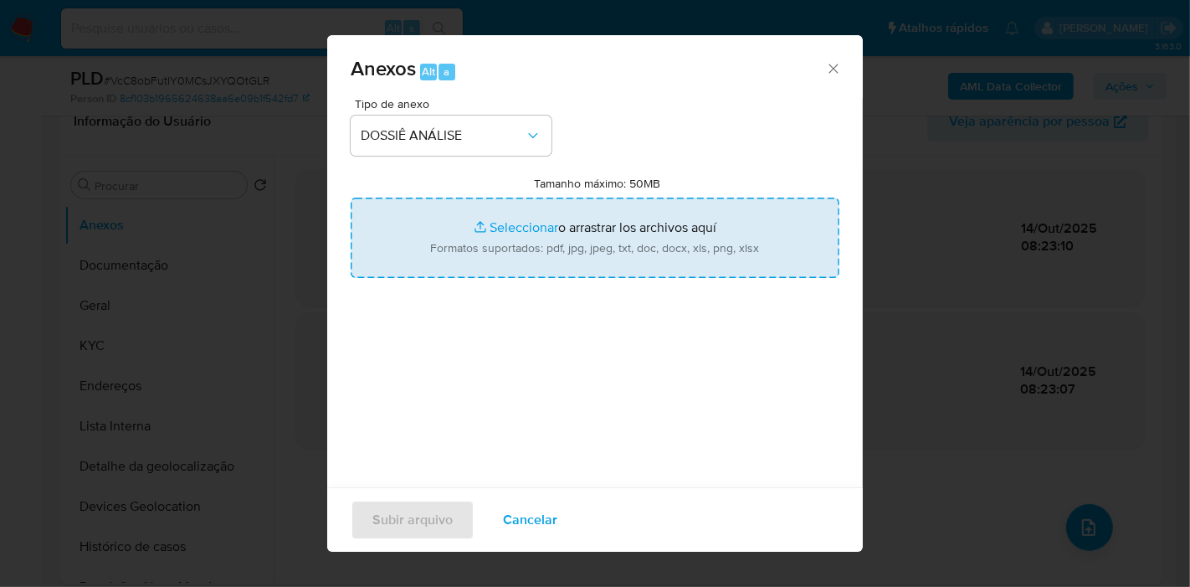
click at [511, 211] on input "Tamanho máximo: 50MB Seleccionar archivos" at bounding box center [595, 237] width 489 height 80
type input "C:\fakepath\SAR - XXX - CPF 91350700991 - ELINAA JOSE RIBEIRO.pdf"
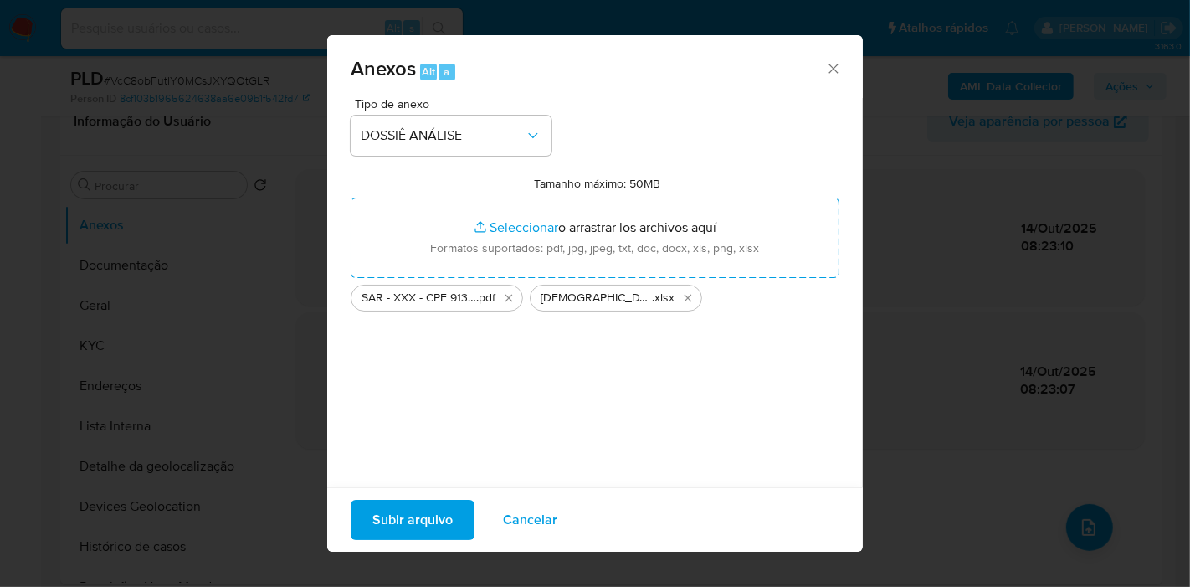
click at [434, 510] on span "Subir arquivo" at bounding box center [412, 519] width 80 height 37
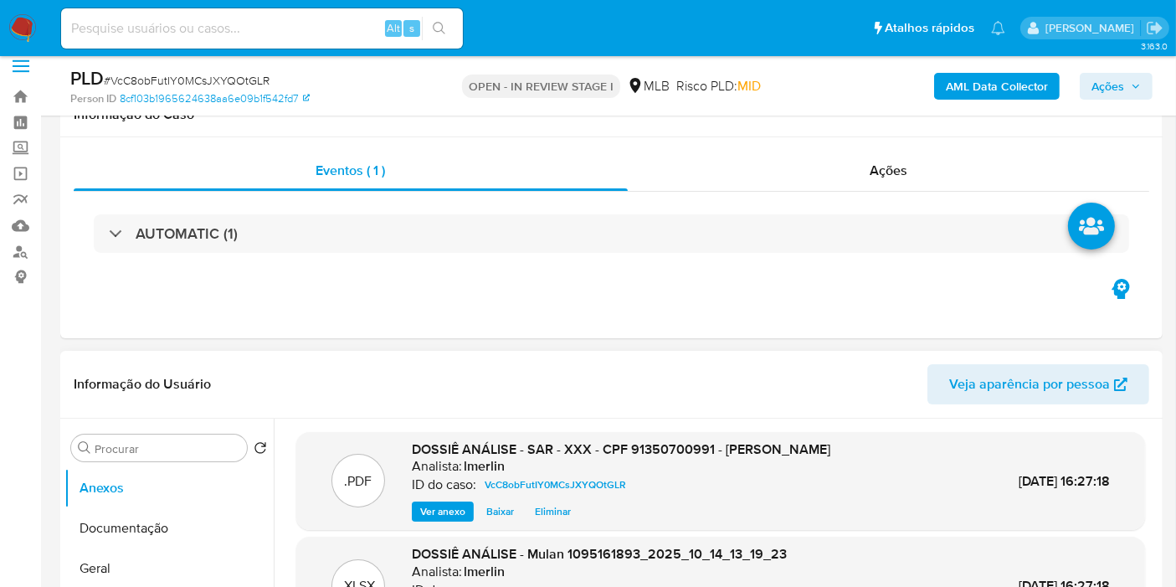
scroll to position [0, 0]
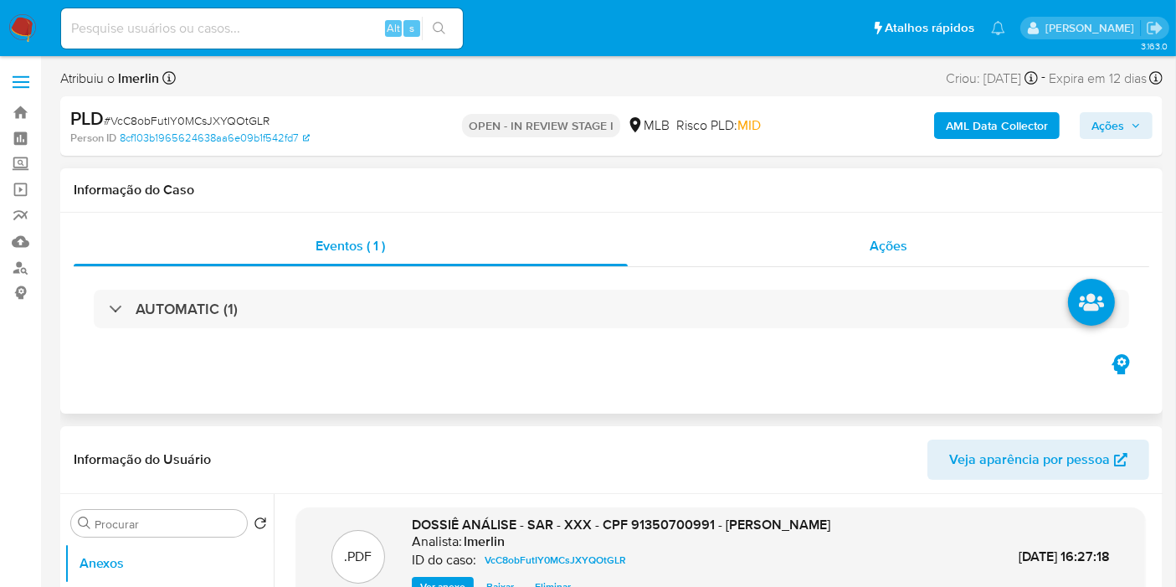
click at [961, 235] on div "Ações" at bounding box center [889, 246] width 522 height 40
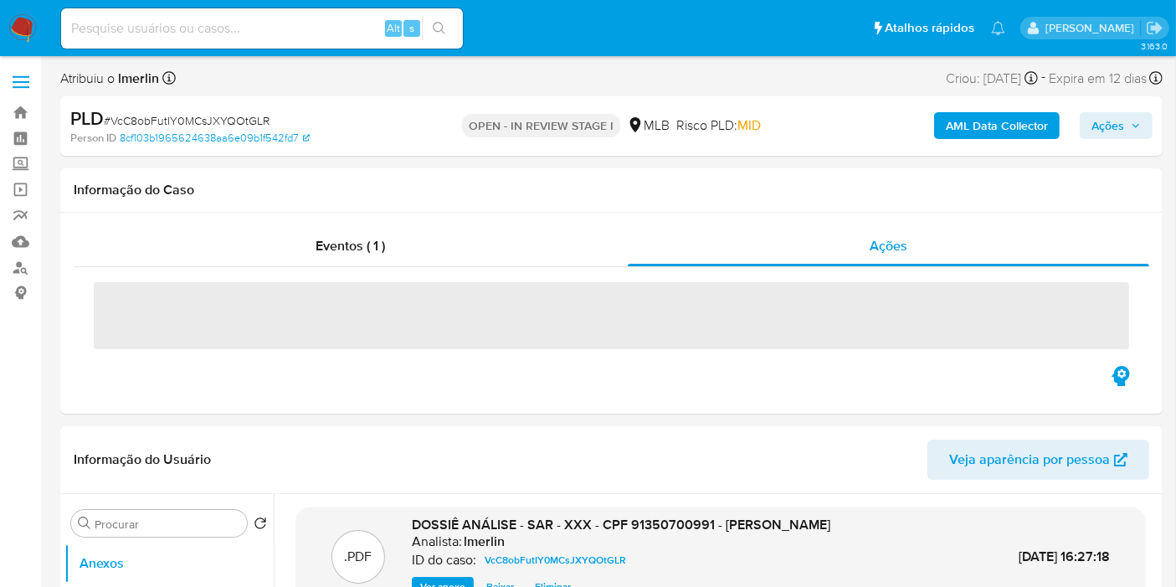
click at [1087, 124] on button "Ações" at bounding box center [1115, 125] width 73 height 27
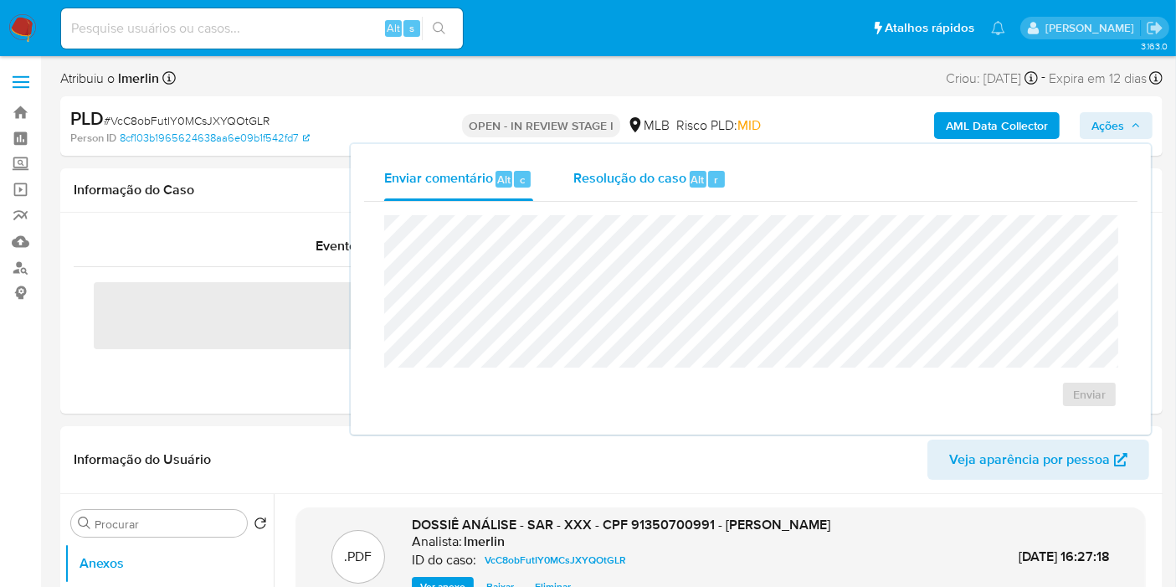
click at [669, 180] on span "Resolução do caso" at bounding box center [629, 178] width 113 height 19
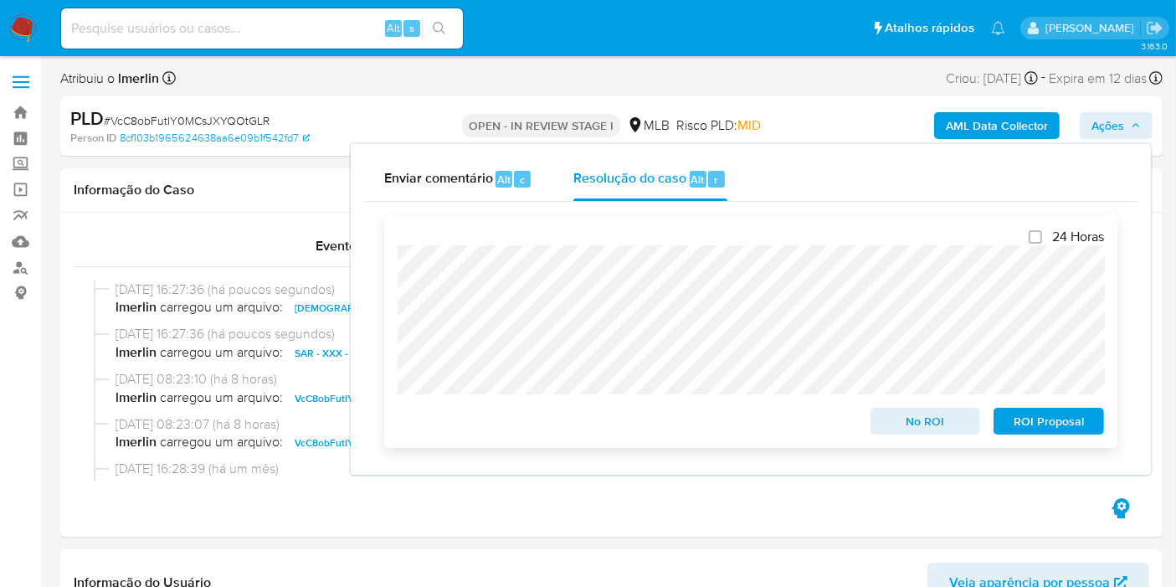
click at [1085, 432] on span "ROI Proposal" at bounding box center [1048, 420] width 87 height 23
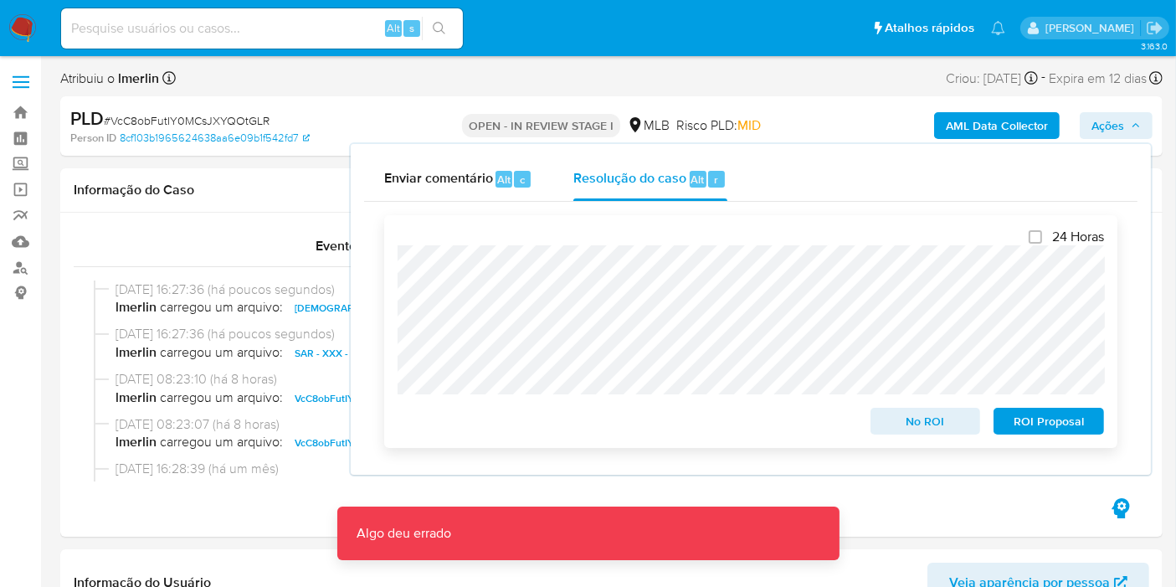
click at [1062, 424] on span "ROI Proposal" at bounding box center [1048, 420] width 87 height 23
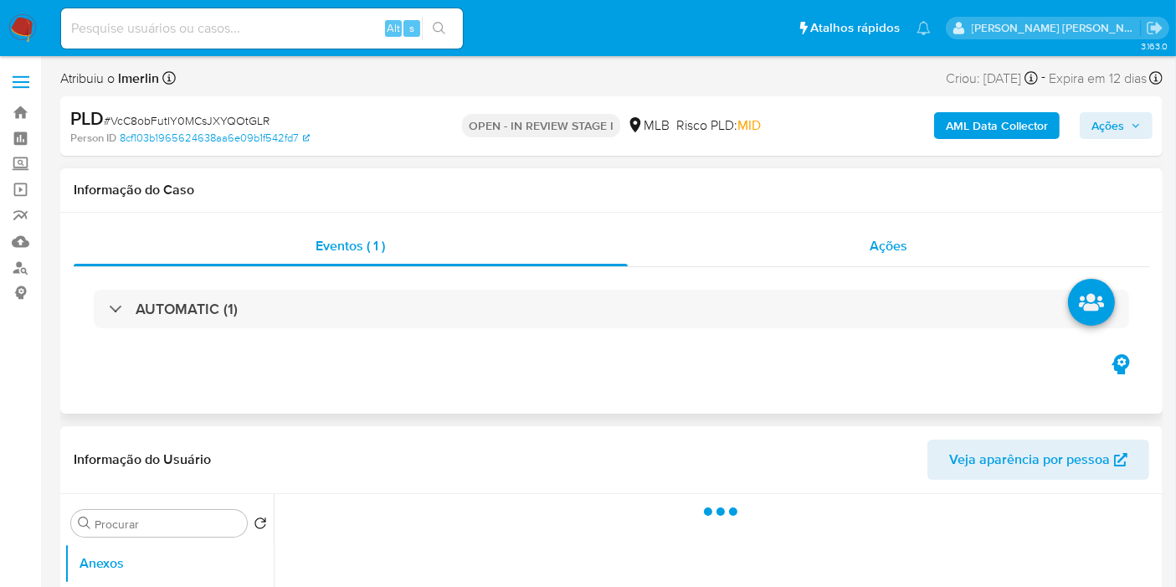
click at [844, 240] on div "Ações" at bounding box center [889, 246] width 522 height 40
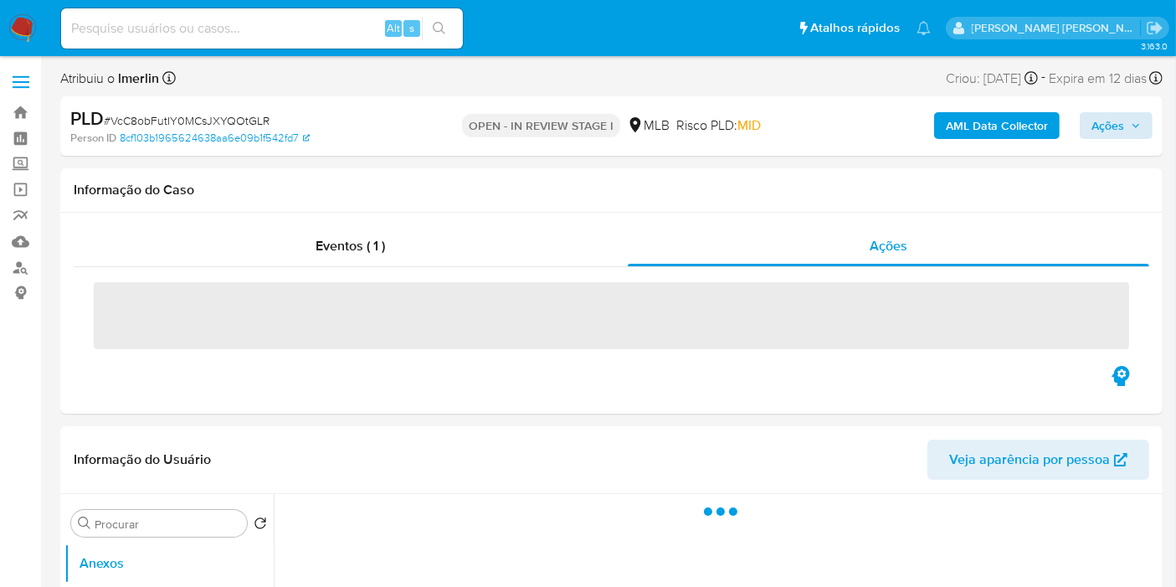
select select "10"
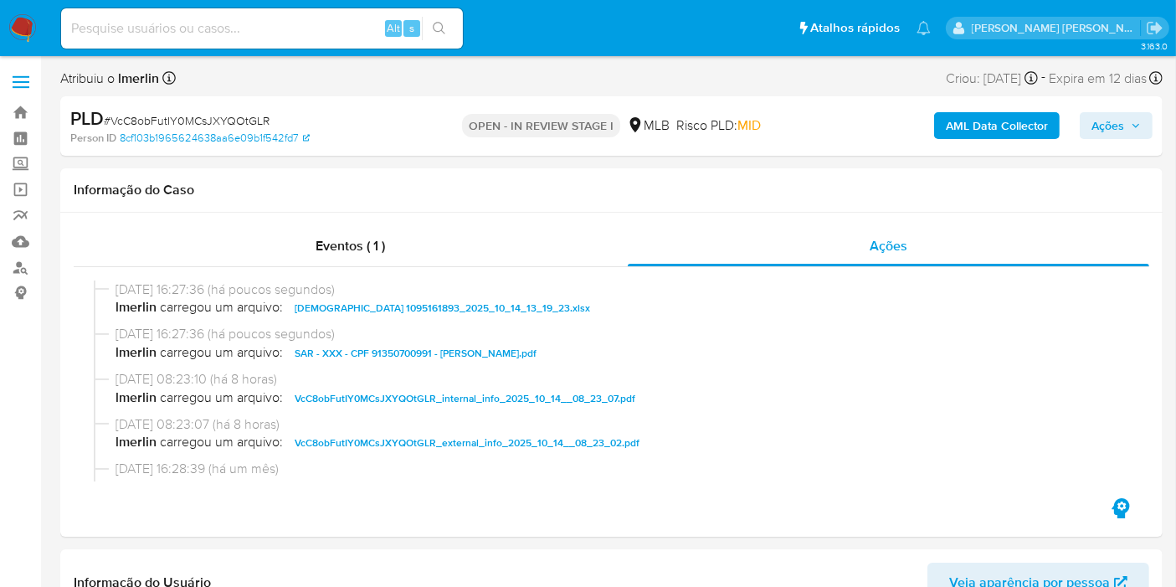
click at [1117, 115] on span "Ações" at bounding box center [1107, 125] width 33 height 27
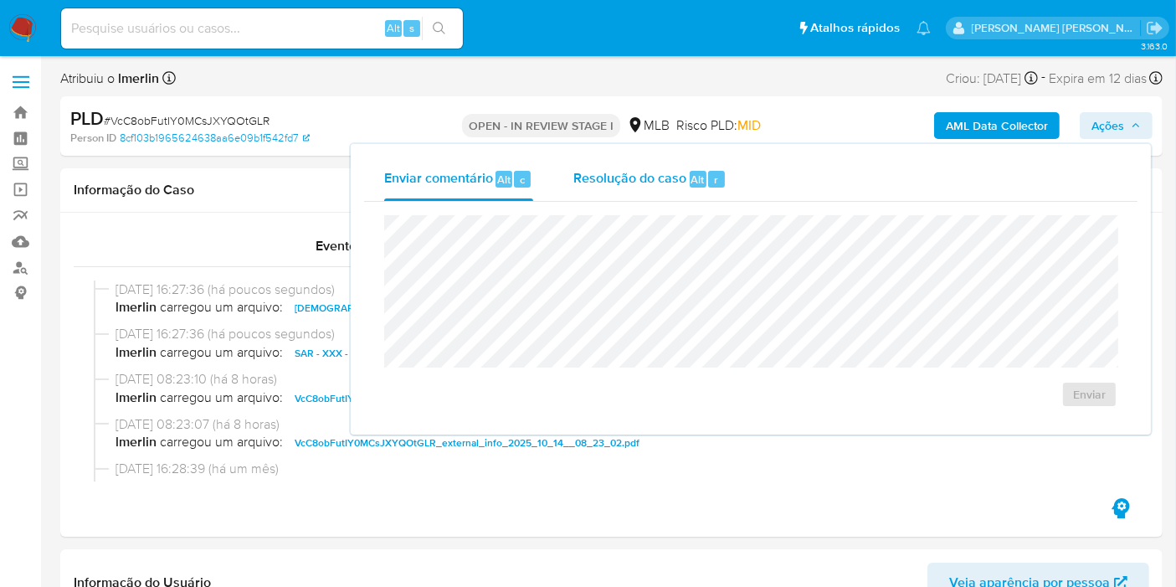
click at [640, 176] on span "Resolução do caso" at bounding box center [629, 178] width 113 height 19
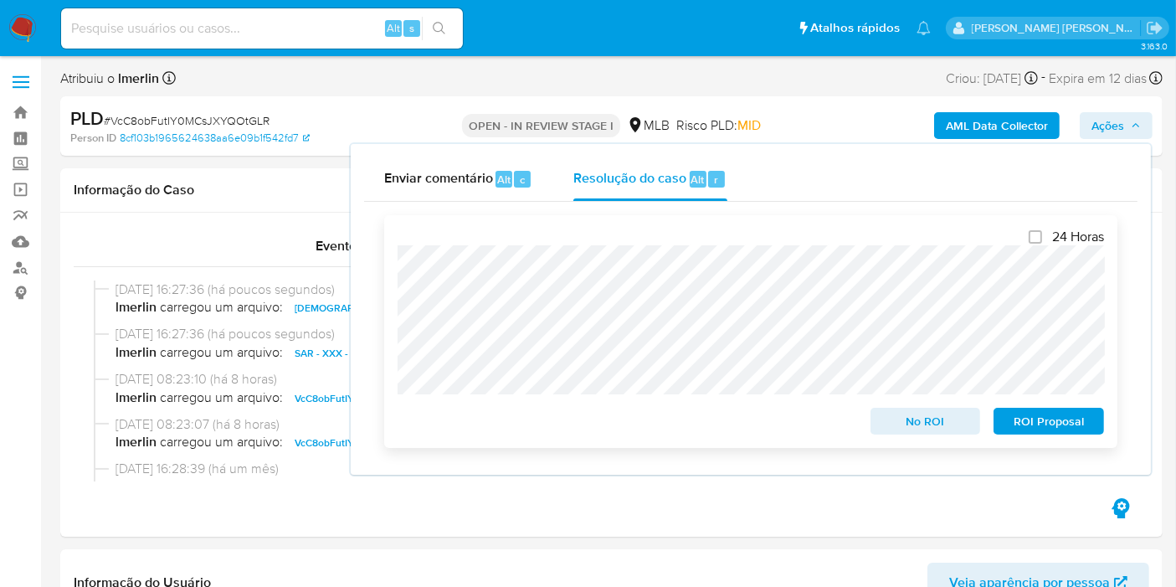
click at [1030, 428] on span "ROI Proposal" at bounding box center [1048, 420] width 87 height 23
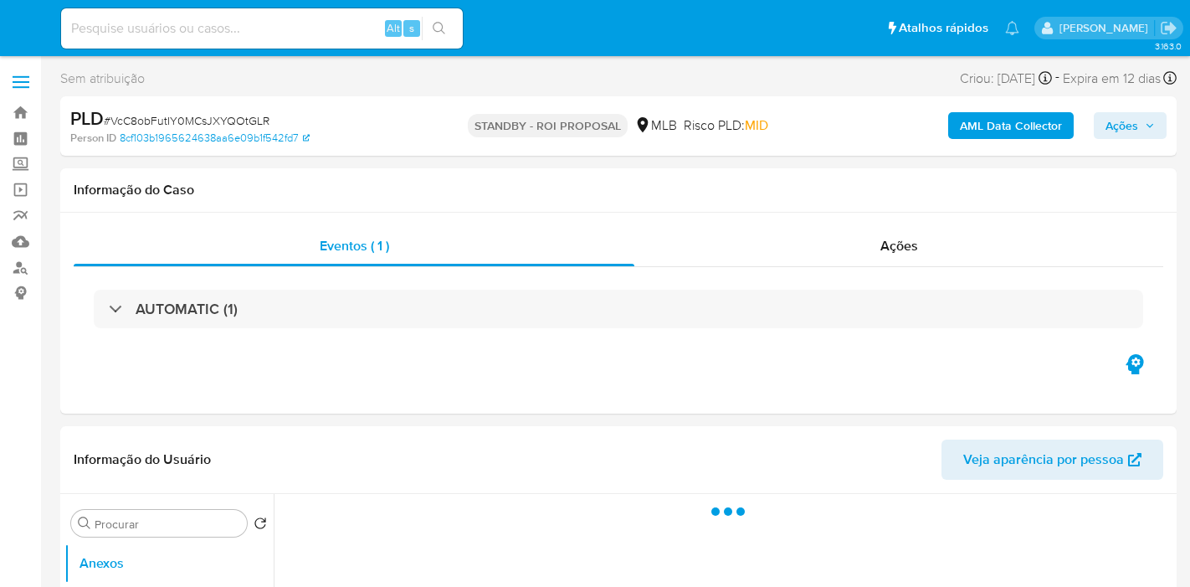
select select "10"
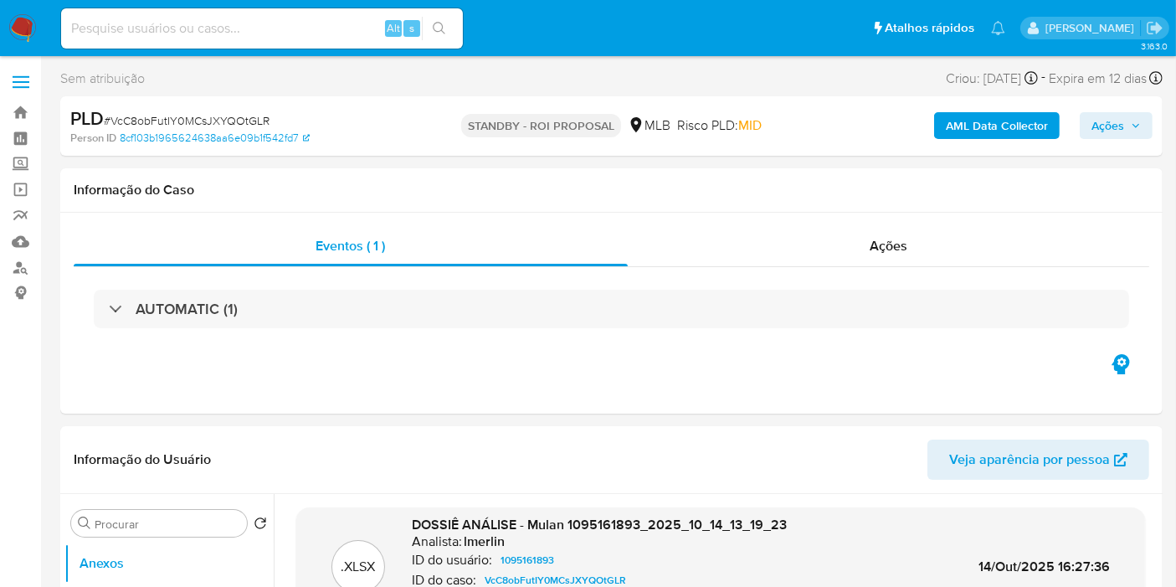
click at [322, 36] on input at bounding box center [262, 29] width 402 height 22
paste input "nKAq9e6a5n872sRKOSmhxGRl"
type input "nKAq9e6a5n872sRKOSmhxGRl"
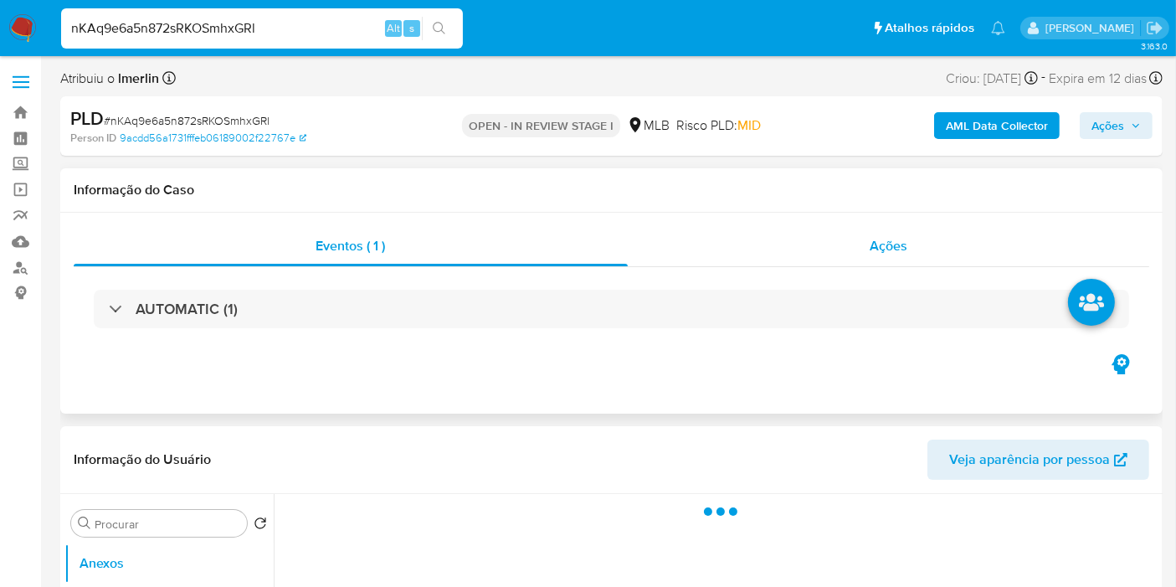
click at [852, 229] on div "Ações" at bounding box center [889, 246] width 522 height 40
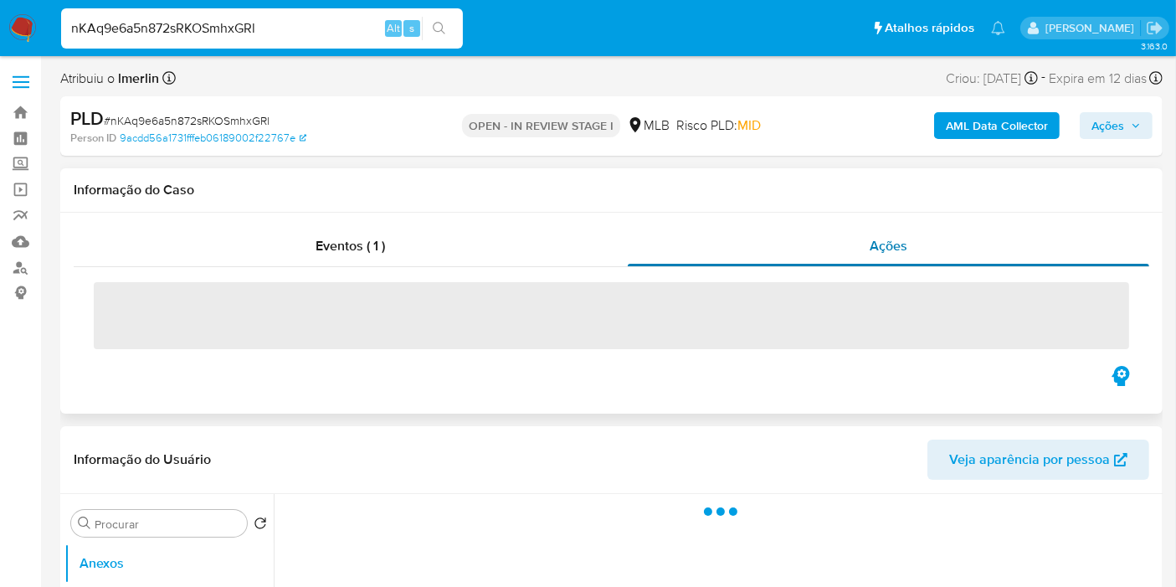
select select "10"
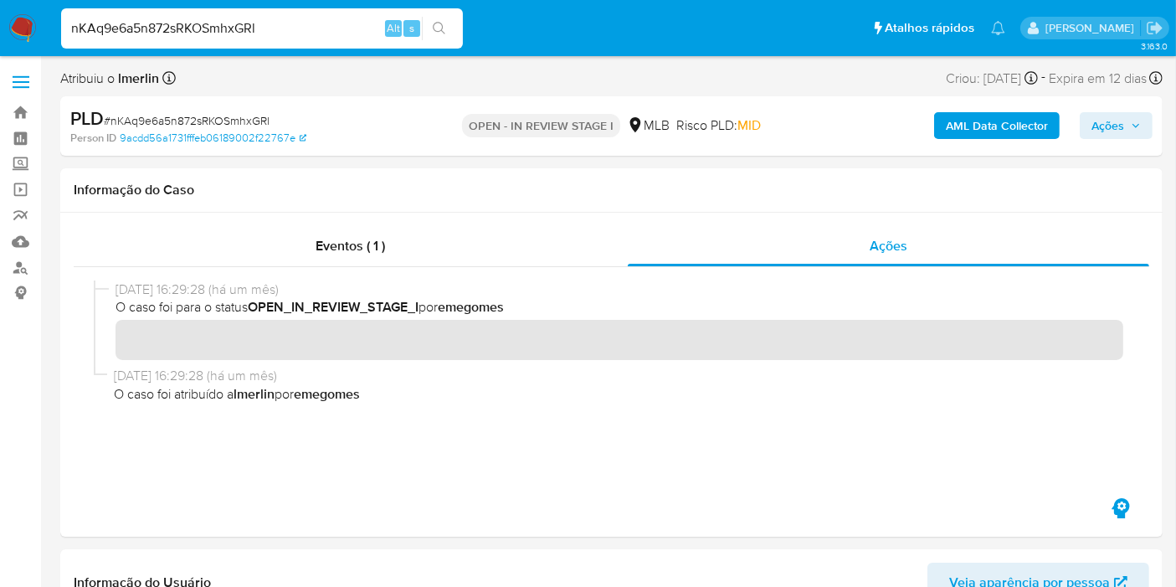
click at [939, 121] on button "AML Data Collector" at bounding box center [997, 125] width 126 height 27
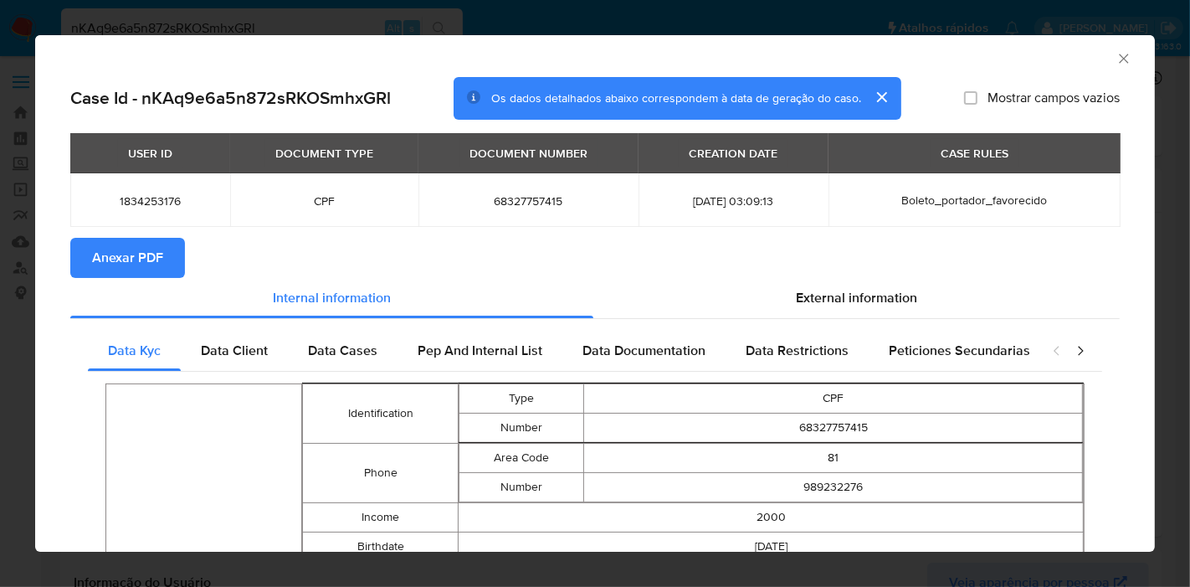
click at [1115, 59] on icon "Fechar a janela" at bounding box center [1123, 58] width 17 height 17
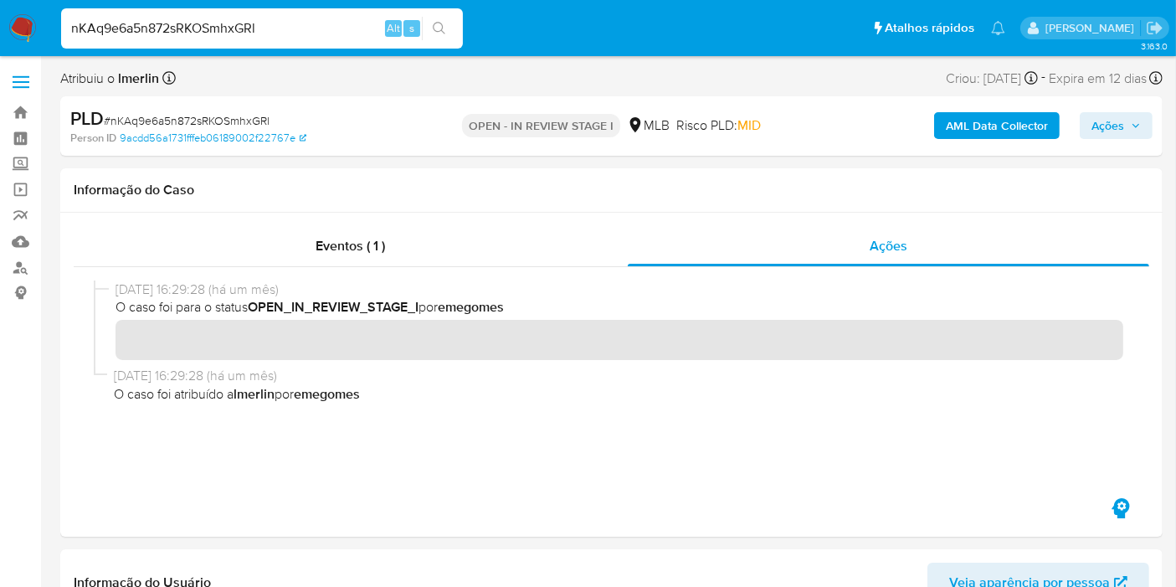
click at [21, 23] on img at bounding box center [22, 28] width 28 height 28
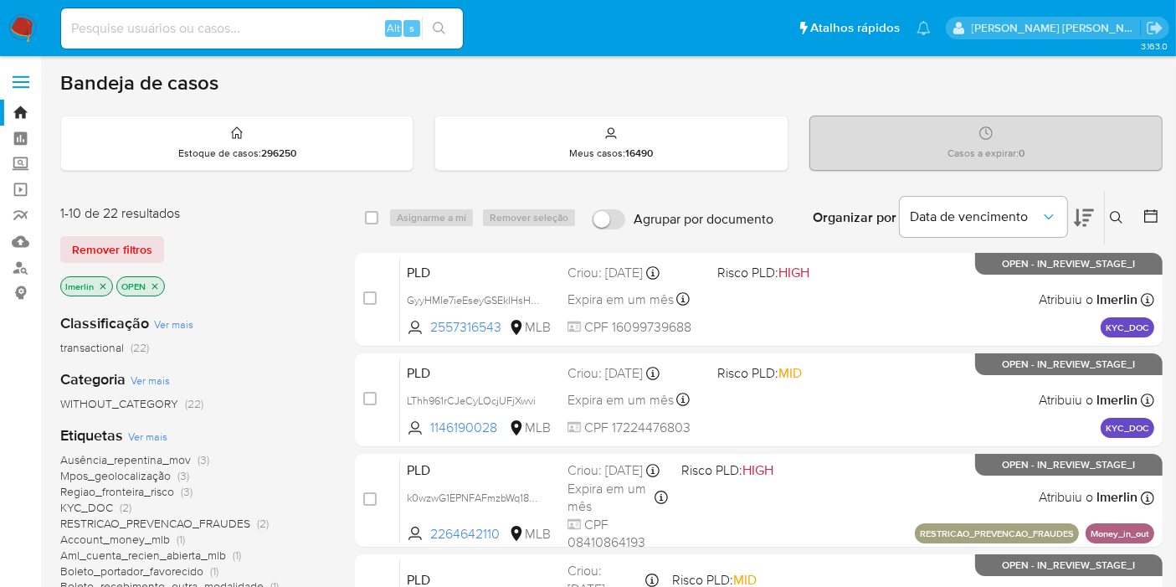
click at [100, 286] on icon "close-filter" at bounding box center [103, 286] width 6 height 6
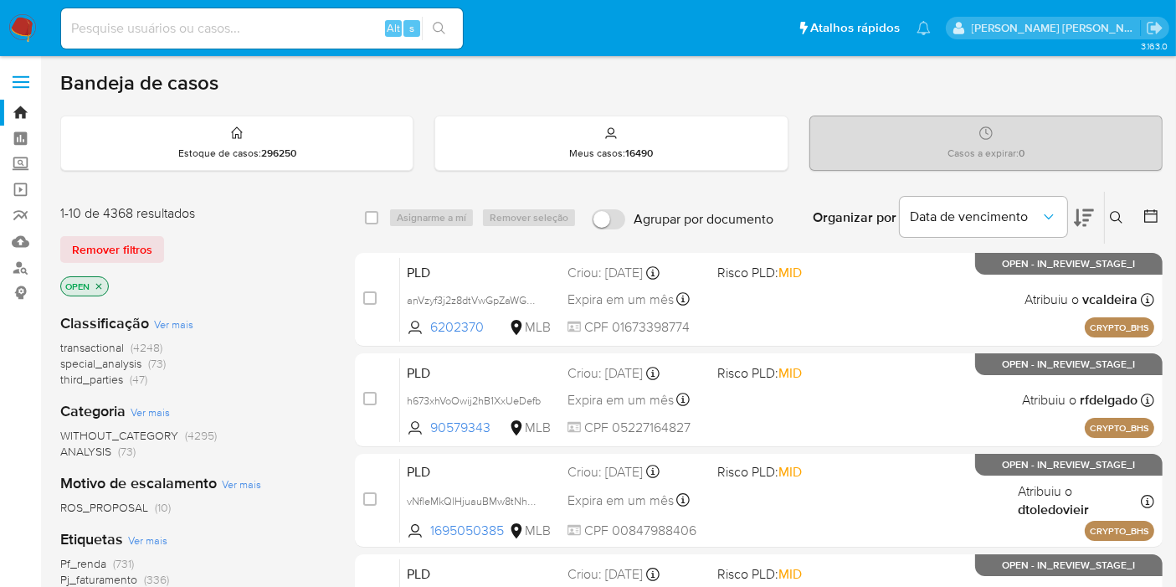
click at [341, 37] on input at bounding box center [262, 29] width 402 height 22
paste input "nKAq9e6a5n872sRKOSmhxGRl"
type input "nKAq9e6a5n872sRKOSmhxGRl"
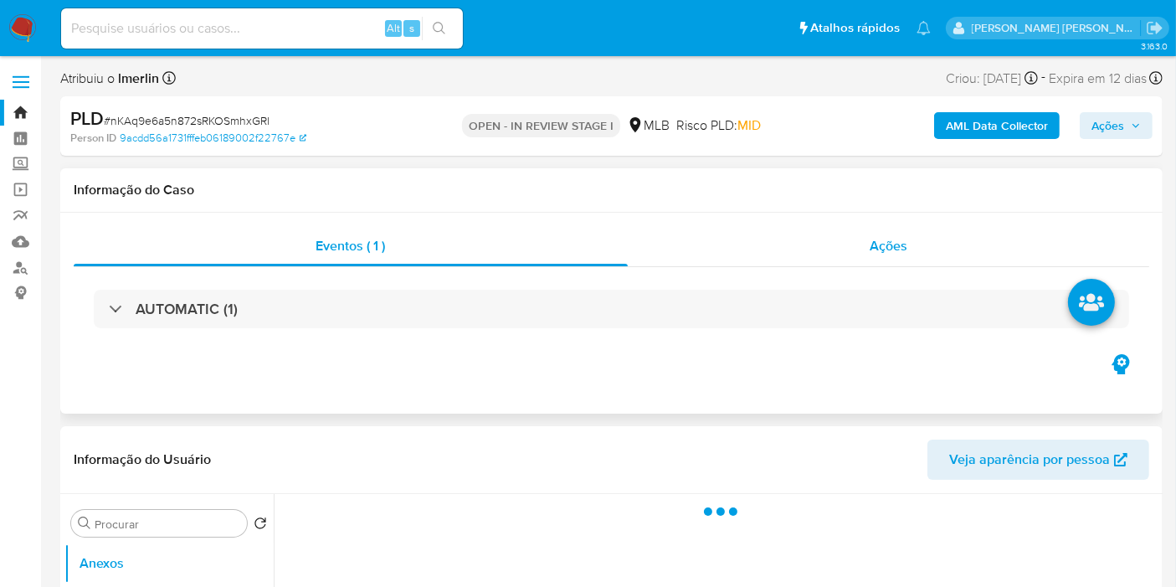
click at [838, 238] on div "Ações" at bounding box center [889, 246] width 522 height 40
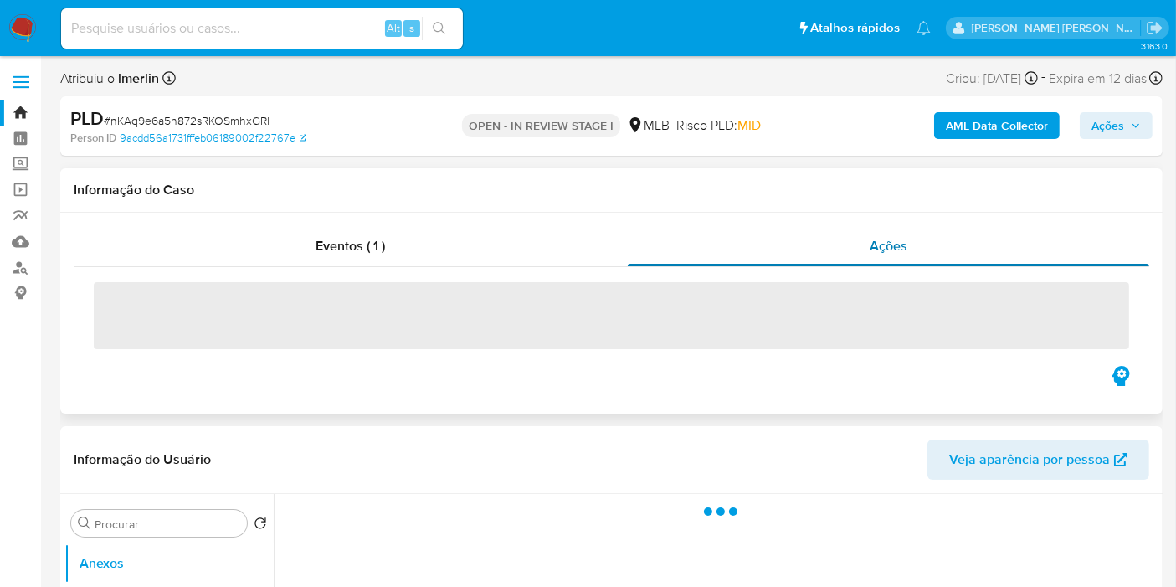
select select "10"
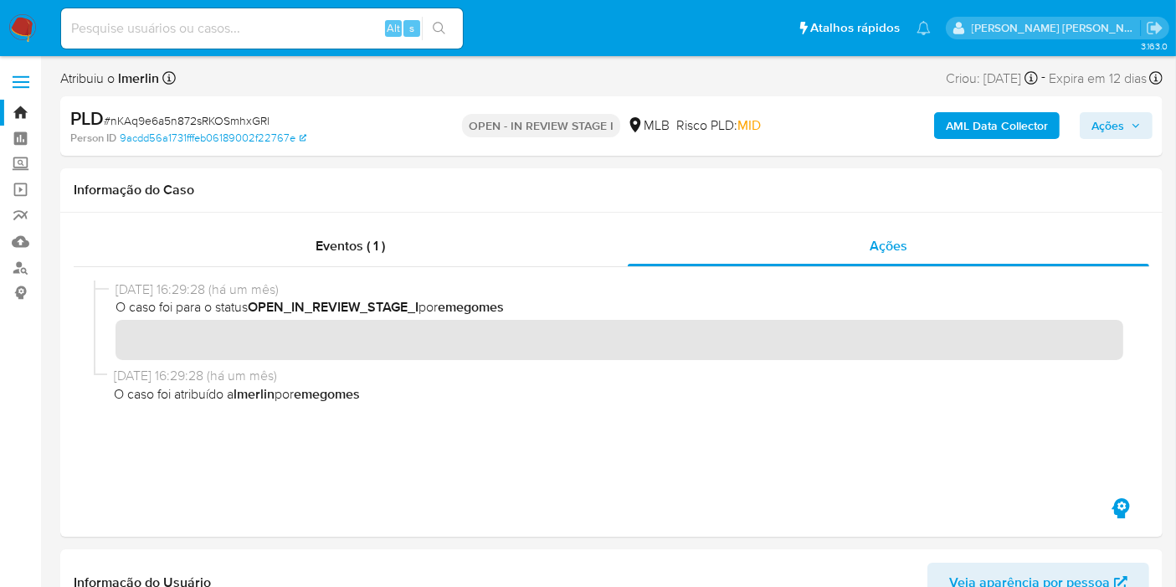
click at [1007, 124] on b "AML Data Collector" at bounding box center [997, 125] width 102 height 27
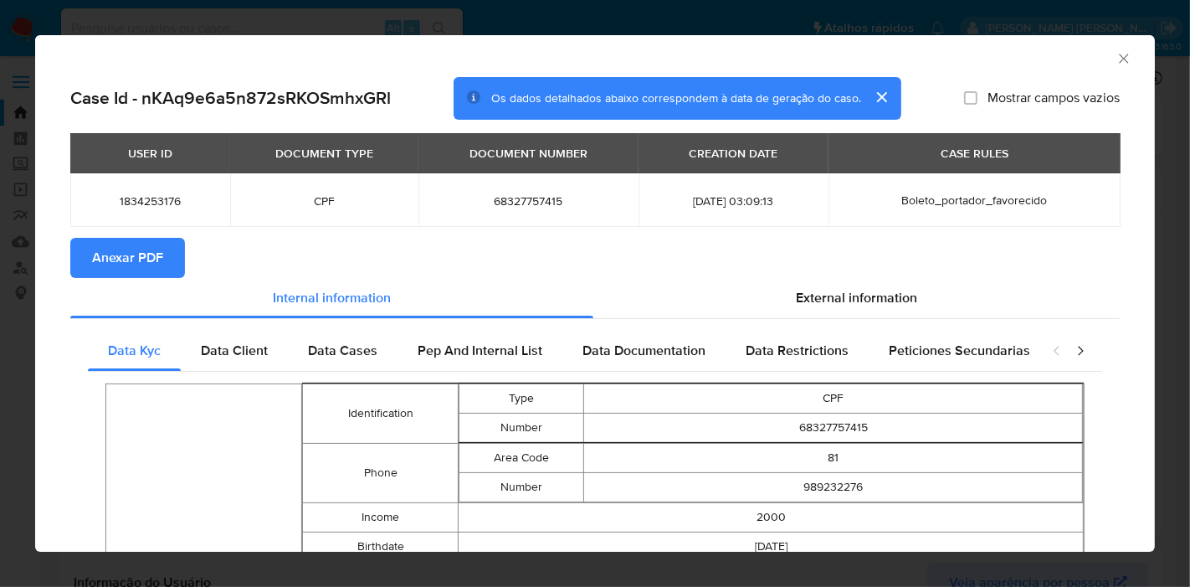
click at [154, 269] on span "Anexar PDF" at bounding box center [127, 257] width 71 height 37
click at [1115, 60] on icon "Fechar a janela" at bounding box center [1123, 58] width 17 height 17
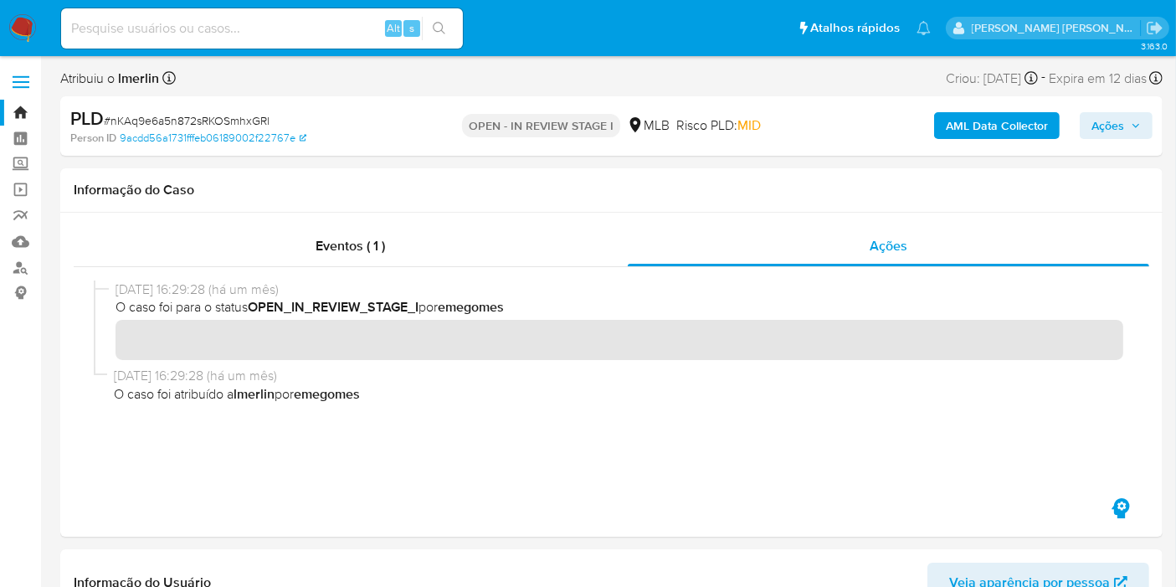
click at [351, 33] on input at bounding box center [262, 29] width 402 height 22
paste input "FIhrxvpz4DFSY6rqzp2si071"
type input "FIhrxvpz4DFSY6rqzp2si071"
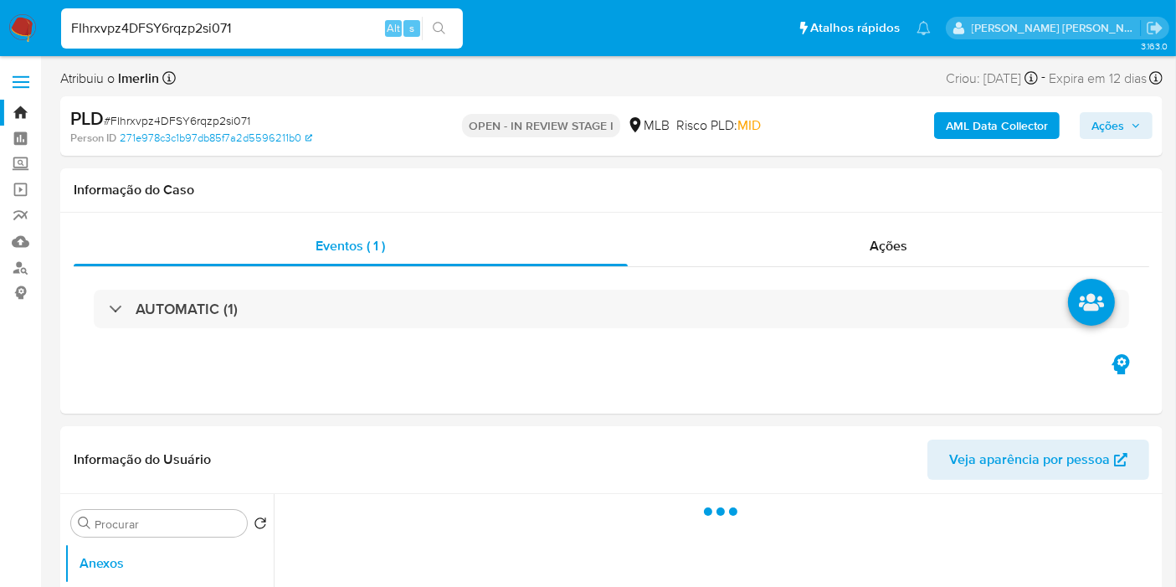
click at [955, 126] on b "AML Data Collector" at bounding box center [997, 125] width 102 height 27
select select "10"
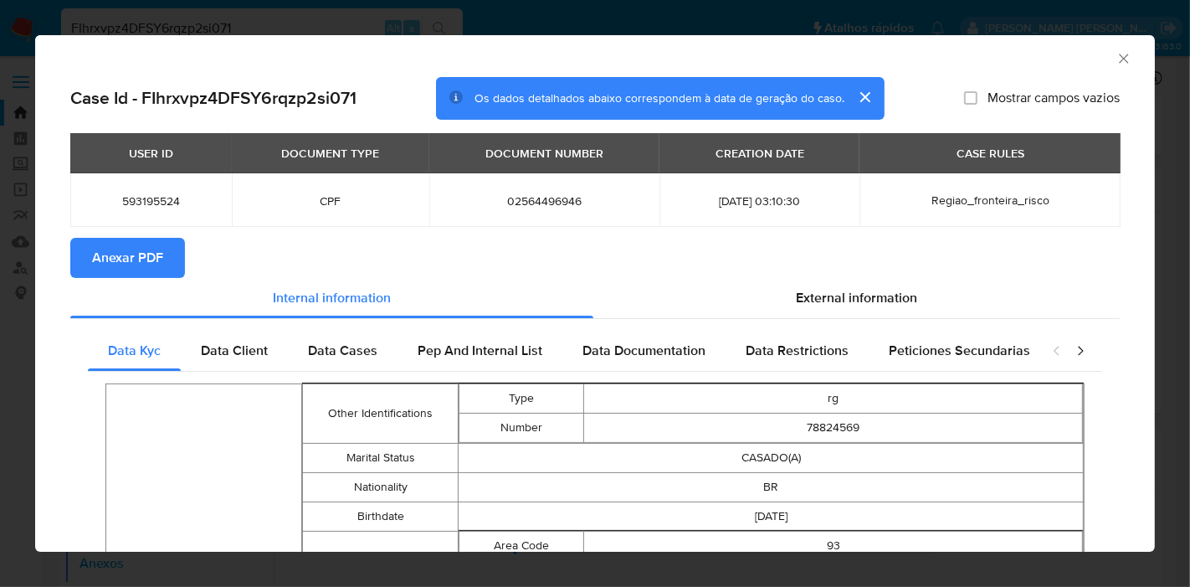
click at [124, 262] on span "Anexar PDF" at bounding box center [127, 257] width 71 height 37
click at [1105, 67] on div "AML Data Collector" at bounding box center [595, 56] width 1120 height 42
click at [1119, 60] on icon "Fechar a janela" at bounding box center [1123, 58] width 9 height 9
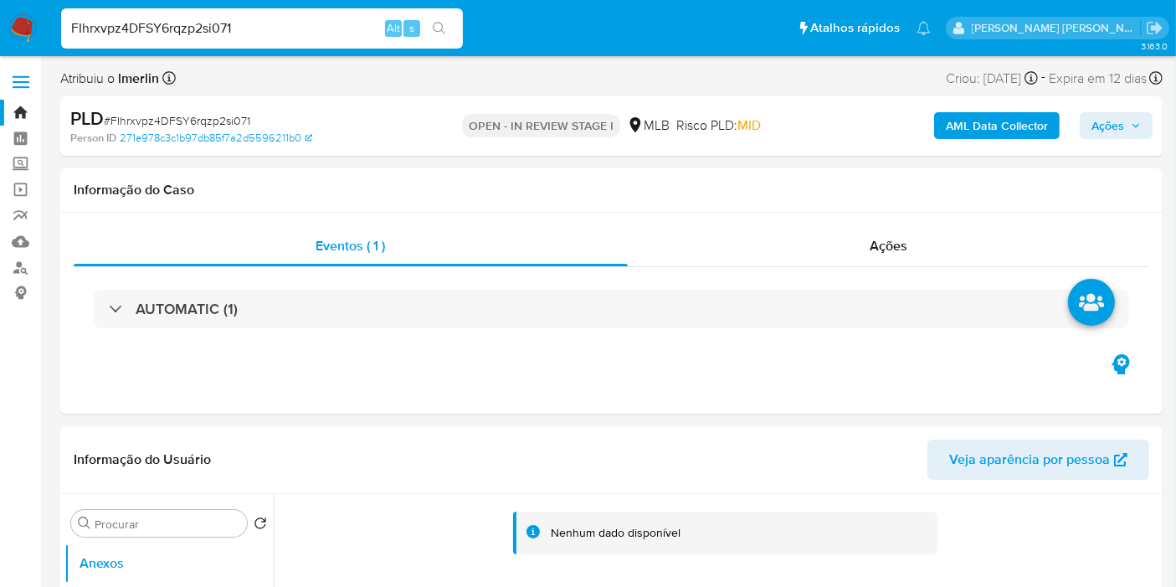
click at [315, 26] on input "FIhrxvpz4DFSY6rqzp2si071" at bounding box center [262, 29] width 402 height 22
paste input "Y3jzWae2W7edXryqduG76CN3"
type input "Y3jzWae2W7edXryqduG76CN3"
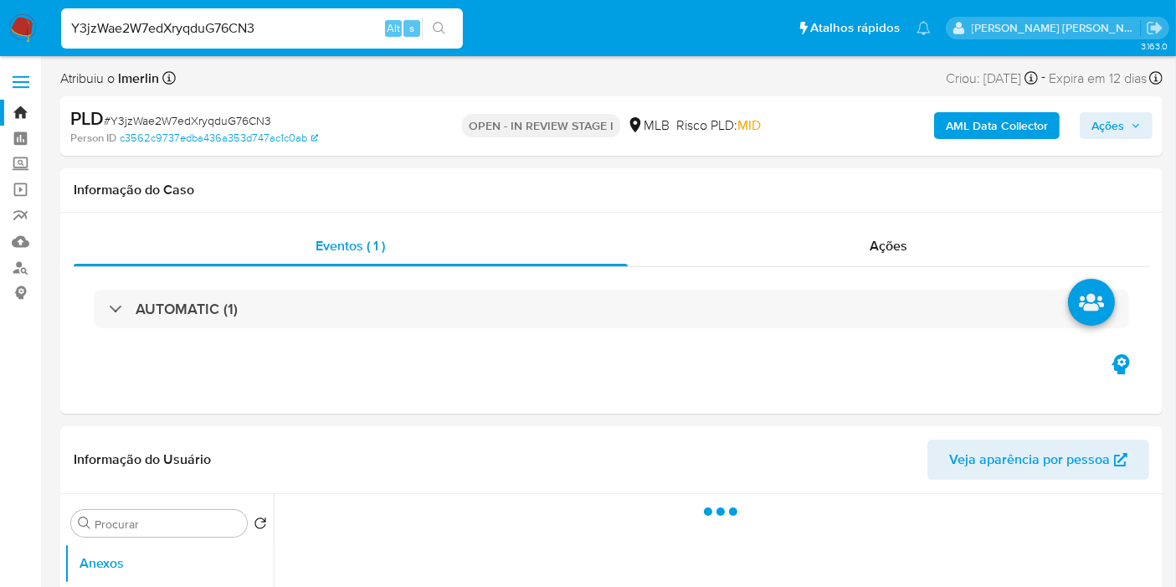
select select "10"
click at [960, 121] on b "AML Data Collector" at bounding box center [997, 125] width 102 height 27
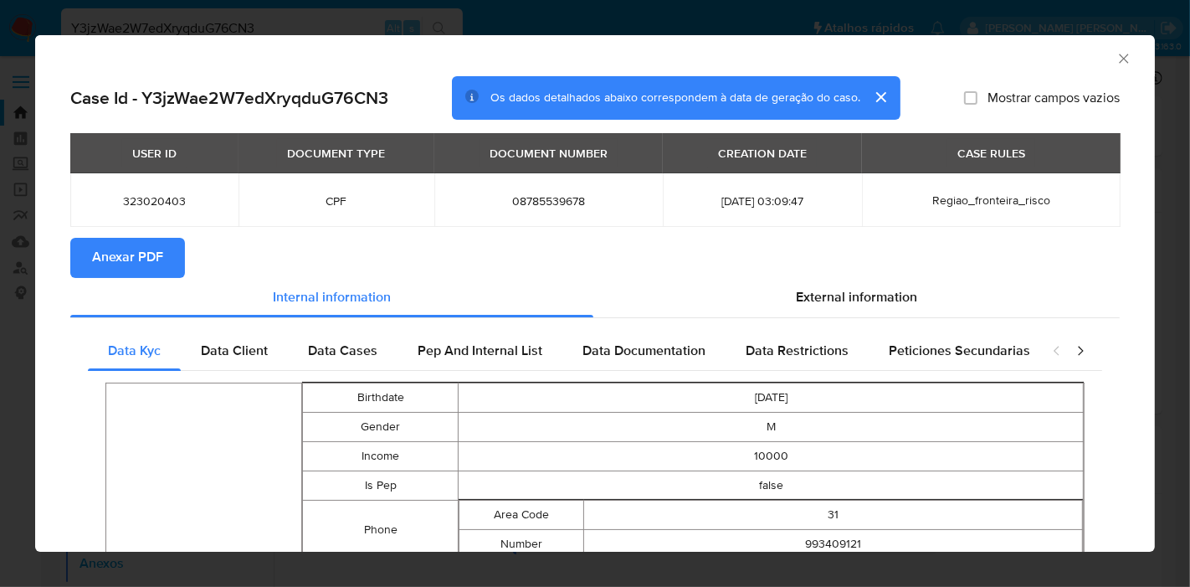
click at [155, 243] on span "Anexar PDF" at bounding box center [127, 257] width 71 height 37
click at [1115, 58] on icon "Fechar a janela" at bounding box center [1123, 58] width 17 height 17
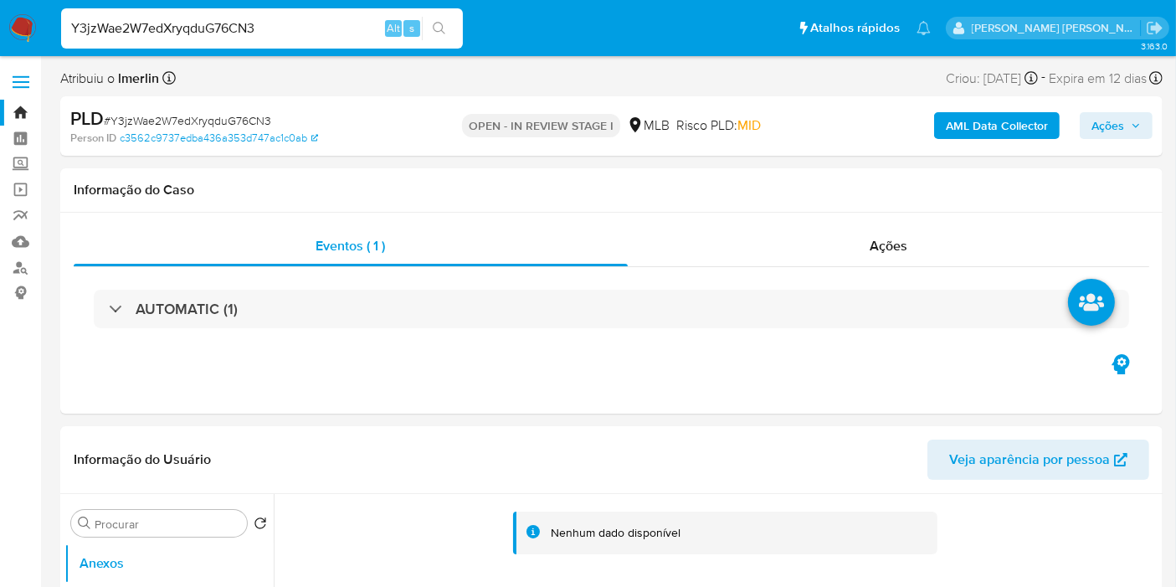
click at [303, 38] on input "Y3jzWae2W7edXryqduG76CN3" at bounding box center [262, 29] width 402 height 22
paste input "meFwQo4VDqse8aMaSd8BBMVS"
type input "meFwQo4VDqse8aMaSd8BBMVS"
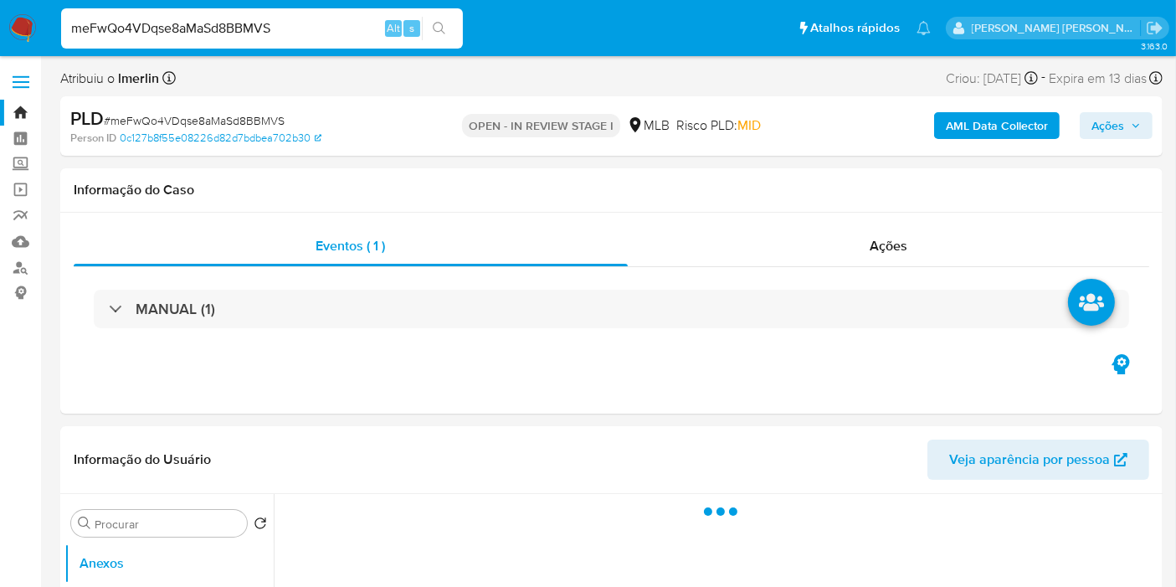
click at [983, 123] on b "AML Data Collector" at bounding box center [997, 125] width 102 height 27
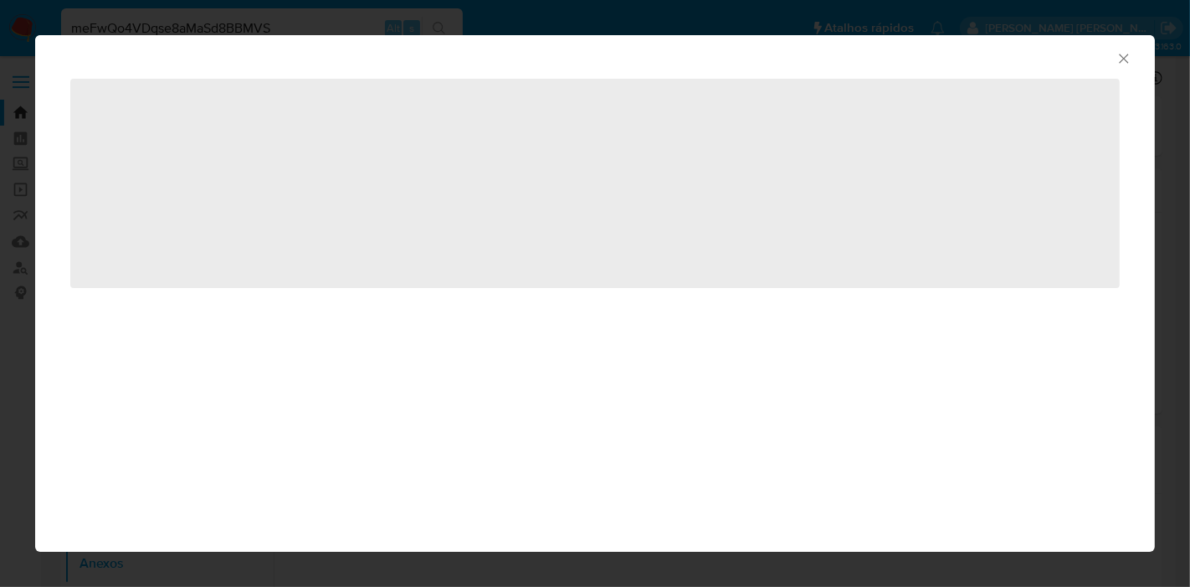
select select "10"
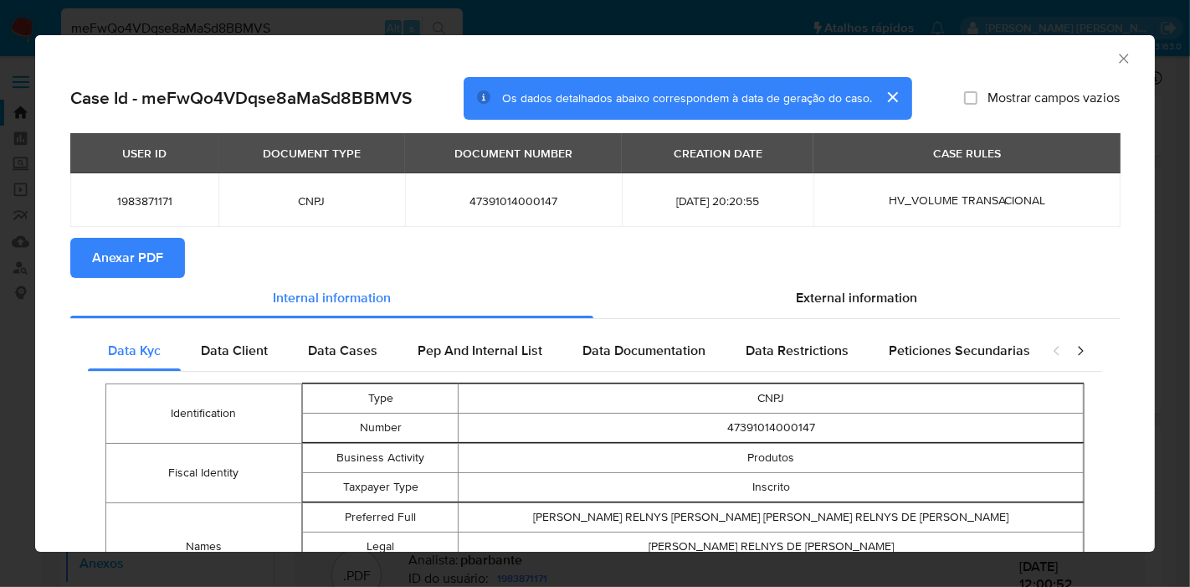
click at [162, 252] on button "Anexar PDF" at bounding box center [127, 258] width 115 height 40
click at [1115, 60] on icon "Fechar a janela" at bounding box center [1123, 58] width 17 height 17
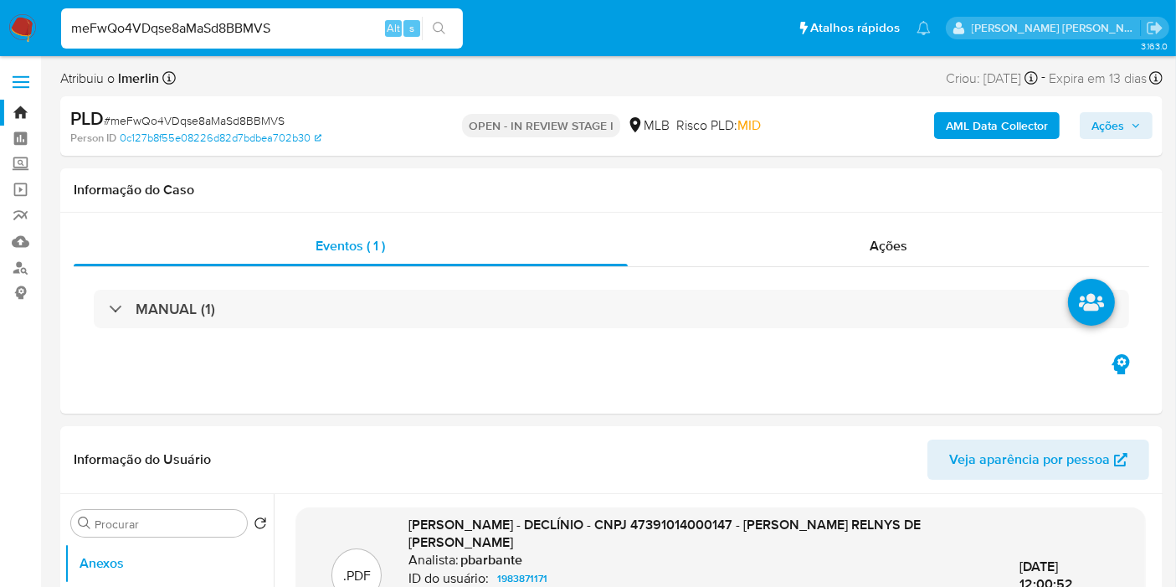
click at [307, 15] on div "meFwQo4VDqse8aMaSd8BBMVS Alt s" at bounding box center [262, 28] width 402 height 40
click at [315, 33] on input "meFwQo4VDqse8aMaSd8BBMVS" at bounding box center [262, 29] width 402 height 22
paste input "xx2BxpFzTprPpQtJlirNVc0p"
type input "xx2BxpFzTprPpQtJlirNVc0p"
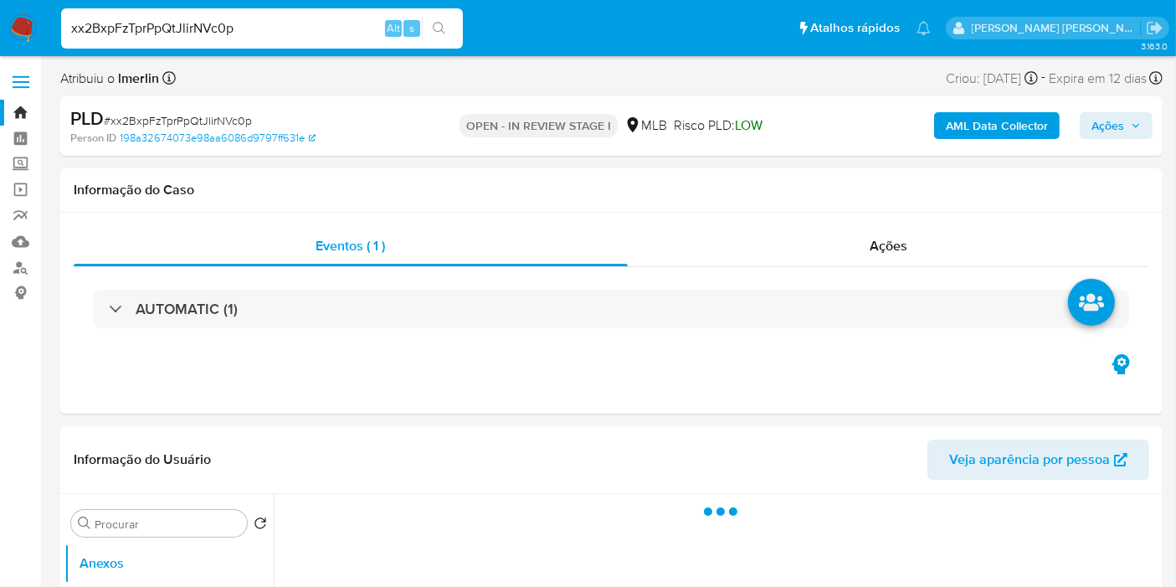
click at [992, 127] on b "AML Data Collector" at bounding box center [997, 125] width 102 height 27
select select "10"
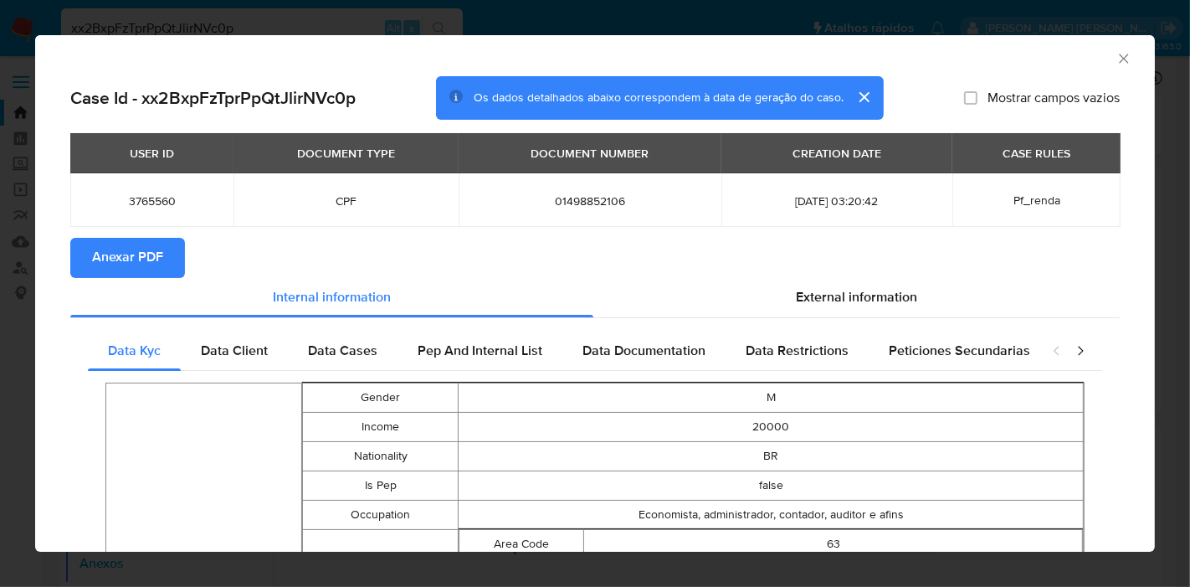
click at [166, 248] on button "Anexar PDF" at bounding box center [127, 258] width 115 height 40
click at [1115, 64] on icon "Fechar a janela" at bounding box center [1123, 58] width 17 height 17
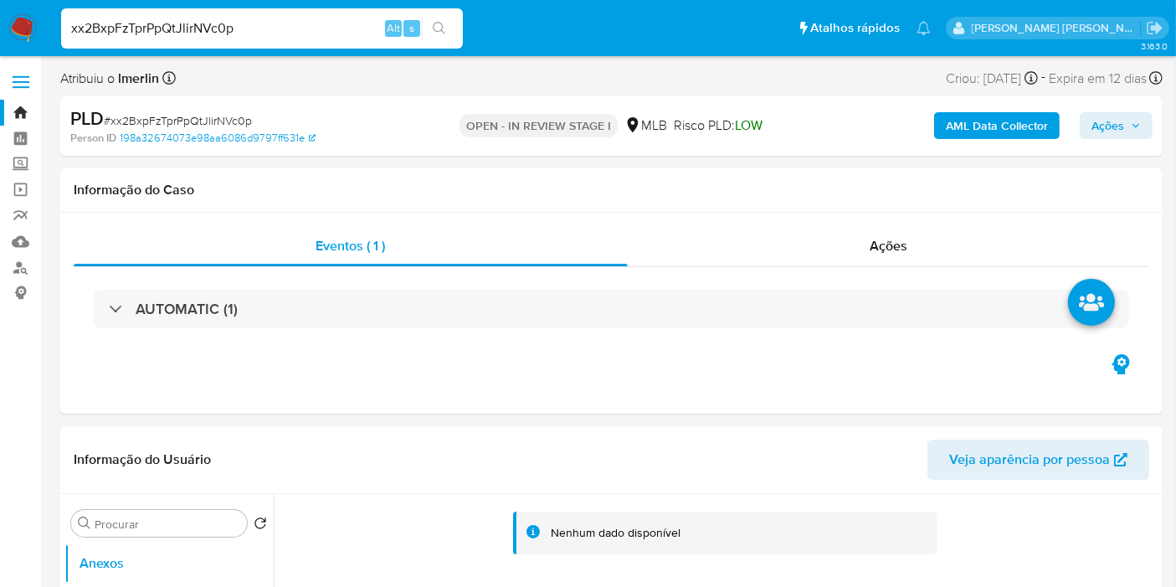
click at [303, 26] on input "xx2BxpFzTprPpQtJlirNVc0p" at bounding box center [262, 29] width 402 height 22
paste input "AK7ZQi0Nab89IIlpsmOKW31U"
type input "AK7ZQi0Nab89IIlpsmOKW31U"
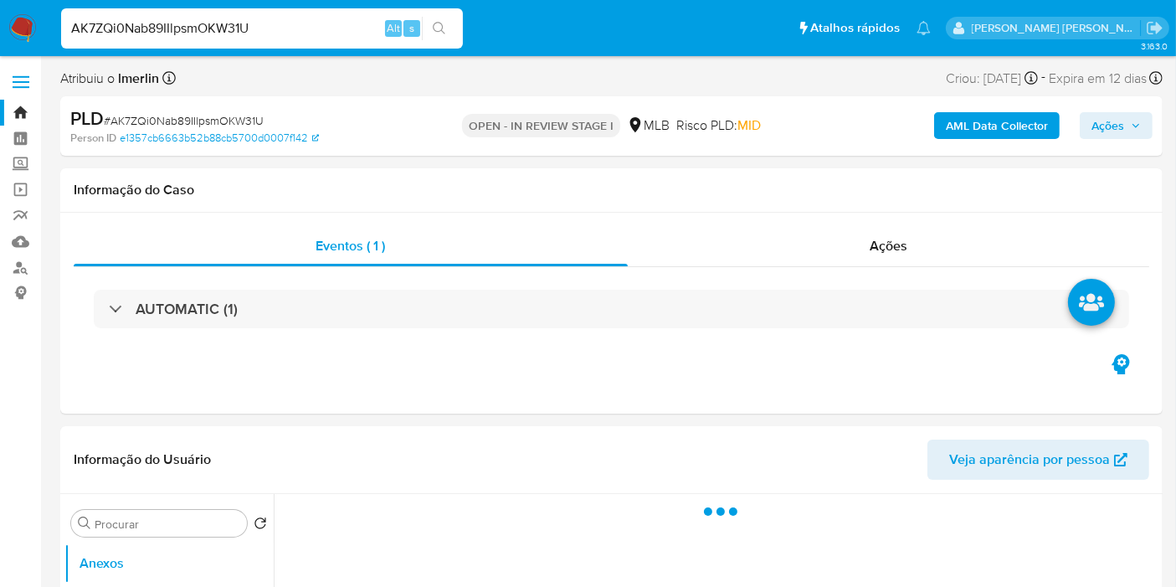
click at [967, 116] on b "AML Data Collector" at bounding box center [997, 125] width 102 height 27
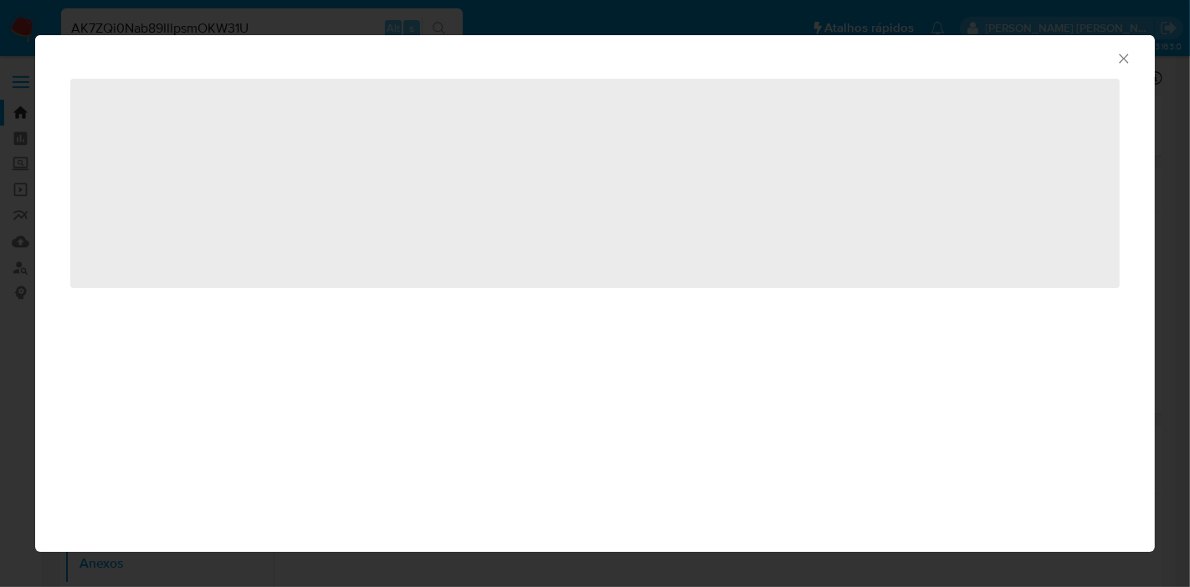
select select "10"
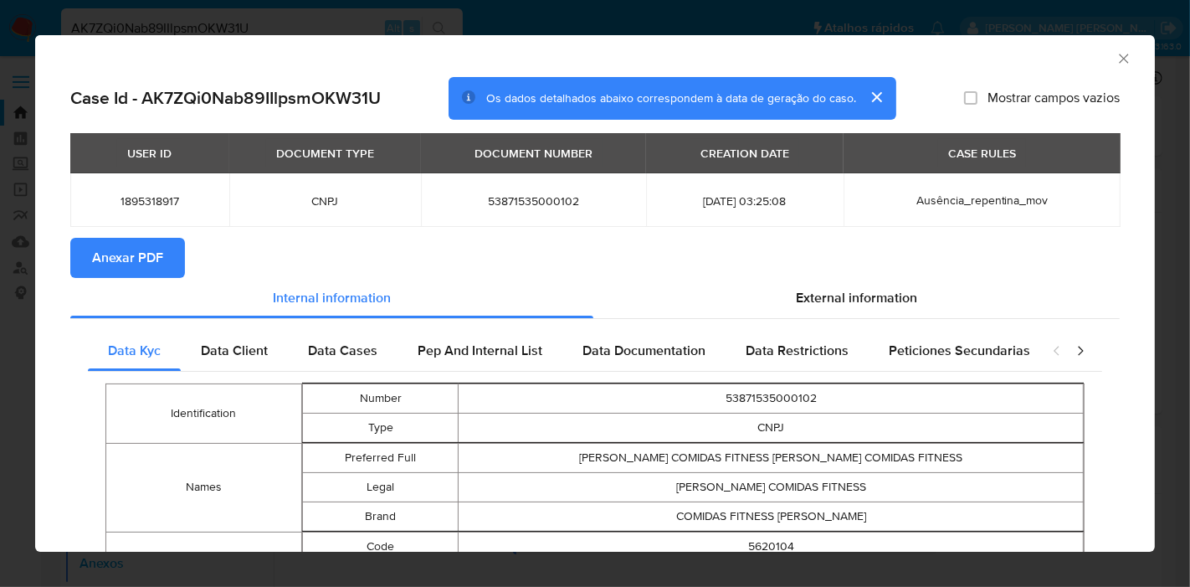
click at [171, 274] on button "Anexar PDF" at bounding box center [127, 258] width 115 height 40
click at [1115, 57] on icon "Fechar a janela" at bounding box center [1123, 58] width 17 height 17
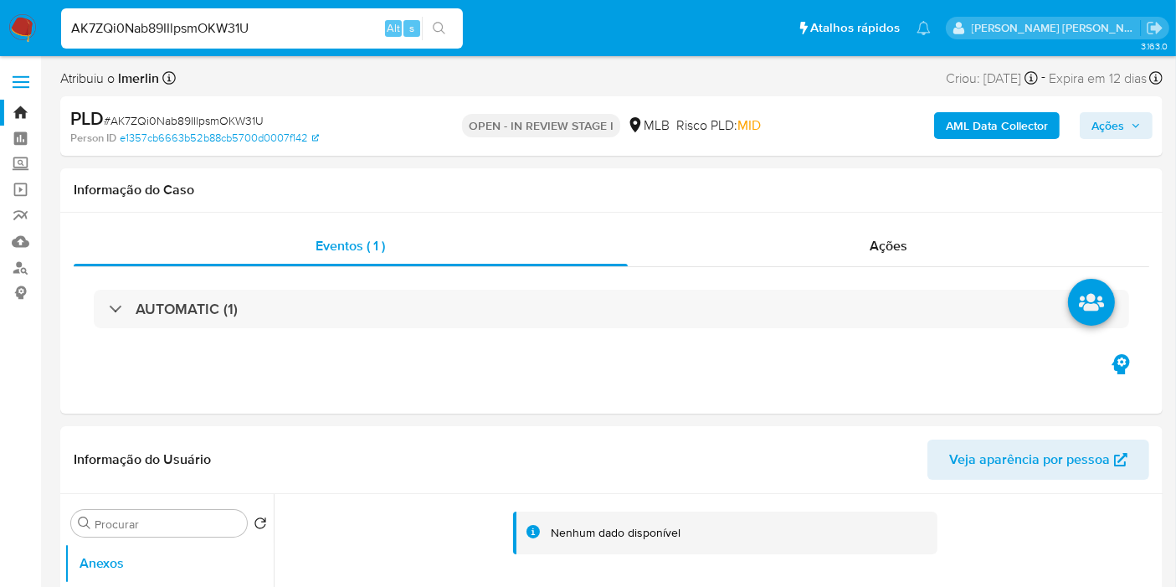
click at [281, 28] on input "AK7ZQi0Nab89IIlpsmOKW31U" at bounding box center [262, 29] width 402 height 22
click at [279, 29] on input "AK7ZQi0Nab89IIlpsmOKW31U" at bounding box center [262, 29] width 402 height 22
paste input "nEfN0AH4Ld7numCoXubh2Hcu"
type input "nEfN0AH4Ld7numCoXubh2Hcu"
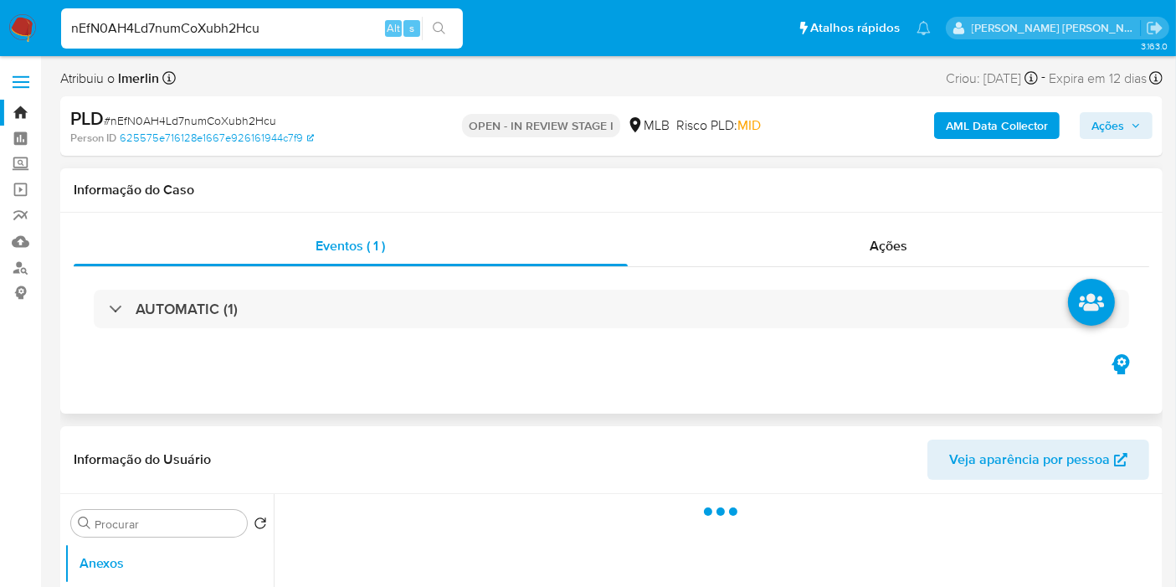
select select "10"
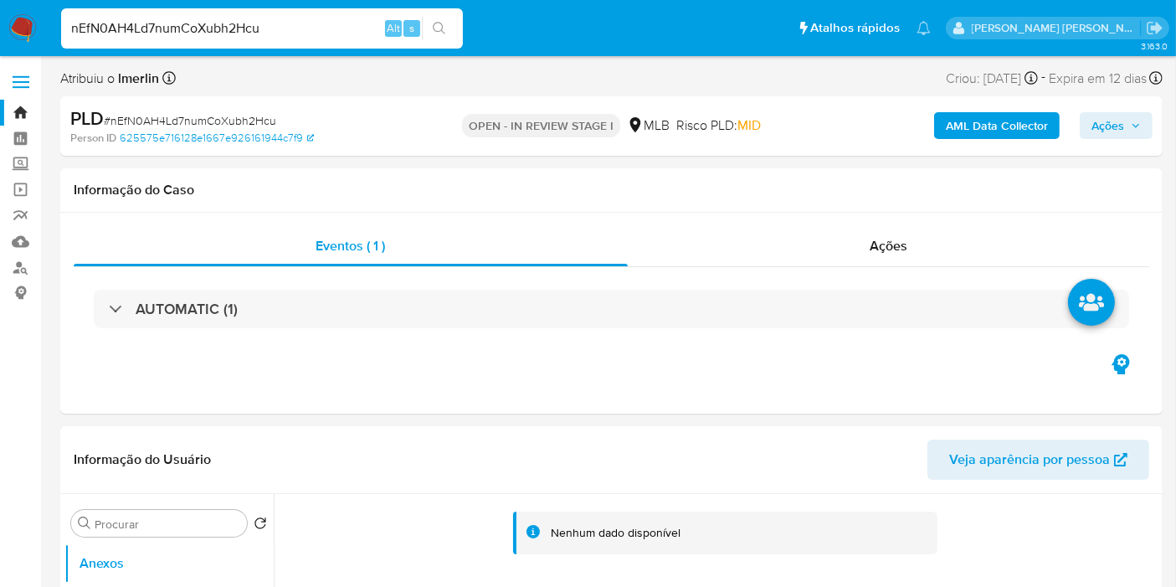
click at [954, 128] on b "AML Data Collector" at bounding box center [997, 125] width 102 height 27
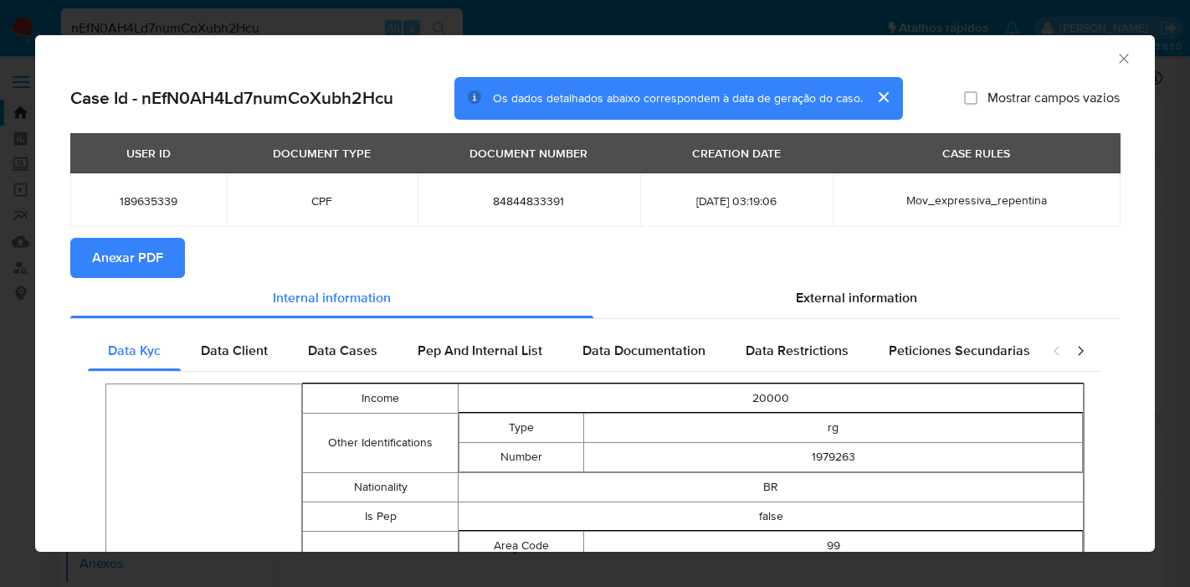
select select "10"
click at [1119, 58] on icon "Fechar a janela" at bounding box center [1123, 58] width 9 height 9
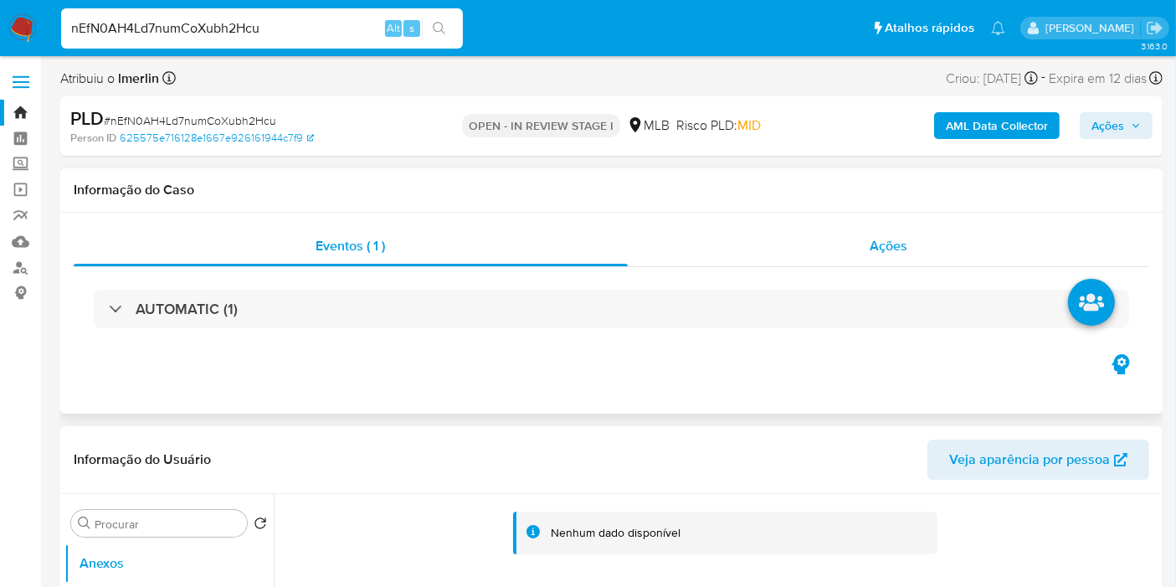
click at [782, 240] on div "Ações" at bounding box center [889, 246] width 522 height 40
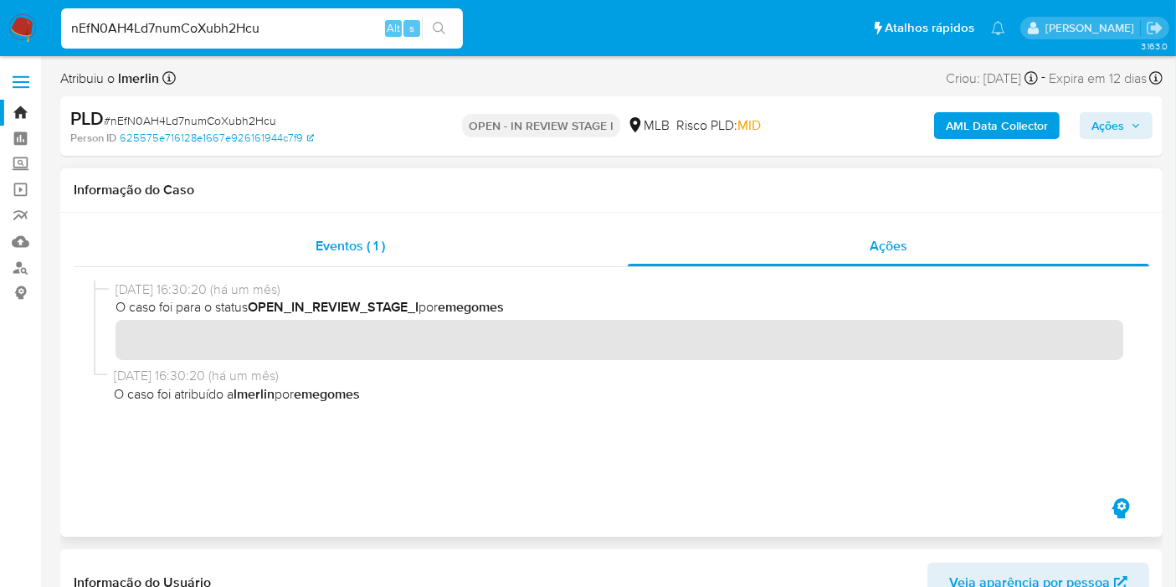
click at [394, 249] on div "Eventos ( 1 )" at bounding box center [351, 246] width 554 height 40
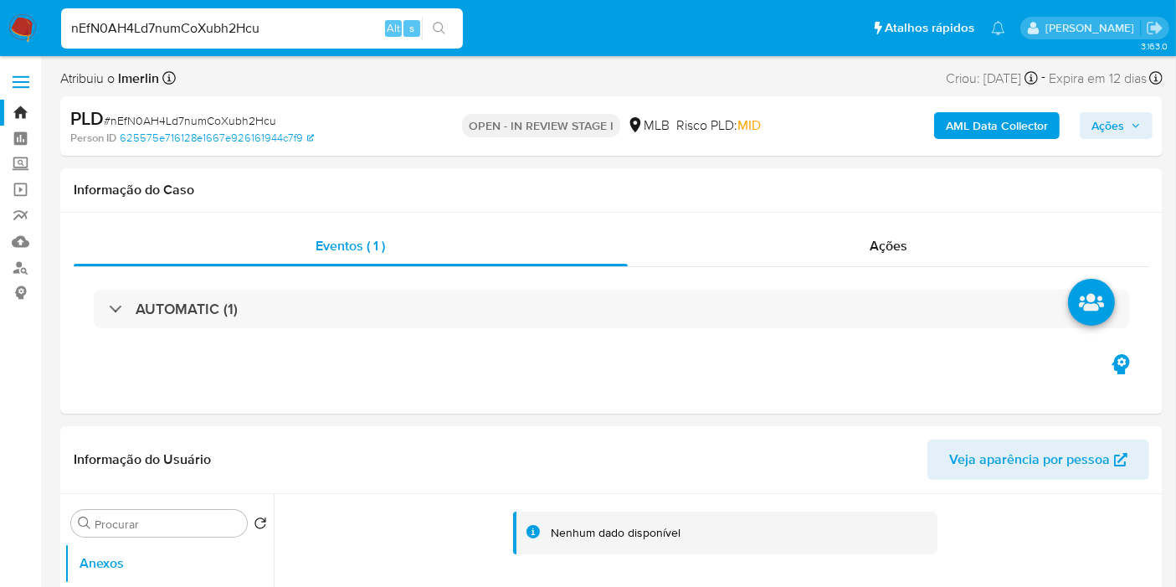
click at [992, 126] on b "AML Data Collector" at bounding box center [997, 125] width 102 height 27
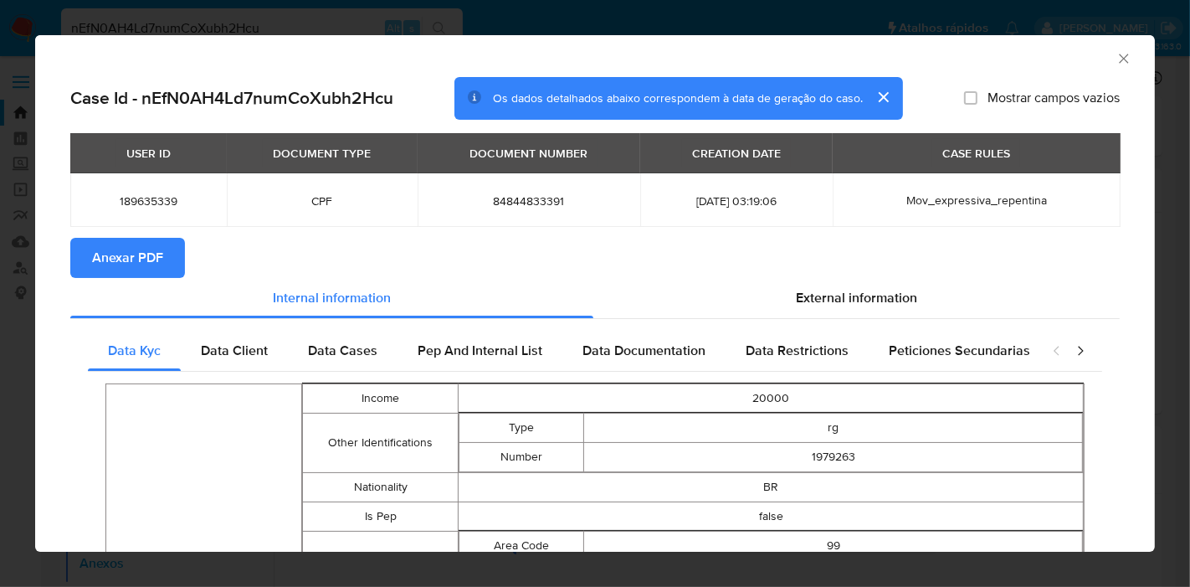
click at [119, 261] on span "Anexar PDF" at bounding box center [127, 257] width 71 height 37
click at [1115, 60] on icon "Fechar a janela" at bounding box center [1123, 58] width 17 height 17
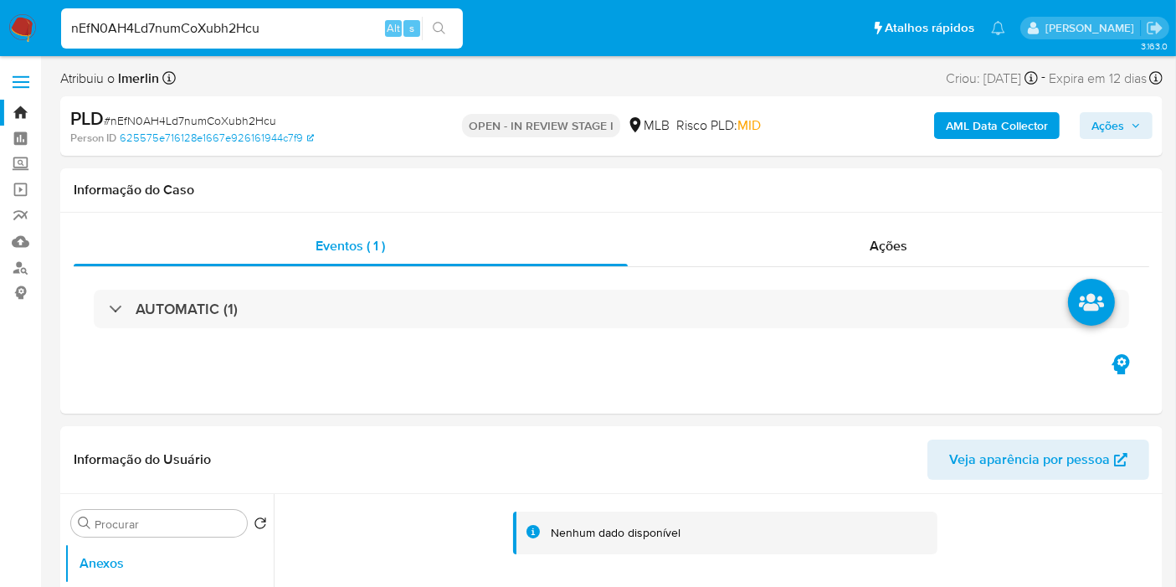
click at [31, 33] on img at bounding box center [22, 28] width 28 height 28
